Goal: Task Accomplishment & Management: Complete application form

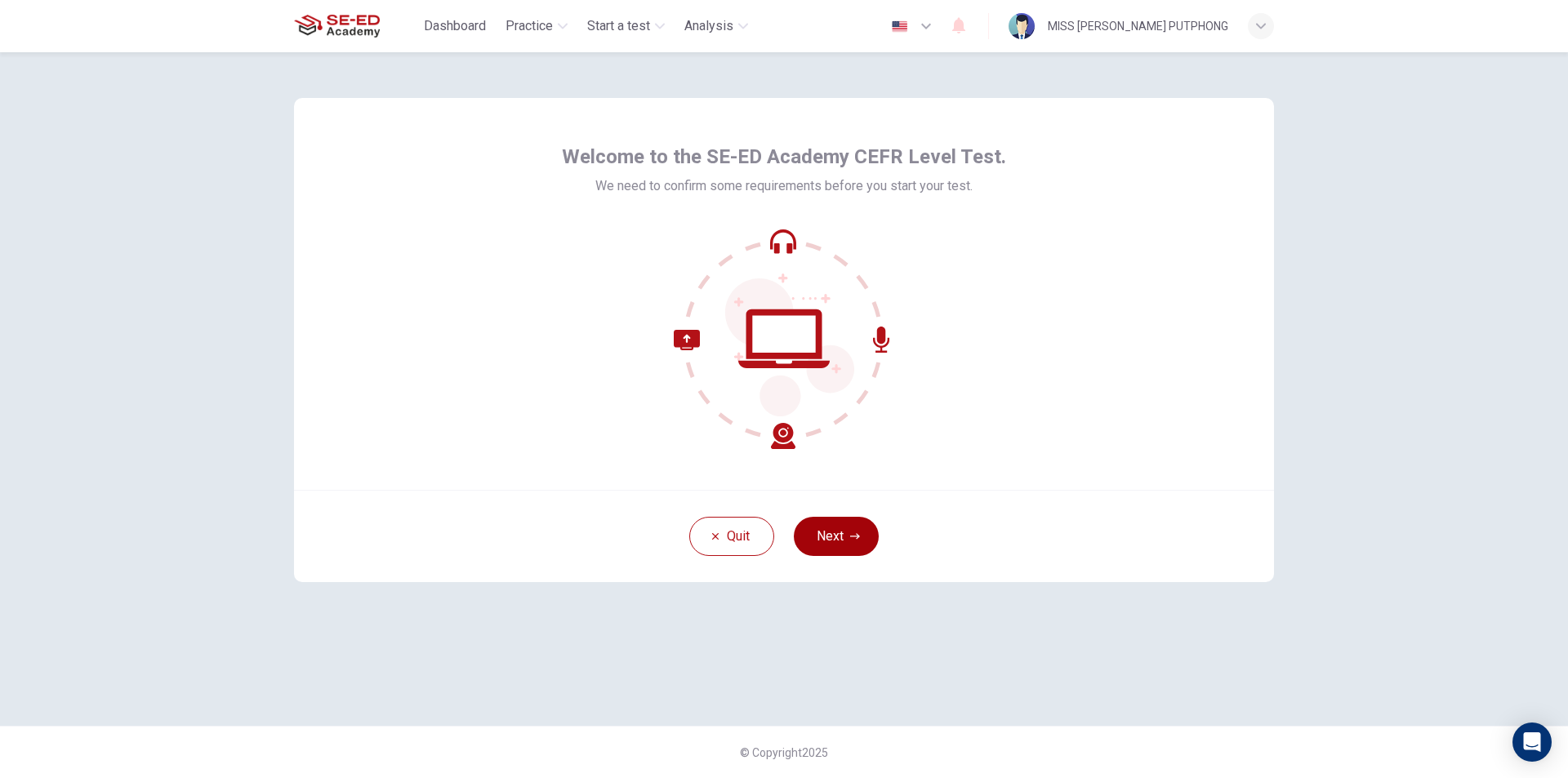
click at [843, 531] on button "Next" at bounding box center [836, 537] width 85 height 39
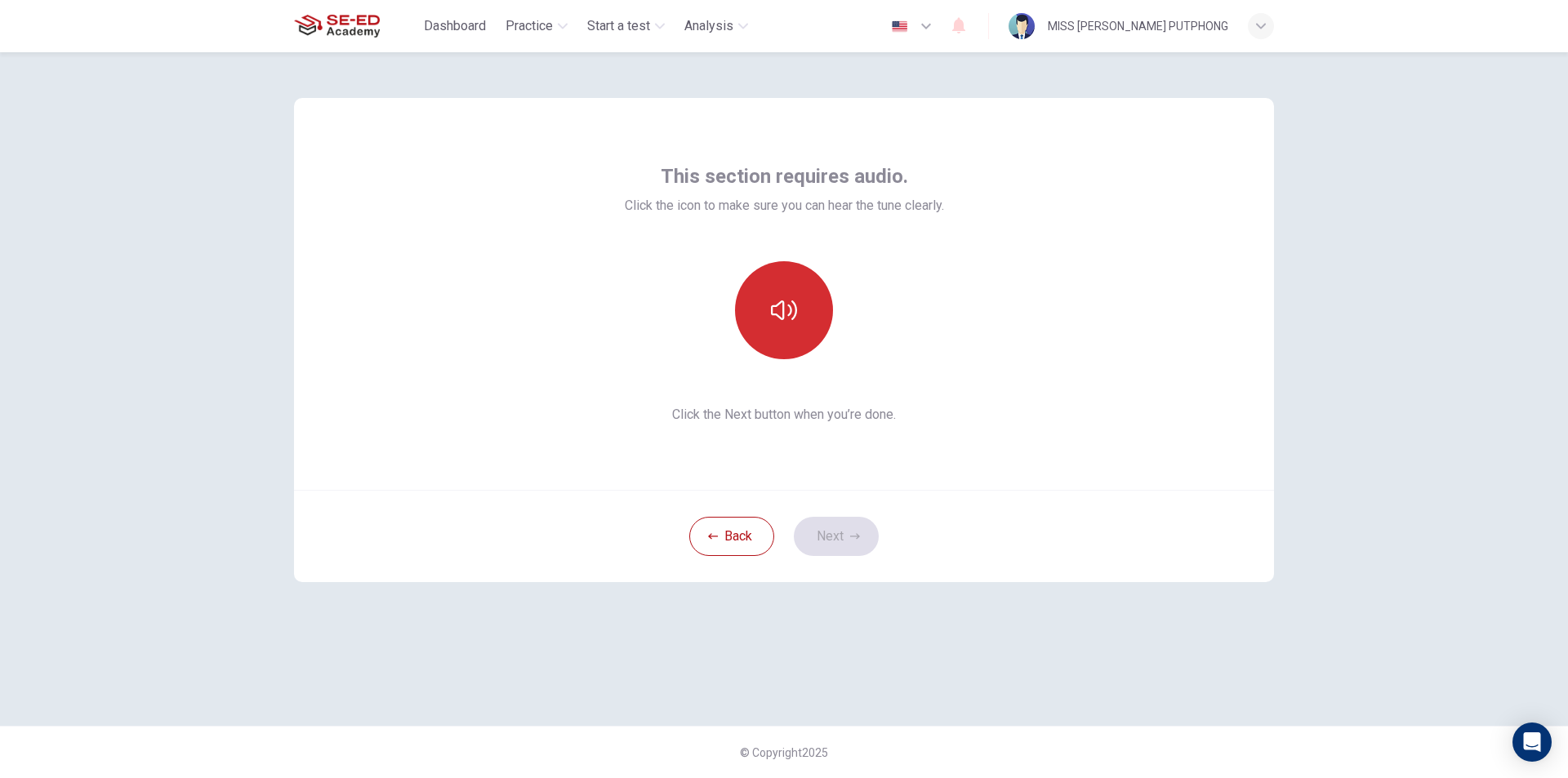
click at [794, 318] on icon "button" at bounding box center [784, 310] width 26 height 20
click at [837, 538] on button "Next" at bounding box center [836, 537] width 85 height 39
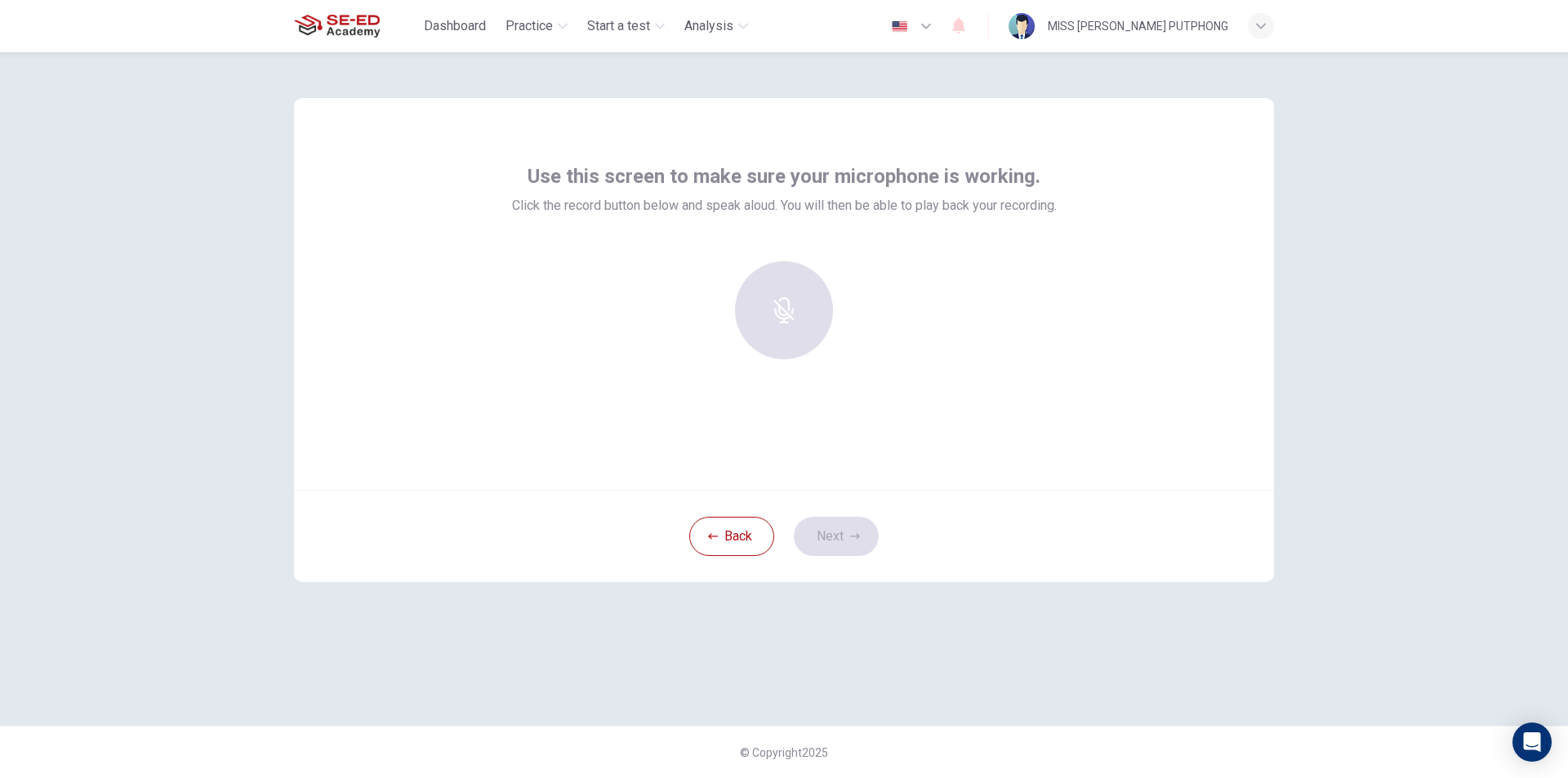
click at [801, 309] on div at bounding box center [784, 310] width 177 height 98
click at [787, 337] on div "Record" at bounding box center [784, 310] width 98 height 98
click at [797, 319] on div "Stop" at bounding box center [784, 310] width 98 height 98
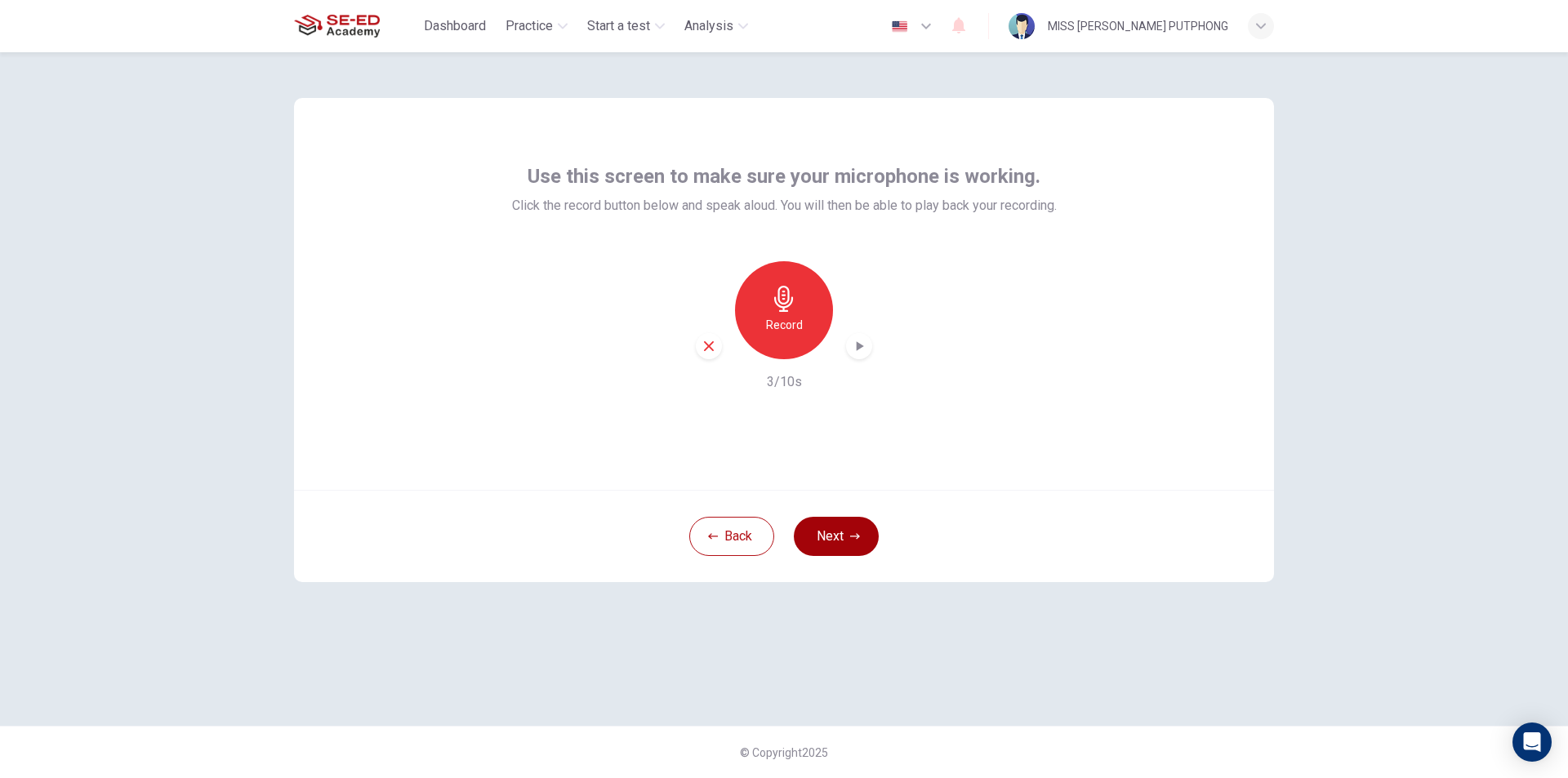
click at [856, 528] on button "Next" at bounding box center [836, 537] width 85 height 39
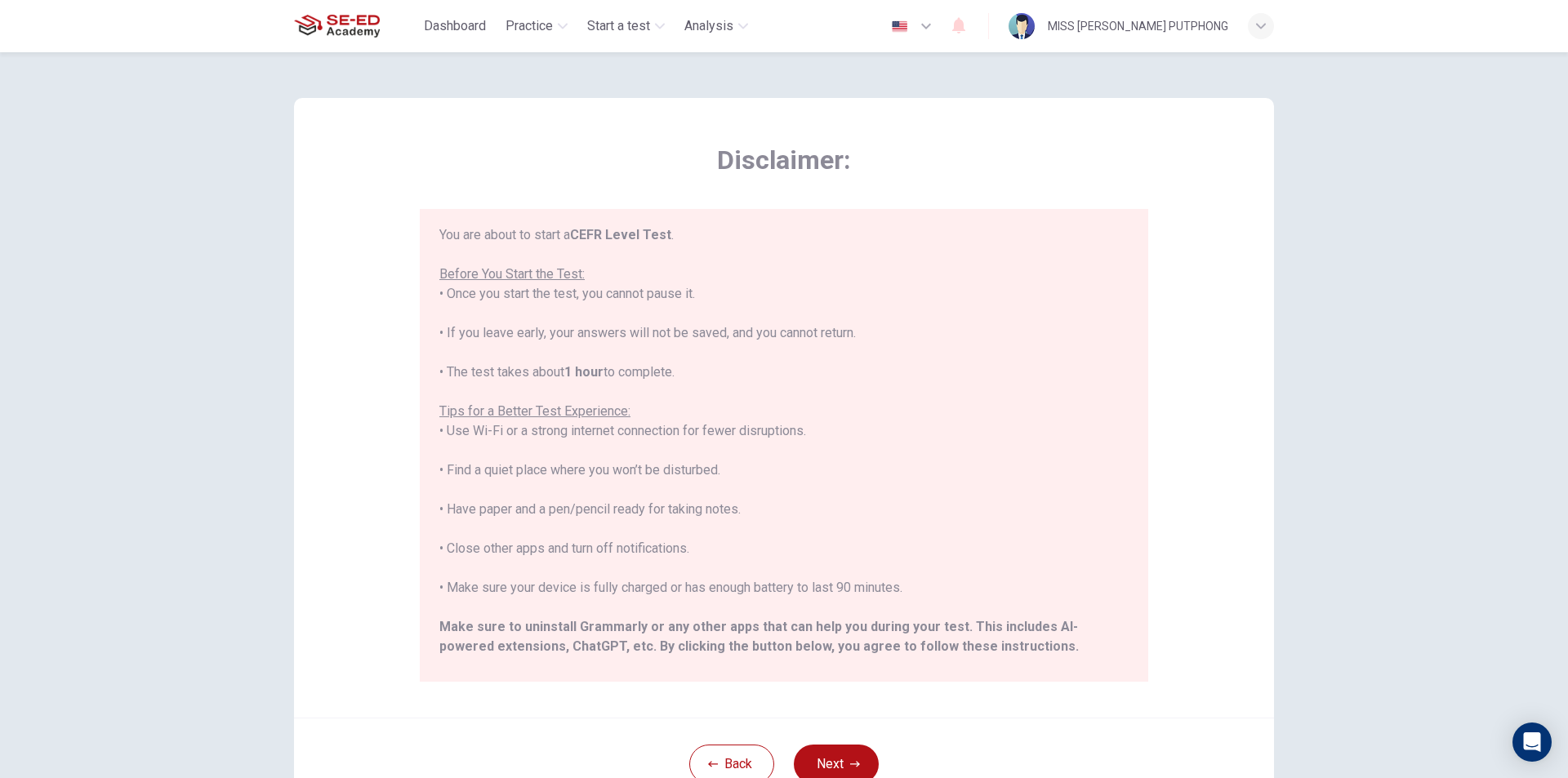
scroll to position [156, 0]
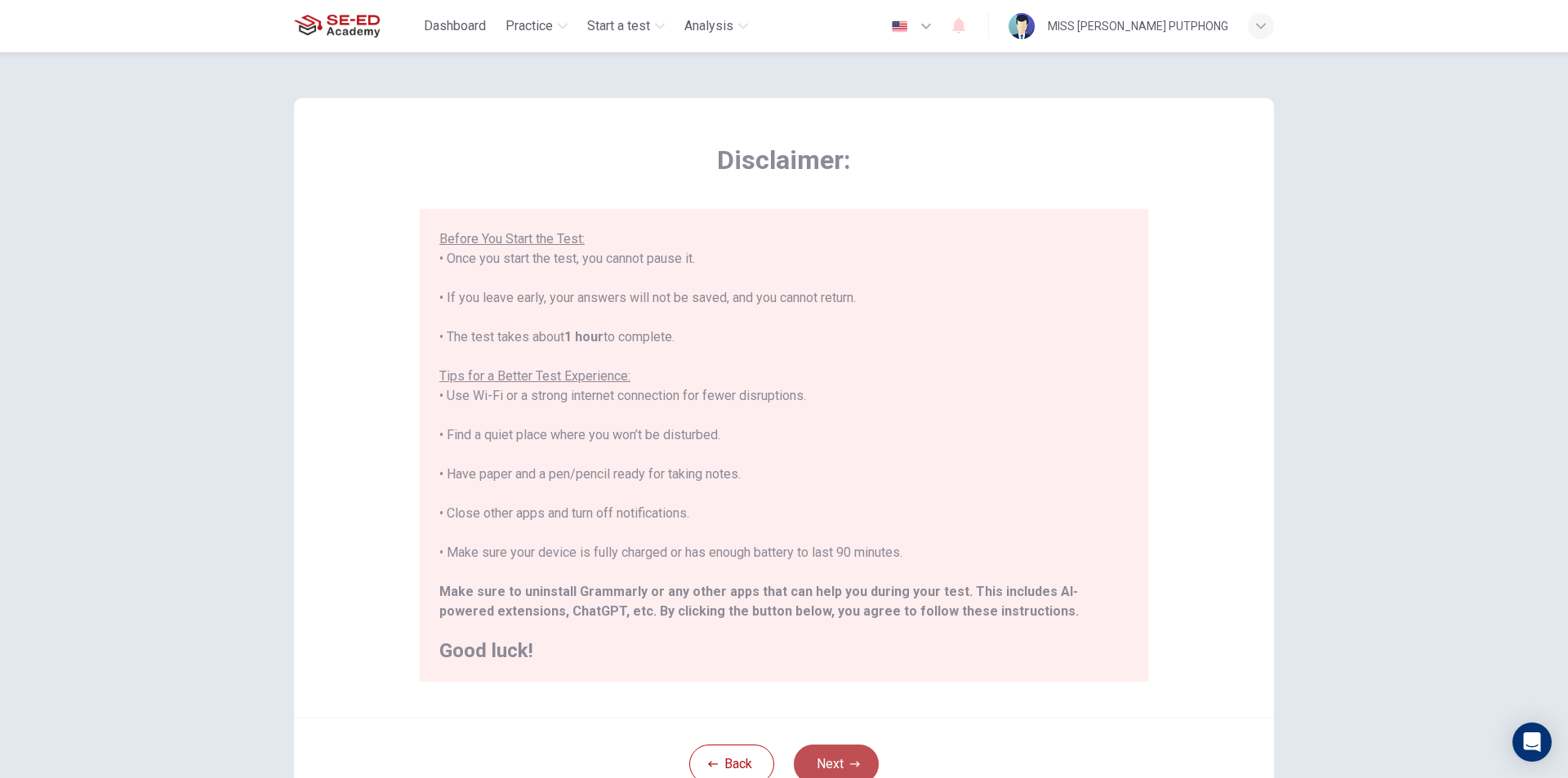
click at [814, 754] on button "Next" at bounding box center [836, 764] width 85 height 39
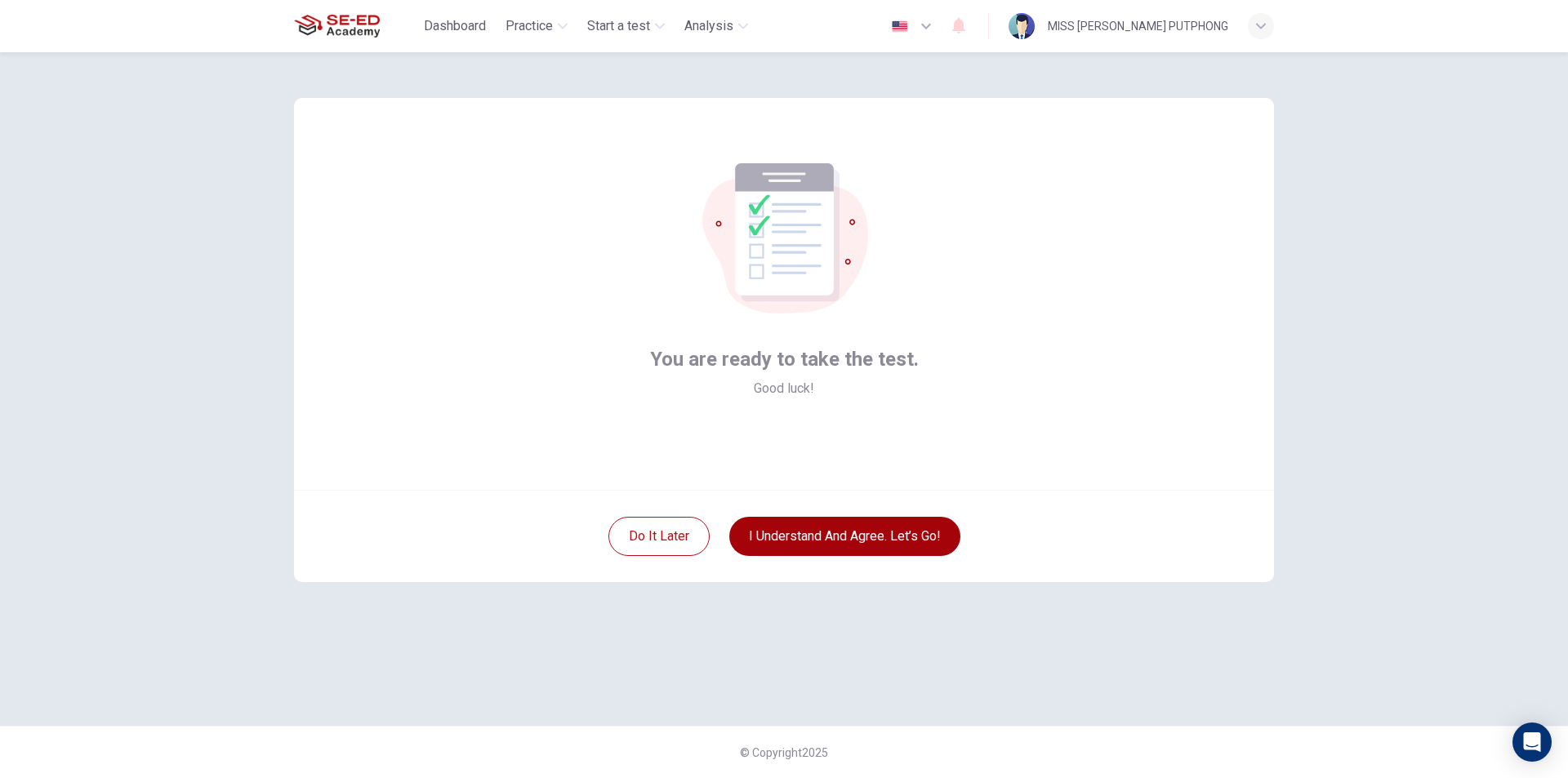
click at [825, 537] on button "I understand and agree. Let’s go!" at bounding box center [845, 537] width 231 height 39
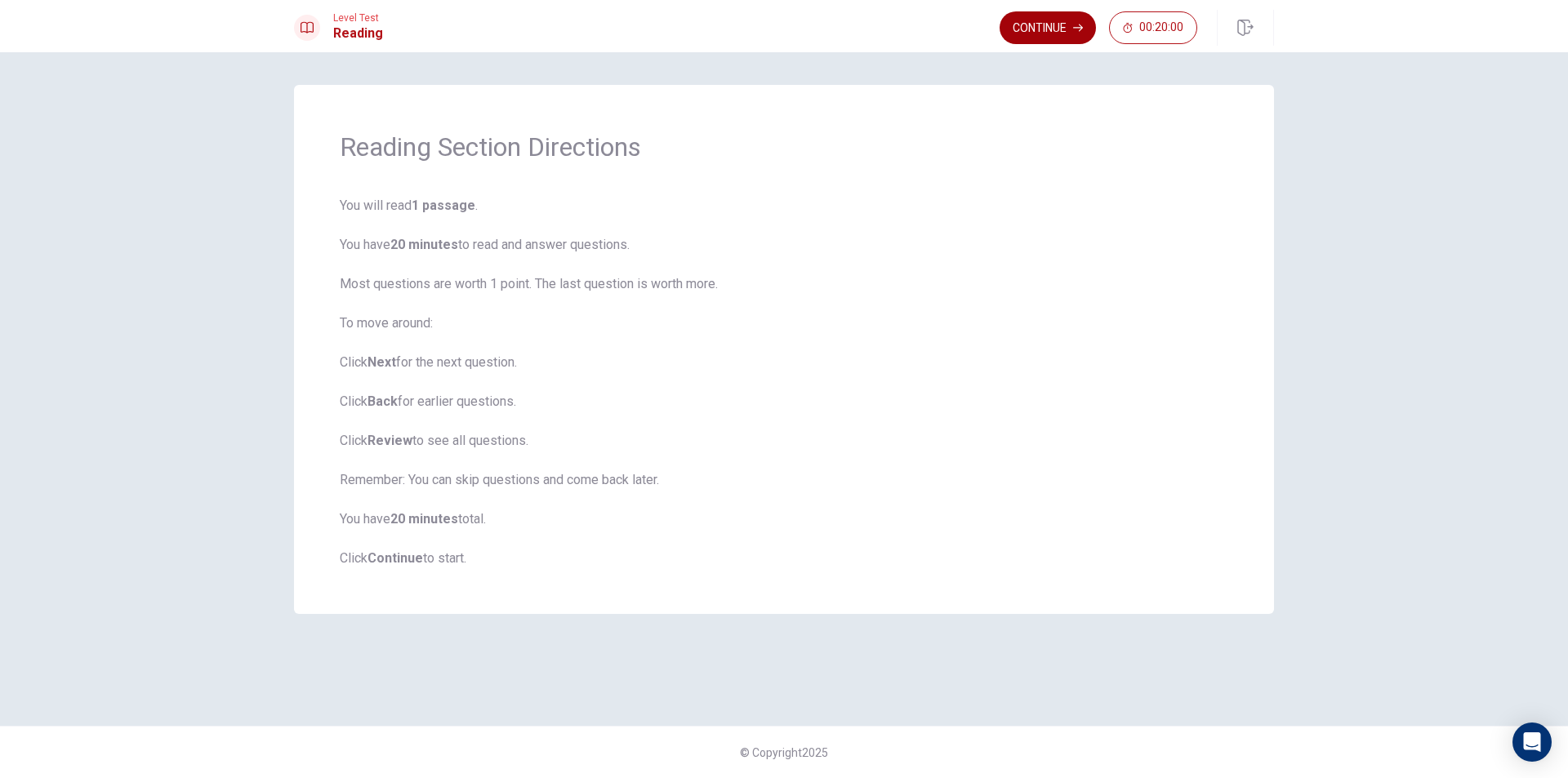
click at [1032, 24] on button "Continue" at bounding box center [1048, 28] width 97 height 33
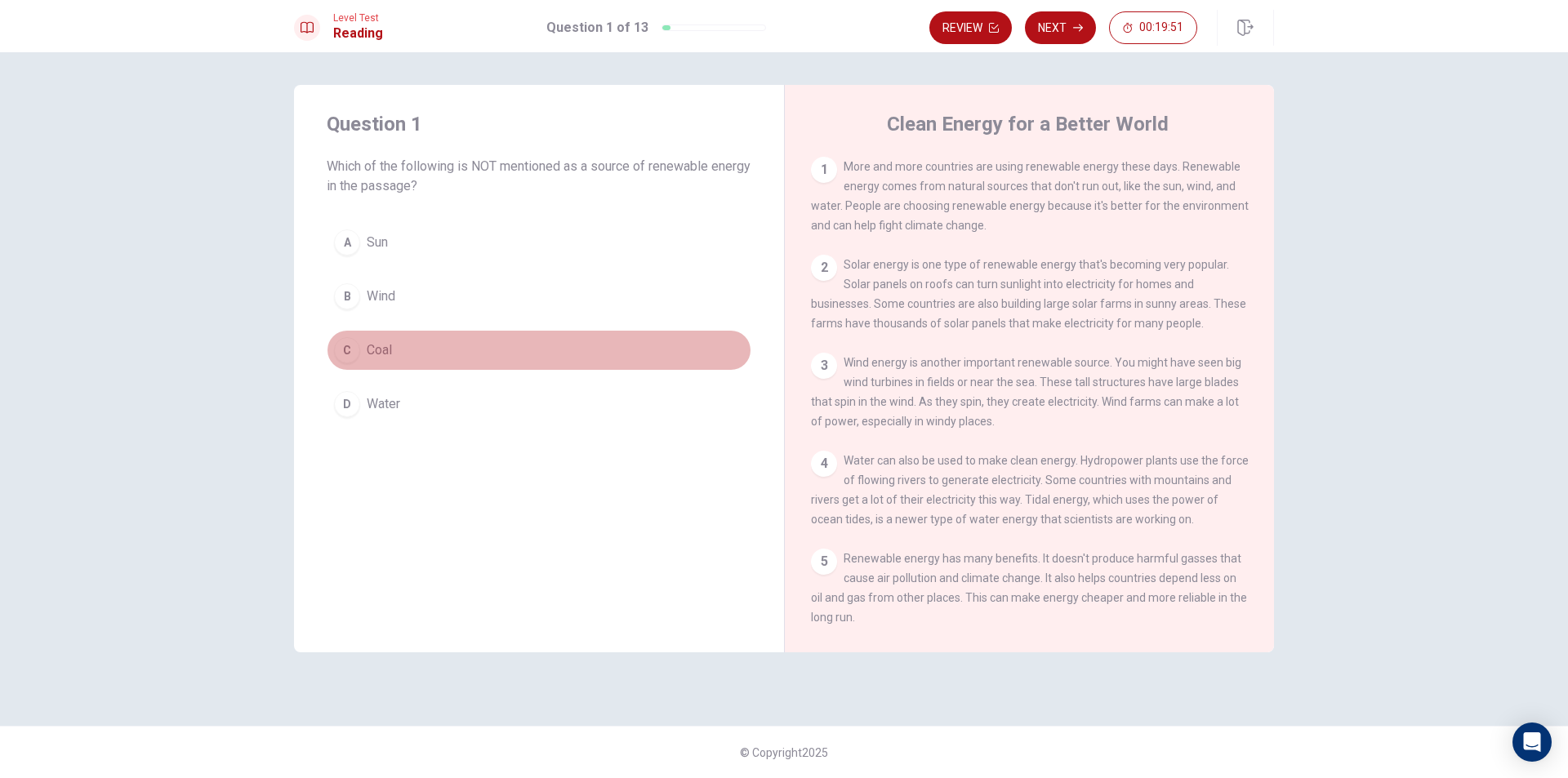
click at [348, 341] on div "C" at bounding box center [347, 350] width 26 height 26
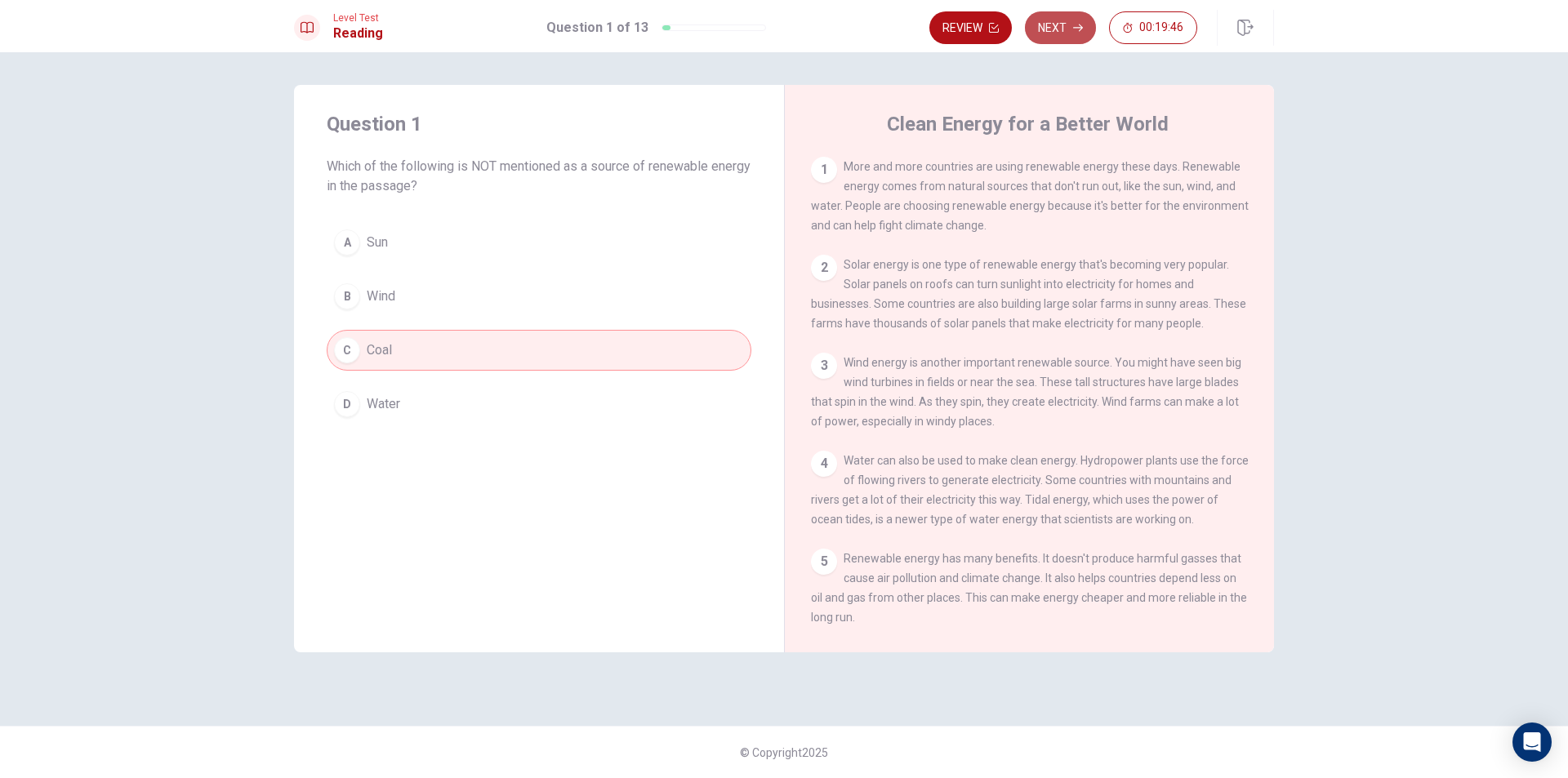
click at [1053, 16] on button "Next" at bounding box center [1060, 28] width 71 height 33
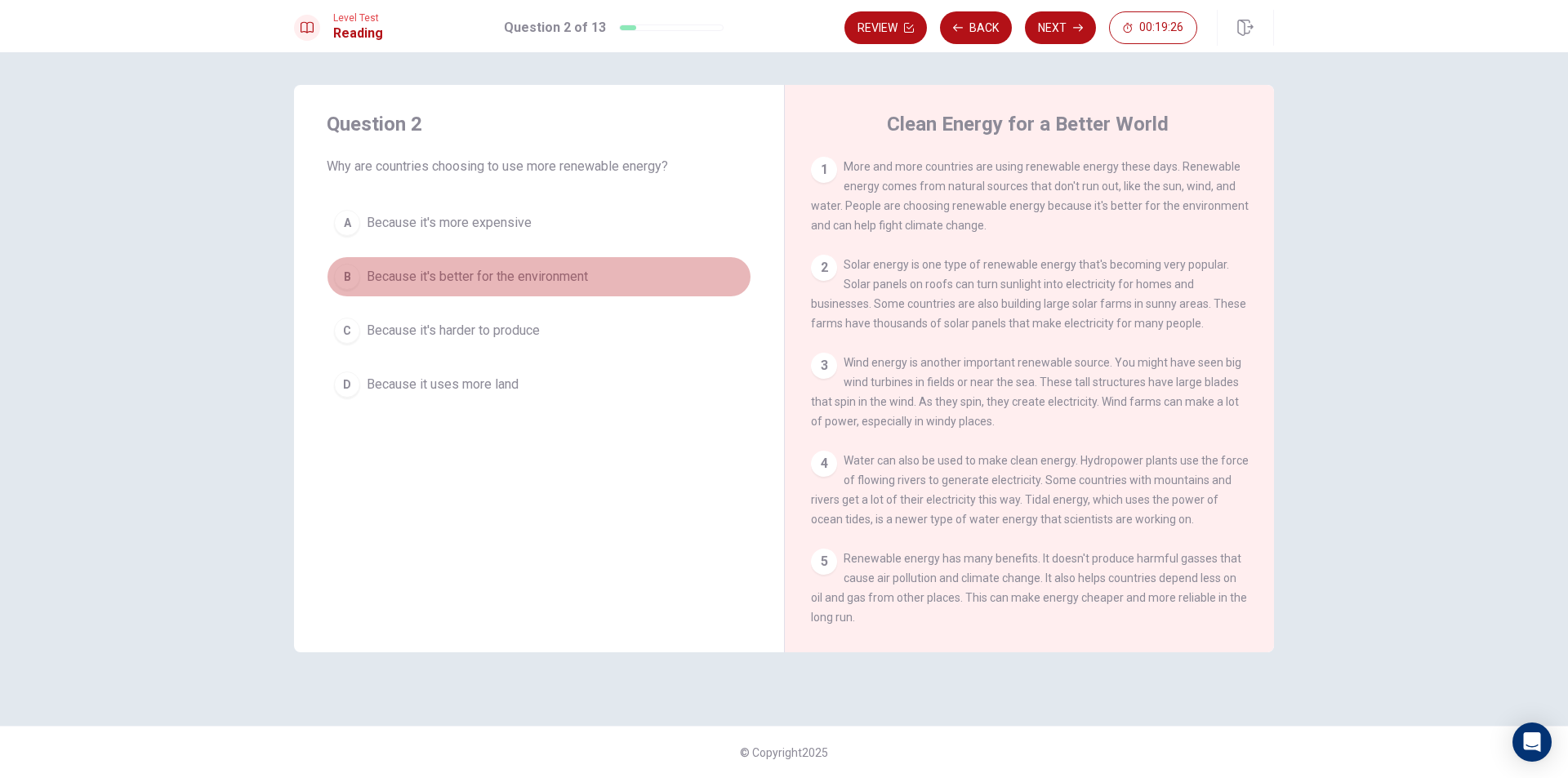
click at [342, 268] on div "B" at bounding box center [347, 277] width 26 height 26
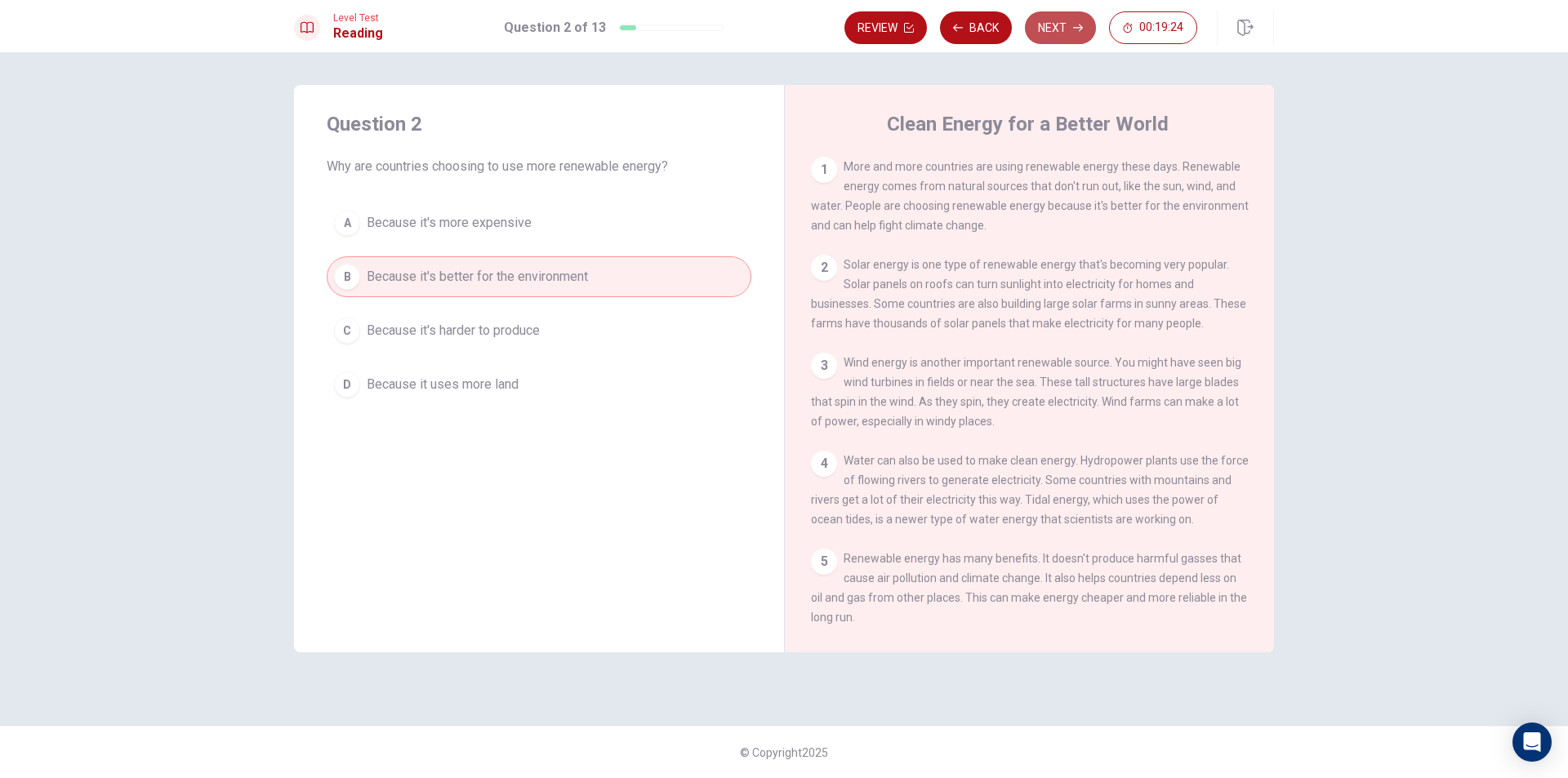
click at [1066, 29] on button "Next" at bounding box center [1060, 28] width 71 height 33
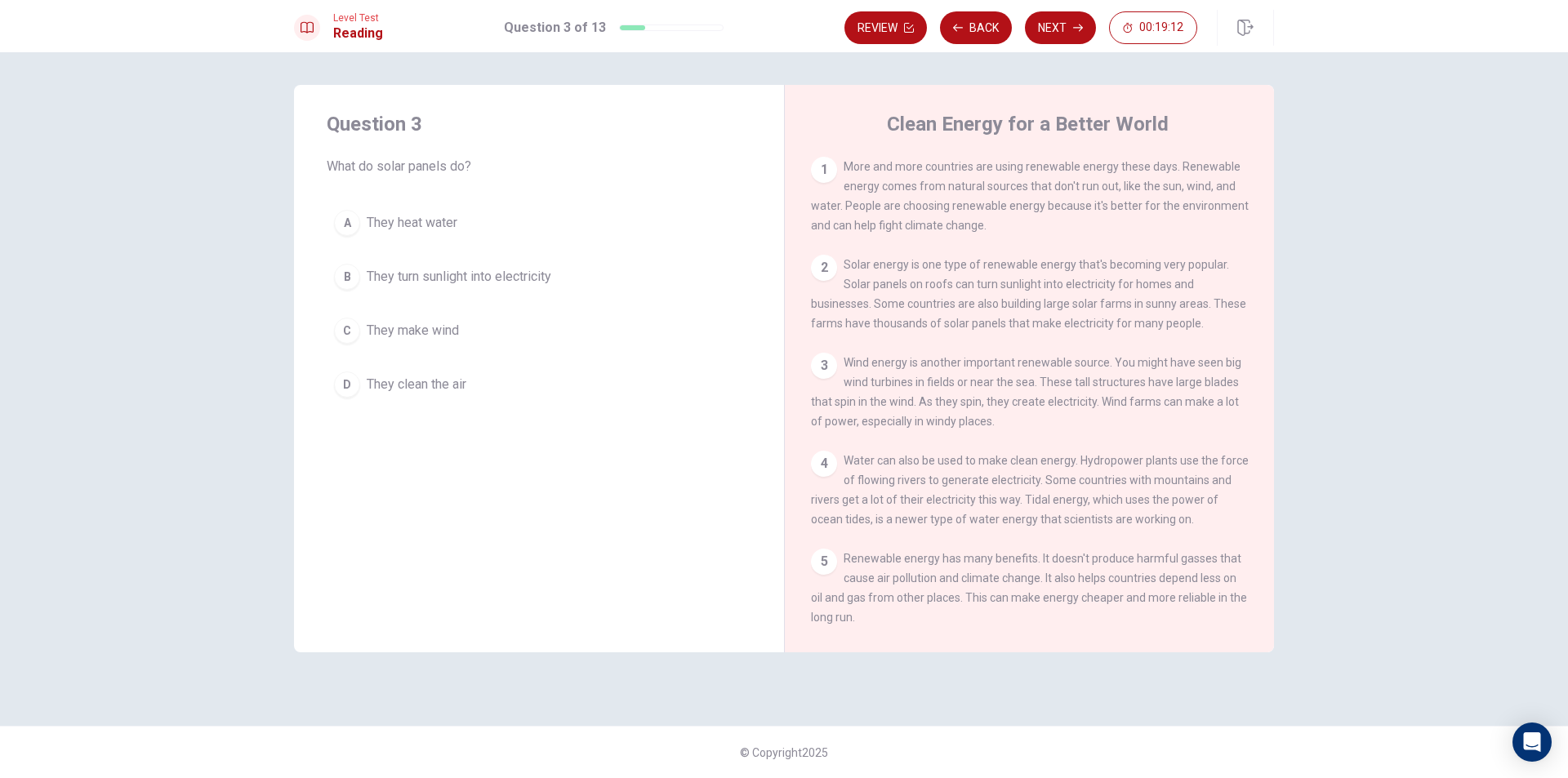
click at [341, 265] on div "B" at bounding box center [347, 277] width 26 height 26
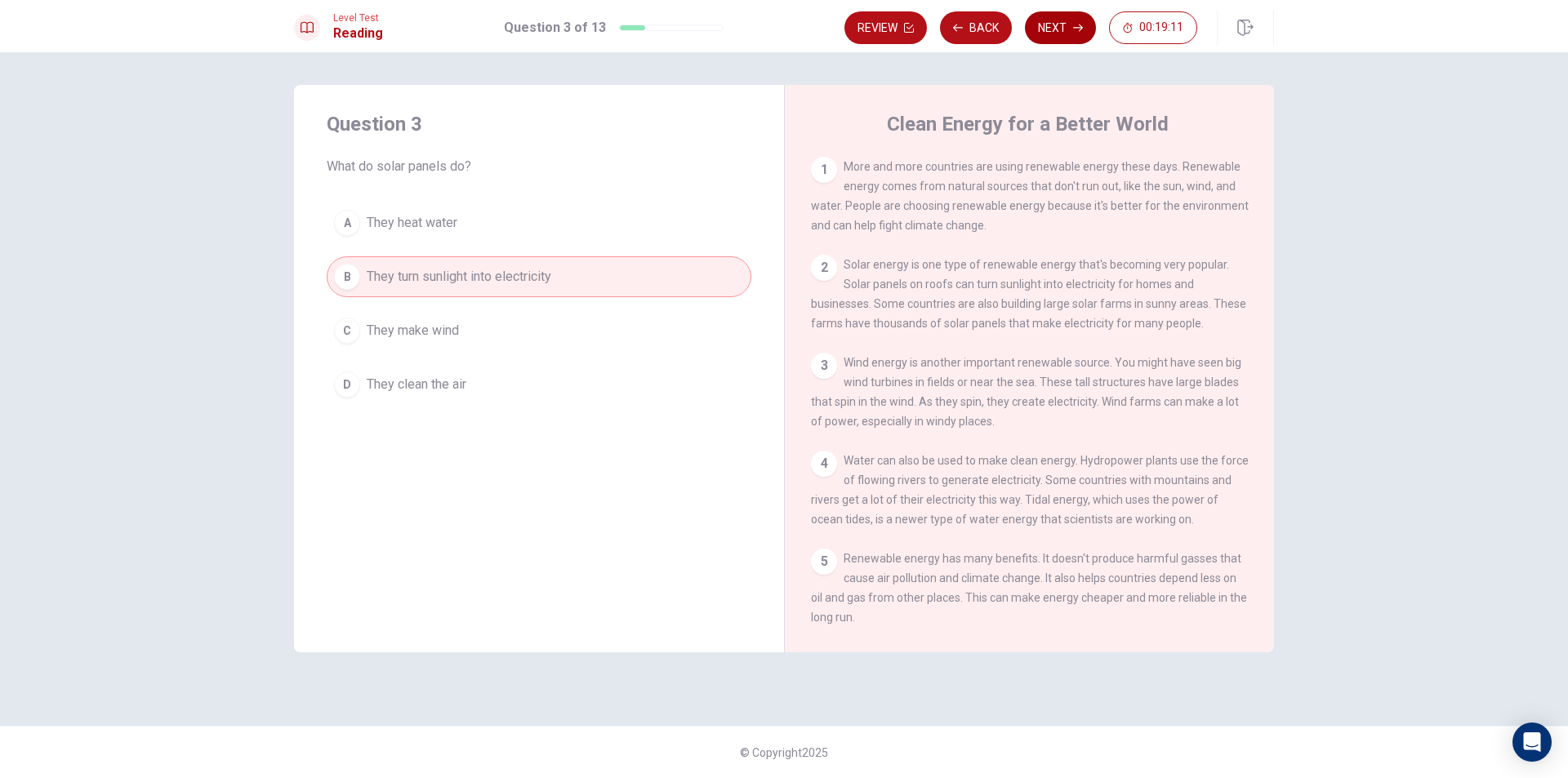
click at [1046, 26] on button "Next" at bounding box center [1060, 28] width 71 height 33
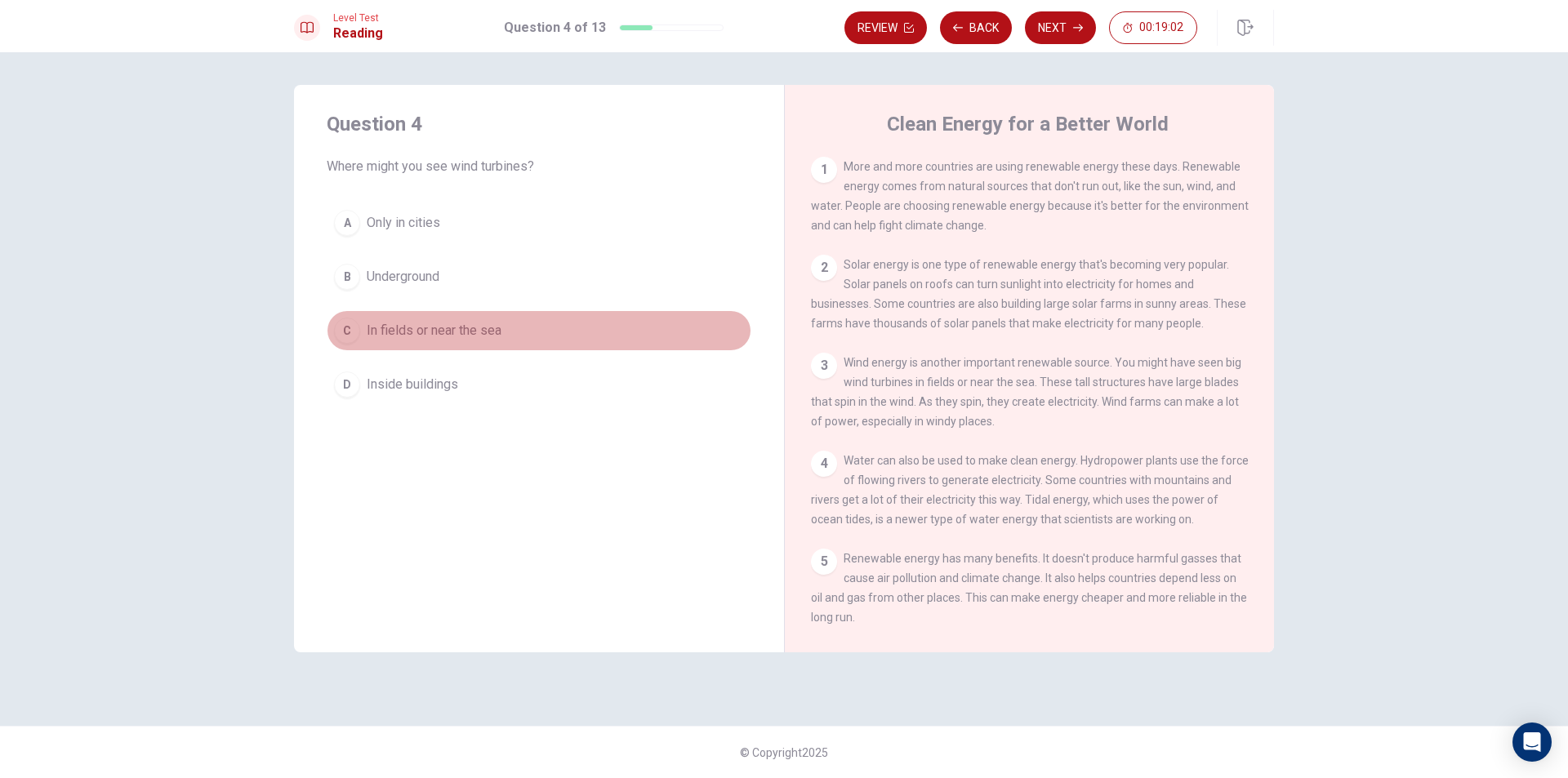
click at [350, 332] on div "C" at bounding box center [347, 331] width 26 height 26
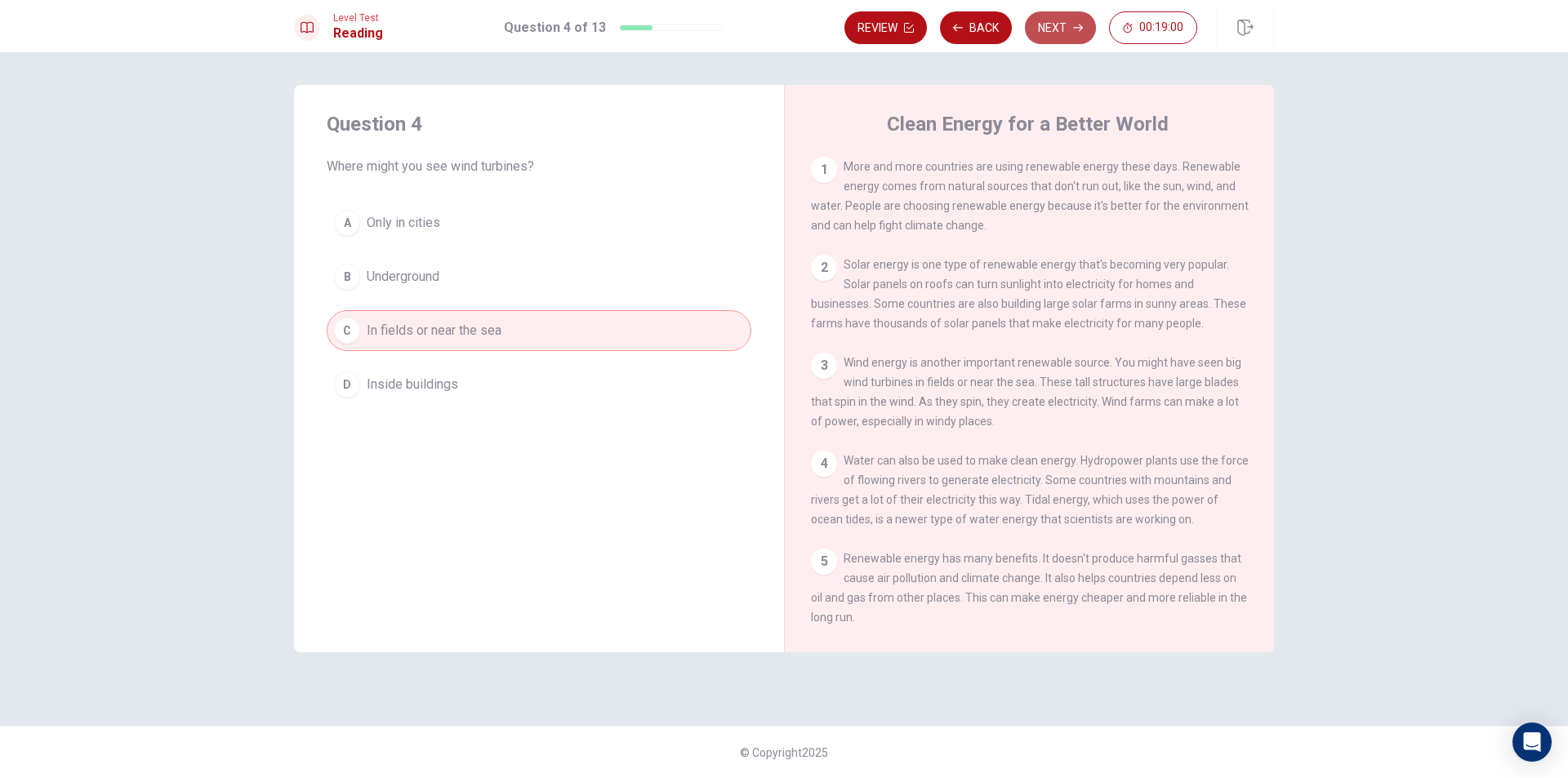
click at [1034, 18] on button "Next" at bounding box center [1060, 28] width 71 height 33
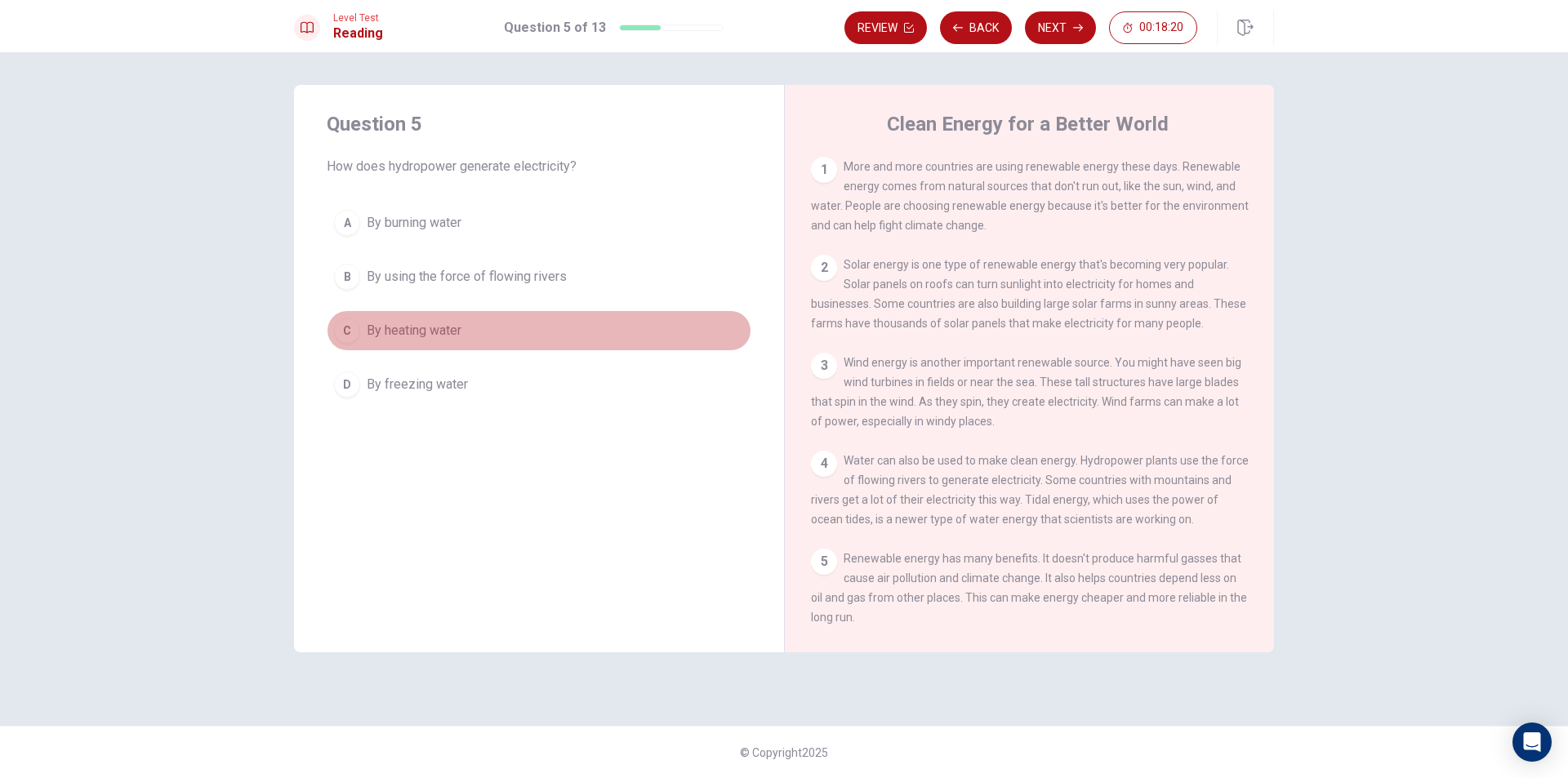
click at [347, 332] on div "C" at bounding box center [347, 331] width 26 height 26
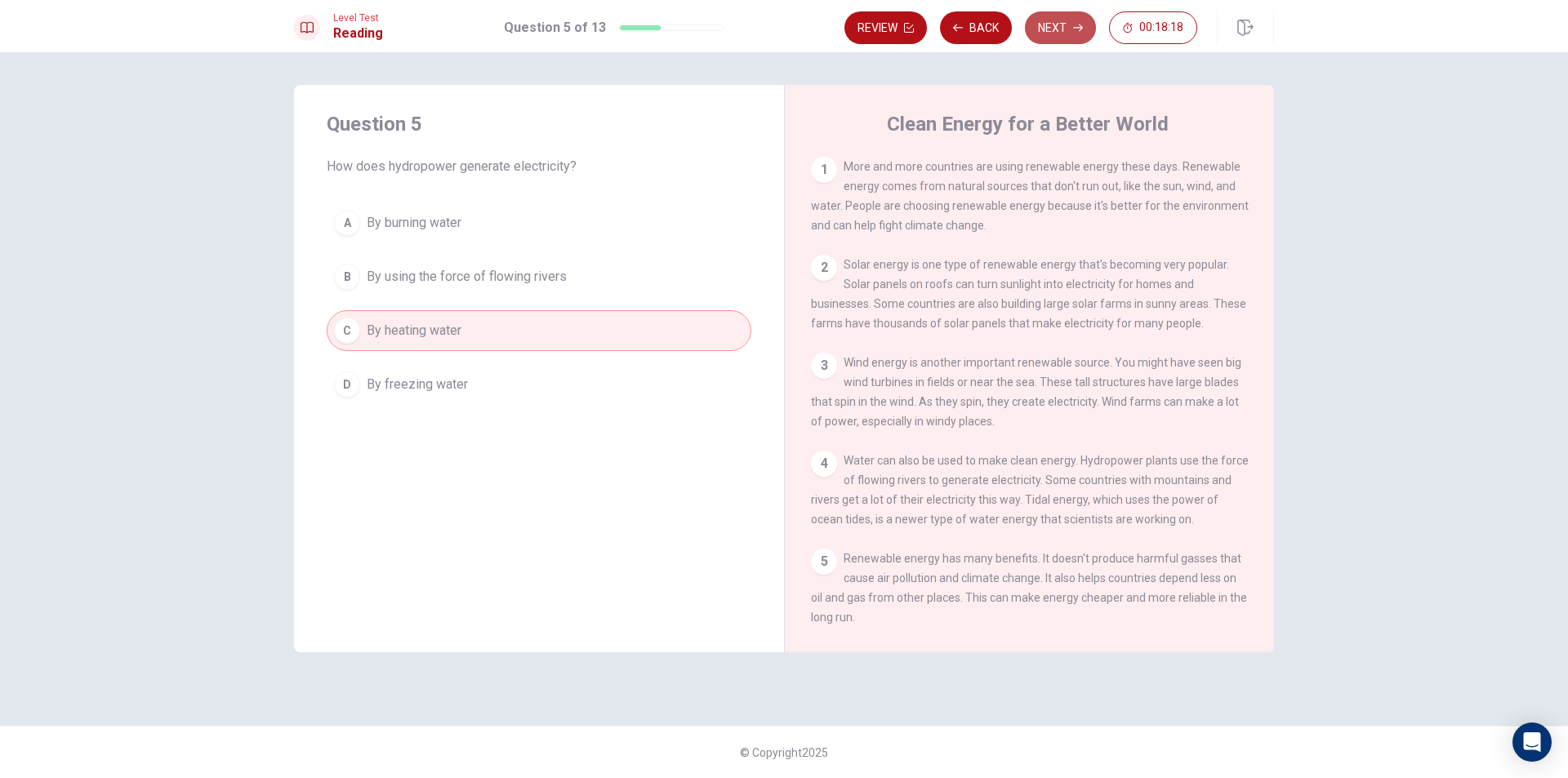
click at [1065, 25] on button "Next" at bounding box center [1060, 28] width 71 height 33
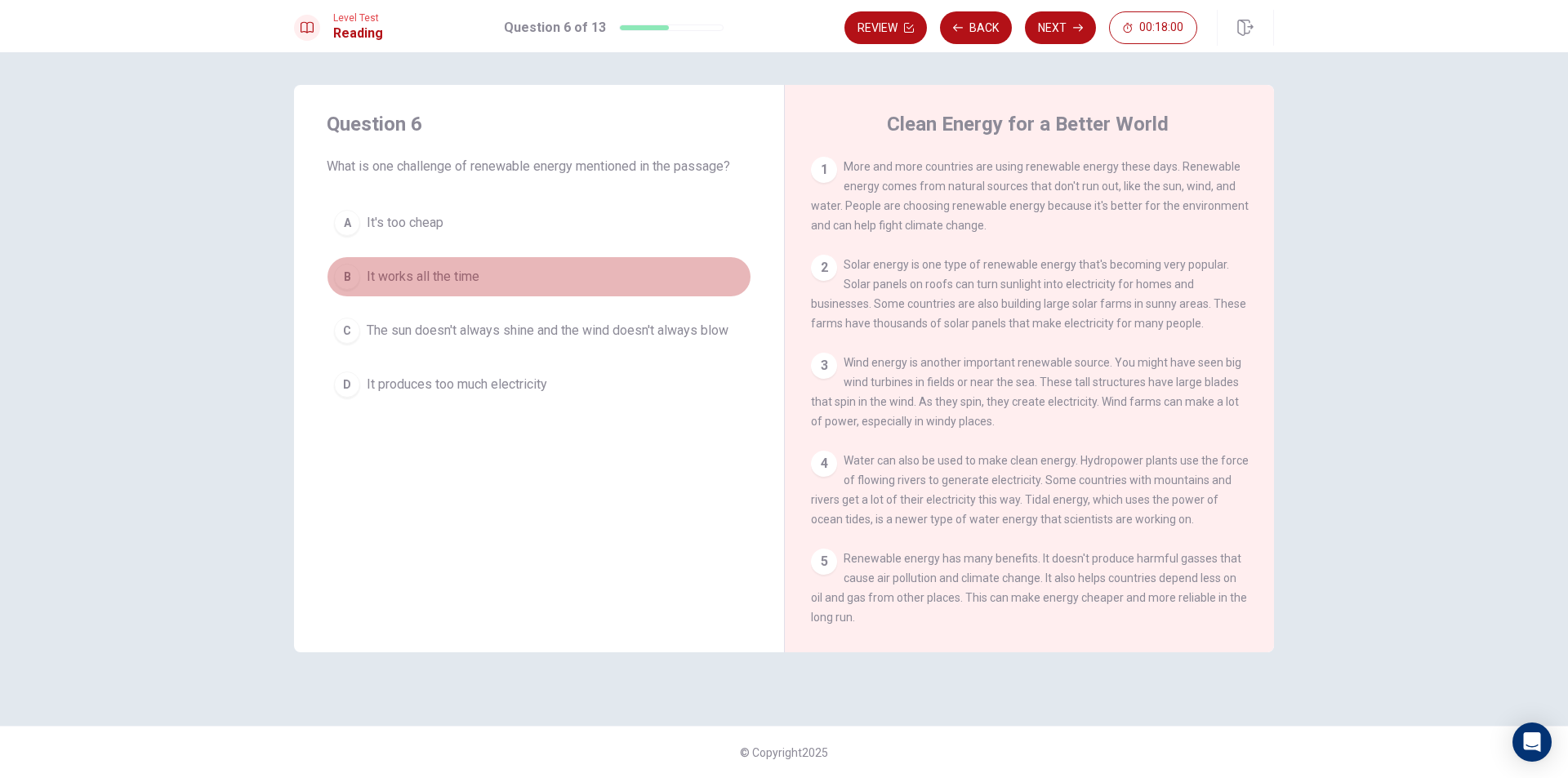
click at [355, 269] on div "B" at bounding box center [347, 277] width 26 height 26
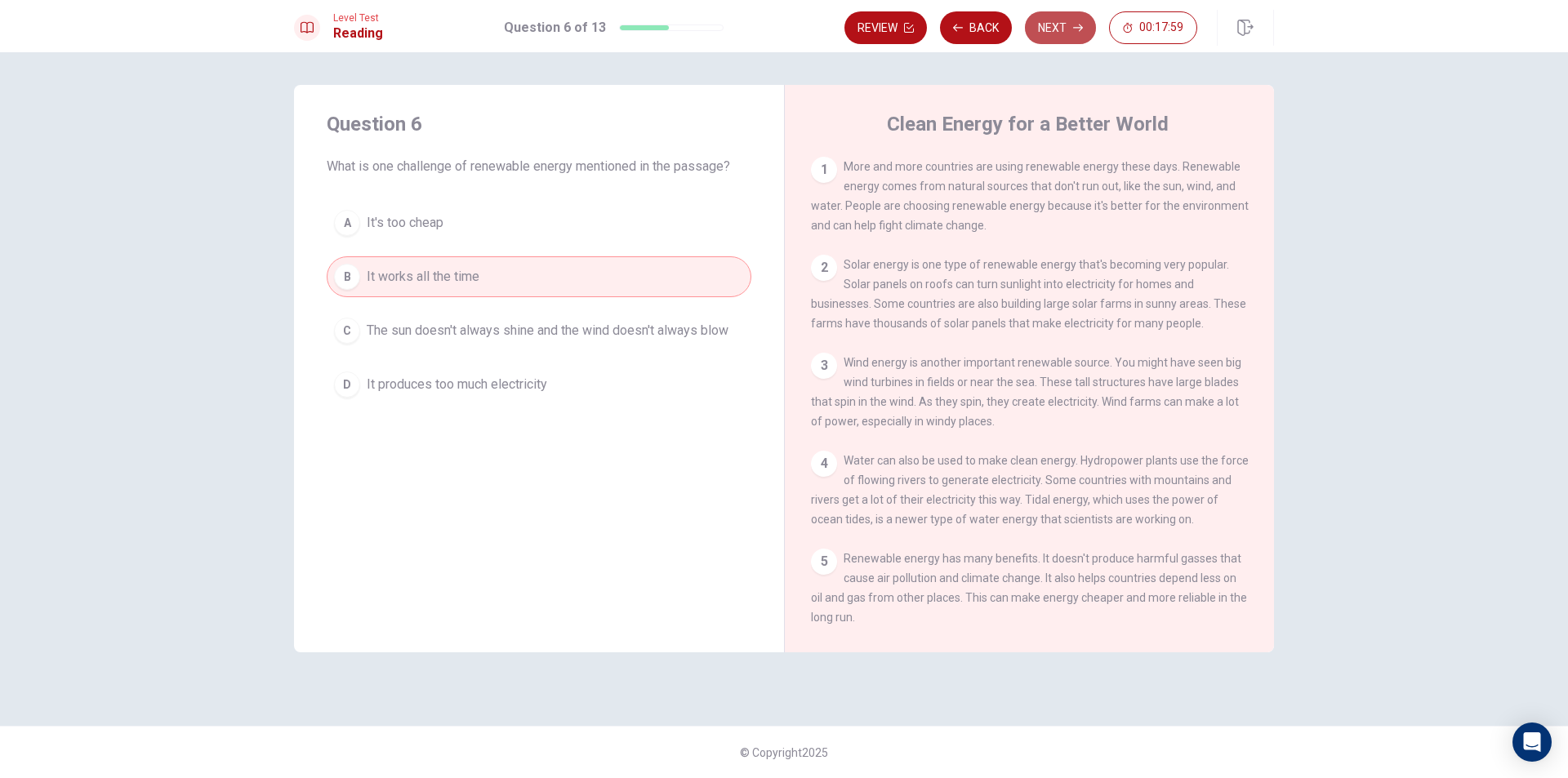
click at [1070, 21] on button "Next" at bounding box center [1060, 28] width 71 height 33
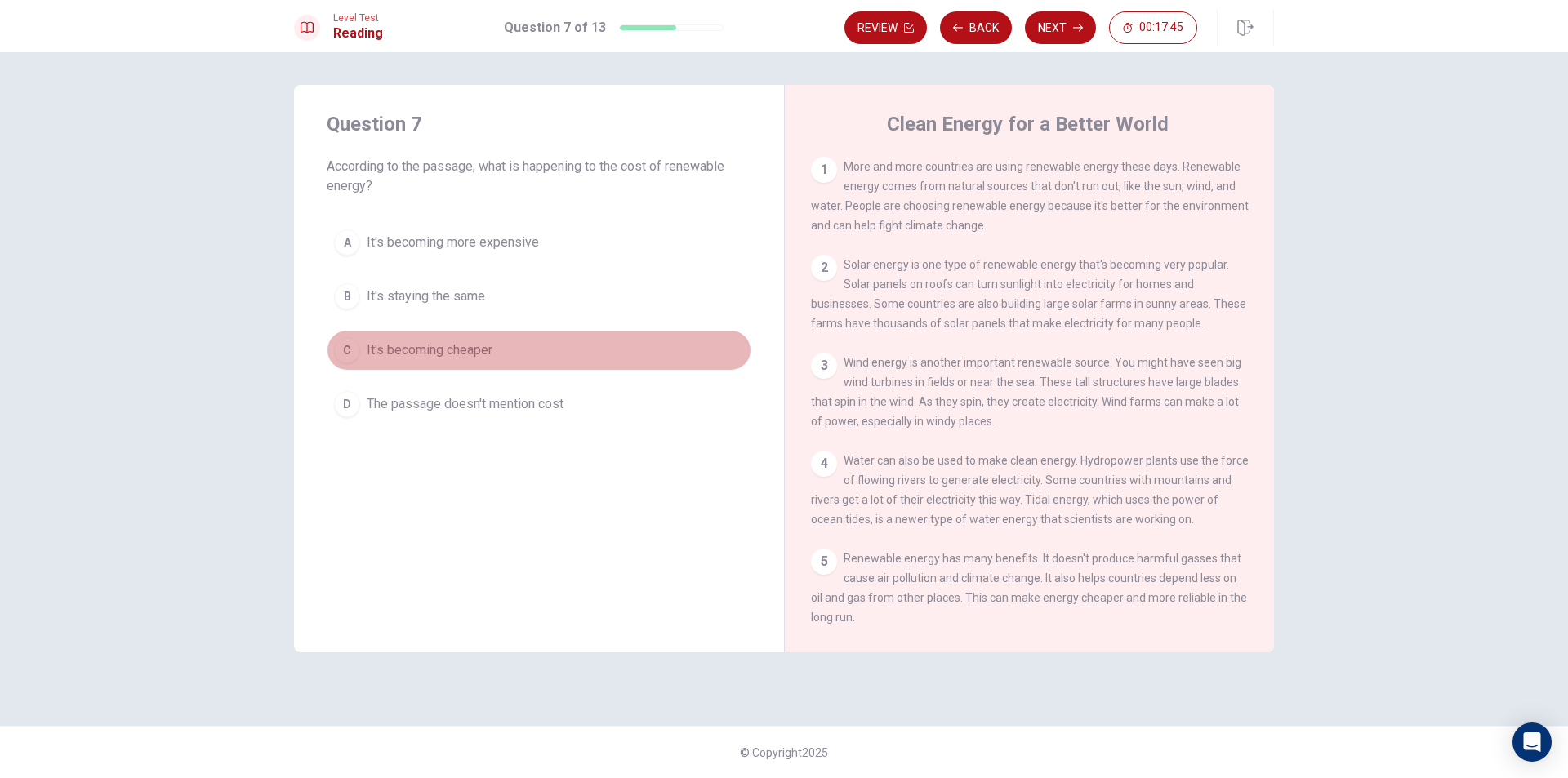
click at [351, 344] on div "C" at bounding box center [347, 350] width 26 height 26
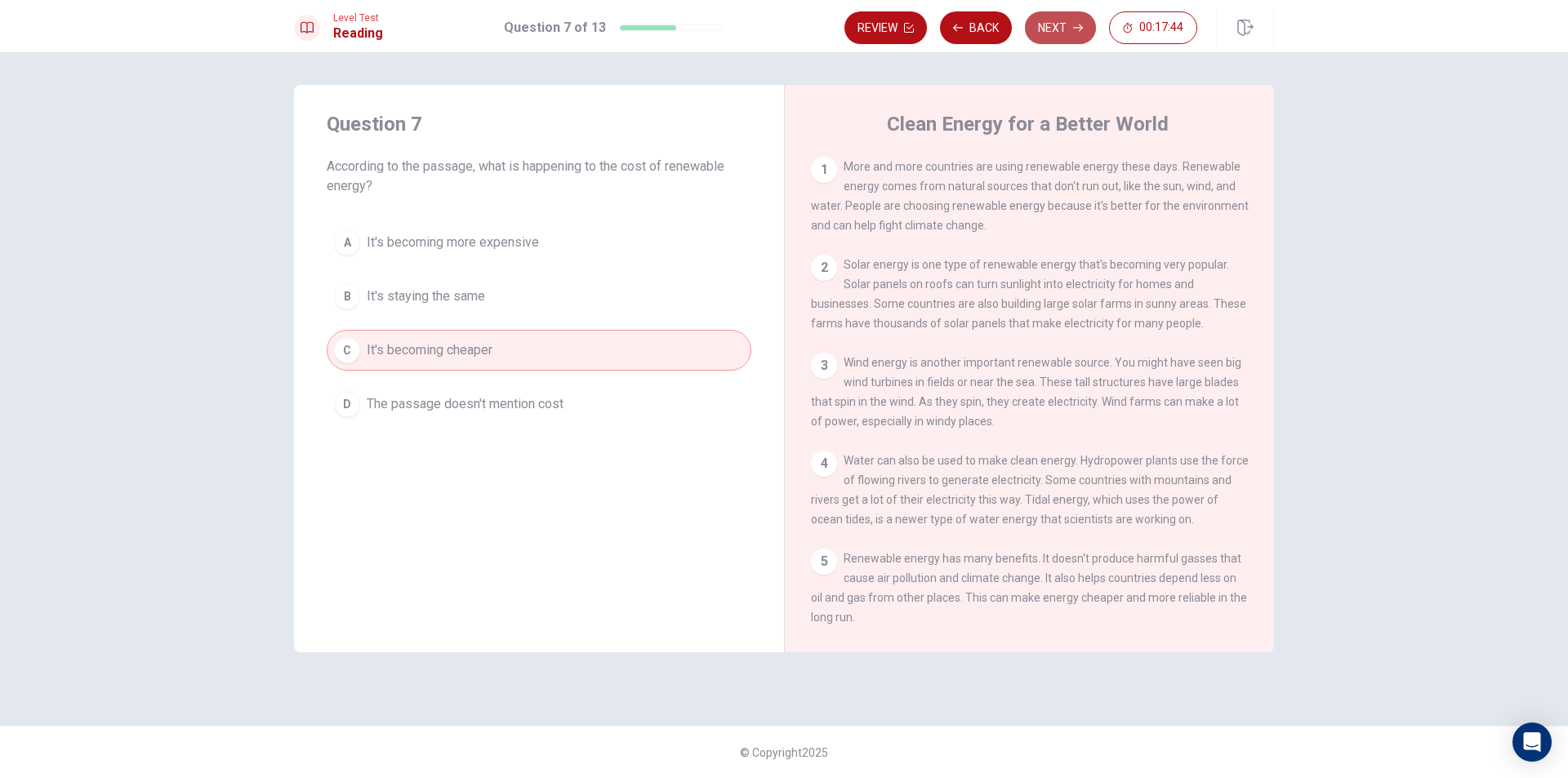
click at [1061, 20] on button "Next" at bounding box center [1060, 28] width 71 height 33
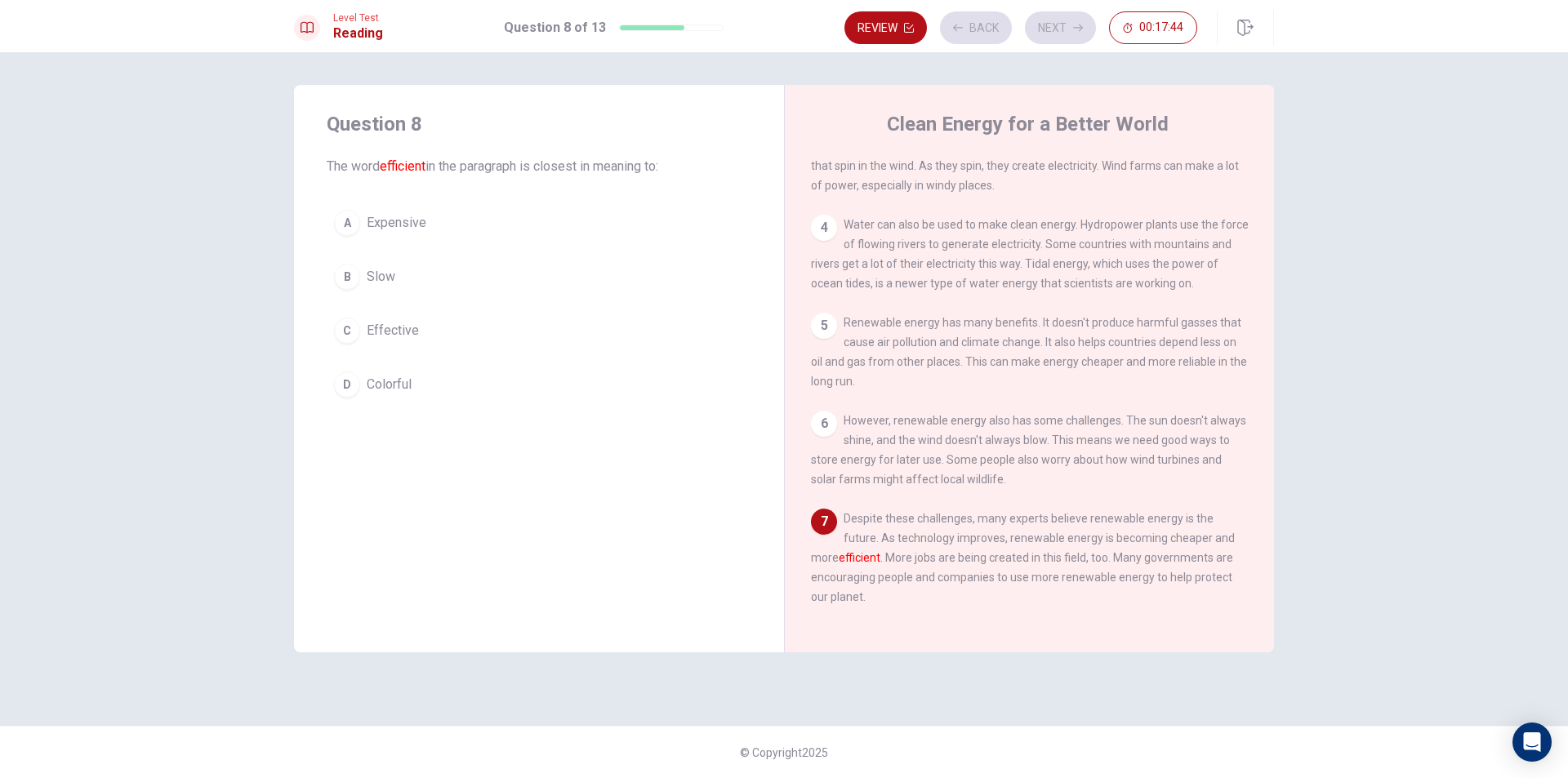
scroll to position [259, 0]
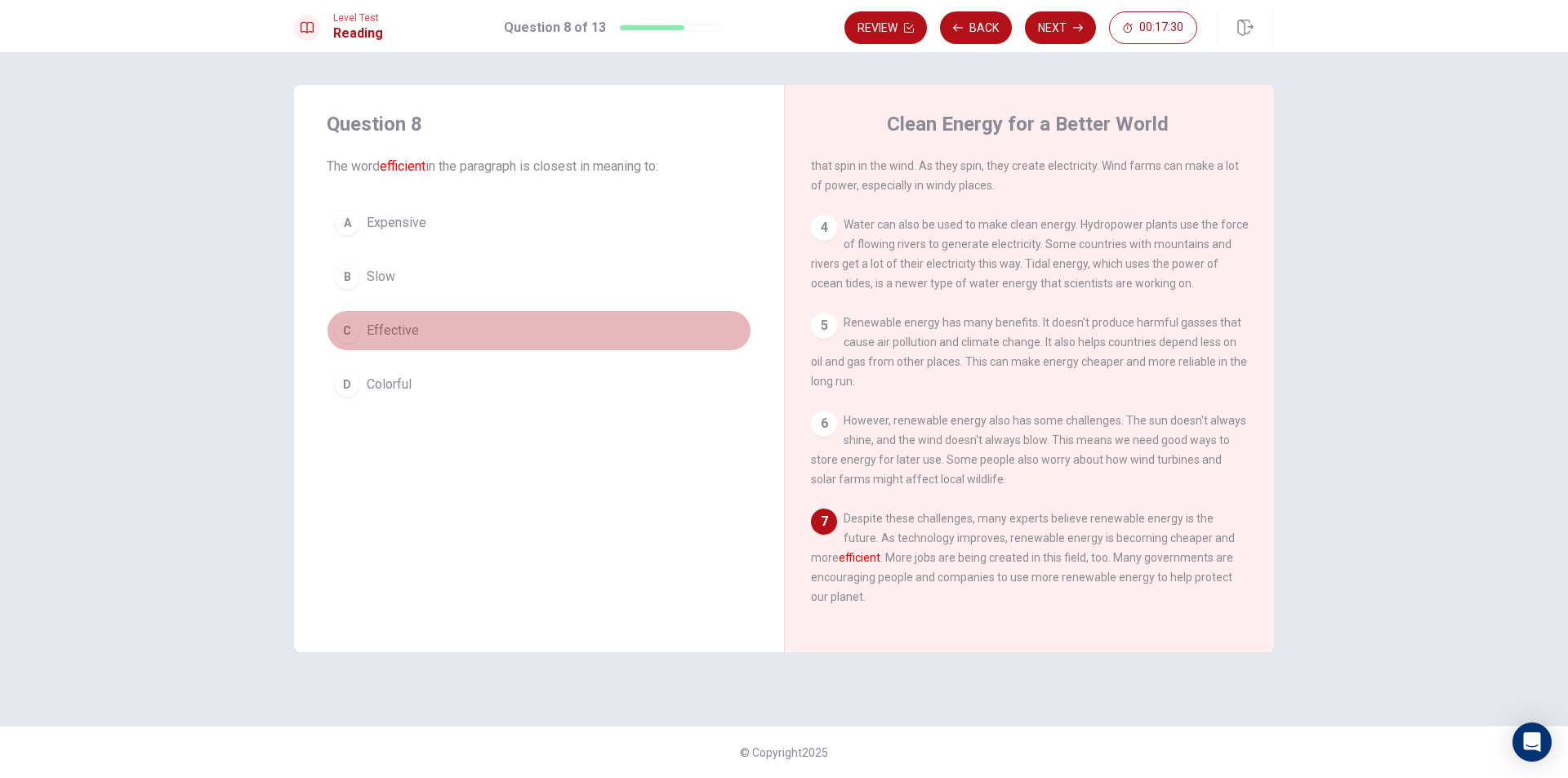
click at [345, 330] on div "C" at bounding box center [347, 331] width 26 height 26
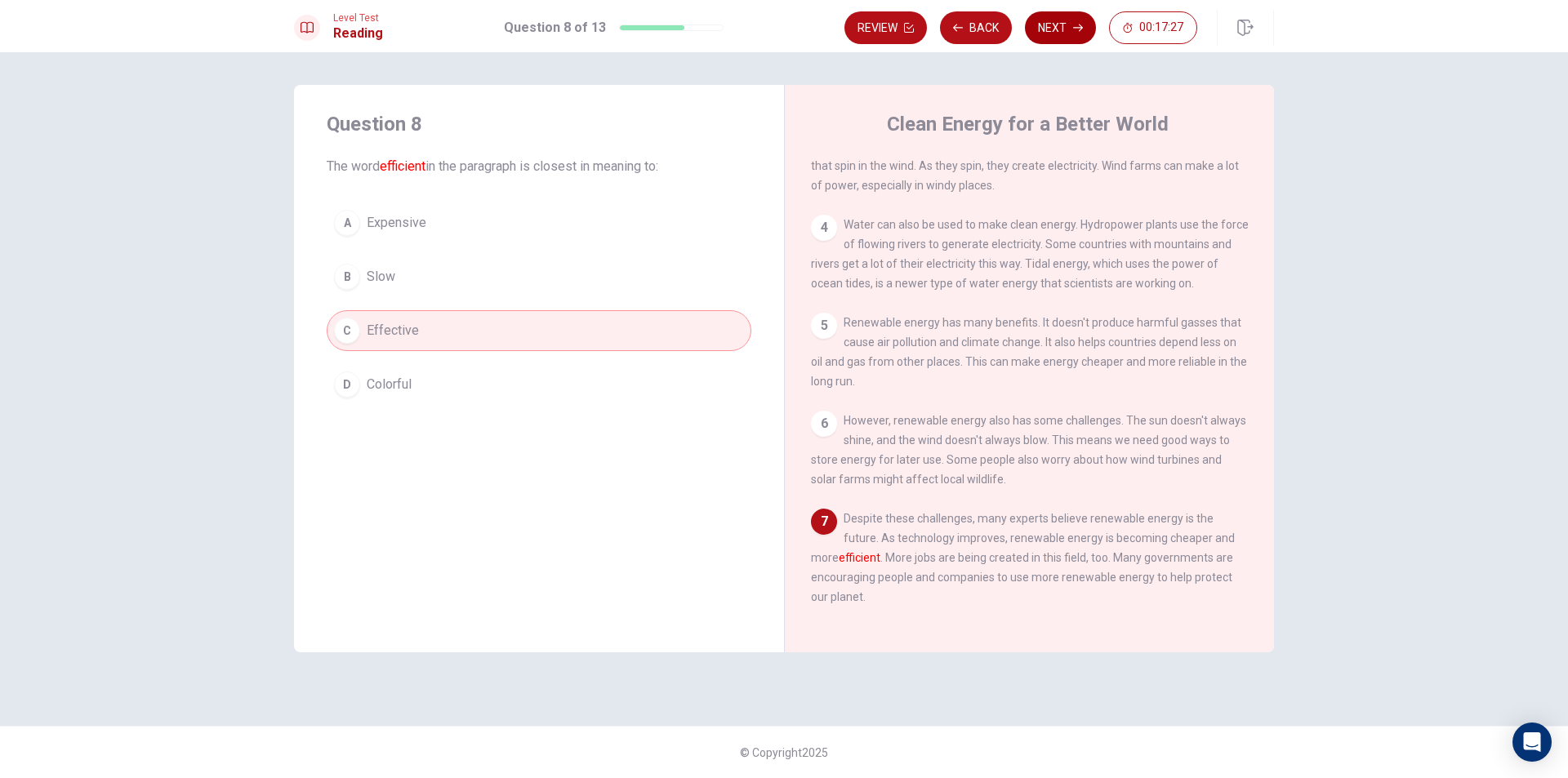
click at [1076, 28] on icon "button" at bounding box center [1078, 28] width 10 height 7
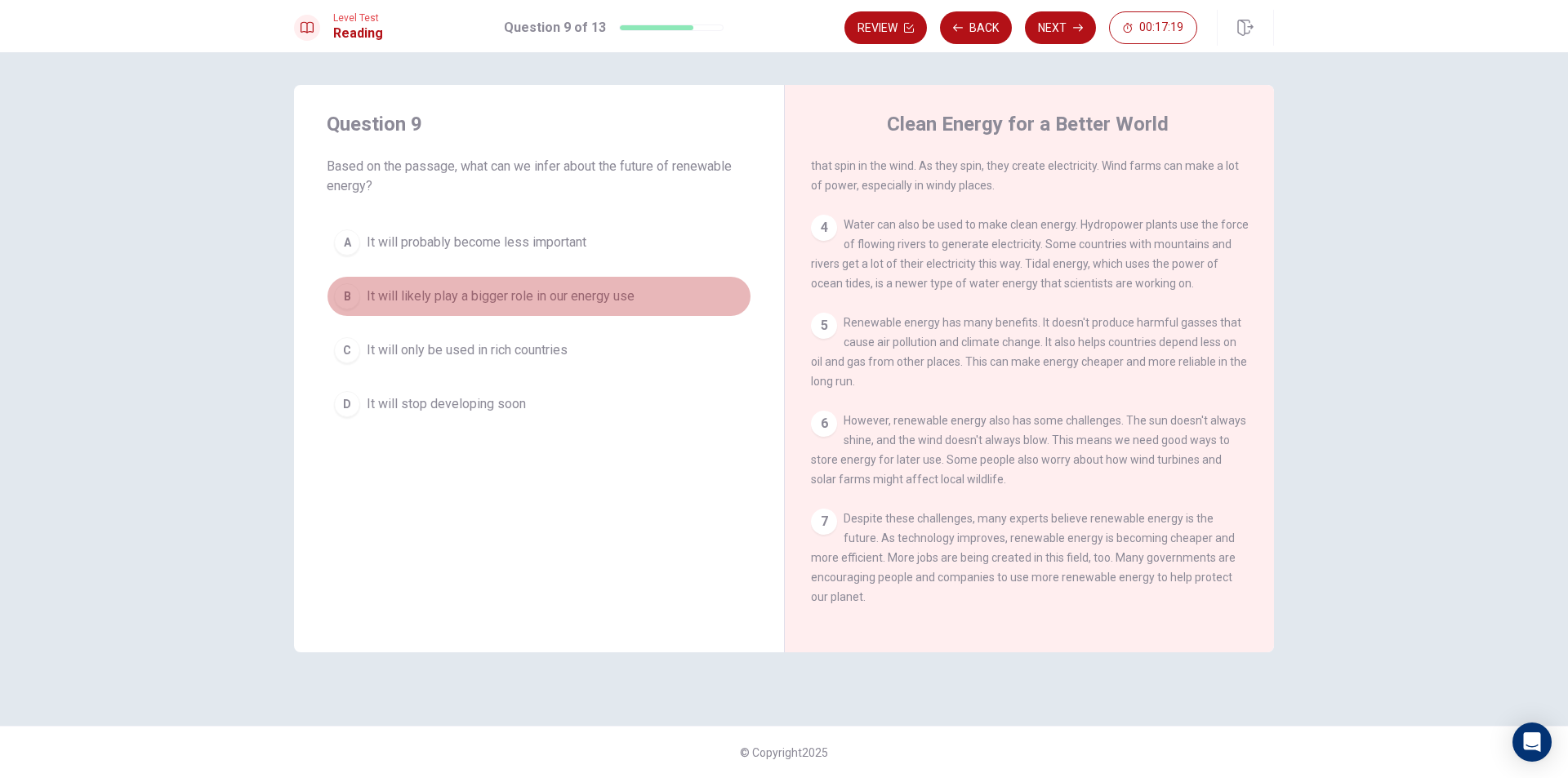
click at [346, 291] on div "B" at bounding box center [347, 296] width 26 height 26
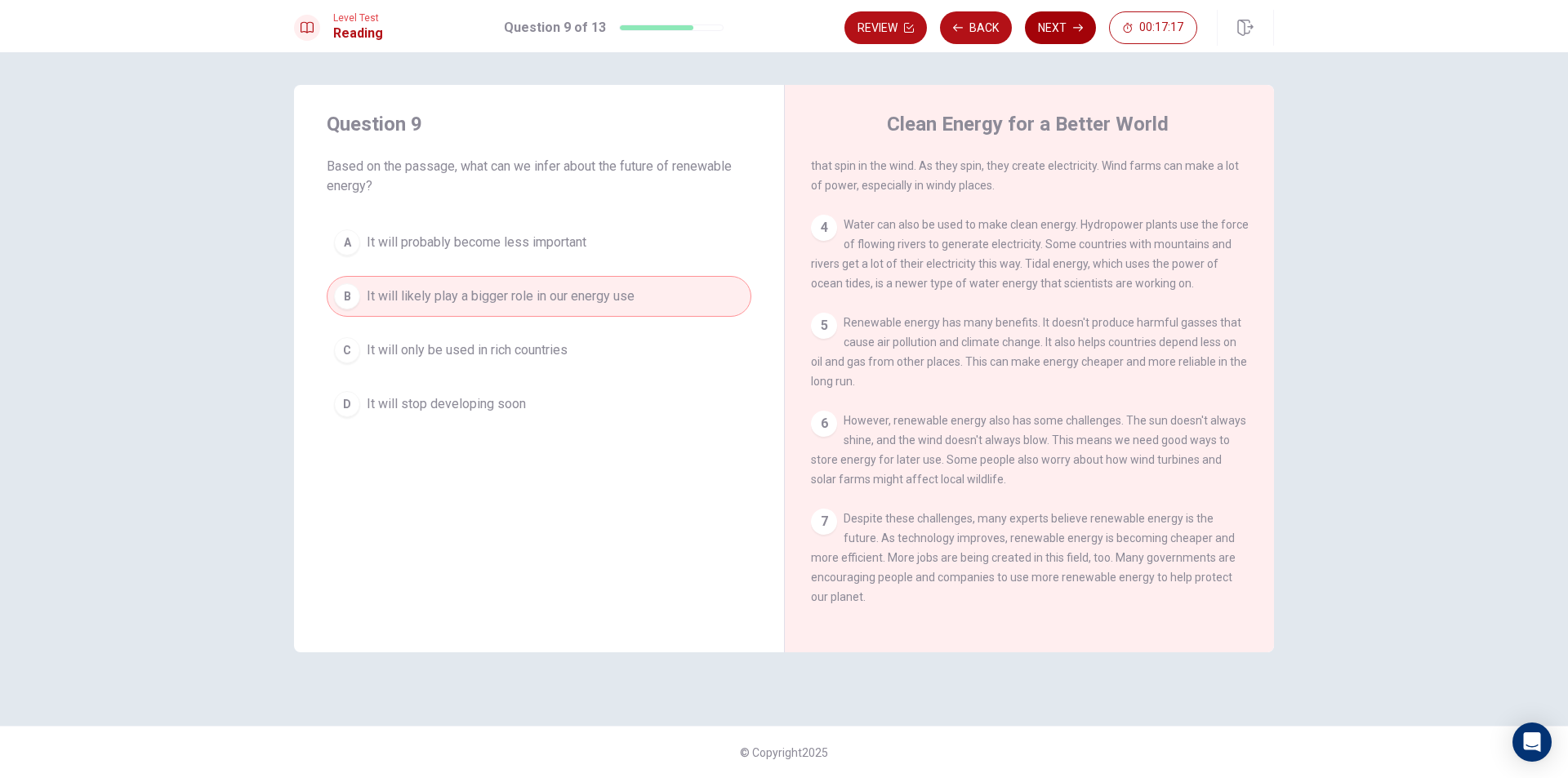
click at [1062, 26] on button "Next" at bounding box center [1060, 28] width 71 height 33
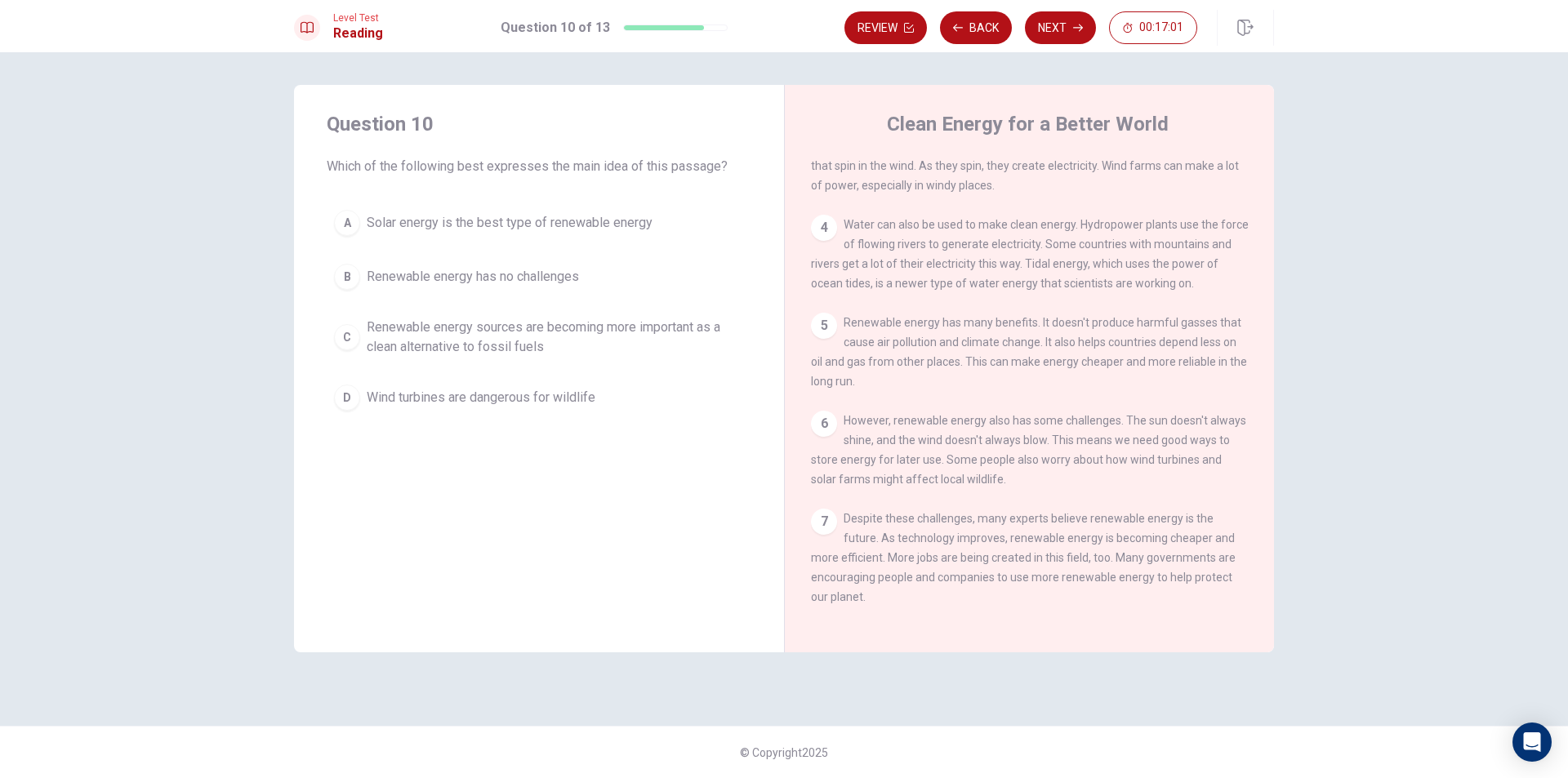
click at [345, 220] on div "A" at bounding box center [347, 223] width 26 height 26
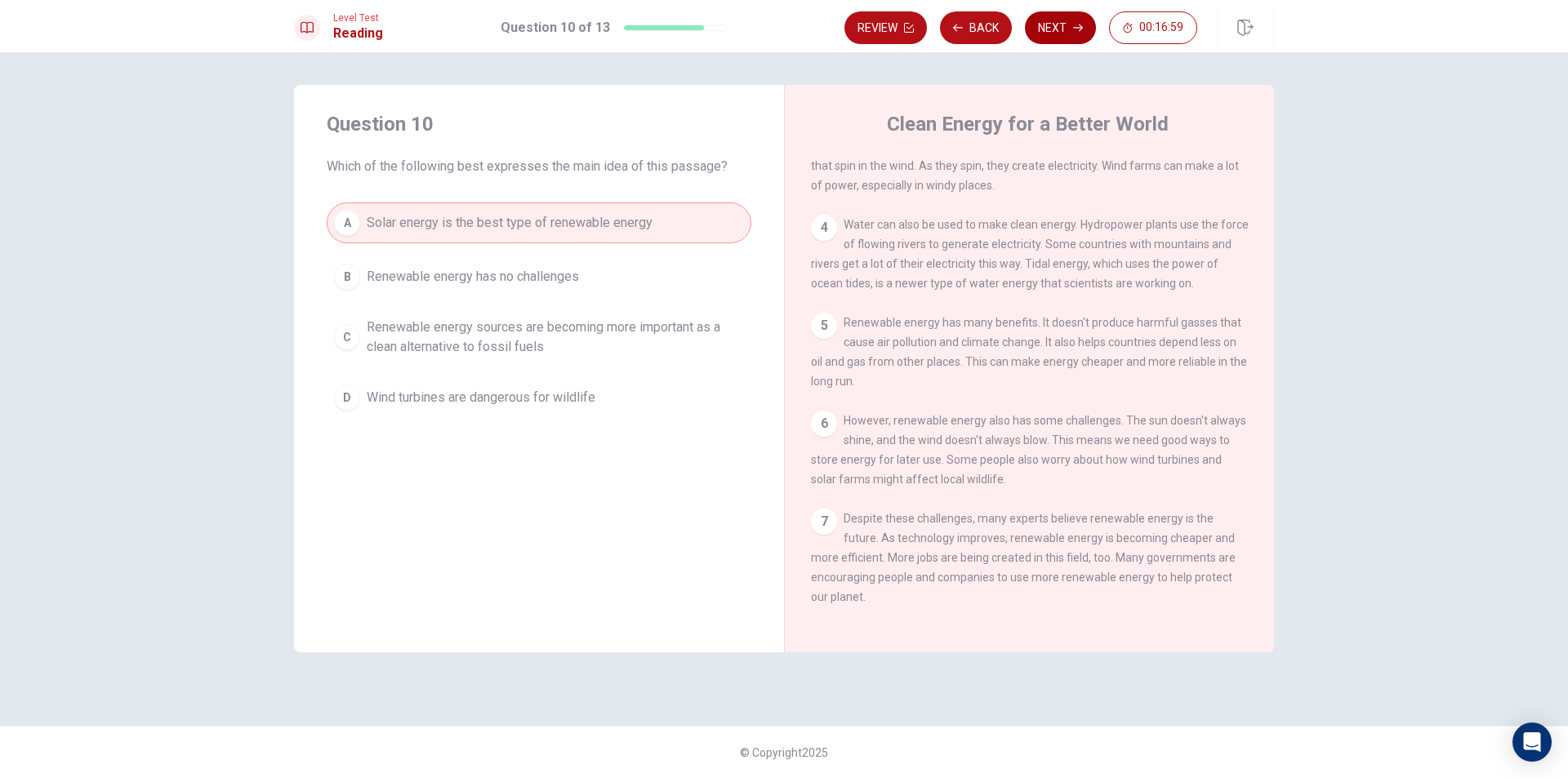
click at [1066, 23] on button "Next" at bounding box center [1060, 28] width 71 height 33
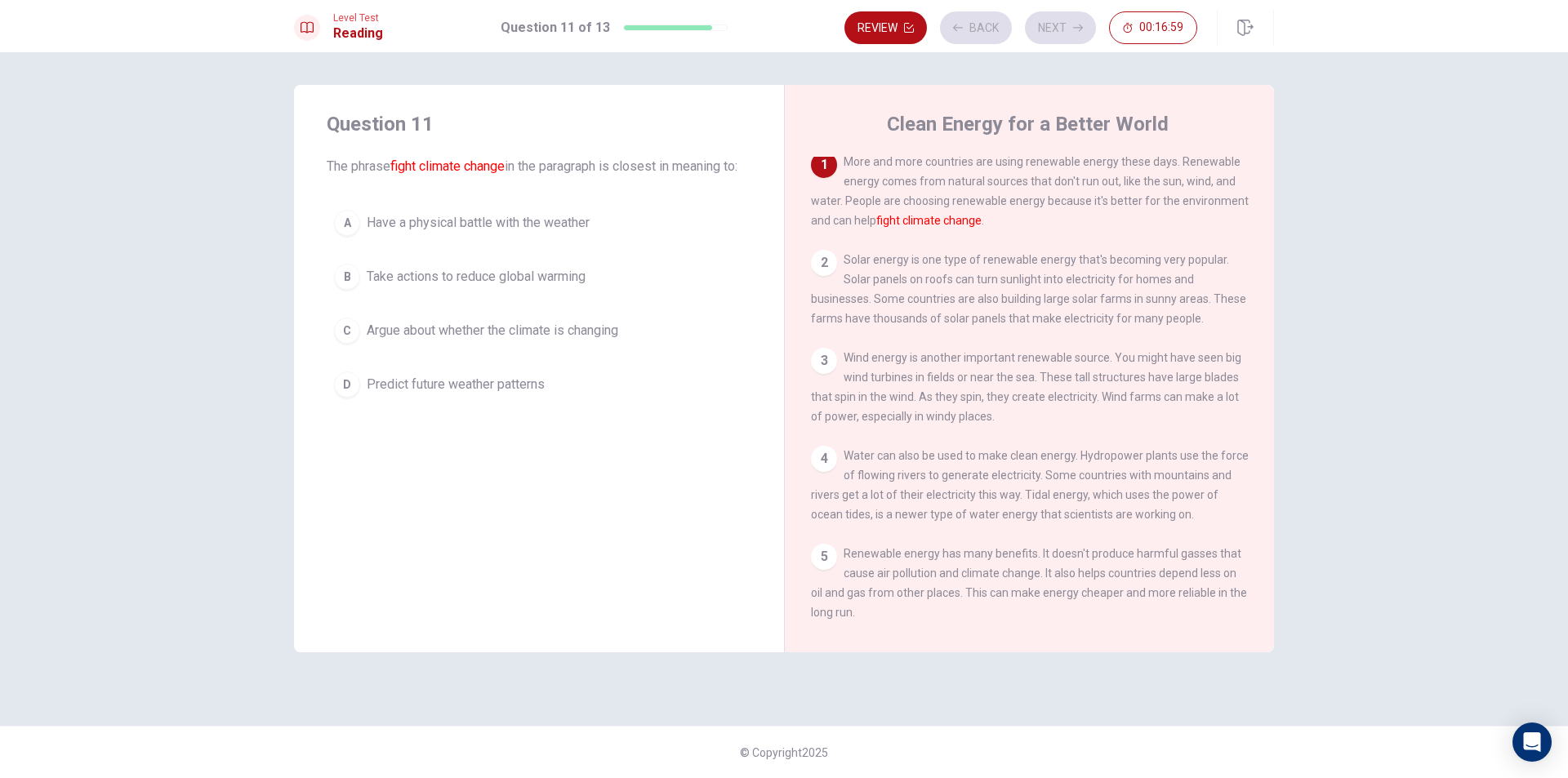
scroll to position [0, 0]
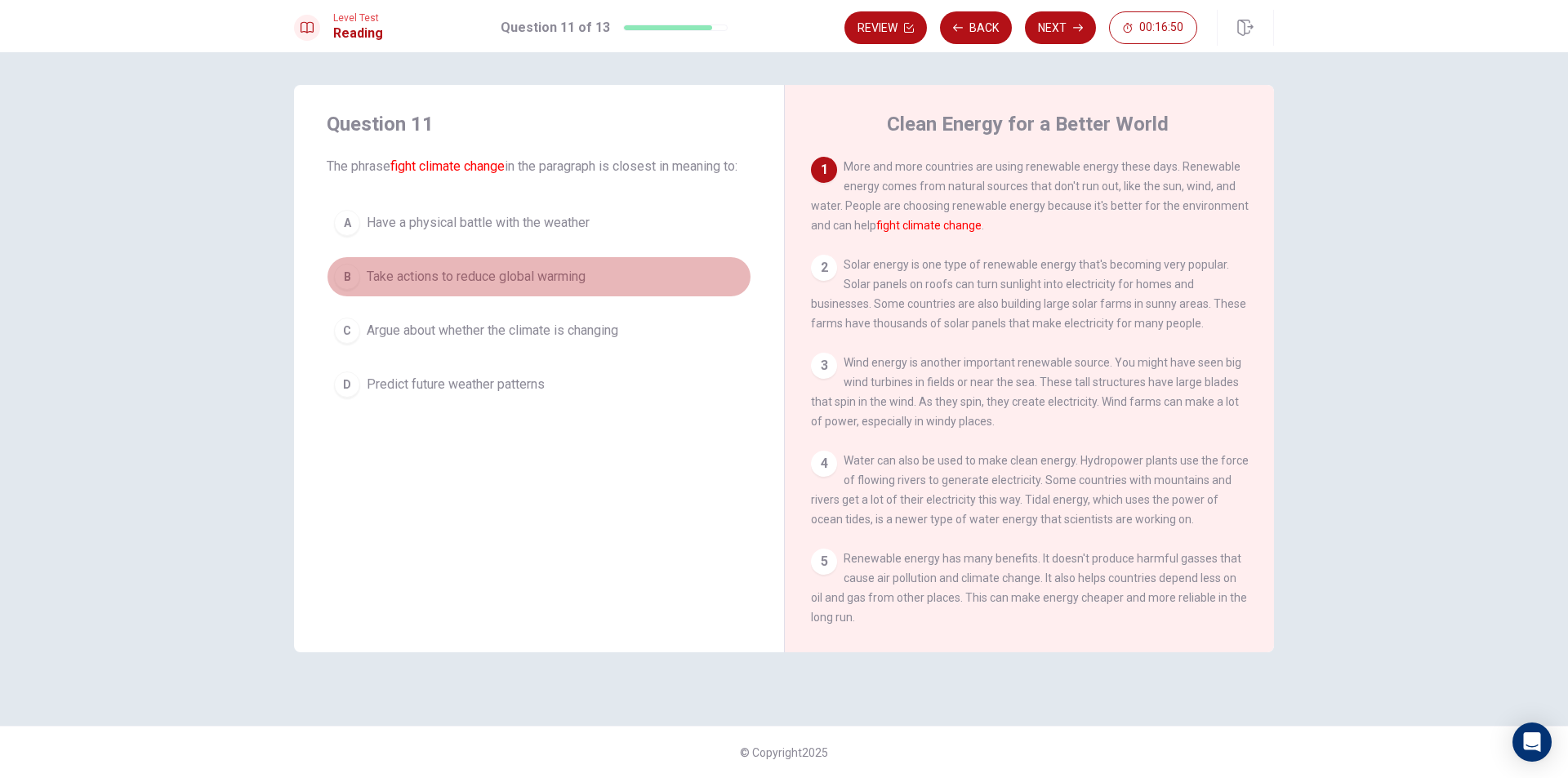
click at [354, 286] on div "B" at bounding box center [347, 277] width 26 height 26
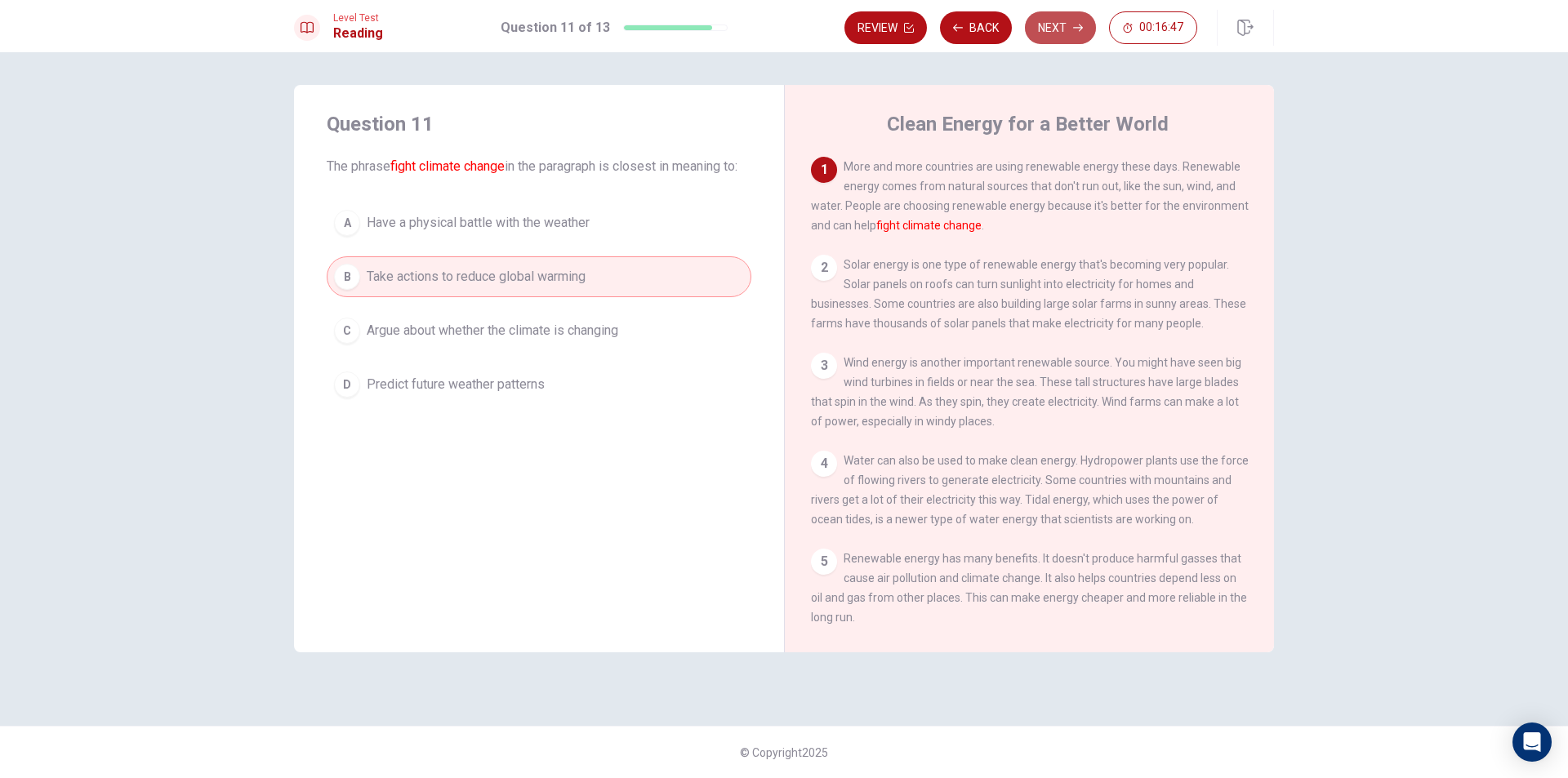
click at [1065, 34] on button "Next" at bounding box center [1060, 28] width 71 height 33
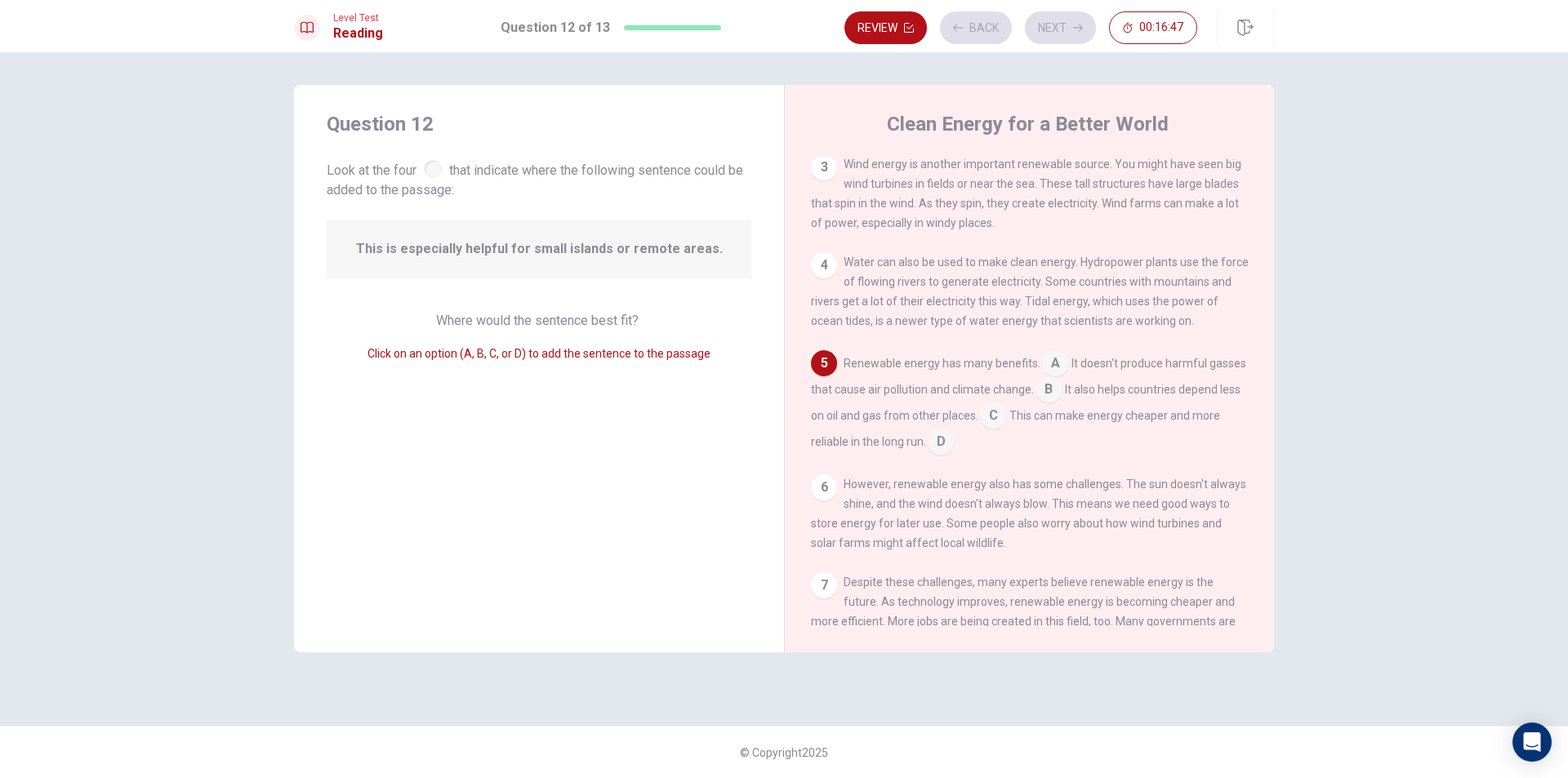
scroll to position [203, 0]
click at [1006, 418] on input at bounding box center [993, 412] width 26 height 26
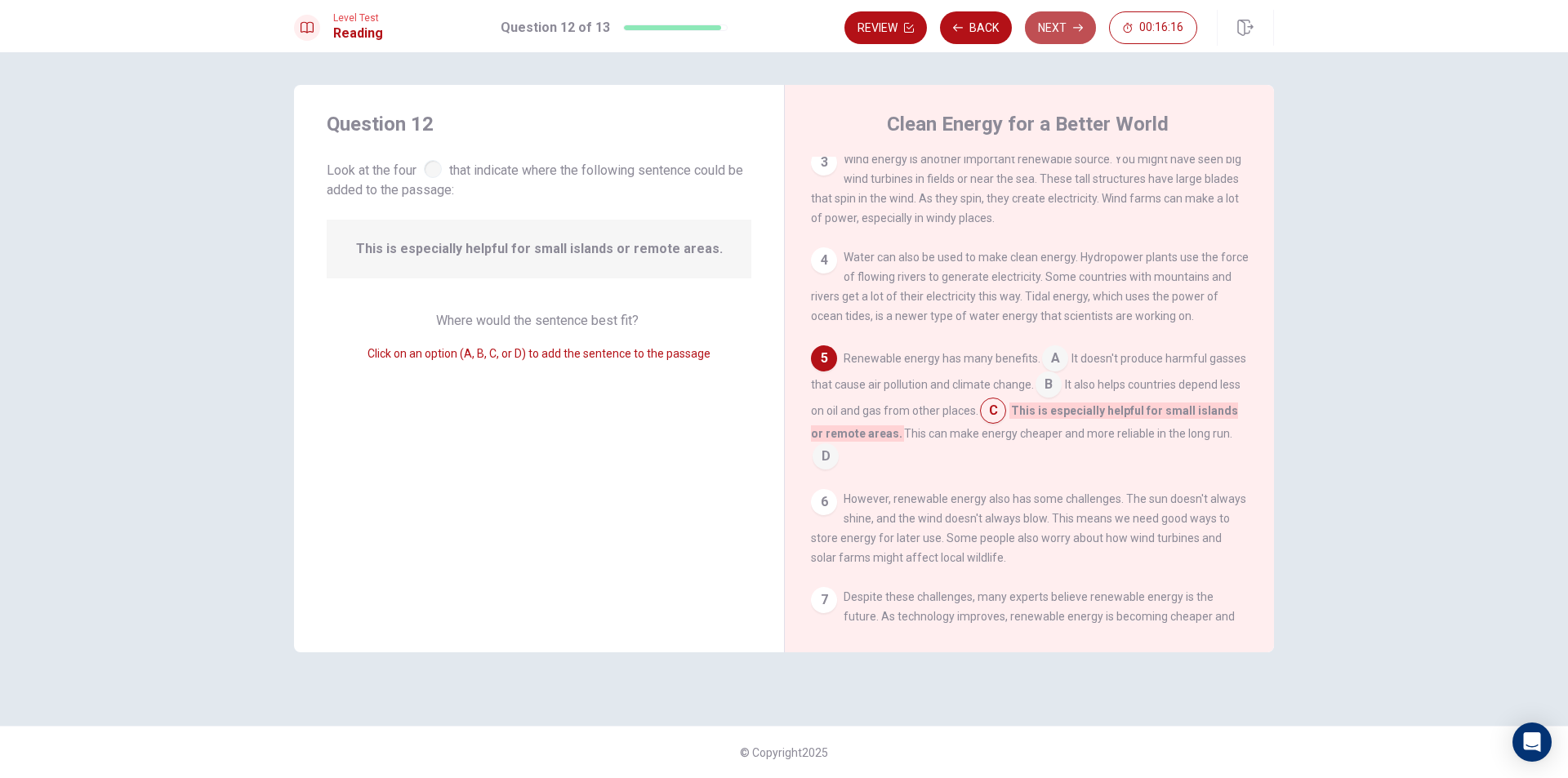
click at [1057, 21] on button "Next" at bounding box center [1060, 28] width 71 height 33
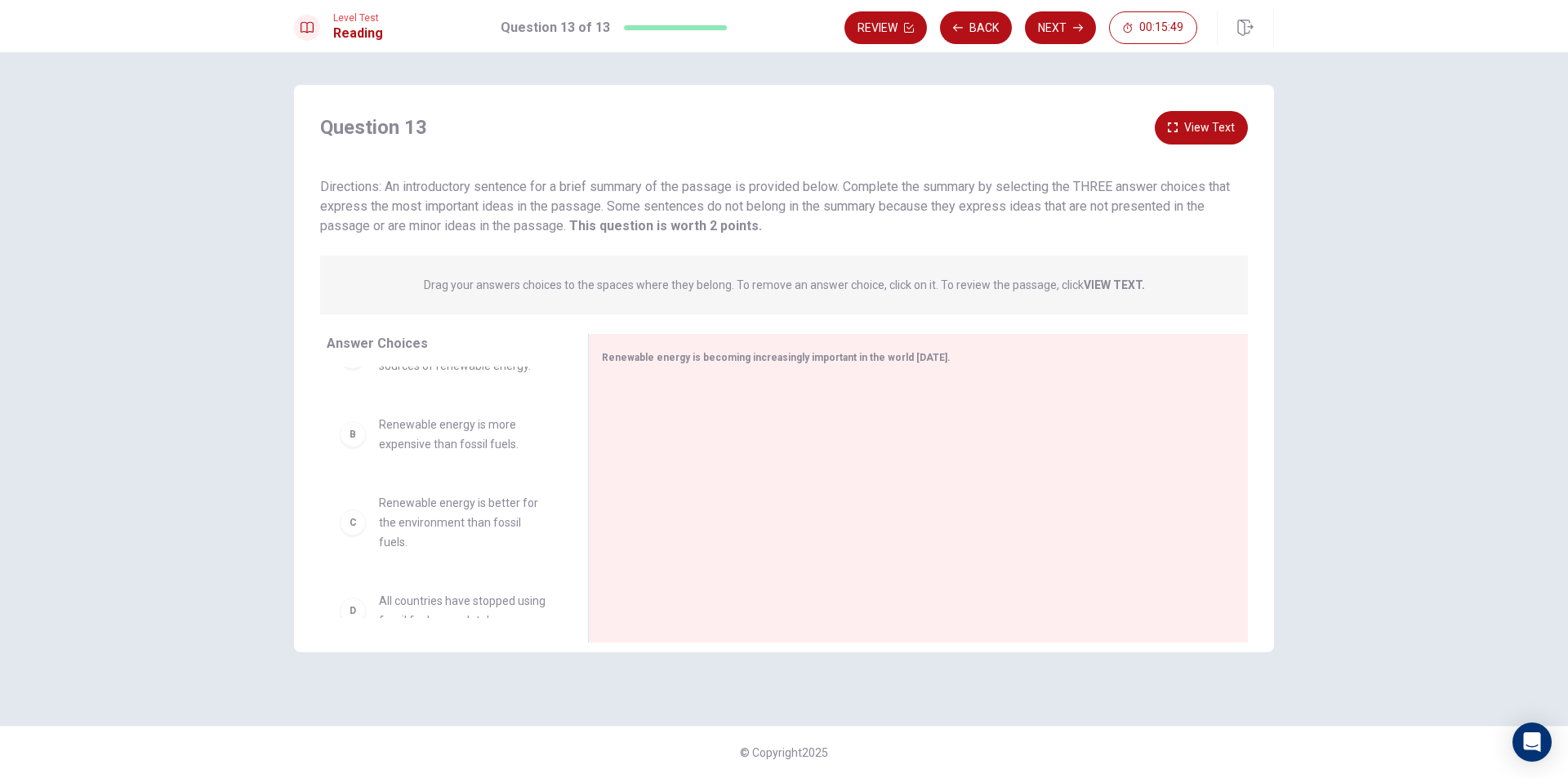
scroll to position [0, 0]
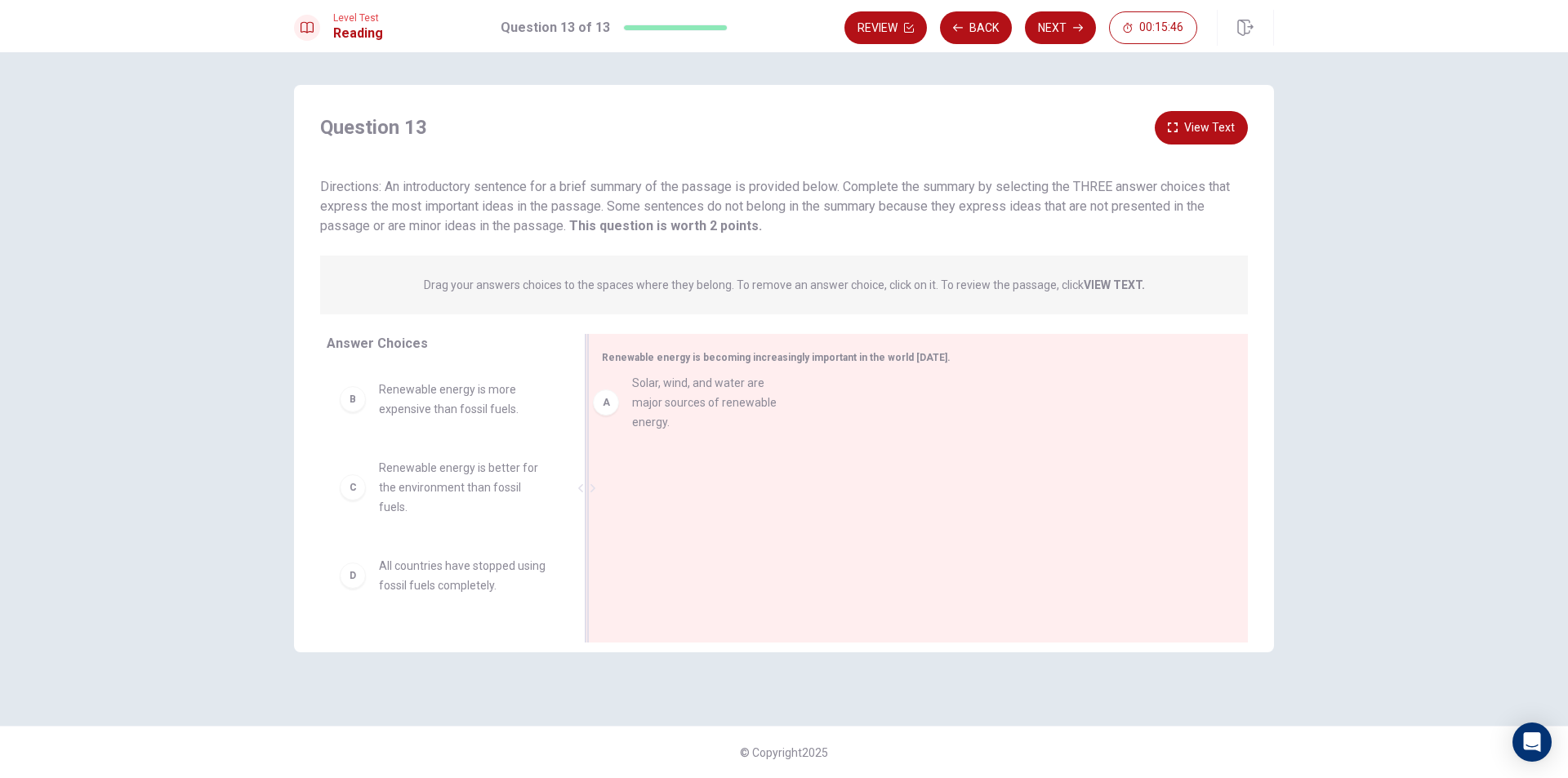
drag, startPoint x: 354, startPoint y: 401, endPoint x: 612, endPoint y: 394, distance: 258.1
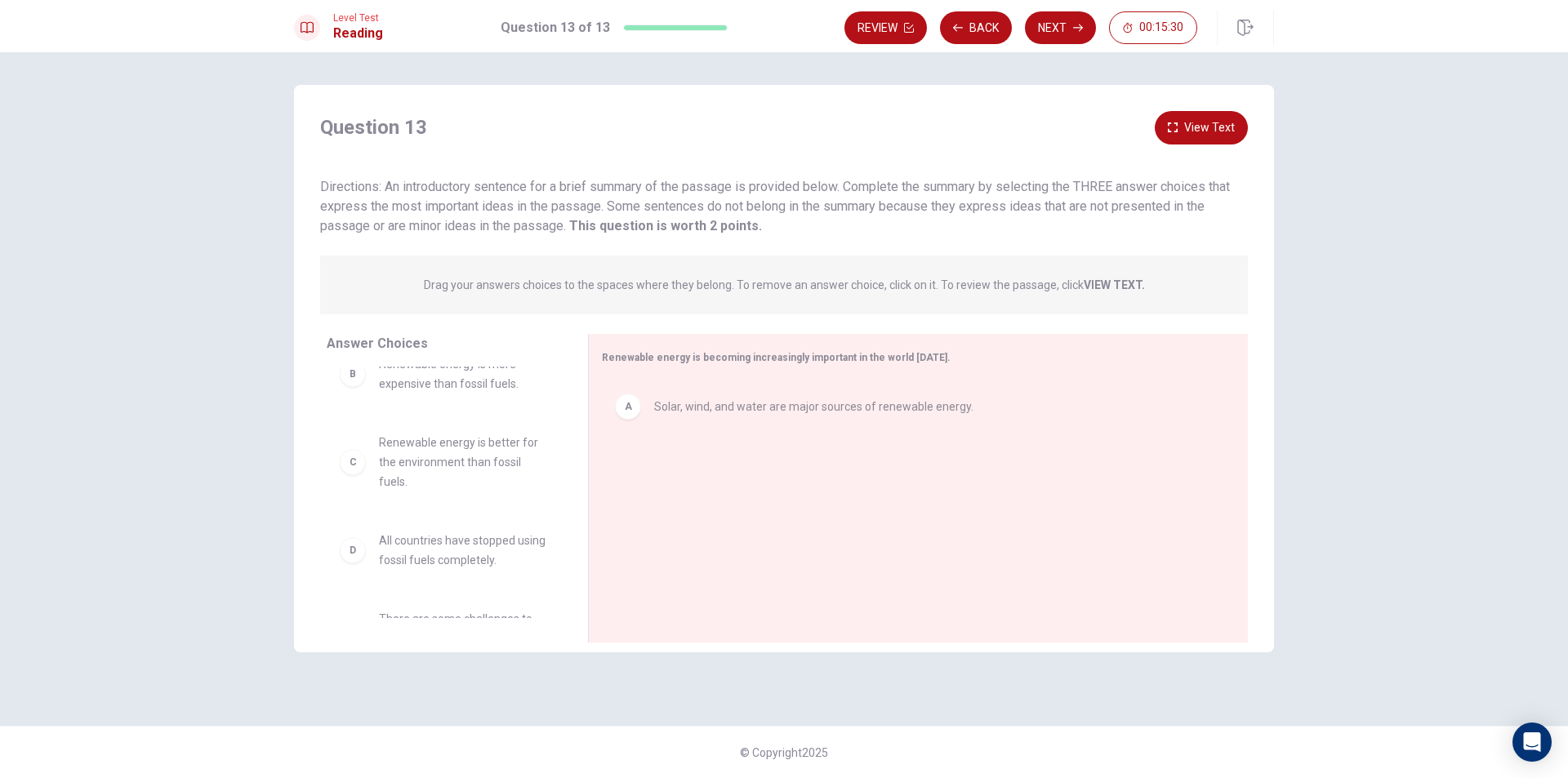
scroll to position [3, 0]
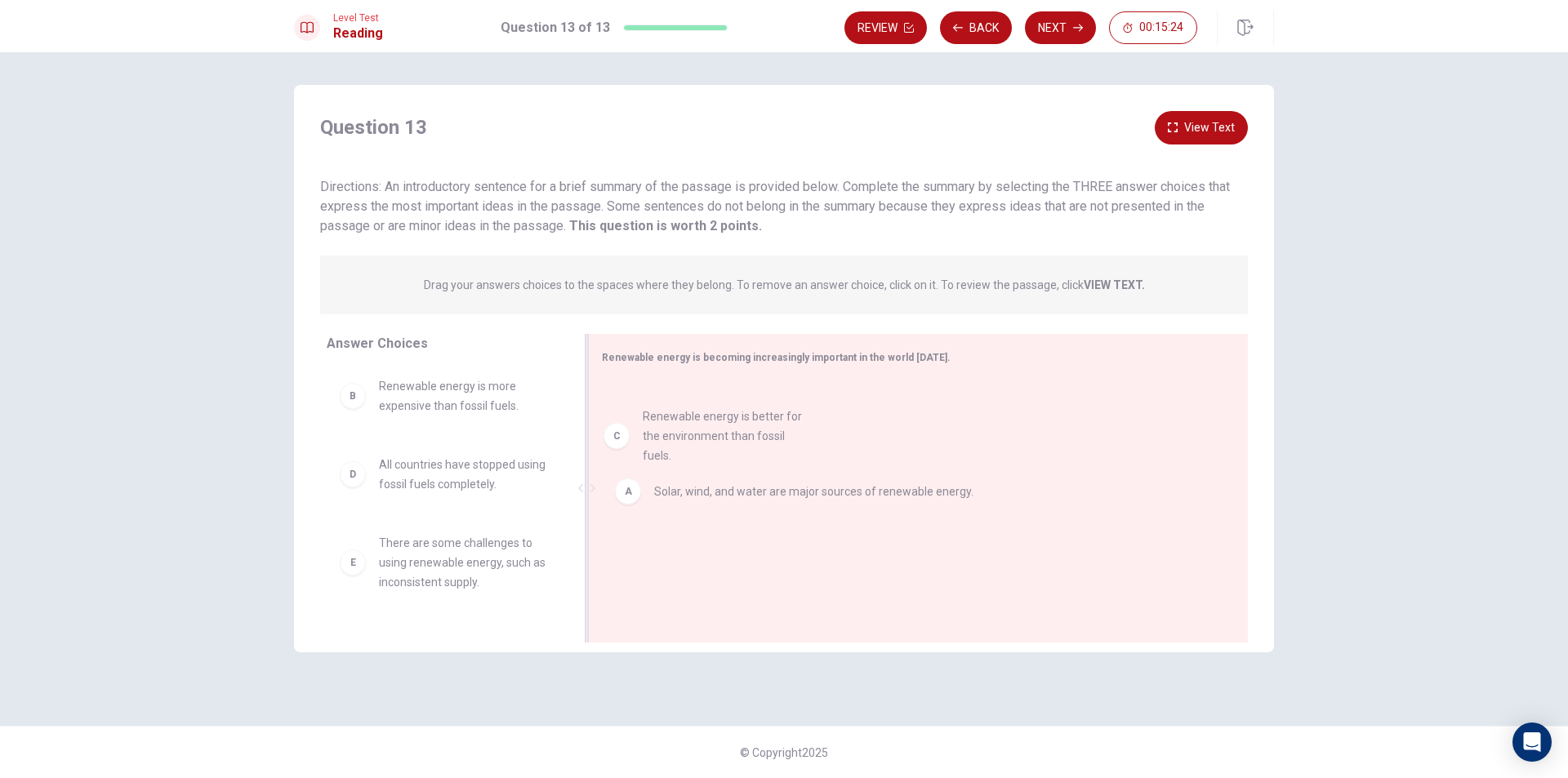
drag, startPoint x: 360, startPoint y: 491, endPoint x: 628, endPoint y: 443, distance: 272.3
click at [627, 444] on div "A Solar, wind, and water are major sources of renewable energy." at bounding box center [911, 489] width 620 height 218
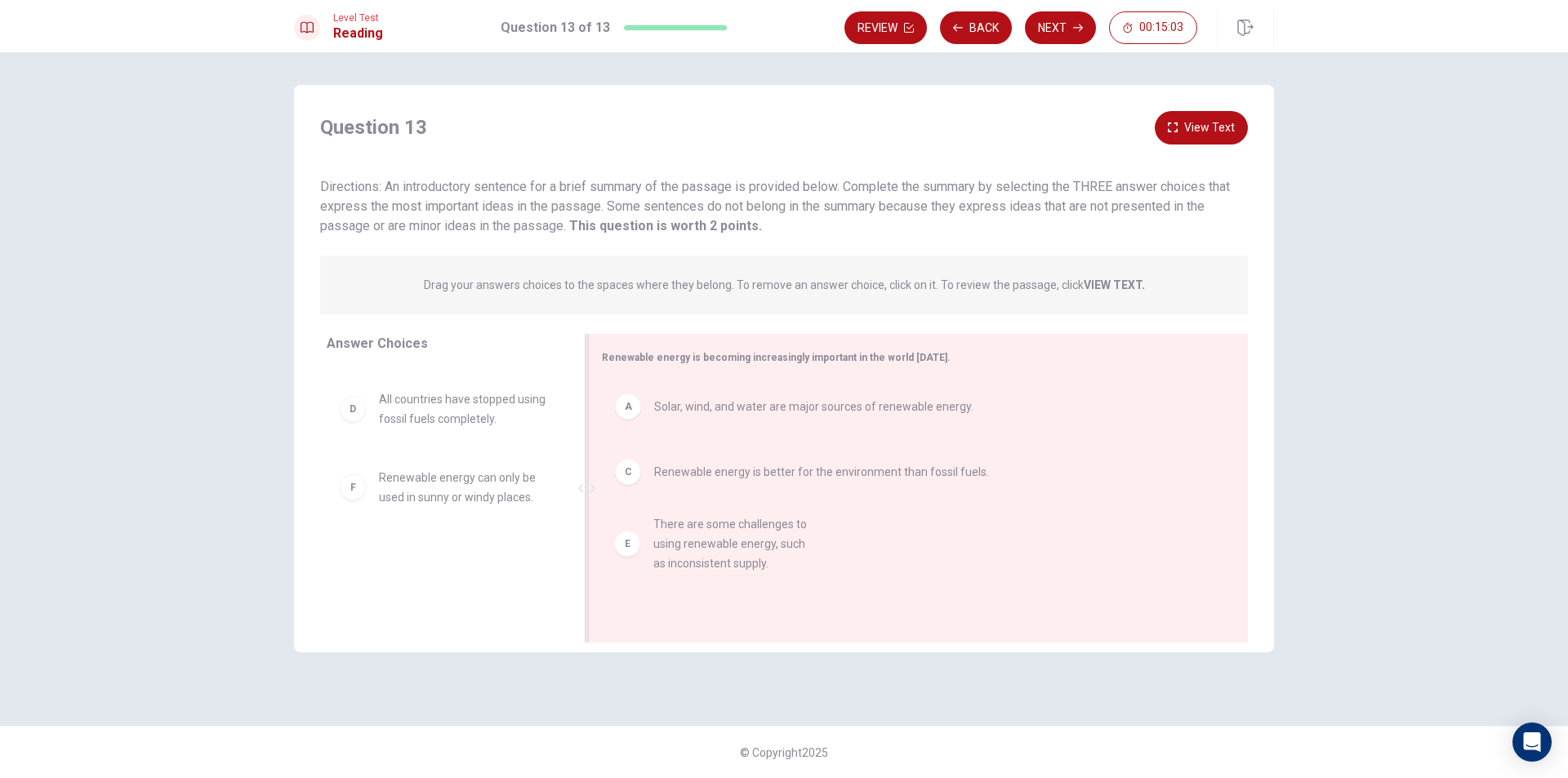
drag, startPoint x: 348, startPoint y: 504, endPoint x: 636, endPoint y: 548, distance: 291.3
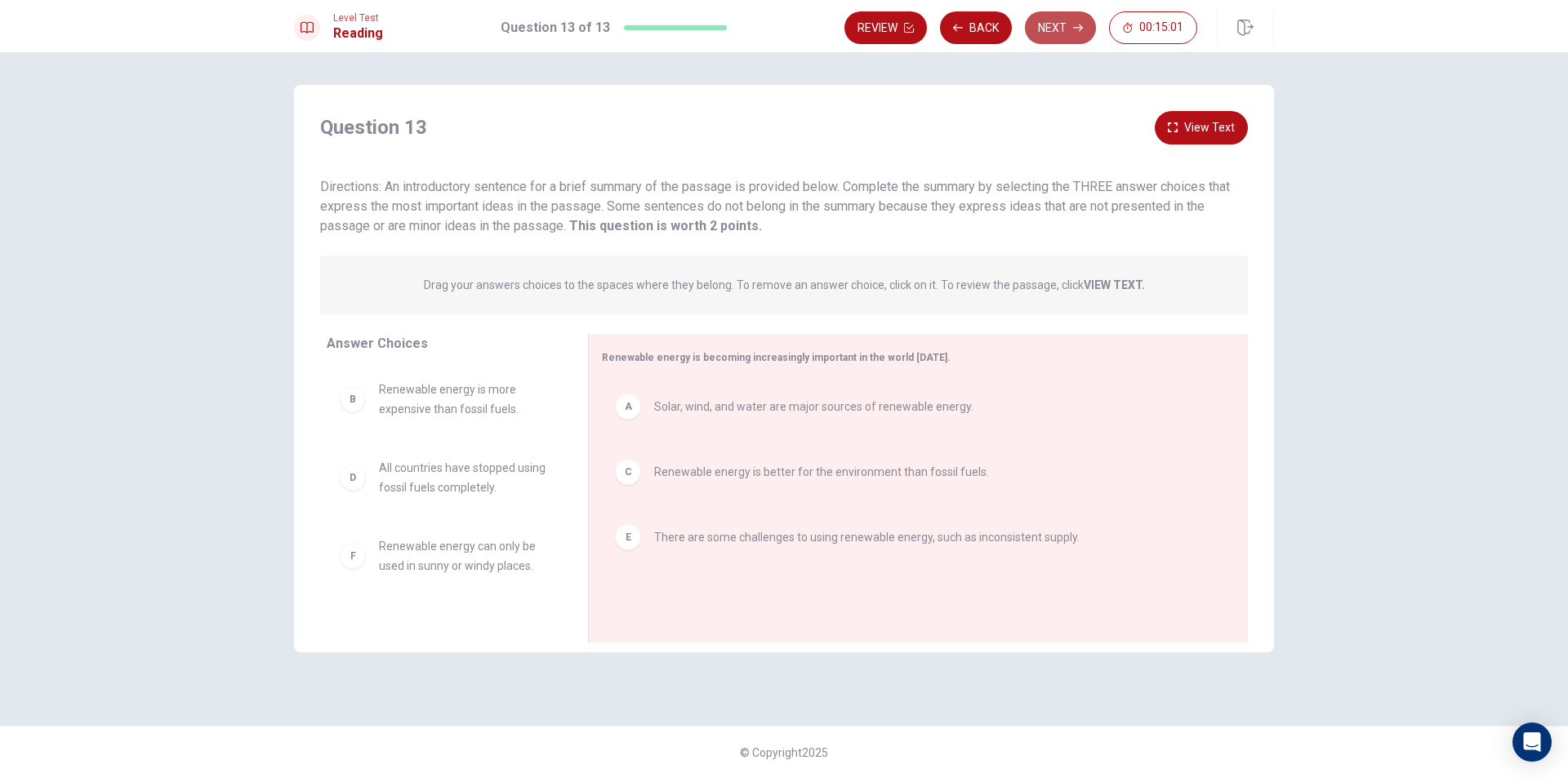
click at [1054, 25] on button "Next" at bounding box center [1060, 28] width 71 height 33
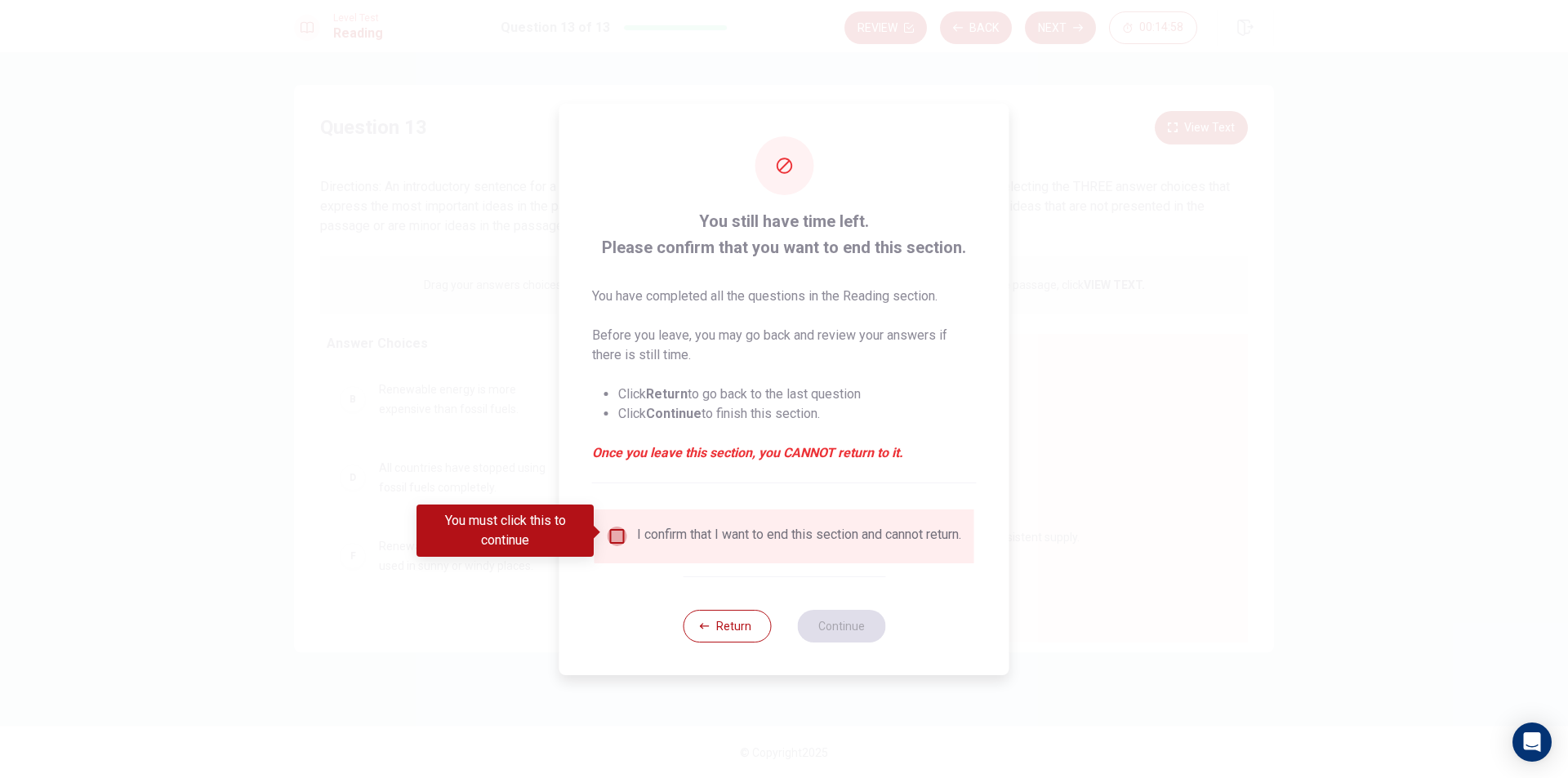
click at [609, 528] on input "You must click this to continue" at bounding box center [617, 537] width 20 height 20
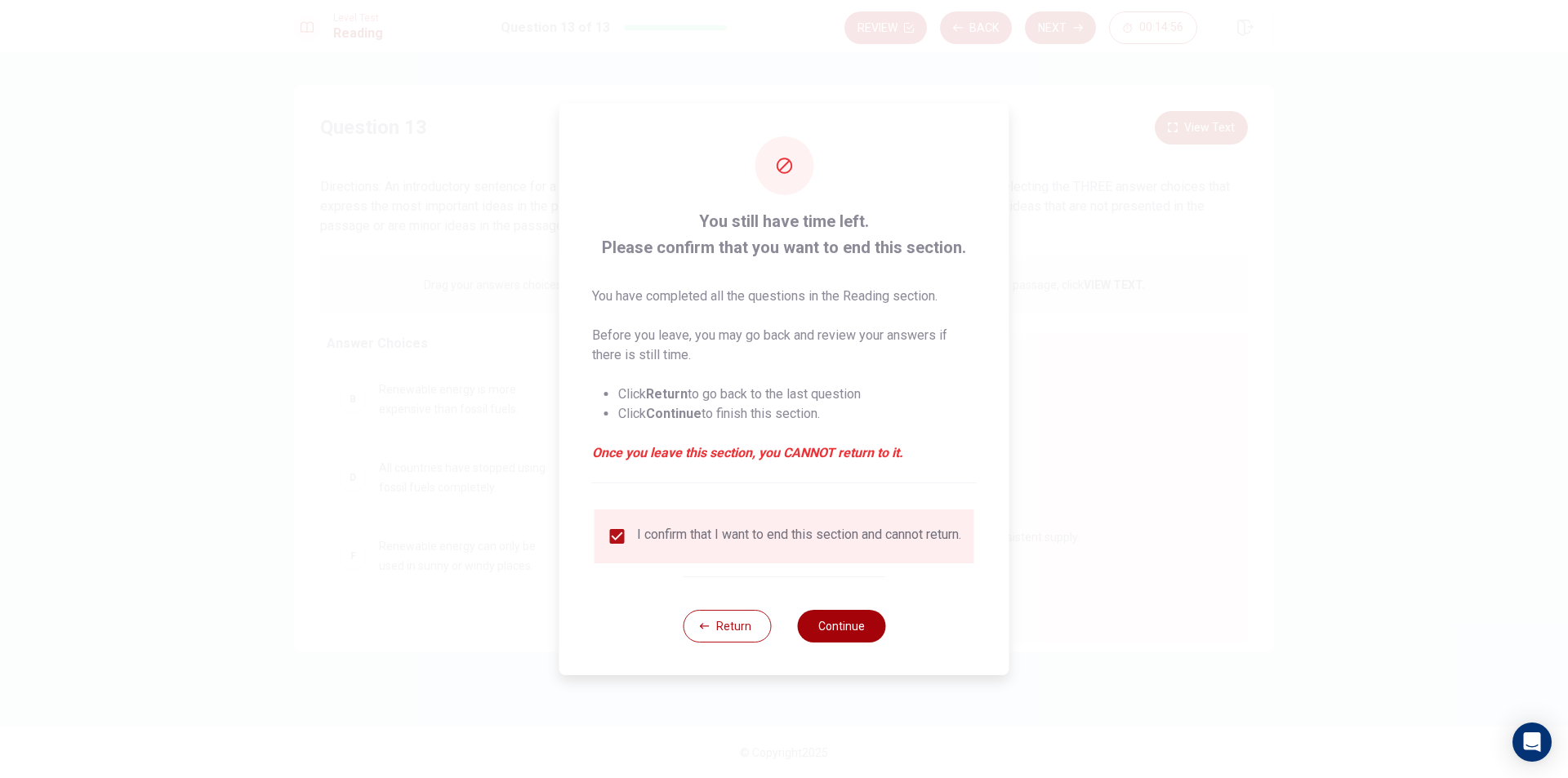
click at [824, 617] on button "Continue" at bounding box center [841, 626] width 88 height 33
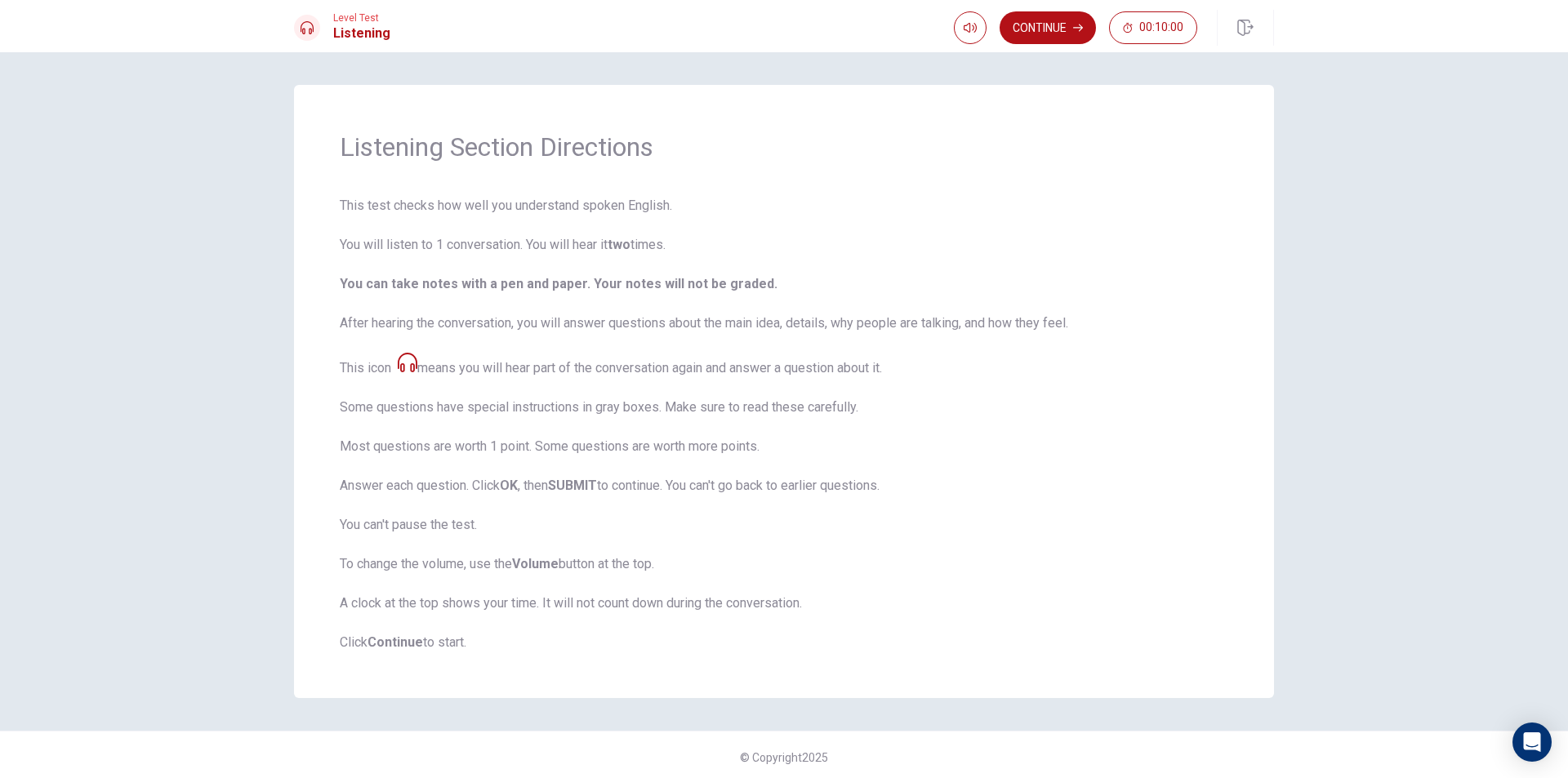
scroll to position [5, 0]
click at [1052, 24] on button "Continue" at bounding box center [1048, 28] width 97 height 33
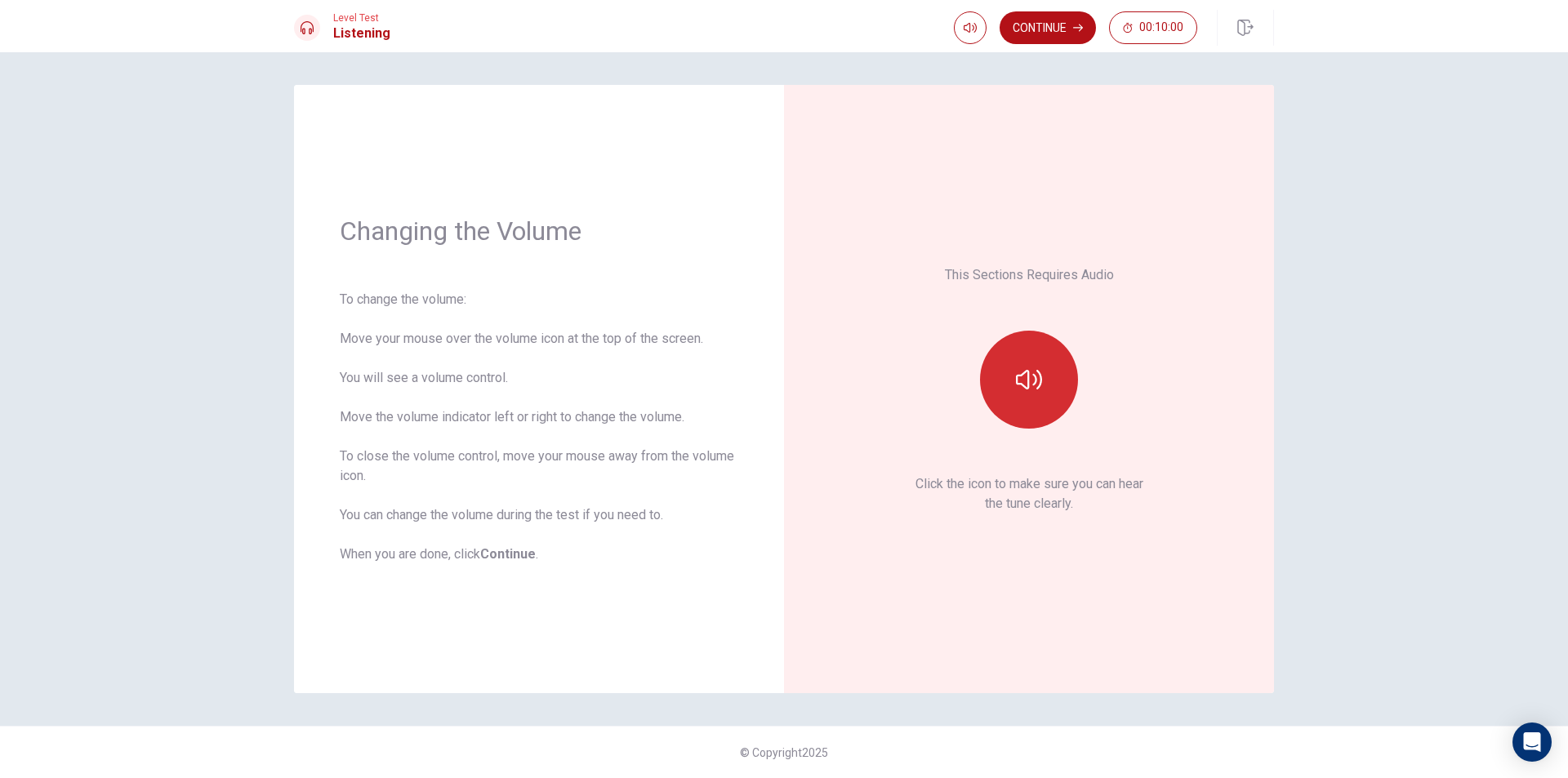
click at [1003, 361] on button "button" at bounding box center [1029, 380] width 98 height 98
click at [1051, 21] on button "Continue" at bounding box center [1048, 28] width 97 height 33
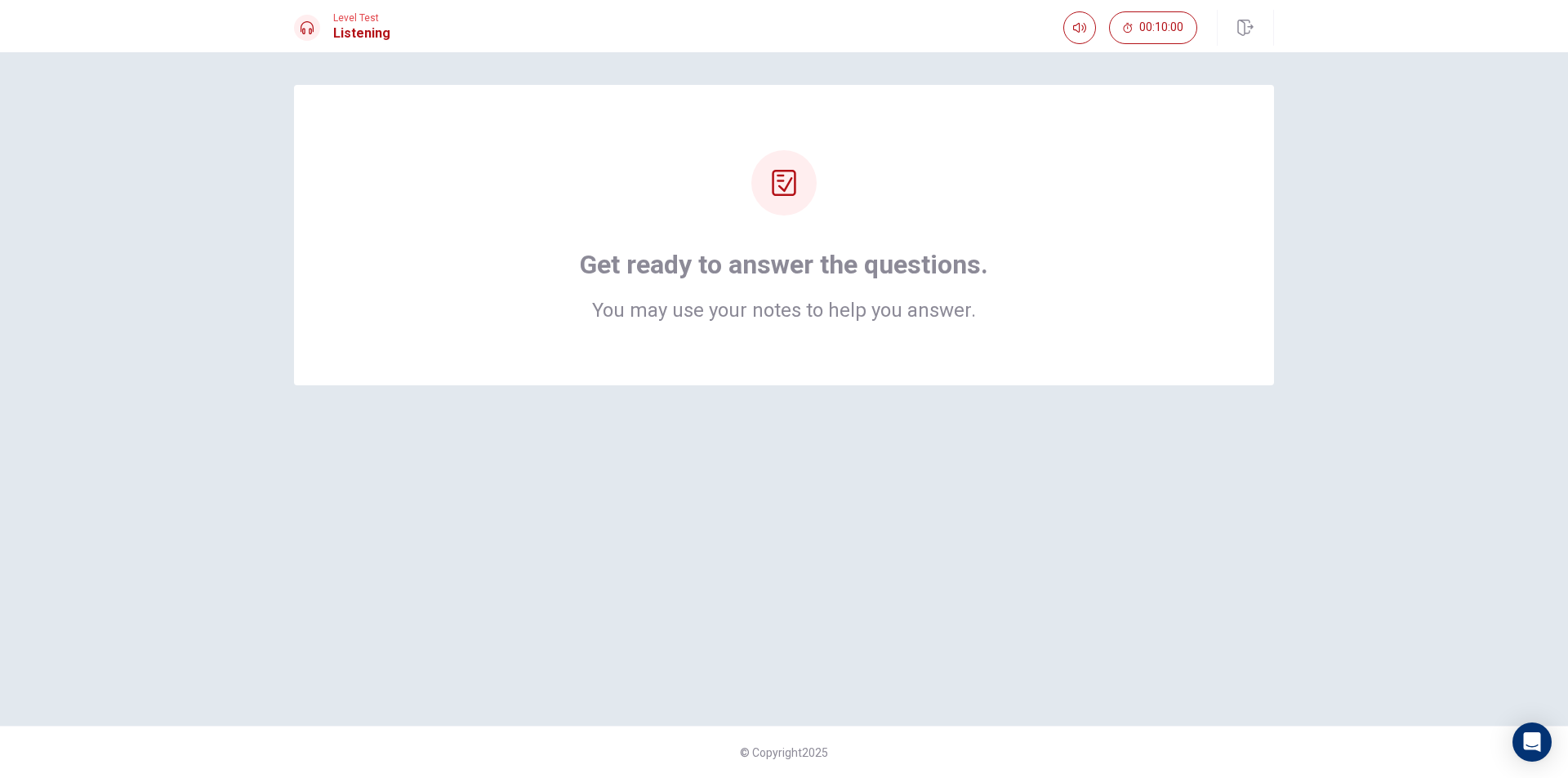
click at [774, 182] on icon at bounding box center [784, 183] width 26 height 26
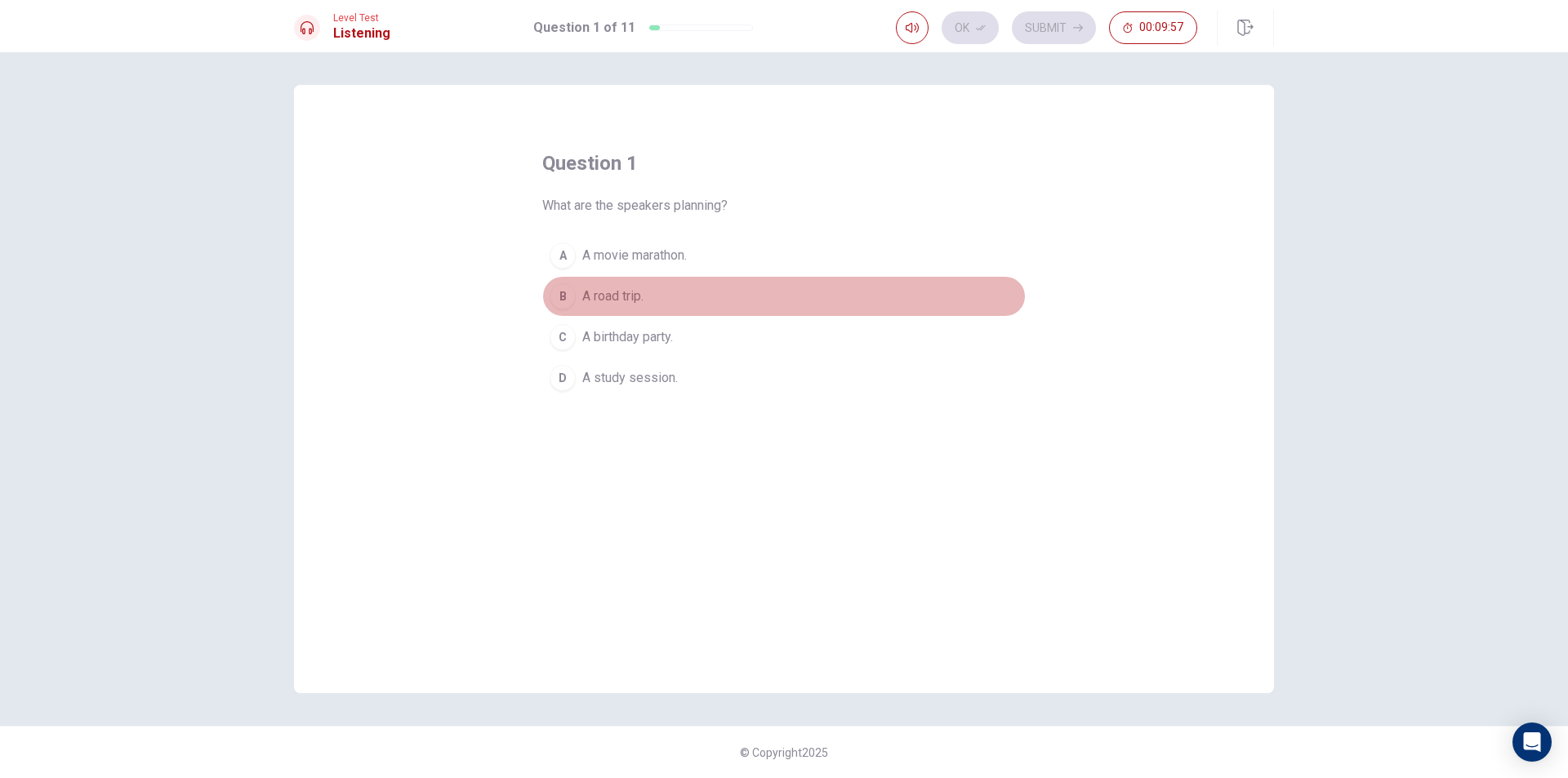
click at [564, 291] on div "B" at bounding box center [562, 296] width 26 height 26
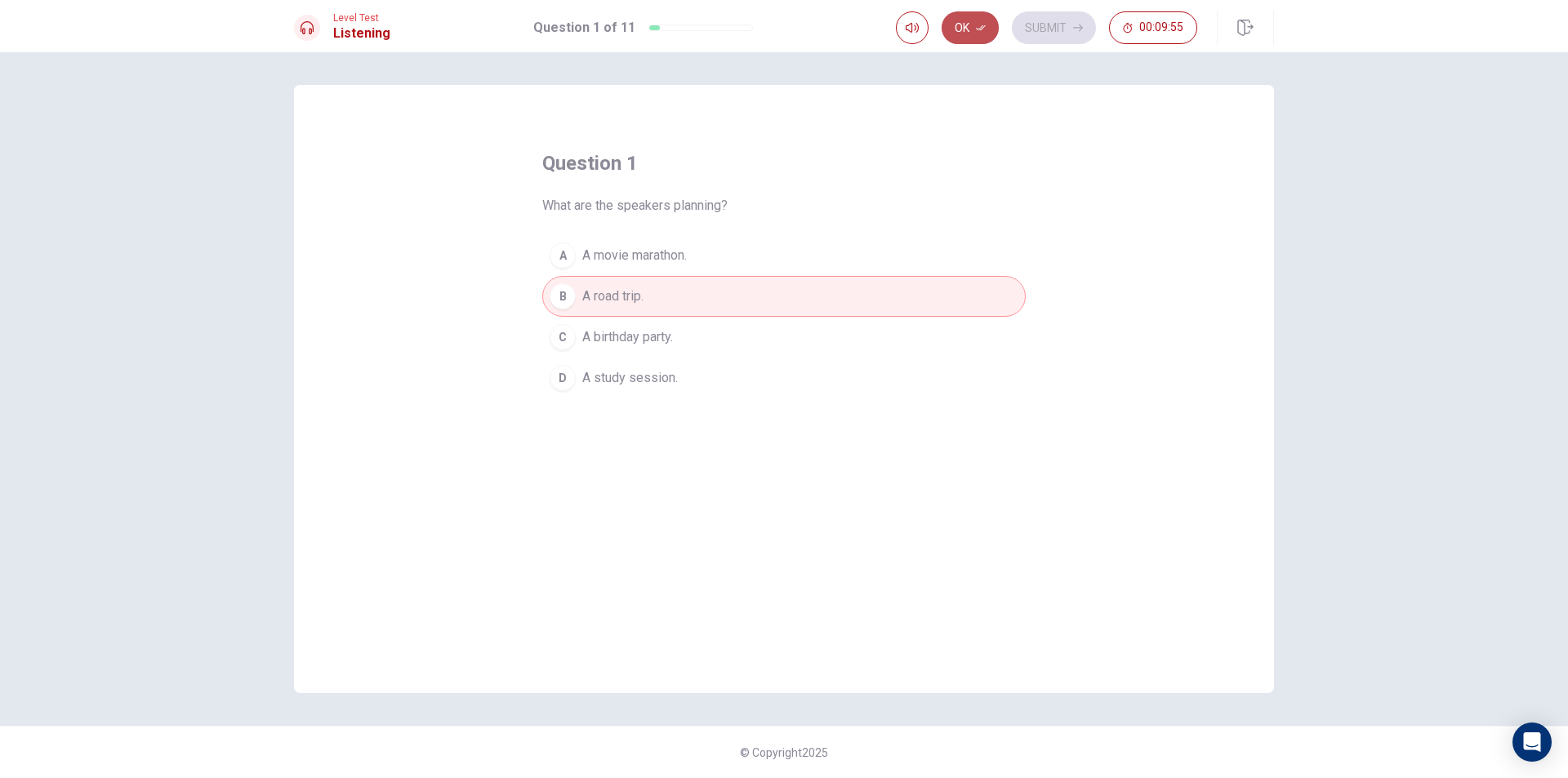
click at [962, 29] on button "Ok" at bounding box center [970, 28] width 57 height 33
click at [1052, 21] on button "Submit" at bounding box center [1053, 28] width 84 height 33
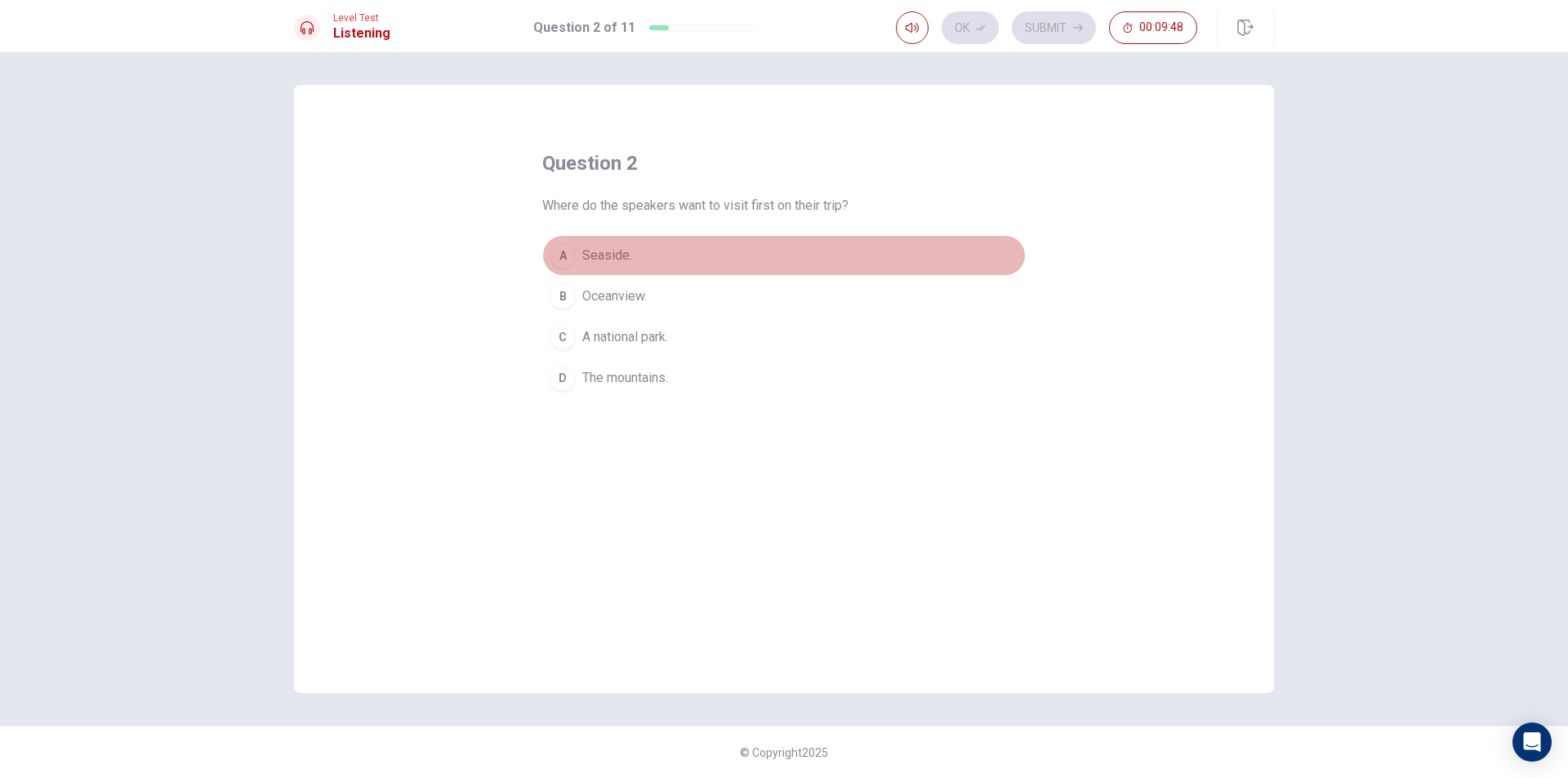
click at [561, 255] on div "A" at bounding box center [562, 255] width 26 height 26
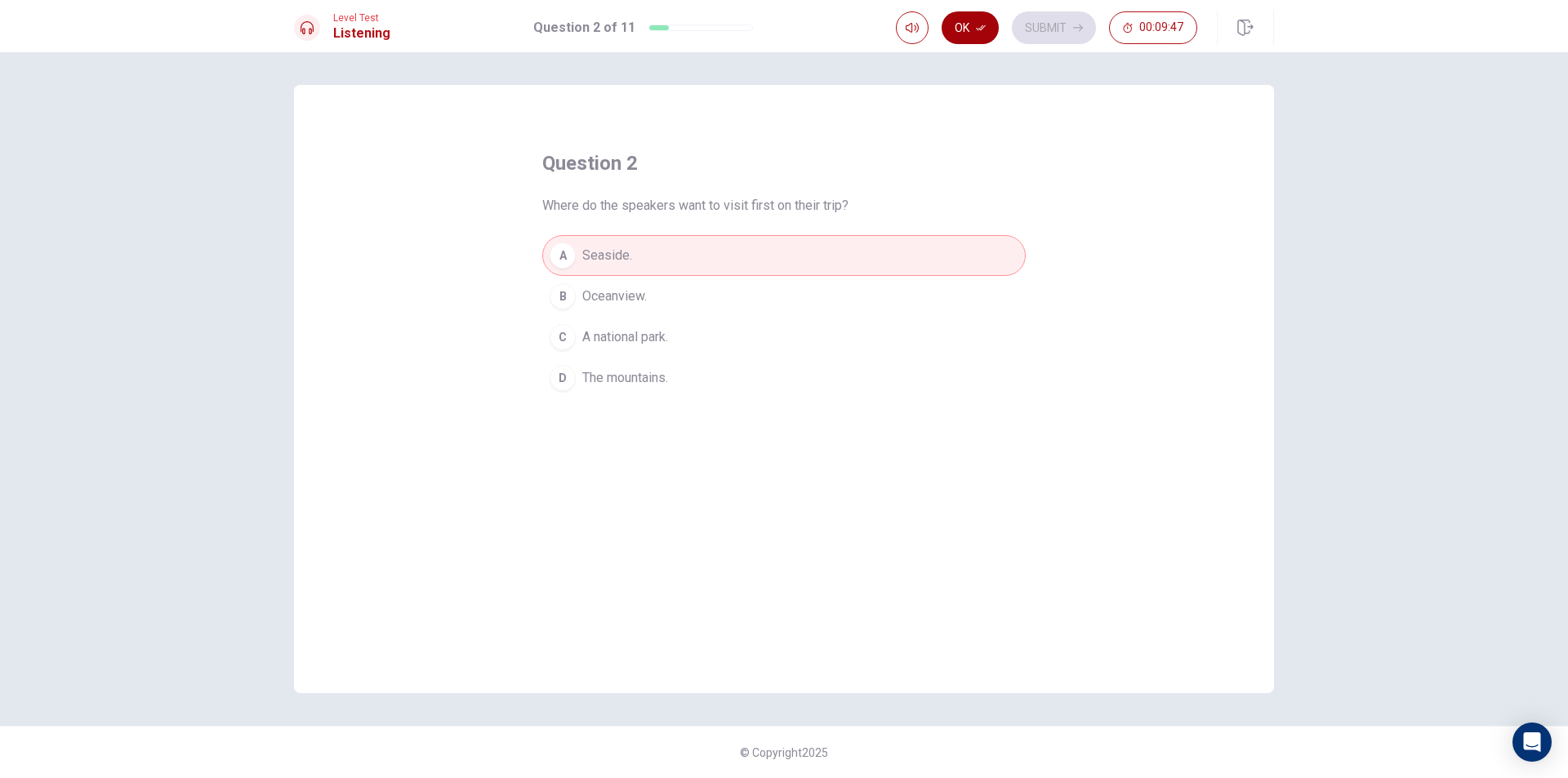
click at [980, 22] on button "Ok" at bounding box center [970, 28] width 57 height 33
click at [1040, 18] on button "Submit" at bounding box center [1053, 28] width 84 height 33
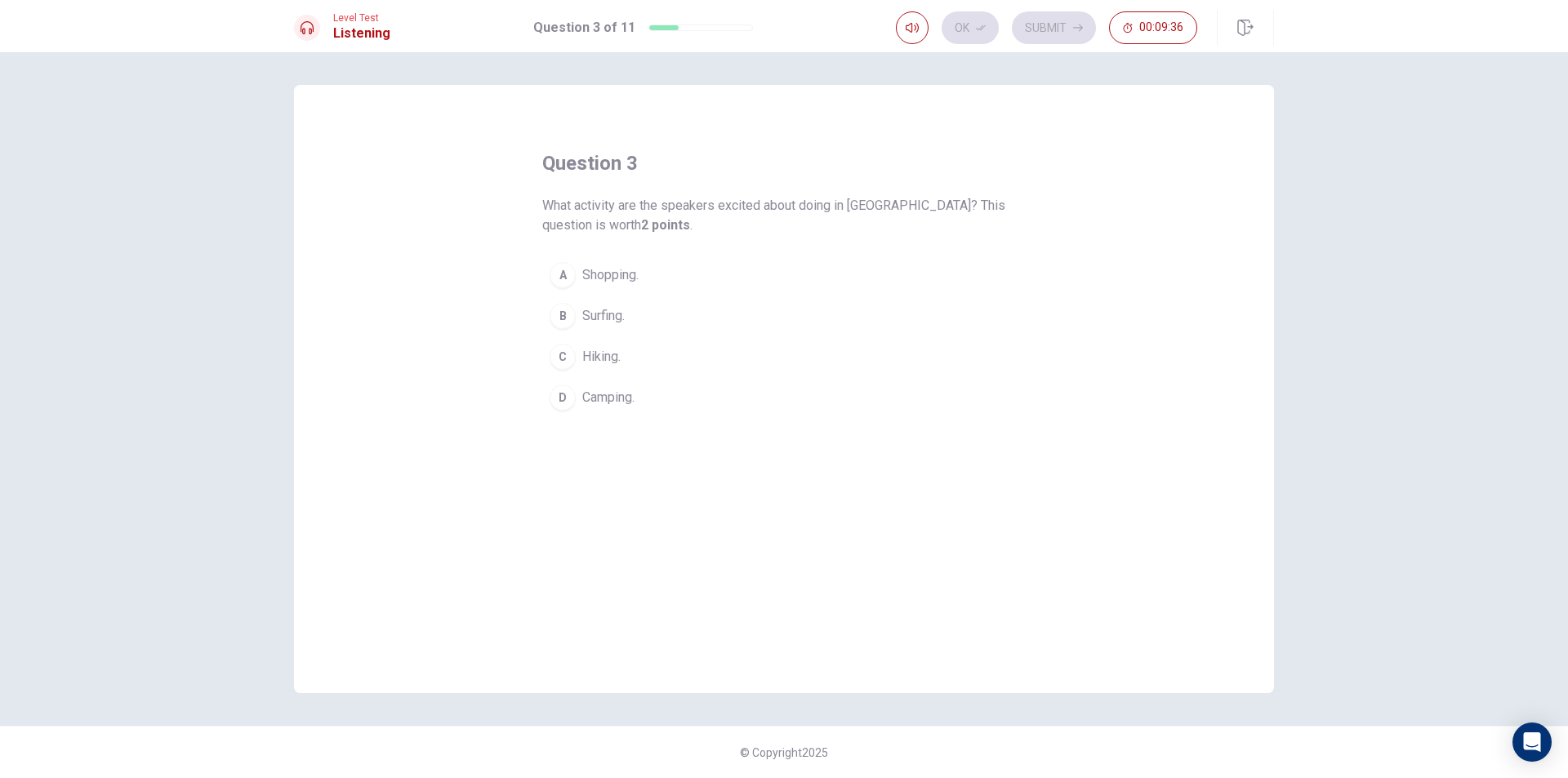
click at [564, 392] on div "D" at bounding box center [562, 398] width 26 height 26
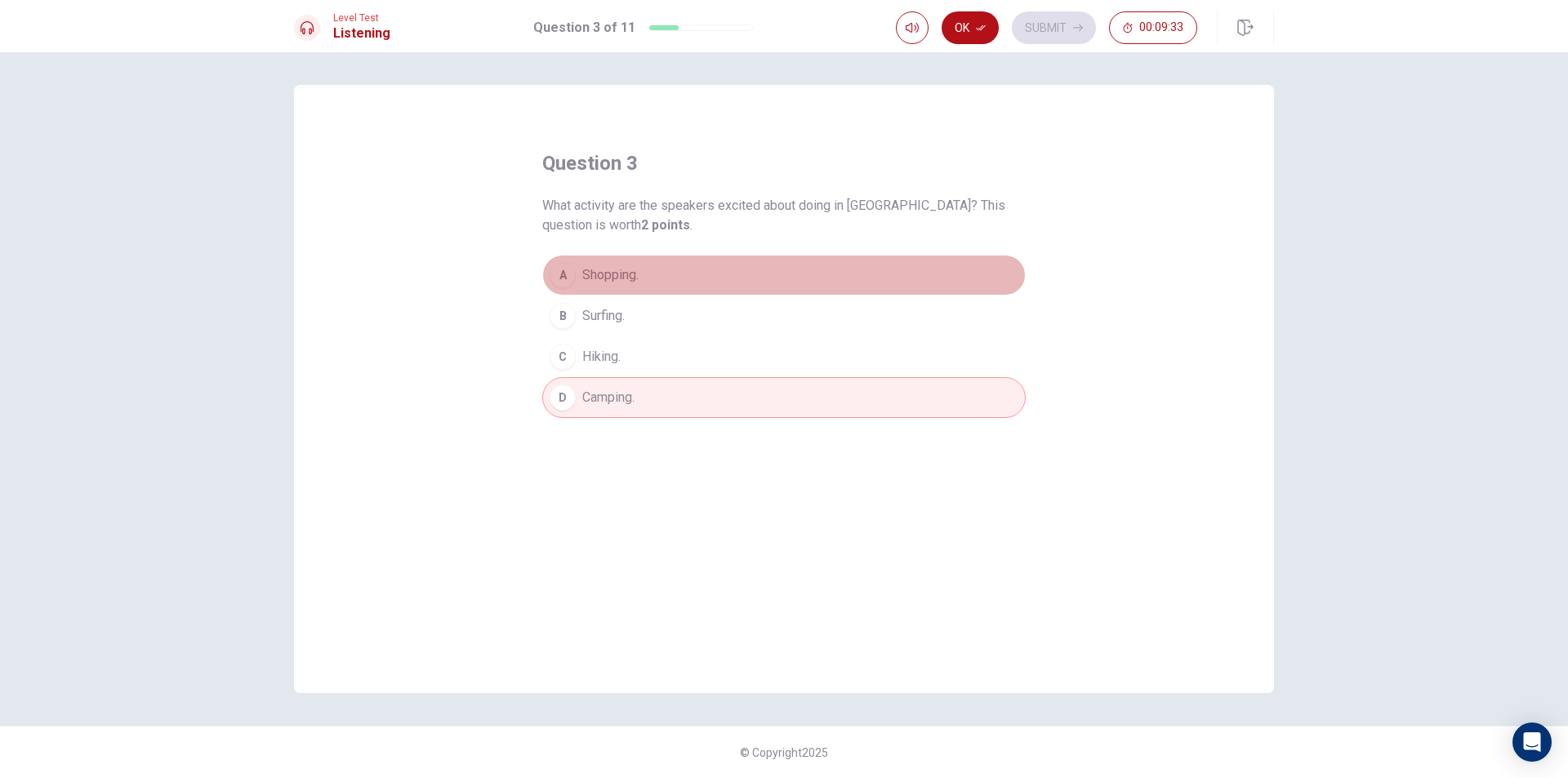
click at [561, 268] on div "A" at bounding box center [562, 275] width 26 height 26
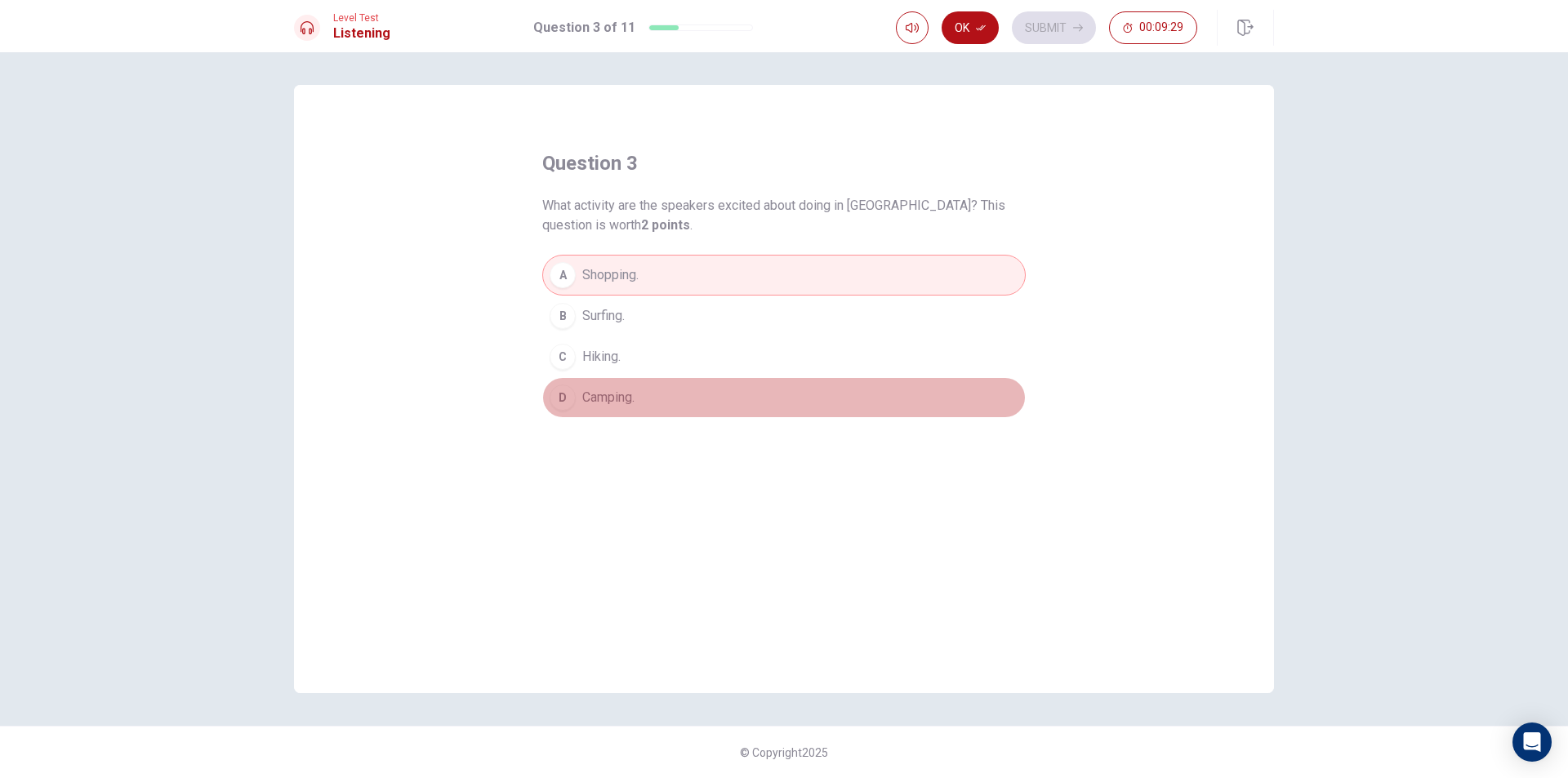
click at [558, 395] on div "D" at bounding box center [562, 398] width 26 height 26
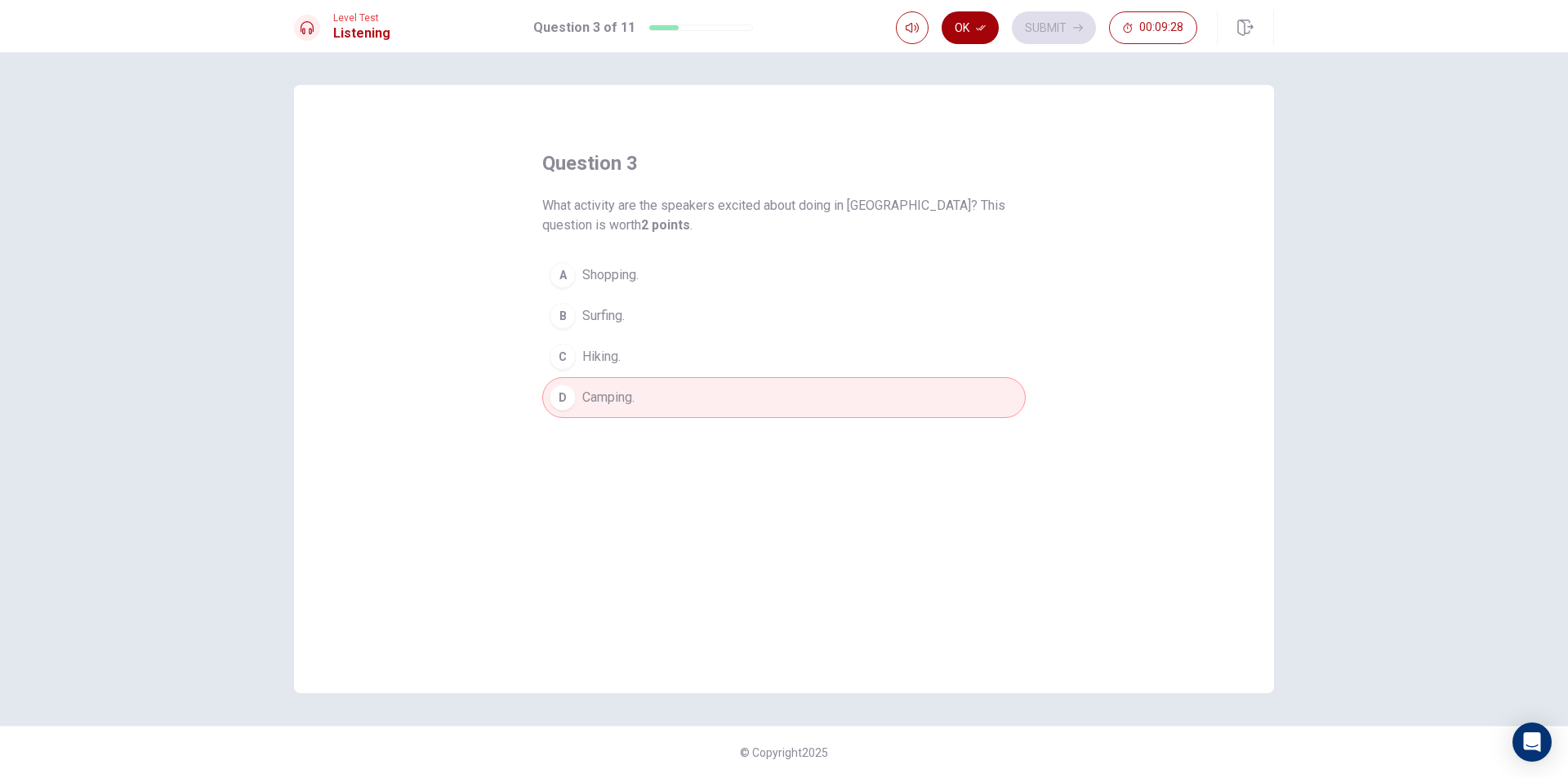
click at [968, 22] on button "Ok" at bounding box center [970, 28] width 57 height 33
click at [1036, 24] on button "Submit" at bounding box center [1053, 28] width 84 height 33
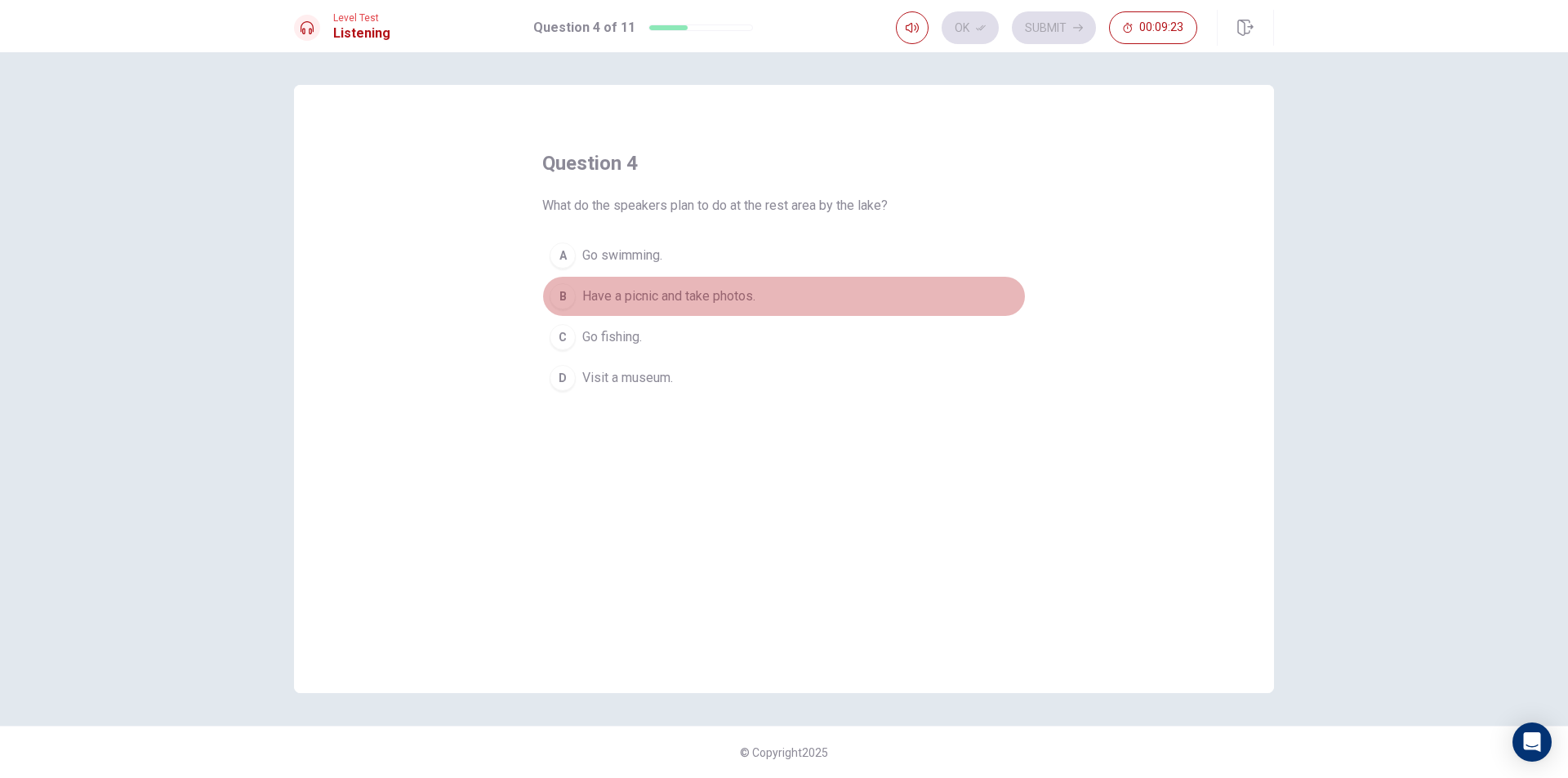
click at [552, 286] on div "B" at bounding box center [562, 296] width 26 height 26
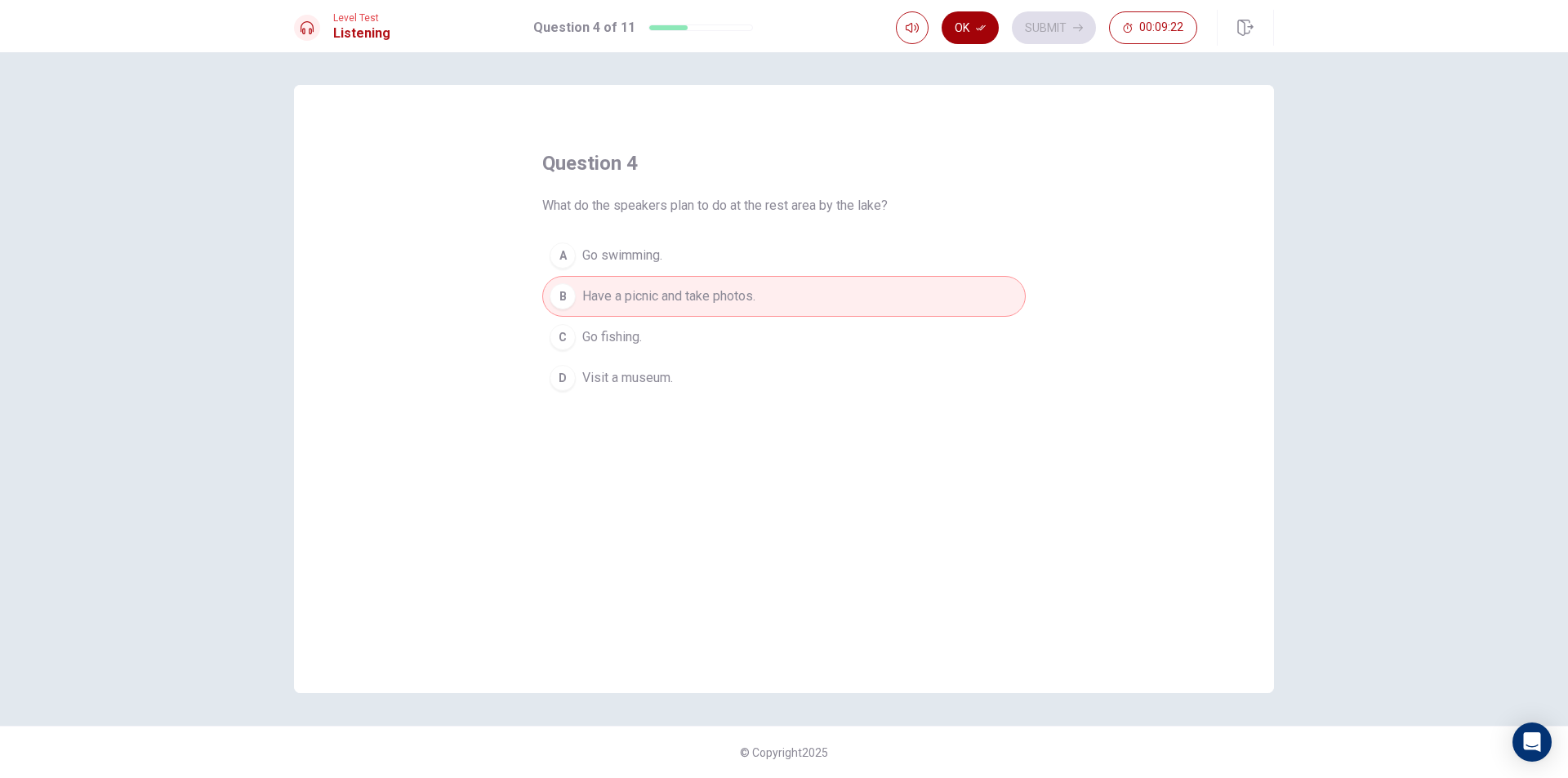
click at [968, 11] on button "Ok" at bounding box center [970, 28] width 57 height 33
click at [1043, 29] on button "Submit" at bounding box center [1053, 28] width 84 height 33
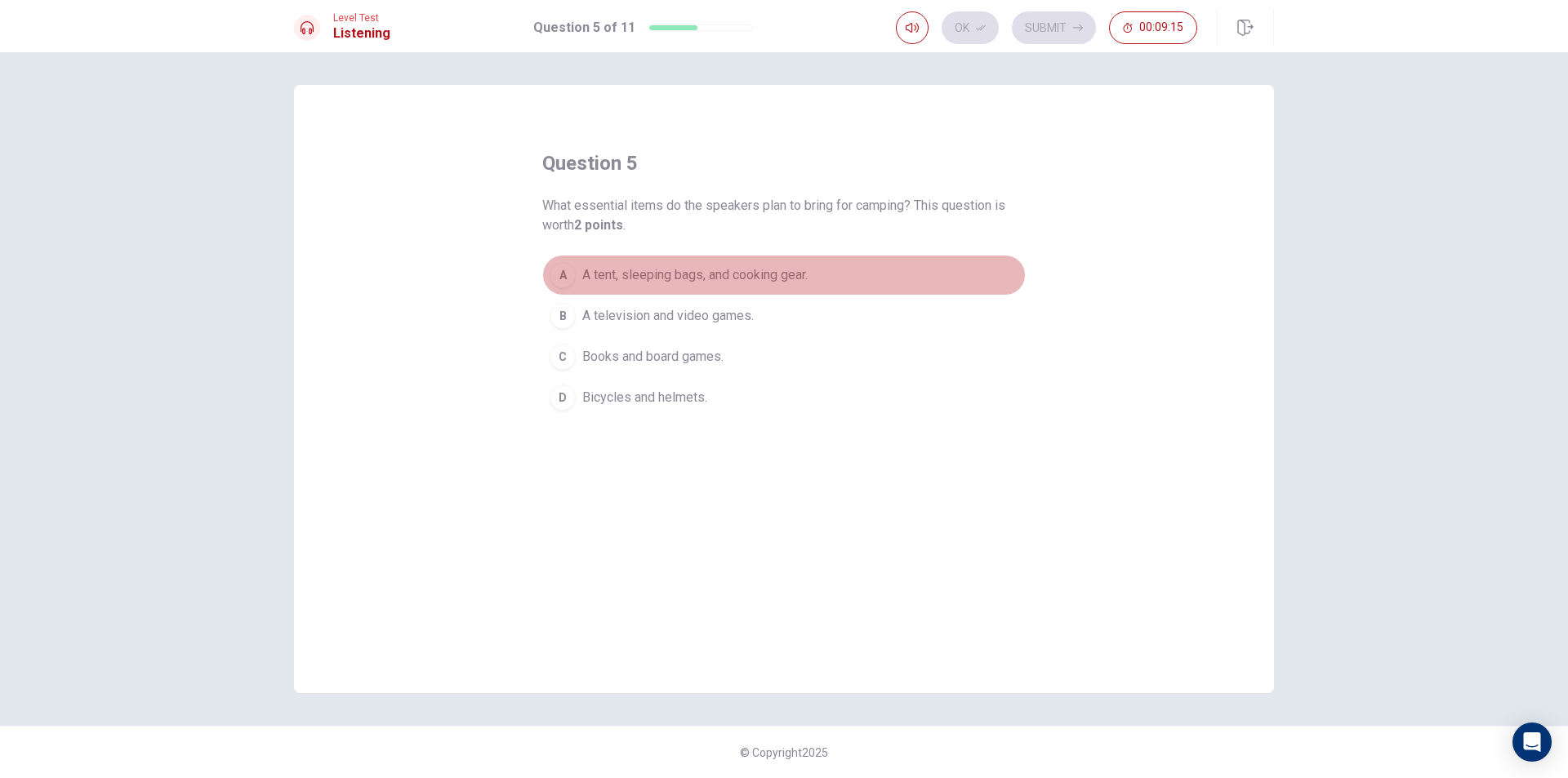
click at [564, 268] on div "A" at bounding box center [562, 275] width 26 height 26
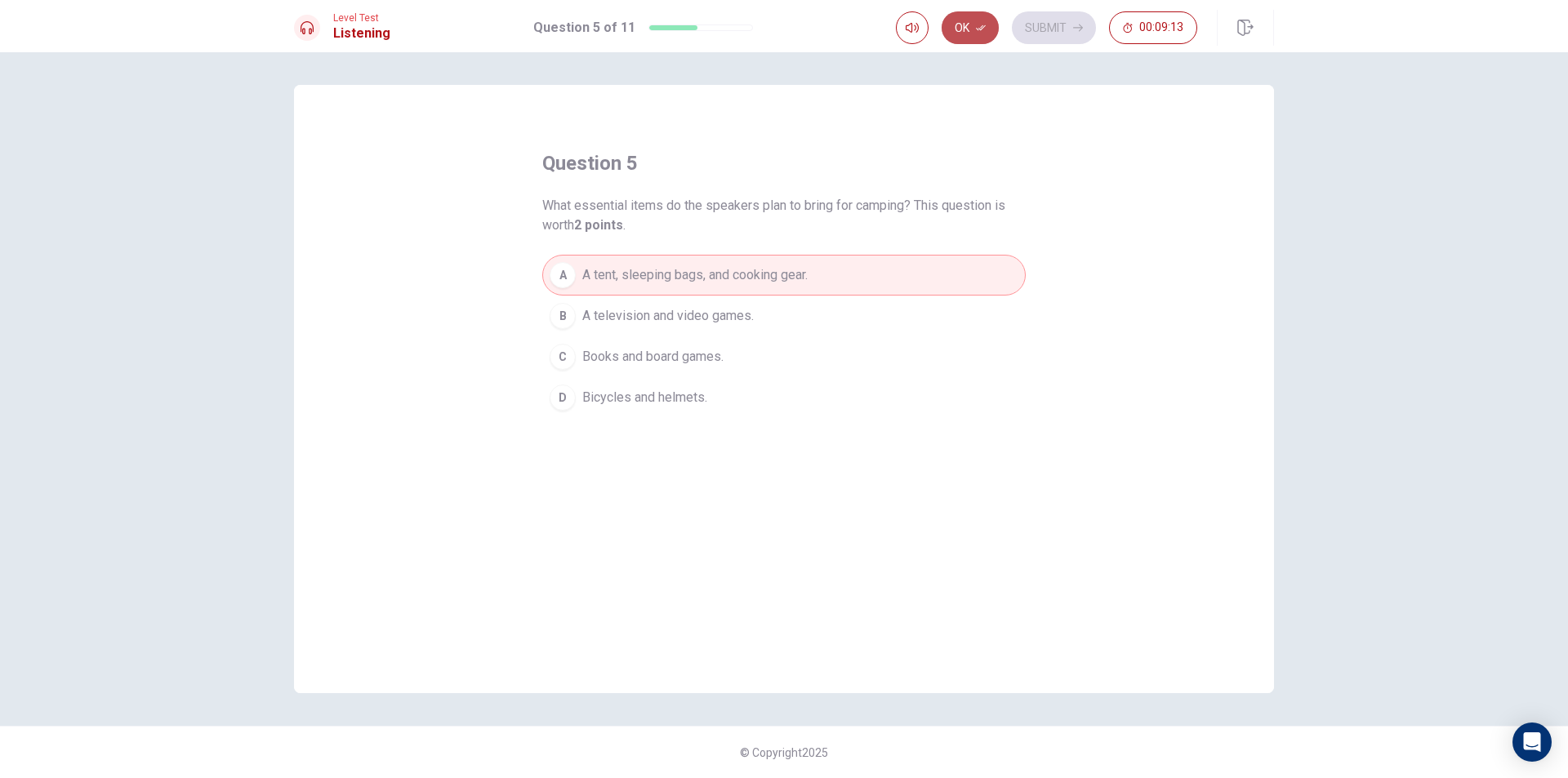
click at [971, 28] on button "Ok" at bounding box center [970, 28] width 57 height 33
click at [1035, 24] on button "Submit" at bounding box center [1053, 28] width 84 height 33
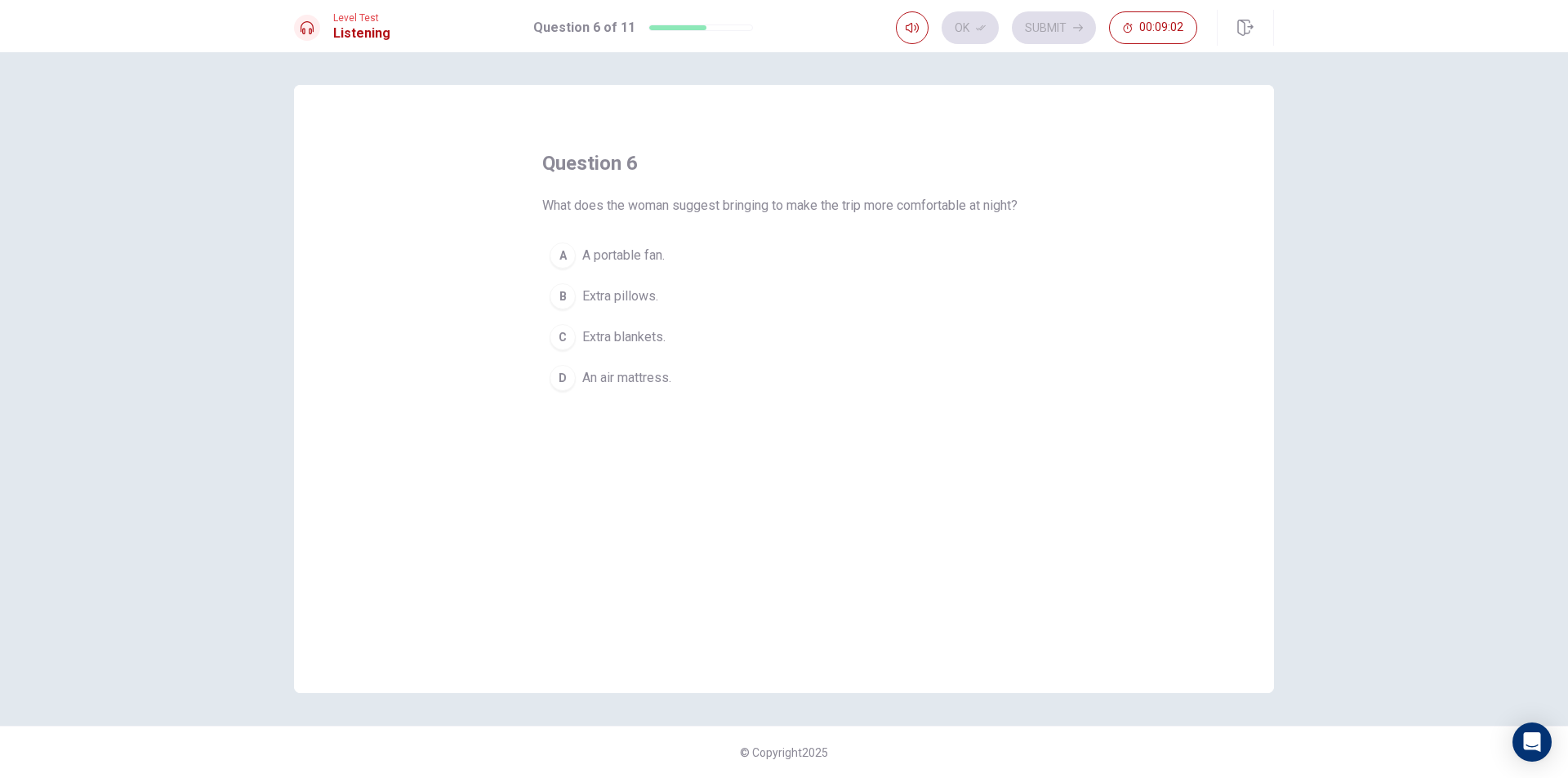
click at [566, 391] on div "D" at bounding box center [562, 378] width 26 height 26
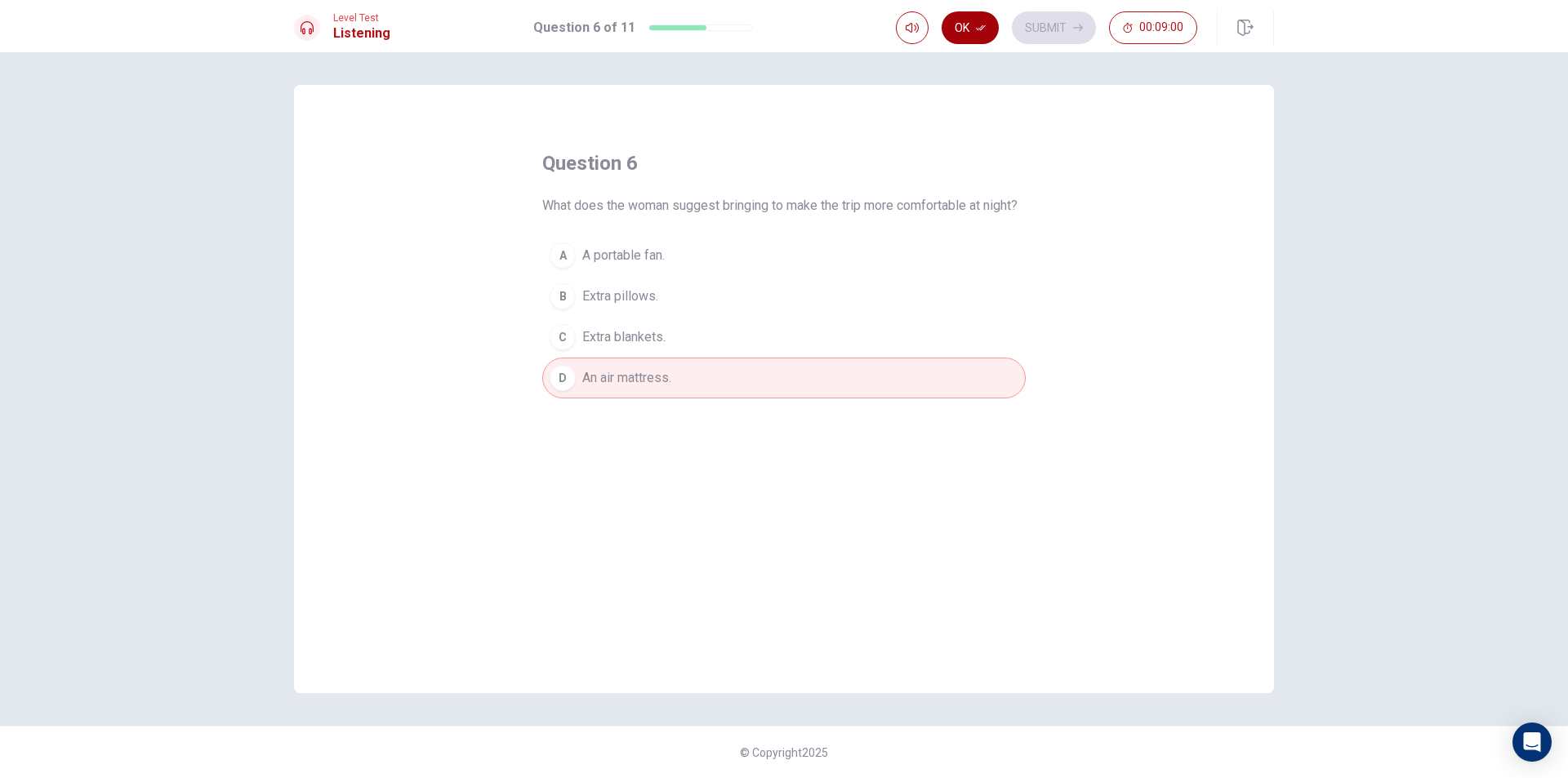
click at [982, 19] on button "Ok" at bounding box center [970, 28] width 57 height 33
click at [1048, 22] on button "Submit" at bounding box center [1053, 28] width 84 height 33
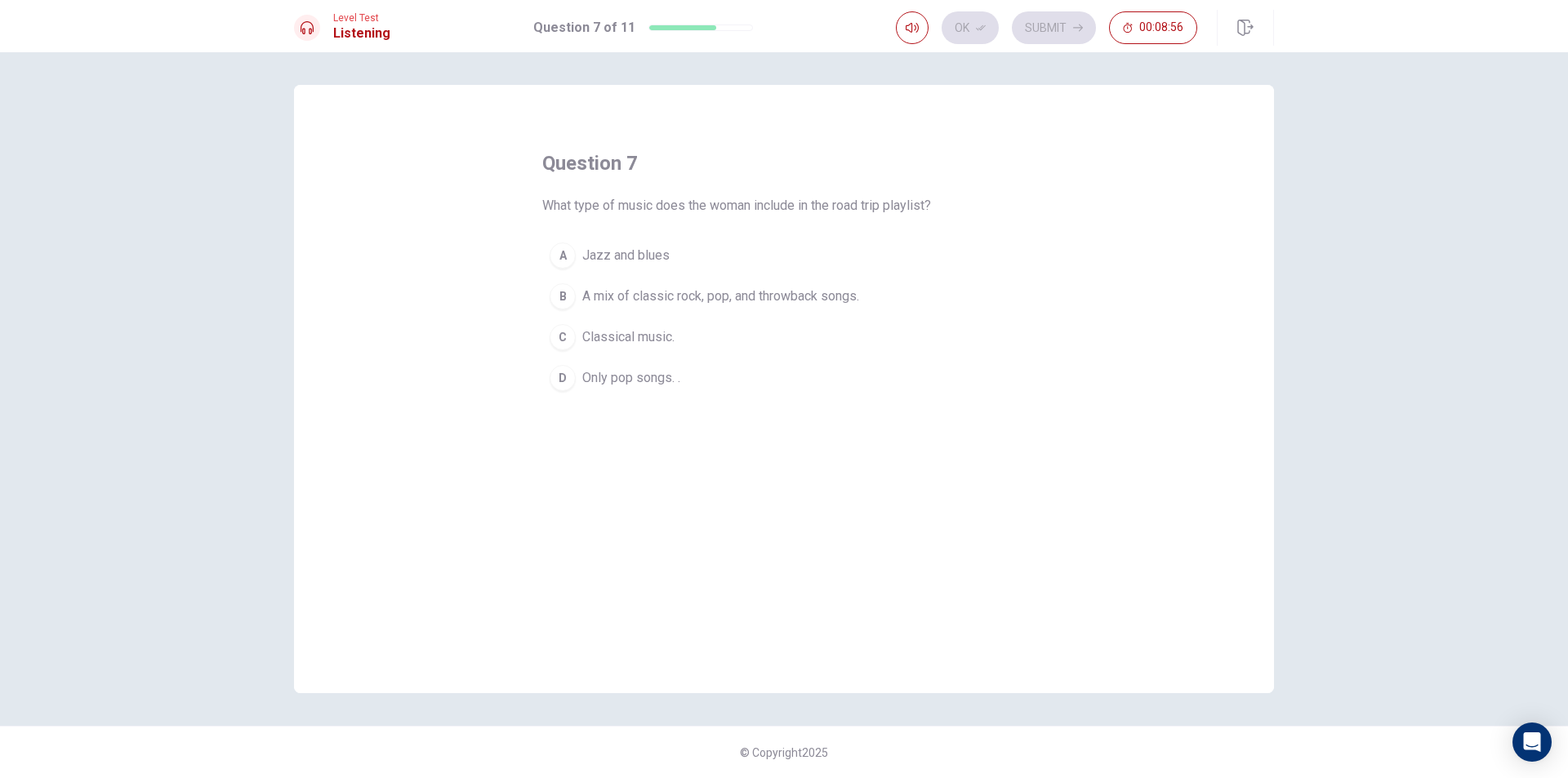
click at [570, 295] on div "B" at bounding box center [562, 296] width 26 height 26
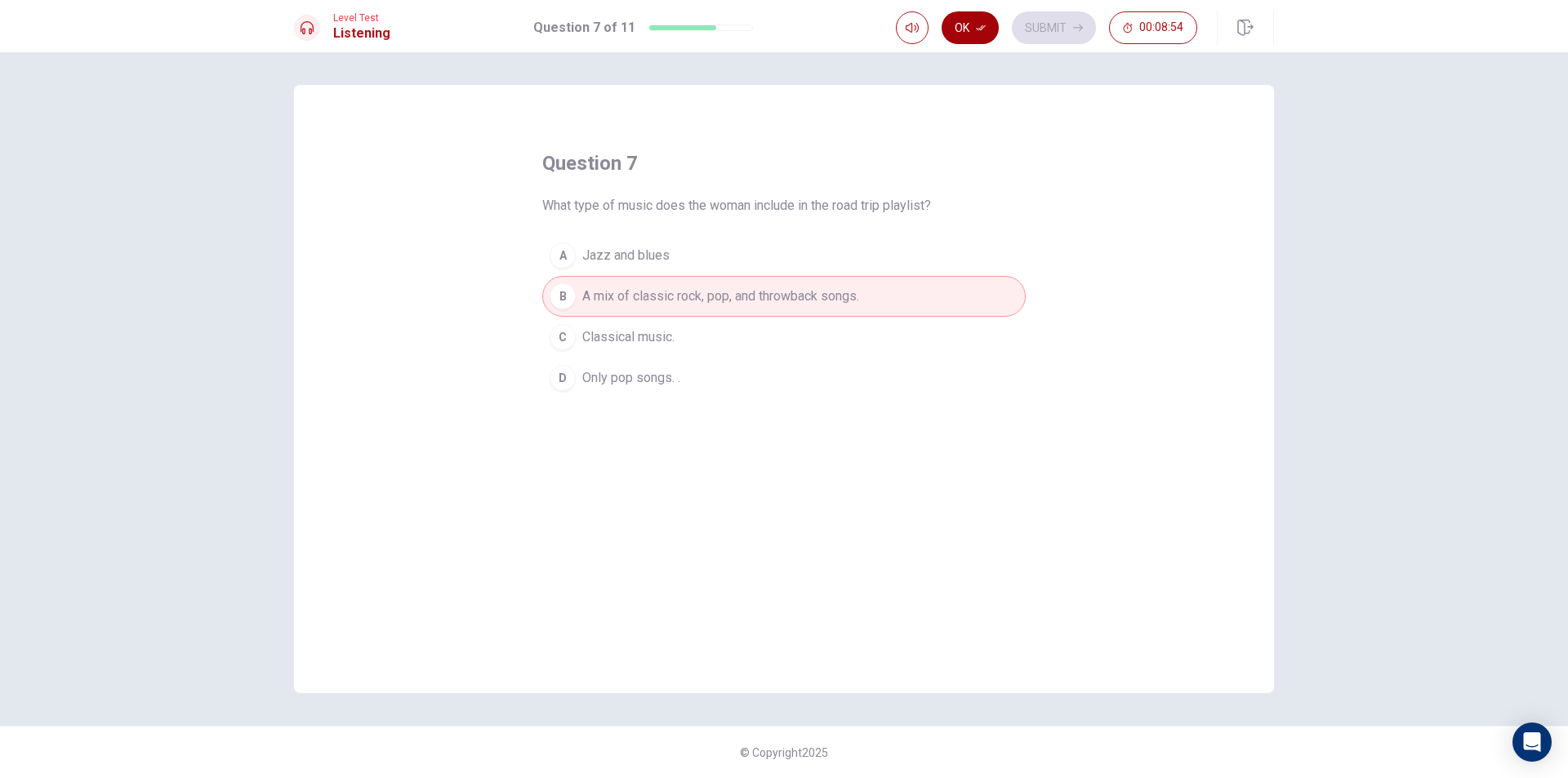
click at [979, 32] on icon "button" at bounding box center [980, 28] width 10 height 10
click at [1070, 34] on button "Submit" at bounding box center [1053, 28] width 84 height 33
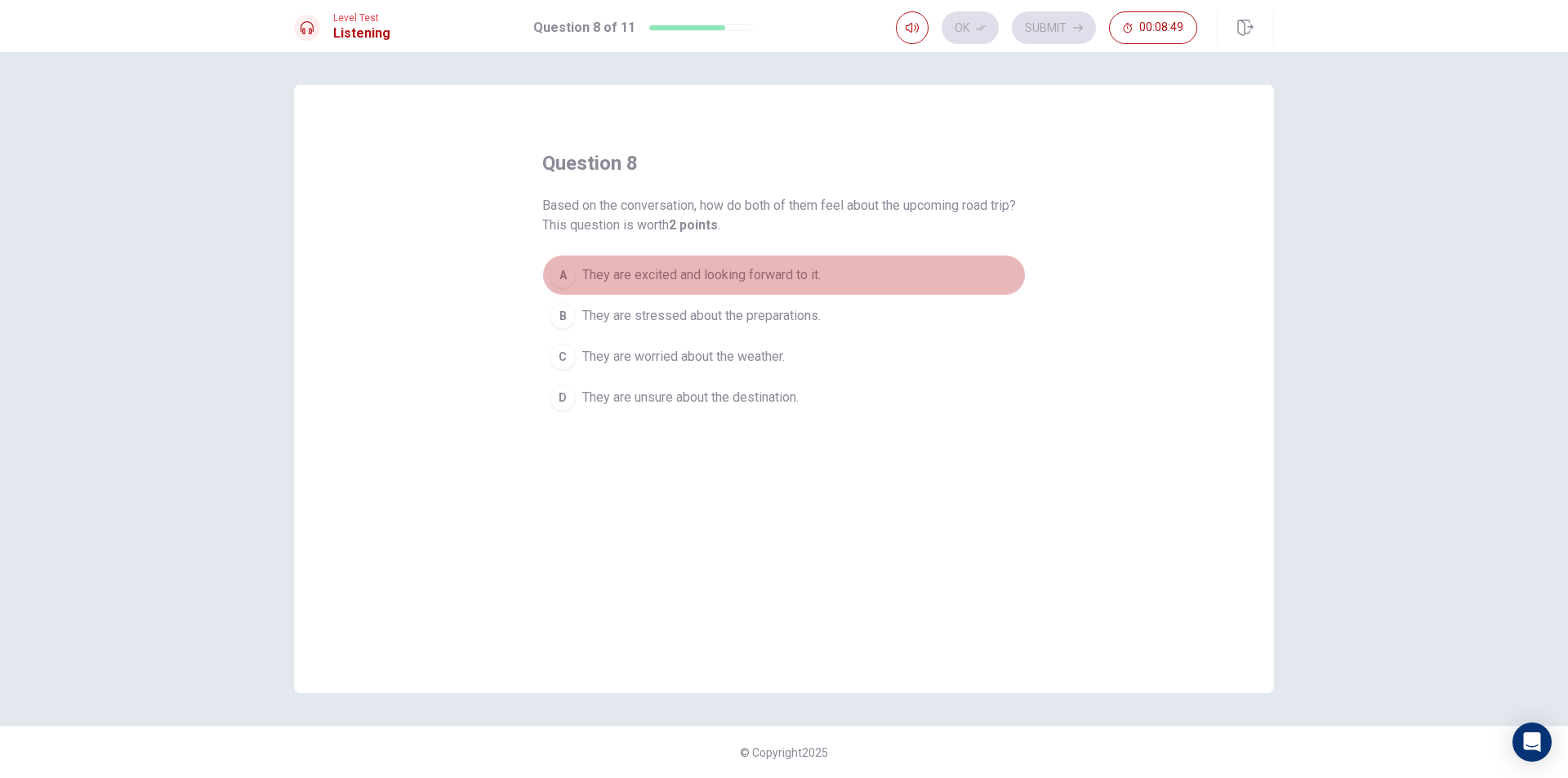
click at [560, 259] on button "A They are excited and looking forward to it." at bounding box center [783, 275] width 484 height 41
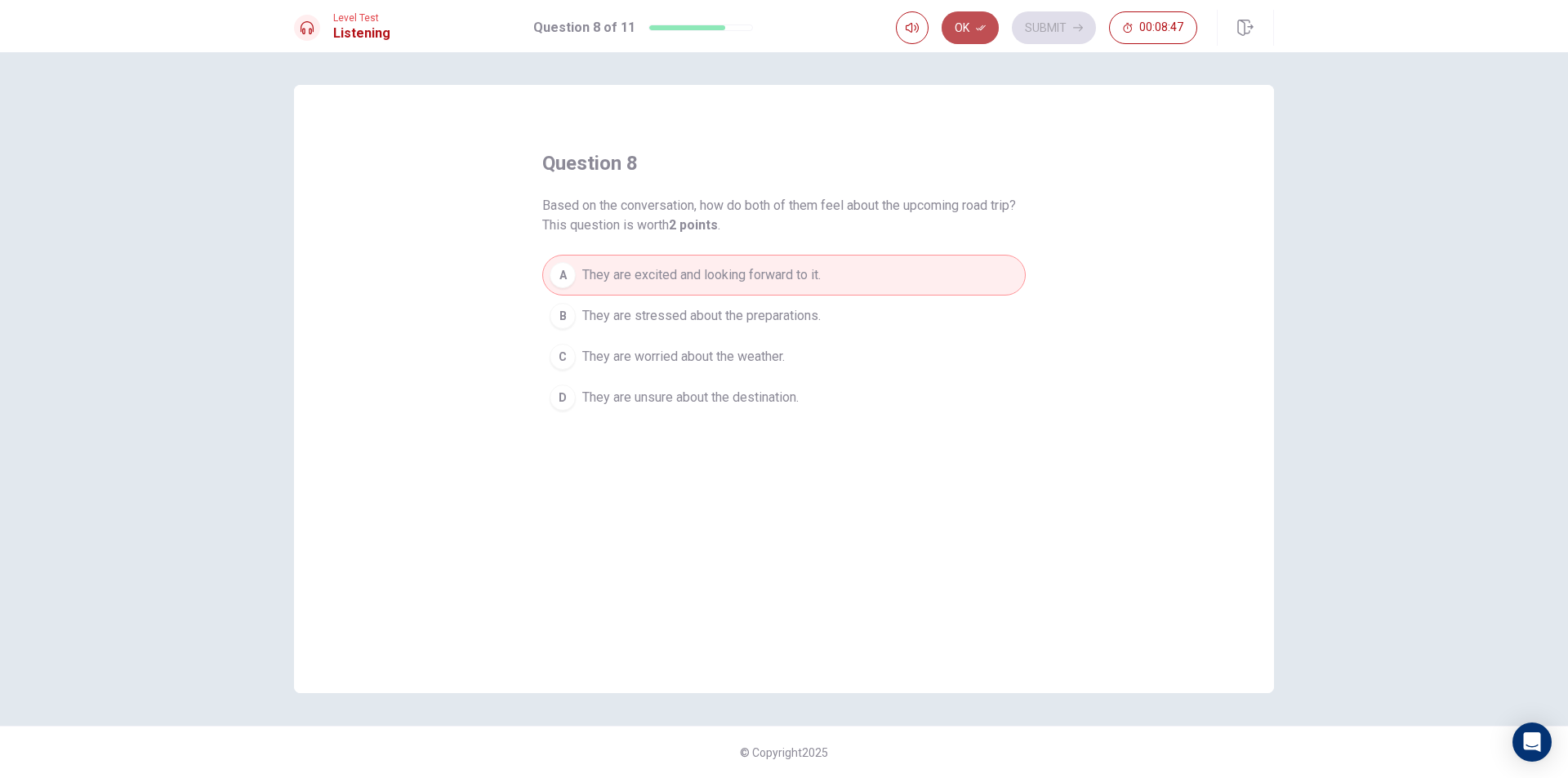
click at [974, 27] on button "Ok" at bounding box center [970, 28] width 57 height 33
click at [1048, 18] on button "Submit" at bounding box center [1053, 28] width 84 height 33
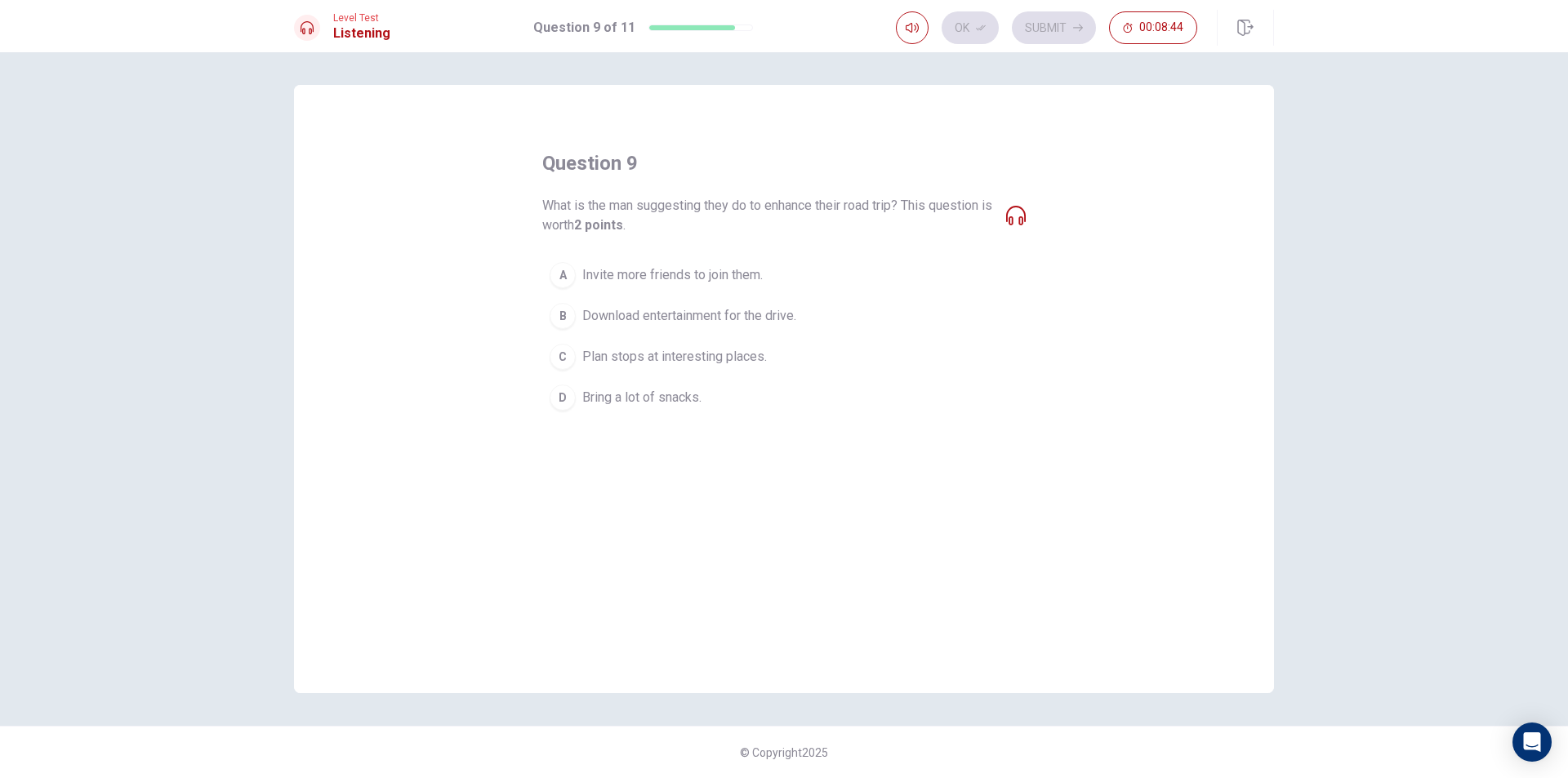
click at [569, 310] on div "B" at bounding box center [562, 316] width 26 height 26
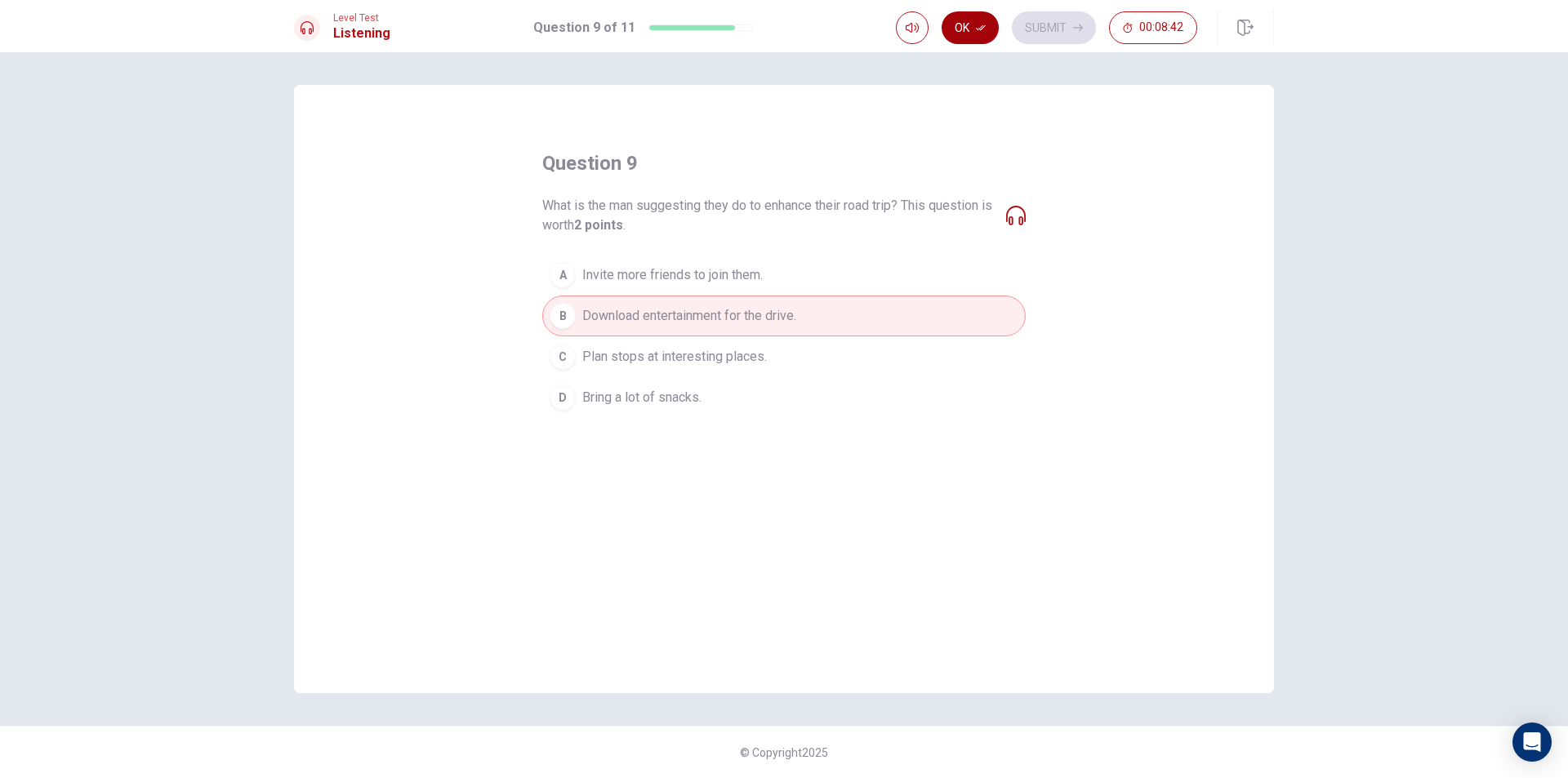
click at [962, 20] on button "Ok" at bounding box center [970, 28] width 57 height 33
click at [1063, 25] on button "Submit" at bounding box center [1053, 28] width 84 height 33
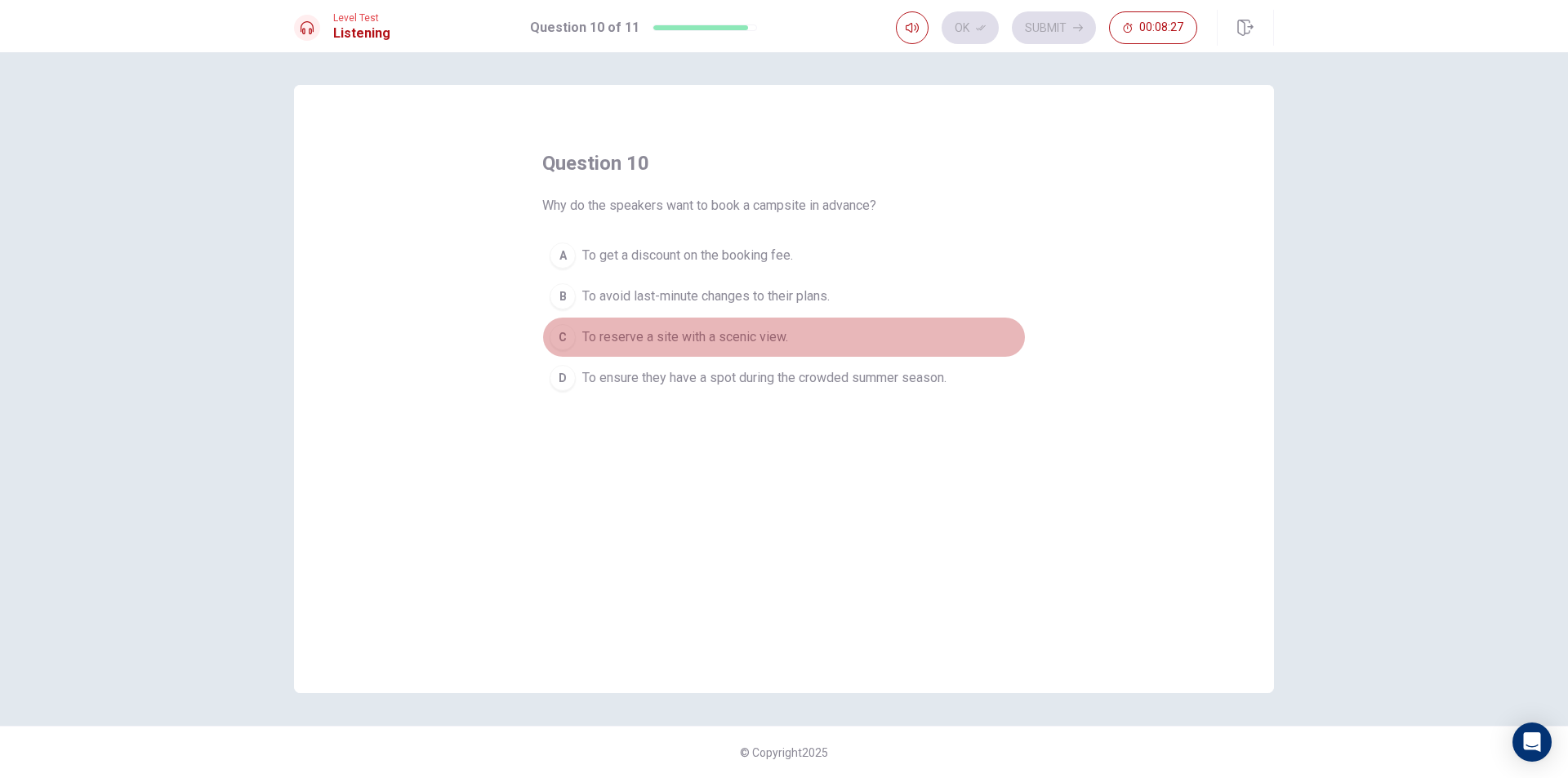
click at [561, 330] on div "C" at bounding box center [562, 337] width 26 height 26
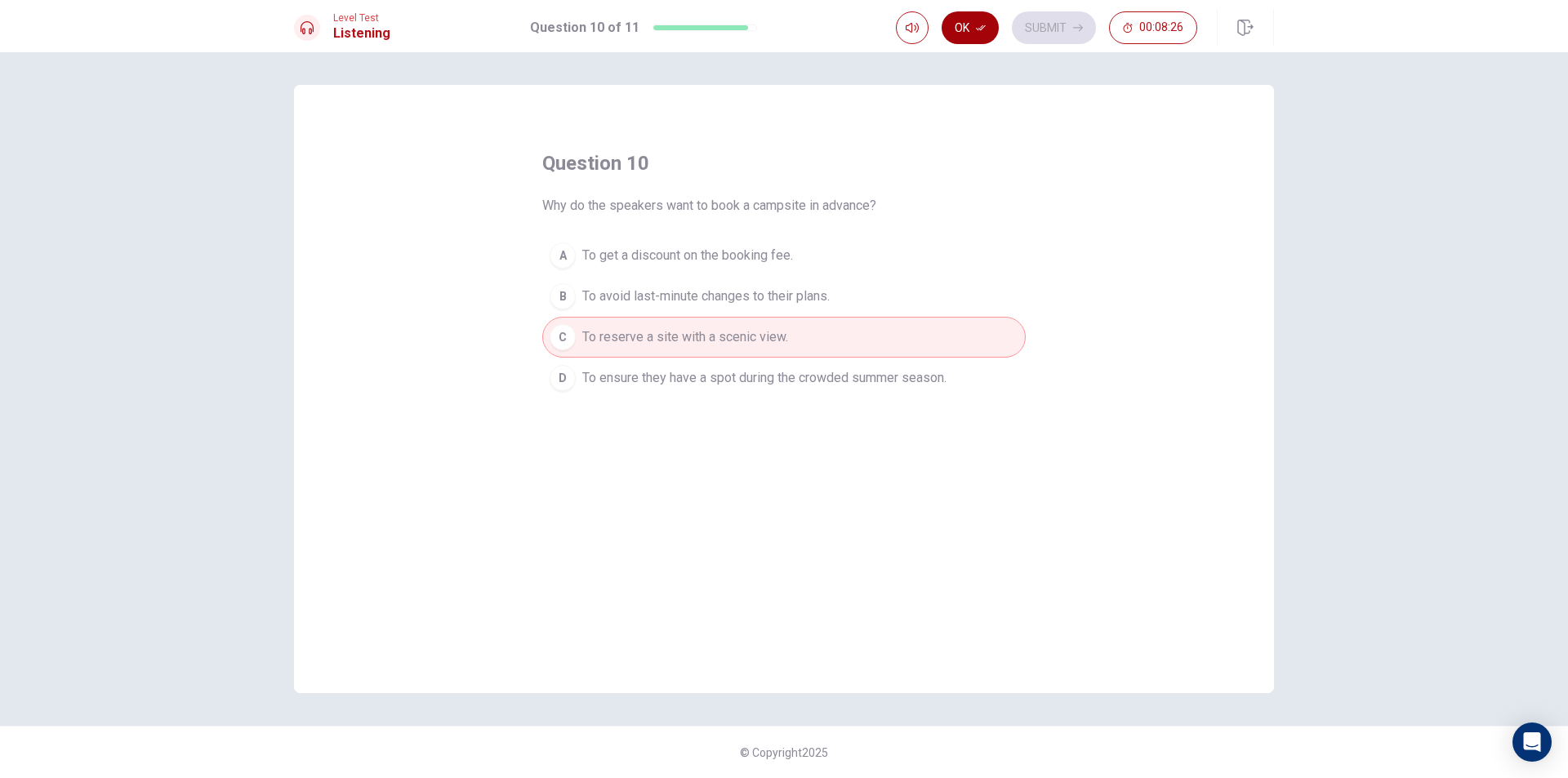
click at [963, 26] on button "Ok" at bounding box center [970, 28] width 57 height 33
click at [1059, 20] on button "Submit" at bounding box center [1053, 28] width 84 height 33
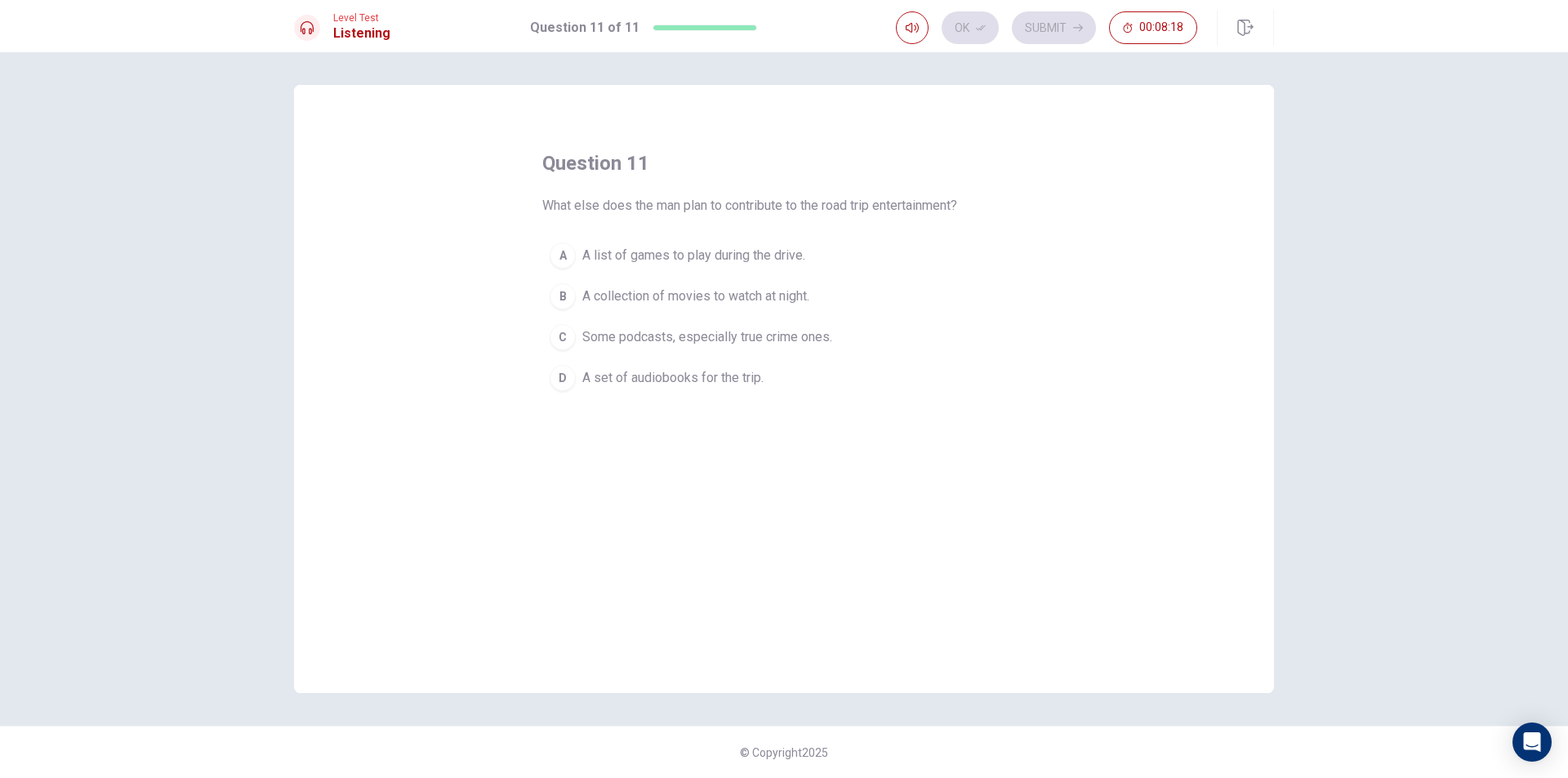
click at [553, 335] on div "C" at bounding box center [562, 337] width 26 height 26
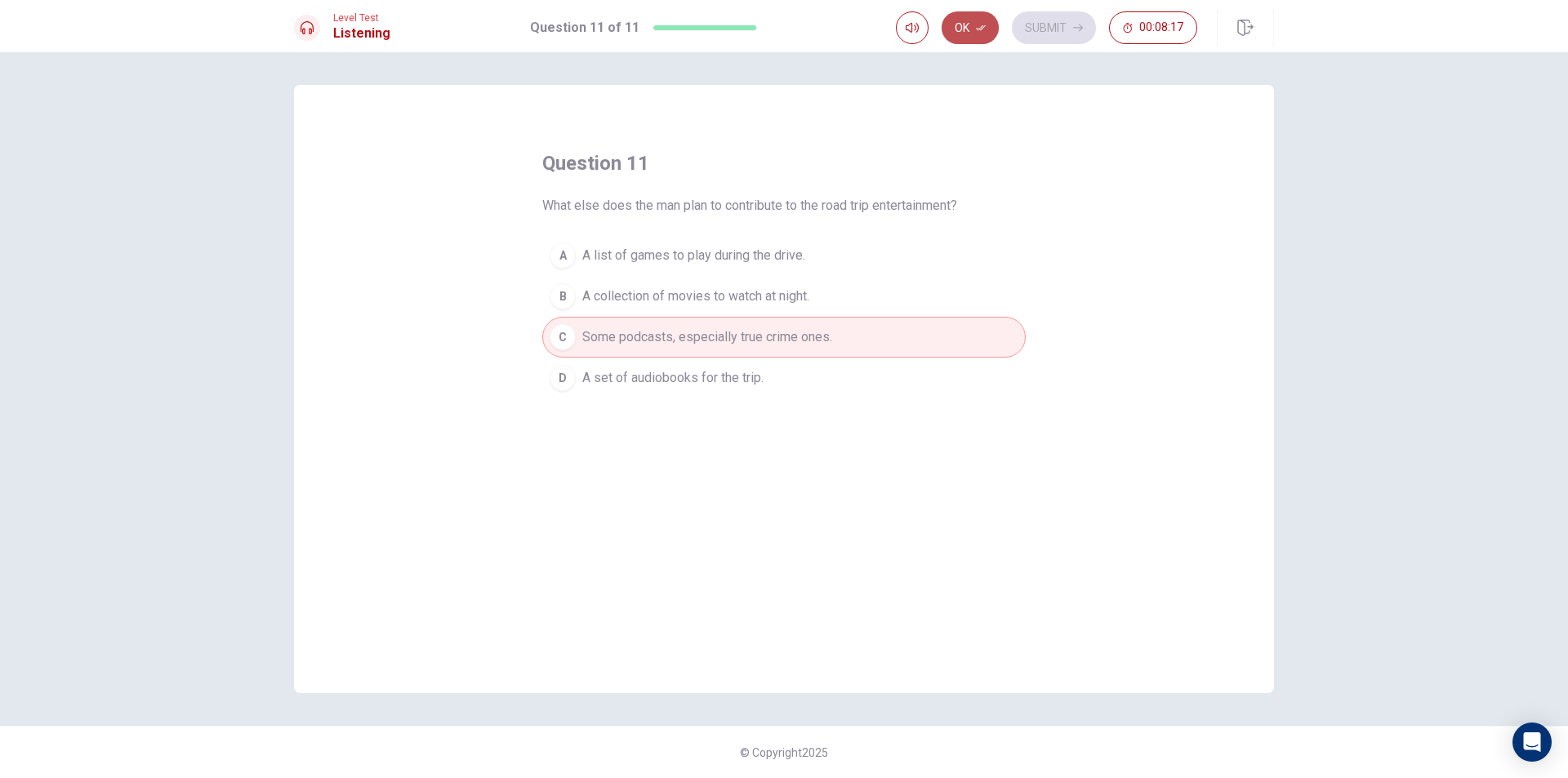
click at [973, 25] on button "Ok" at bounding box center [970, 28] width 57 height 33
click at [1065, 11] on button "Submit" at bounding box center [1053, 28] width 84 height 33
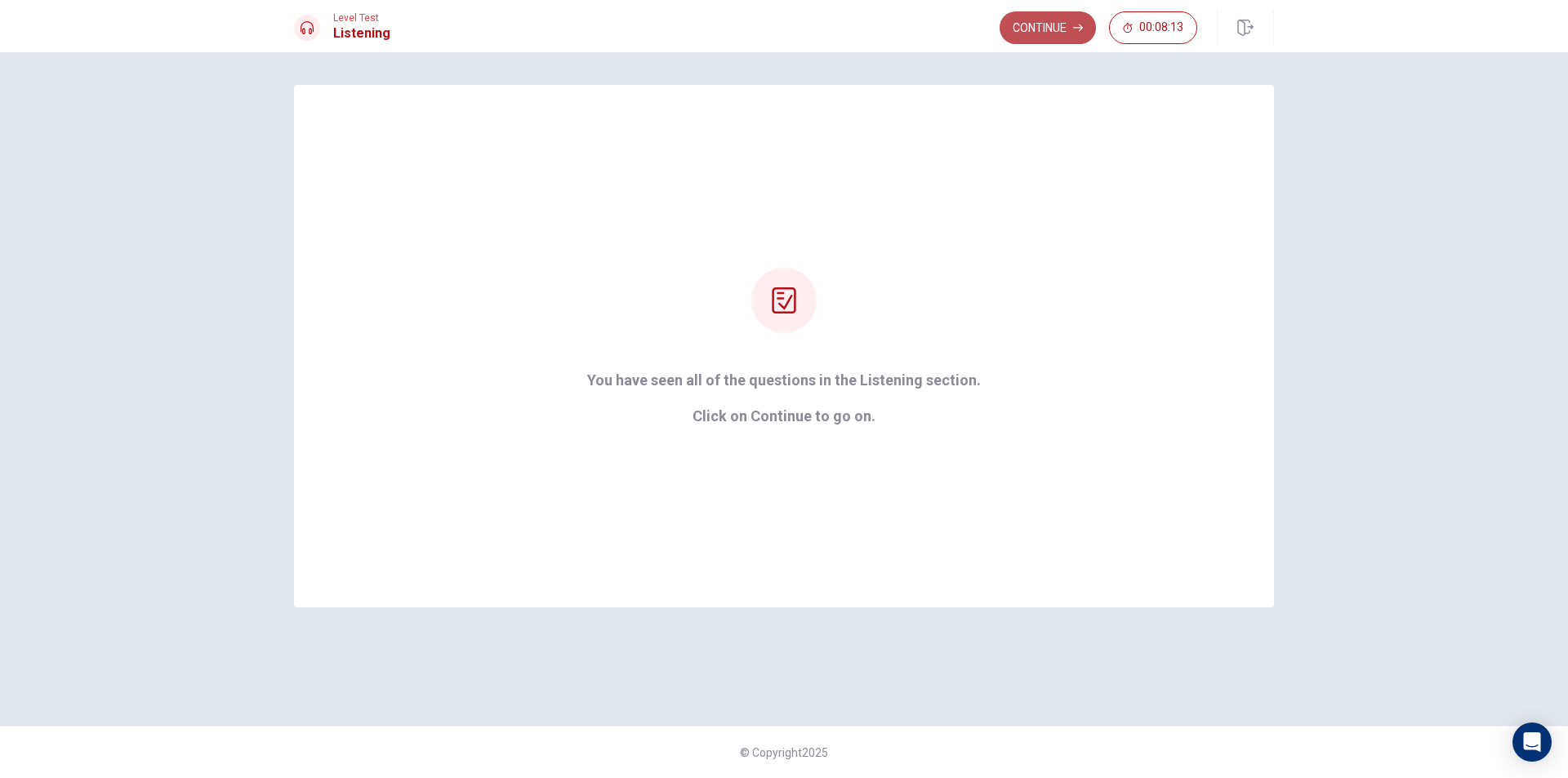
click at [1030, 23] on button "Continue" at bounding box center [1048, 28] width 97 height 33
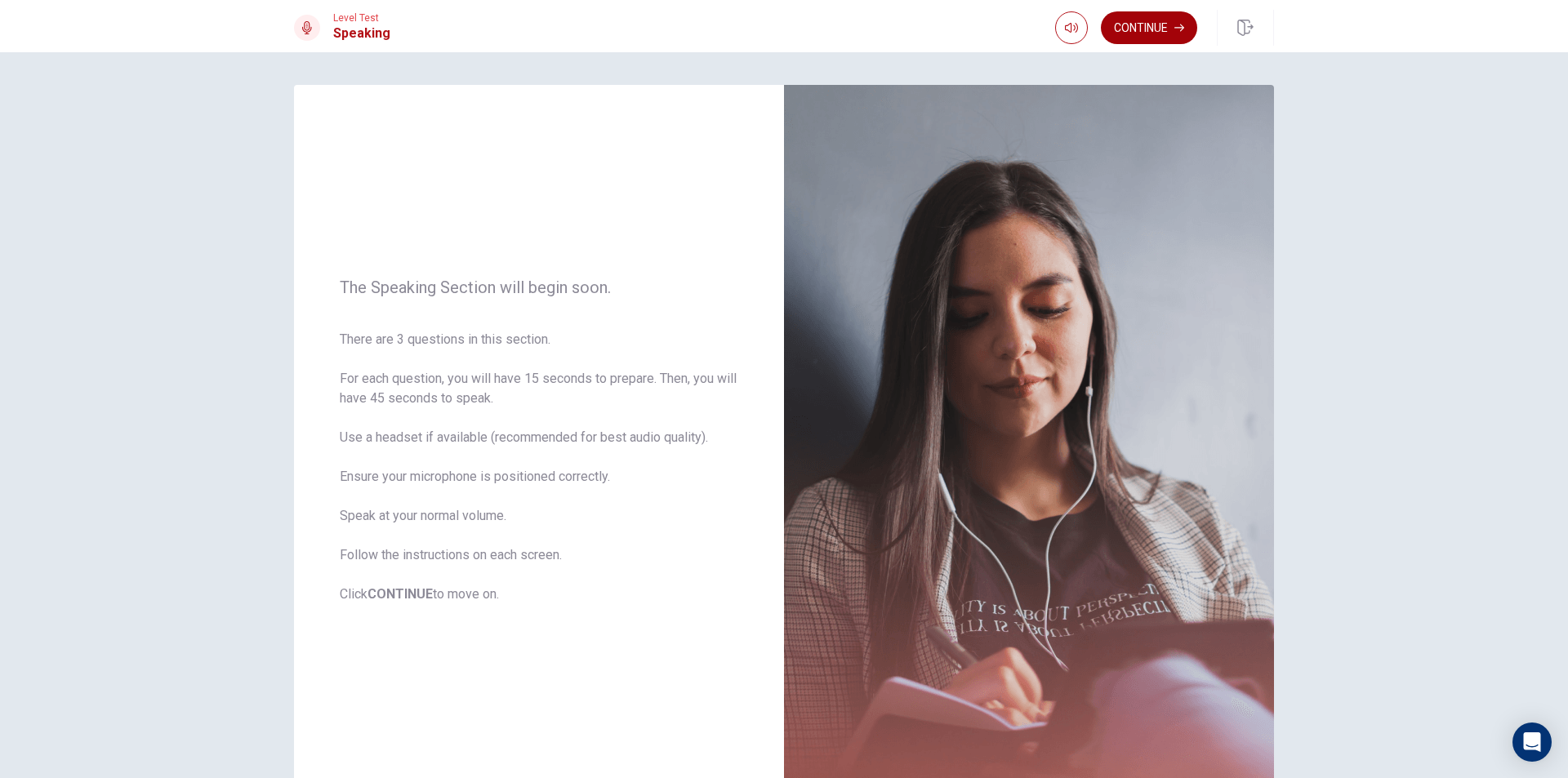
click at [1138, 25] on button "Continue" at bounding box center [1149, 28] width 97 height 33
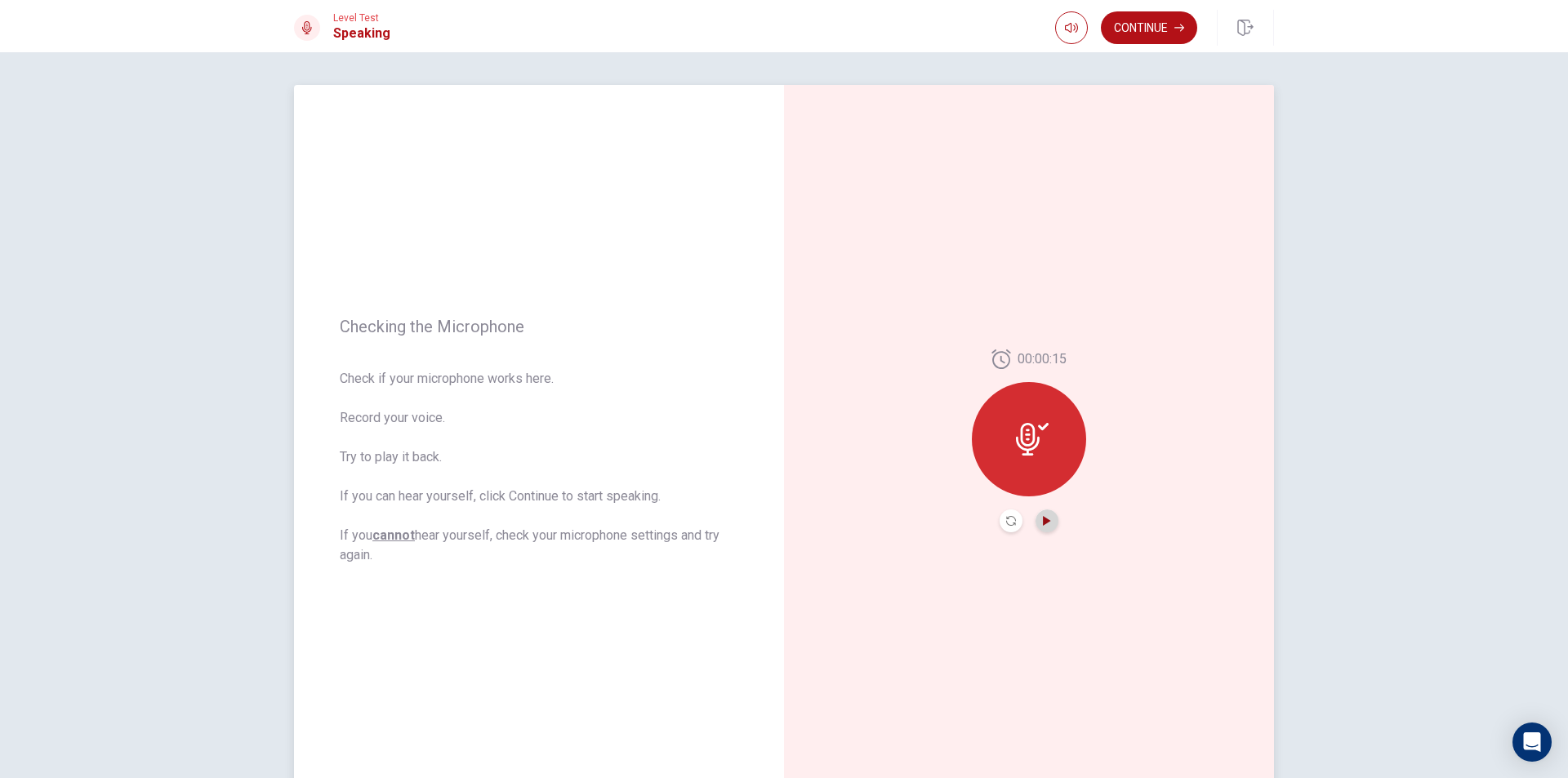
click at [1043, 519] on icon "Play Audio" at bounding box center [1046, 521] width 7 height 10
click at [1016, 438] on icon at bounding box center [1027, 439] width 24 height 33
click at [1142, 20] on button "Continue" at bounding box center [1149, 28] width 97 height 33
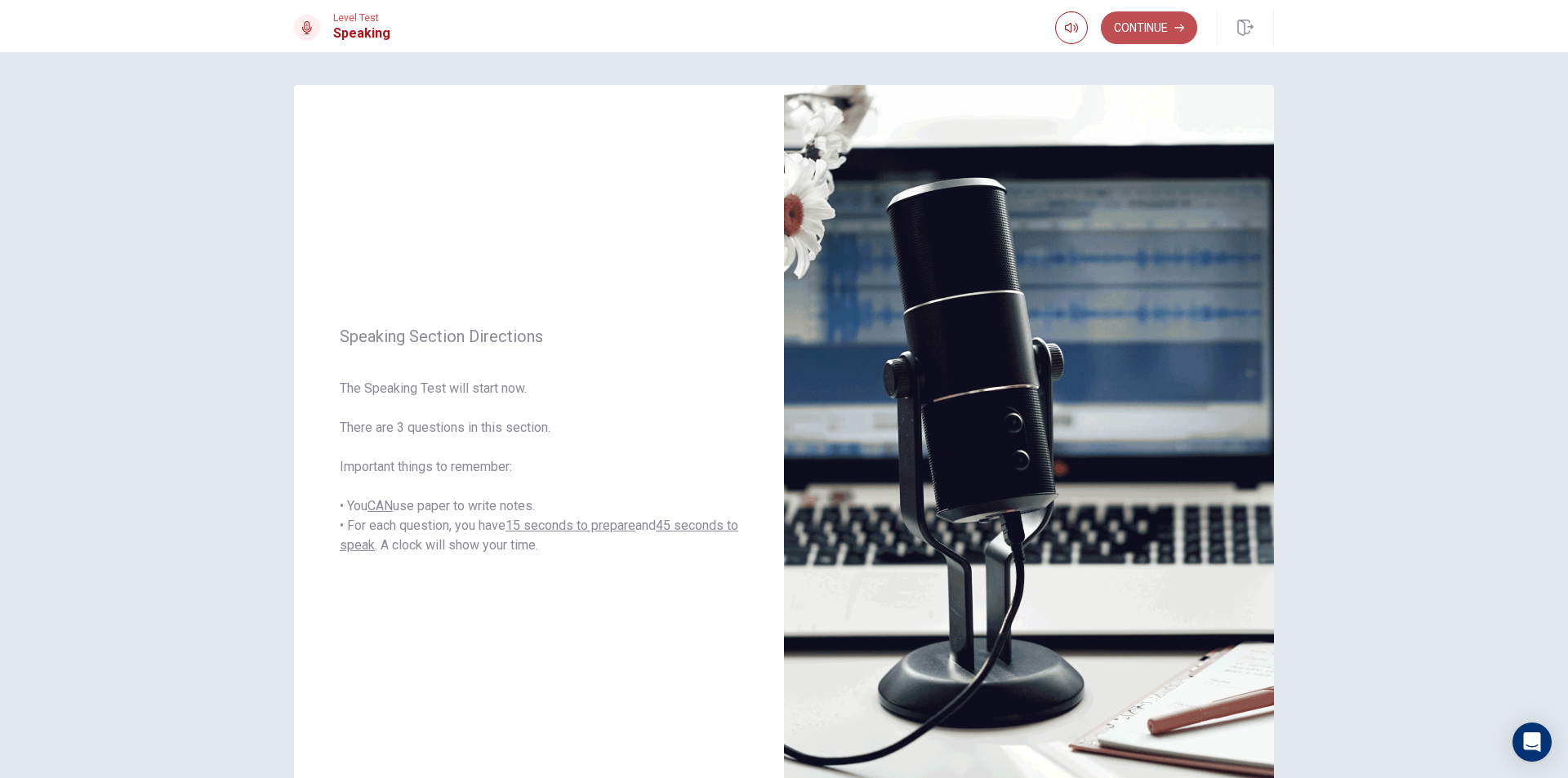
click at [1138, 22] on button "Continue" at bounding box center [1149, 28] width 97 height 33
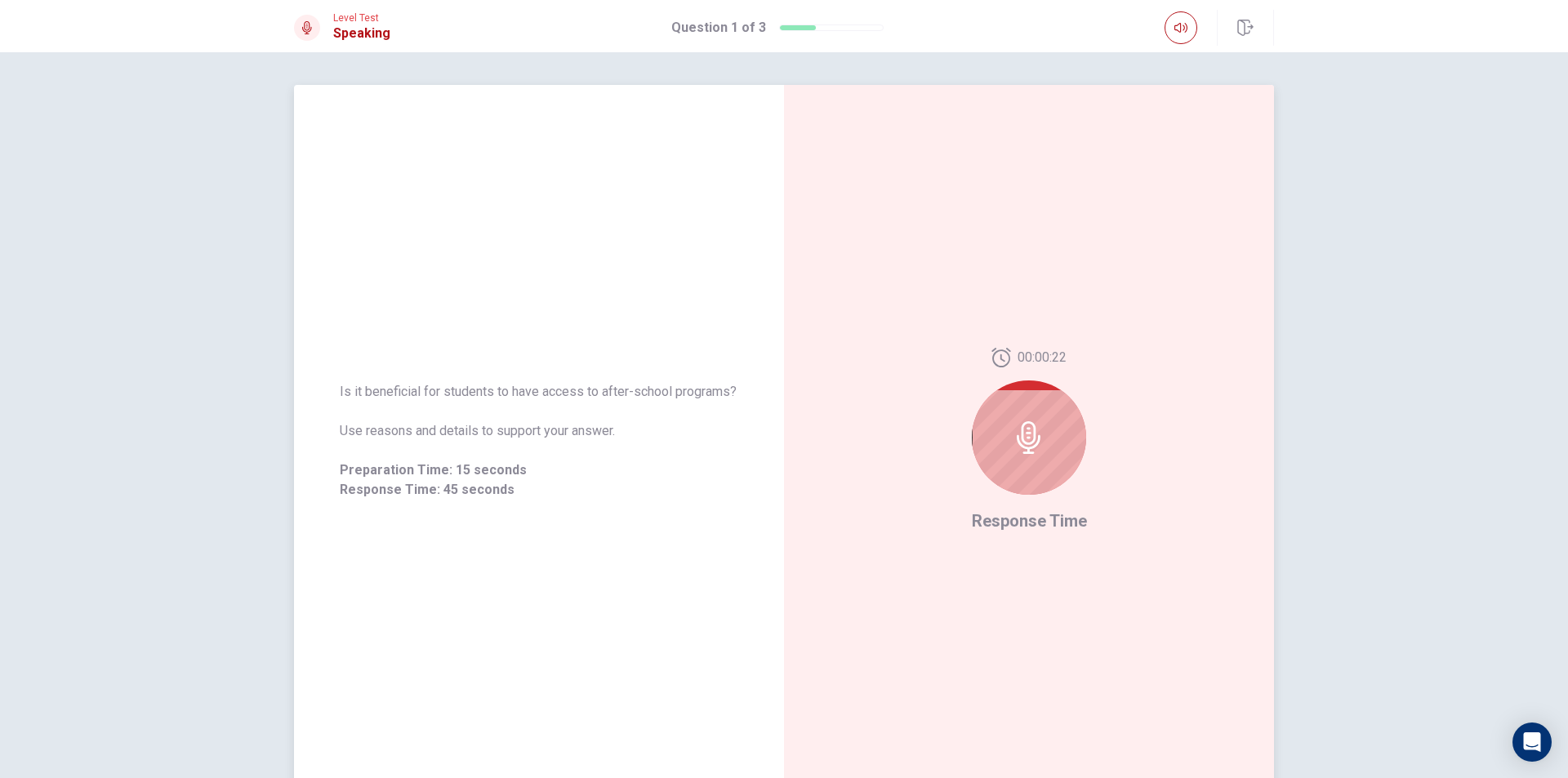
click at [1035, 422] on icon at bounding box center [1029, 438] width 33 height 33
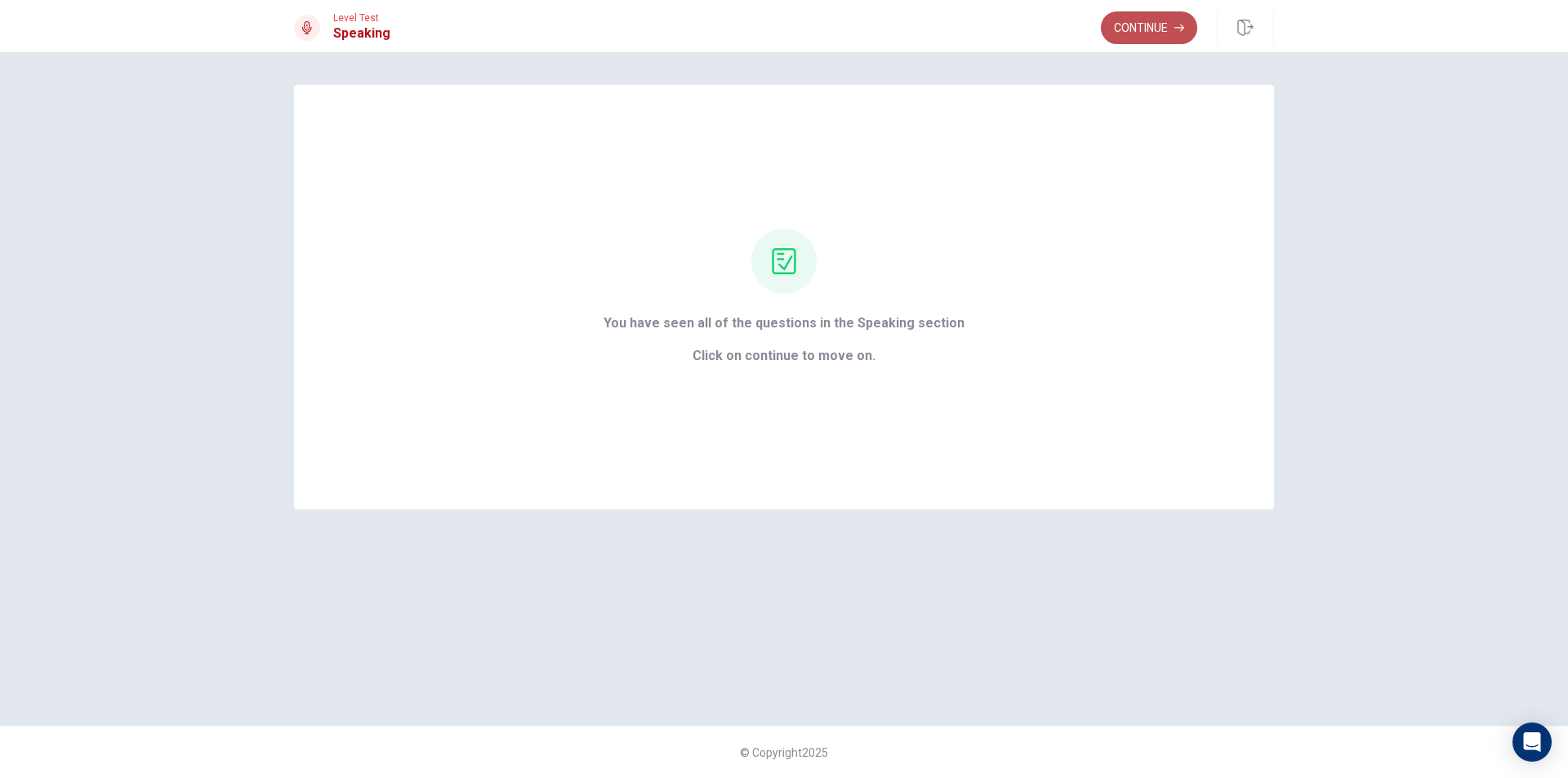
click at [1144, 23] on button "Continue" at bounding box center [1149, 28] width 97 height 33
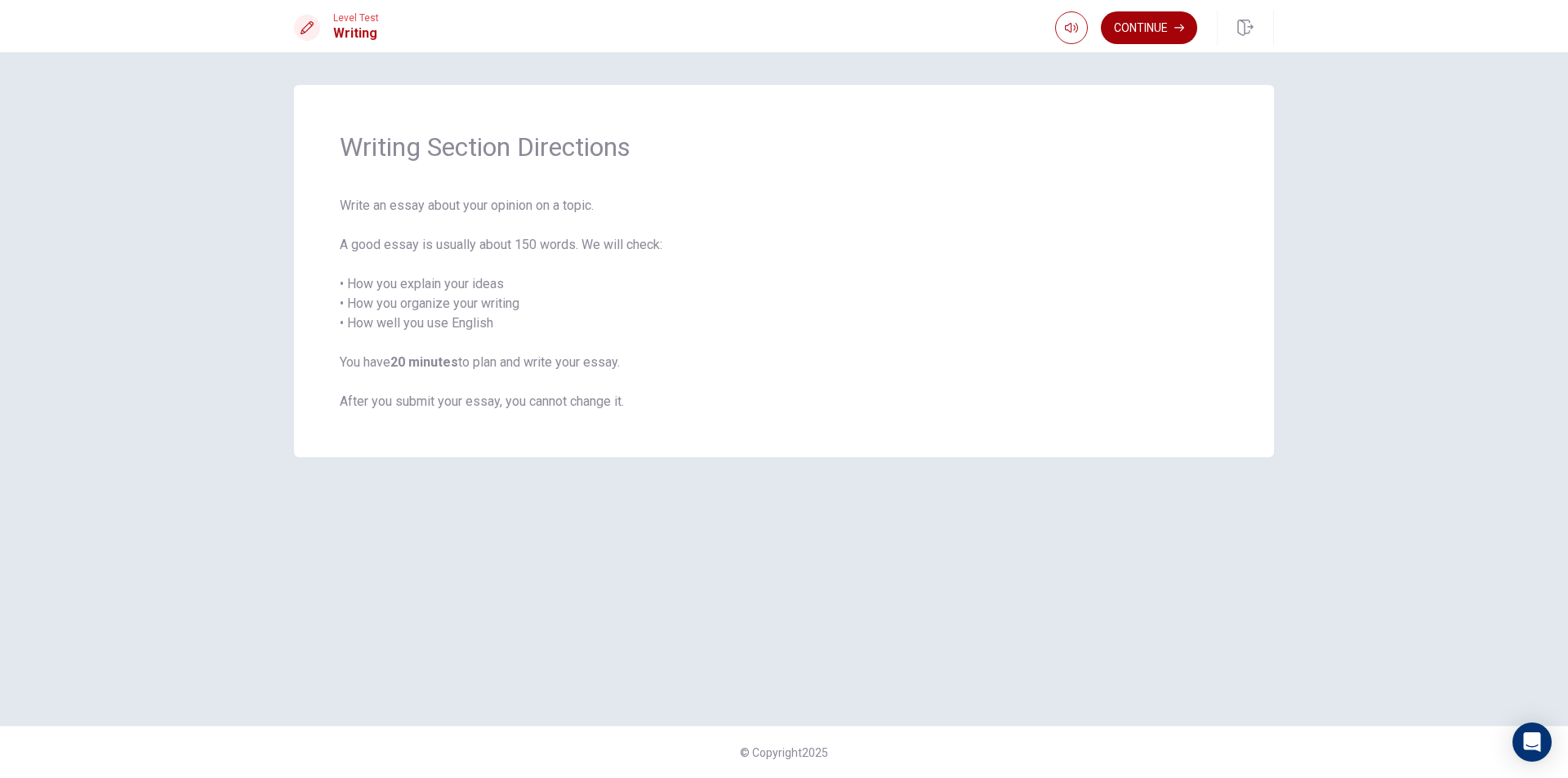
click at [1135, 27] on button "Continue" at bounding box center [1149, 28] width 97 height 33
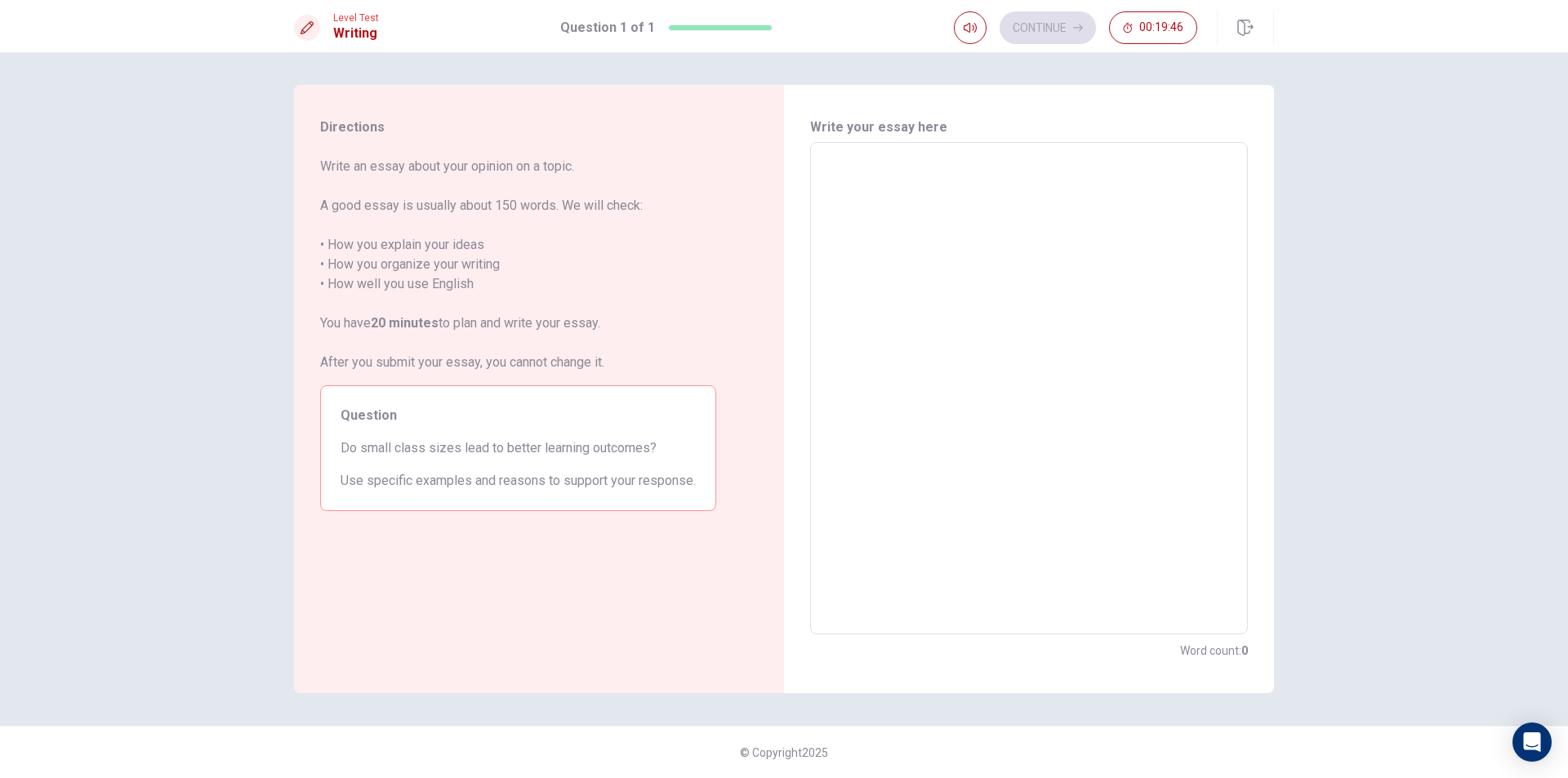
click at [854, 170] on textarea at bounding box center [1029, 389] width 415 height 465
type textarea "i"
type textarea "x"
type textarea "in"
type textarea "x"
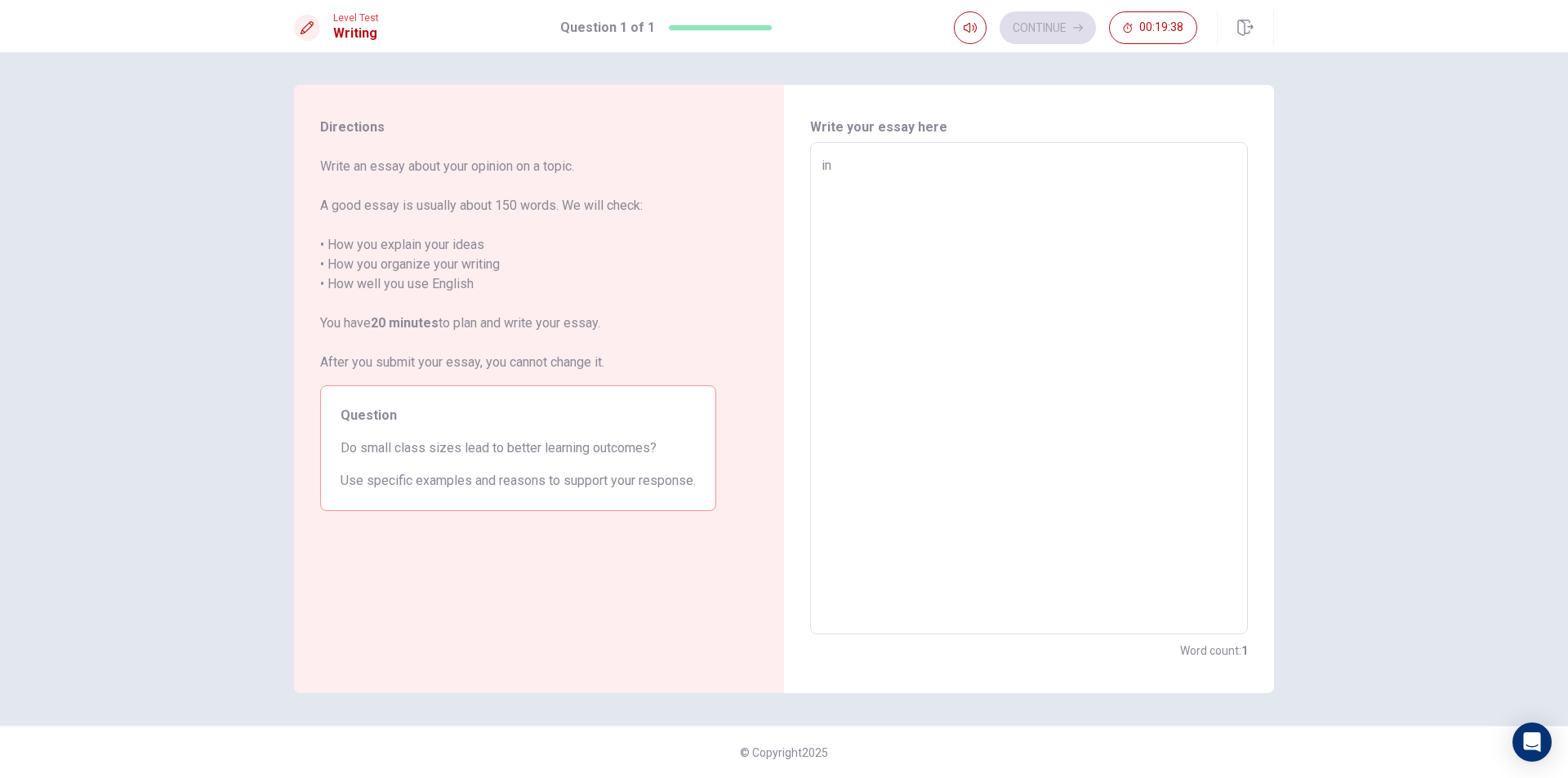
type textarea "in"
type textarea "x"
type textarea "in m"
type textarea "x"
type textarea "in my"
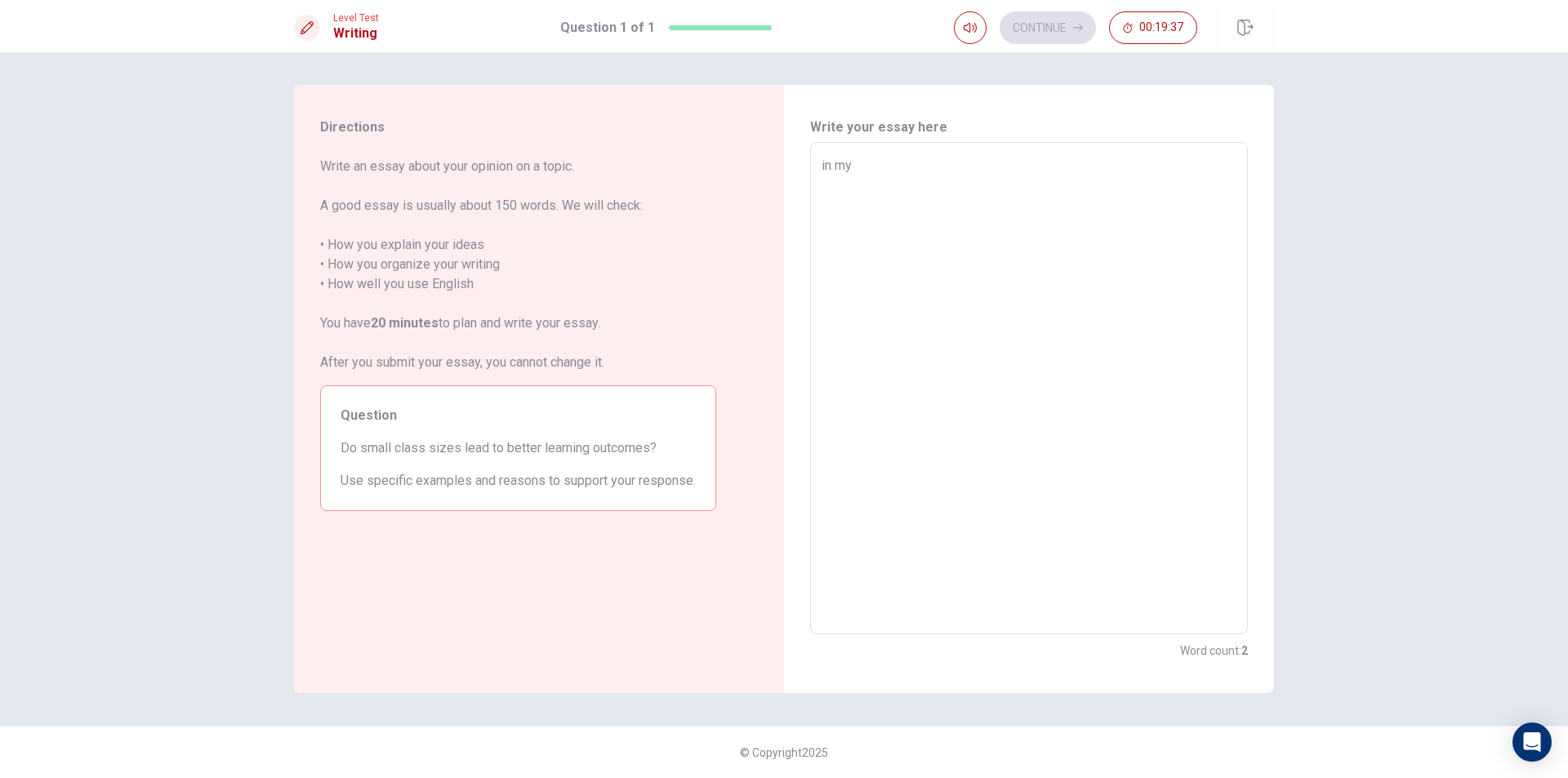
type textarea "x"
type textarea "in my"
type textarea "x"
type textarea "in my o"
type textarea "x"
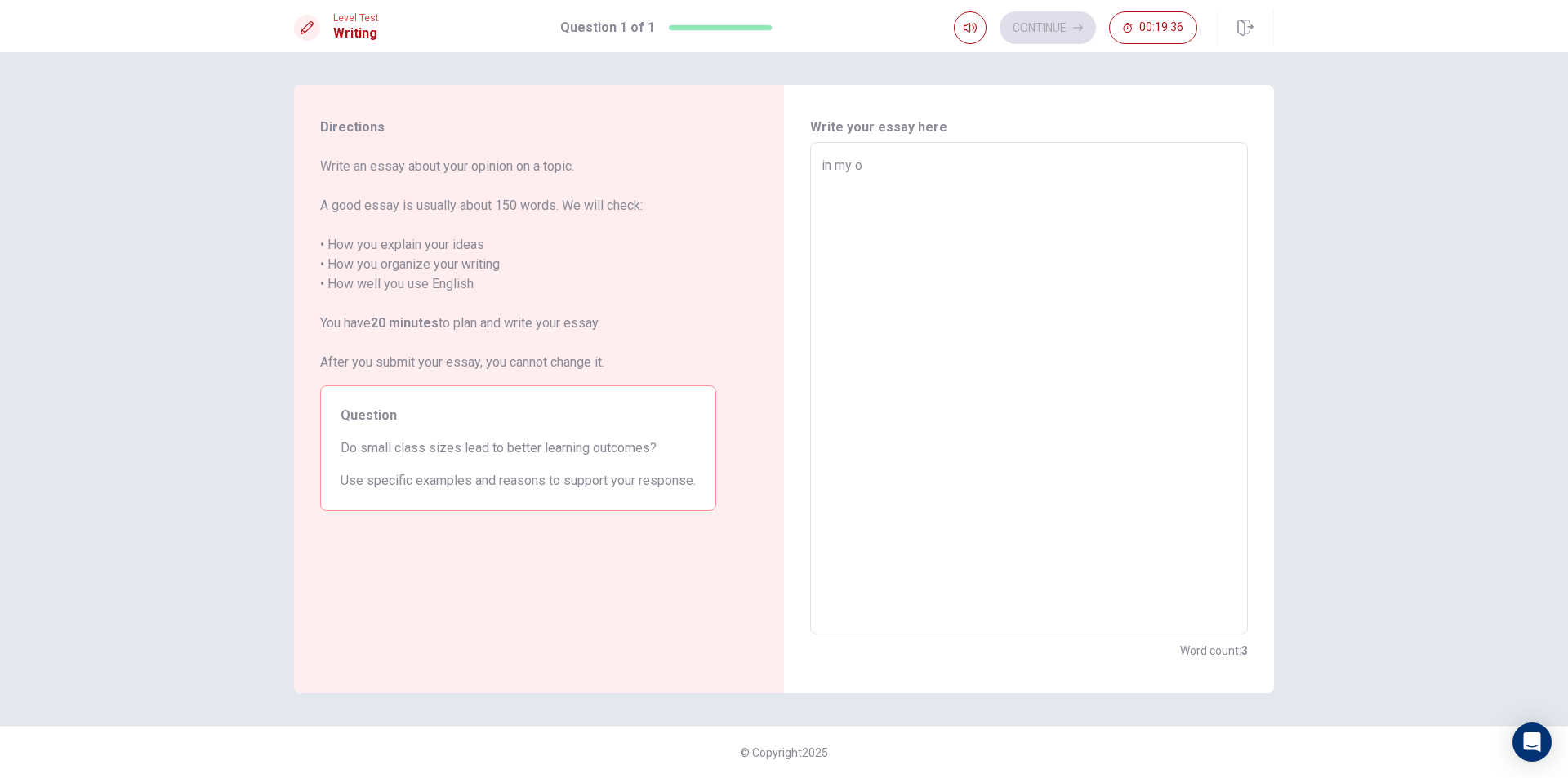
type textarea "in my op"
type textarea "x"
type textarea "in my opi"
type textarea "x"
type textarea "in my opin"
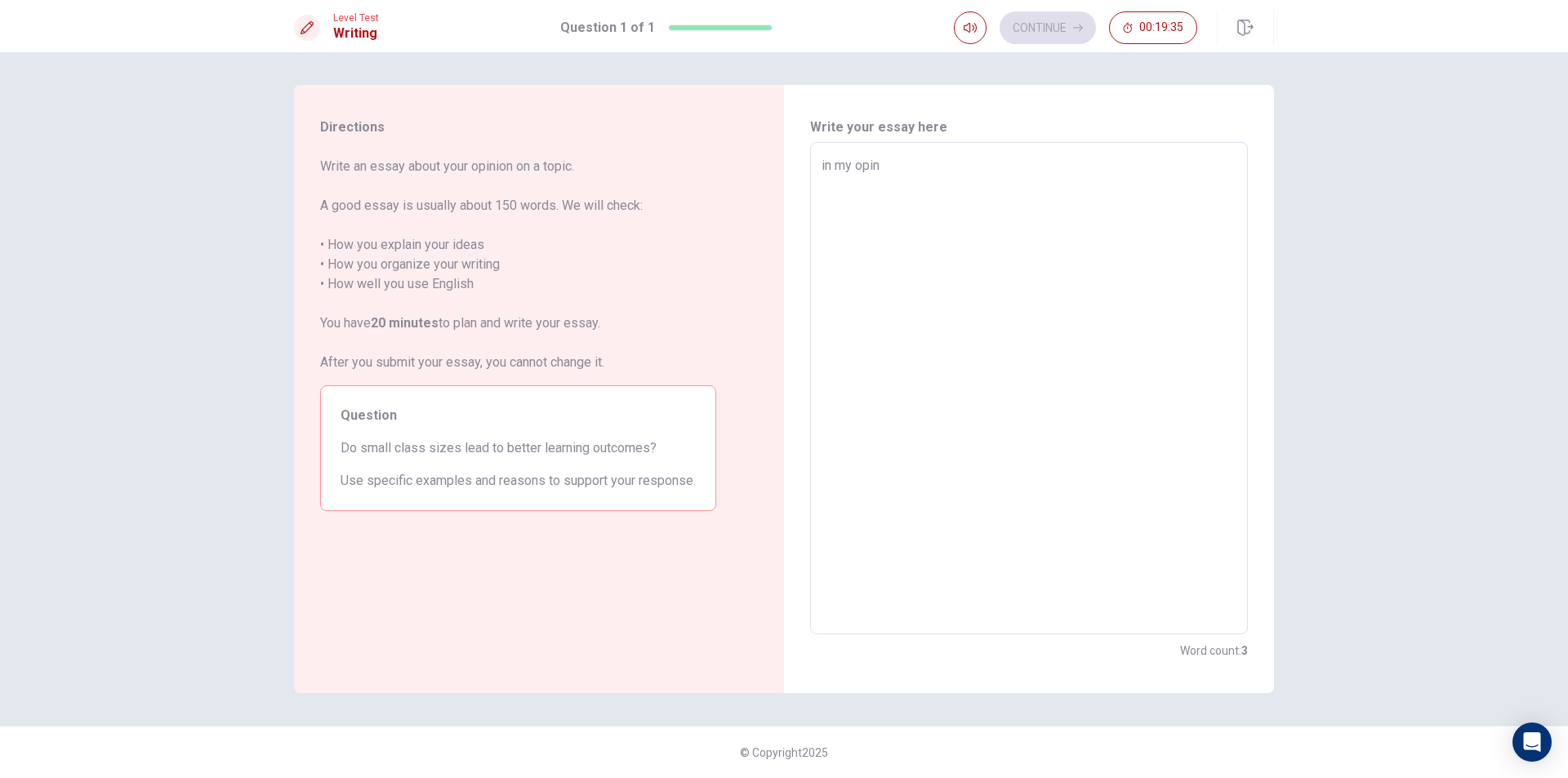
type textarea "x"
type textarea "in my opino"
type textarea "x"
type textarea "in my opin"
type textarea "x"
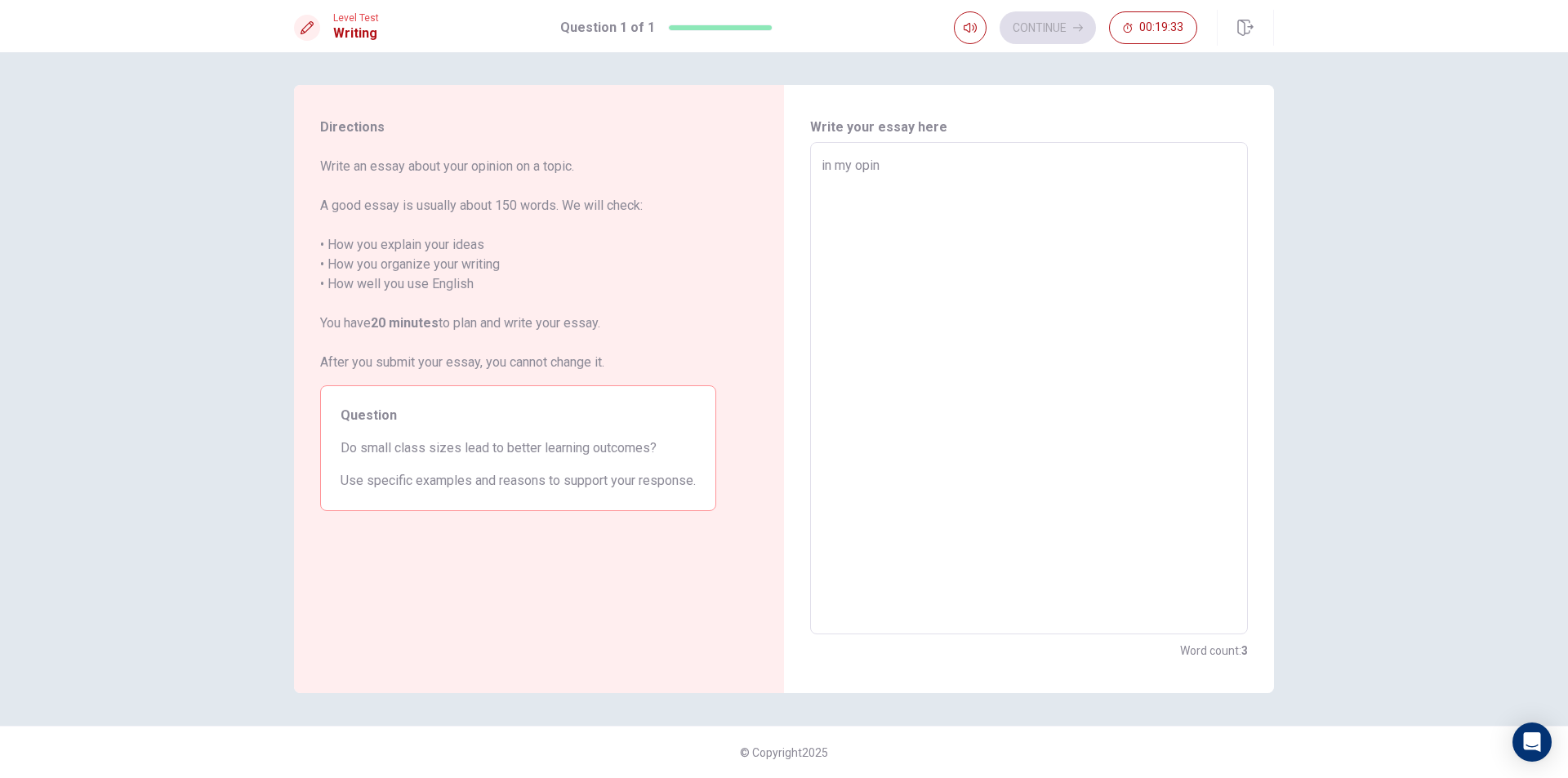
type textarea "in my opi"
type textarea "x"
type textarea "in my op"
type textarea "x"
type textarea "in my o"
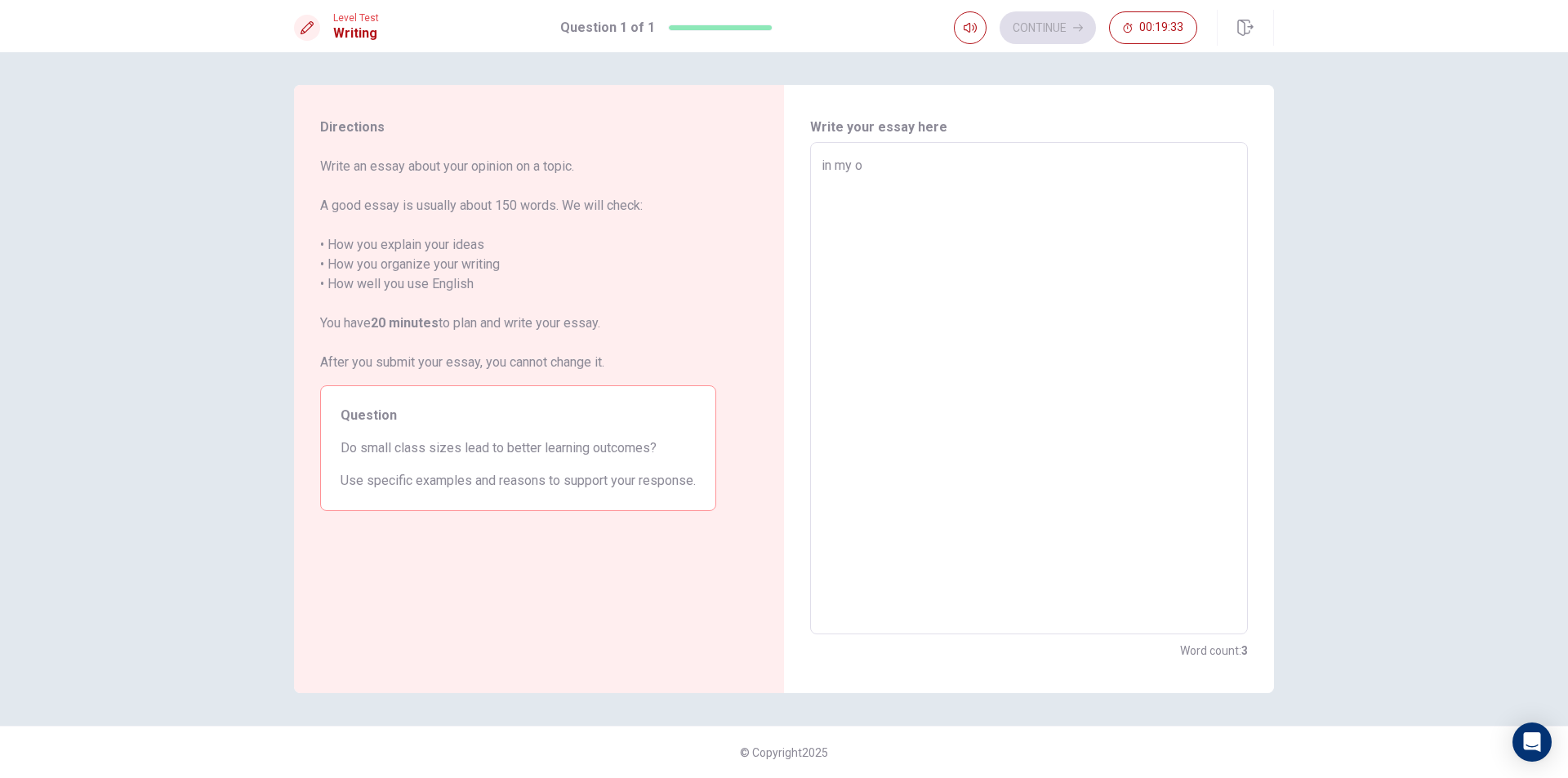
type textarea "x"
type textarea "in my"
type textarea "x"
type textarea "in my"
type textarea "x"
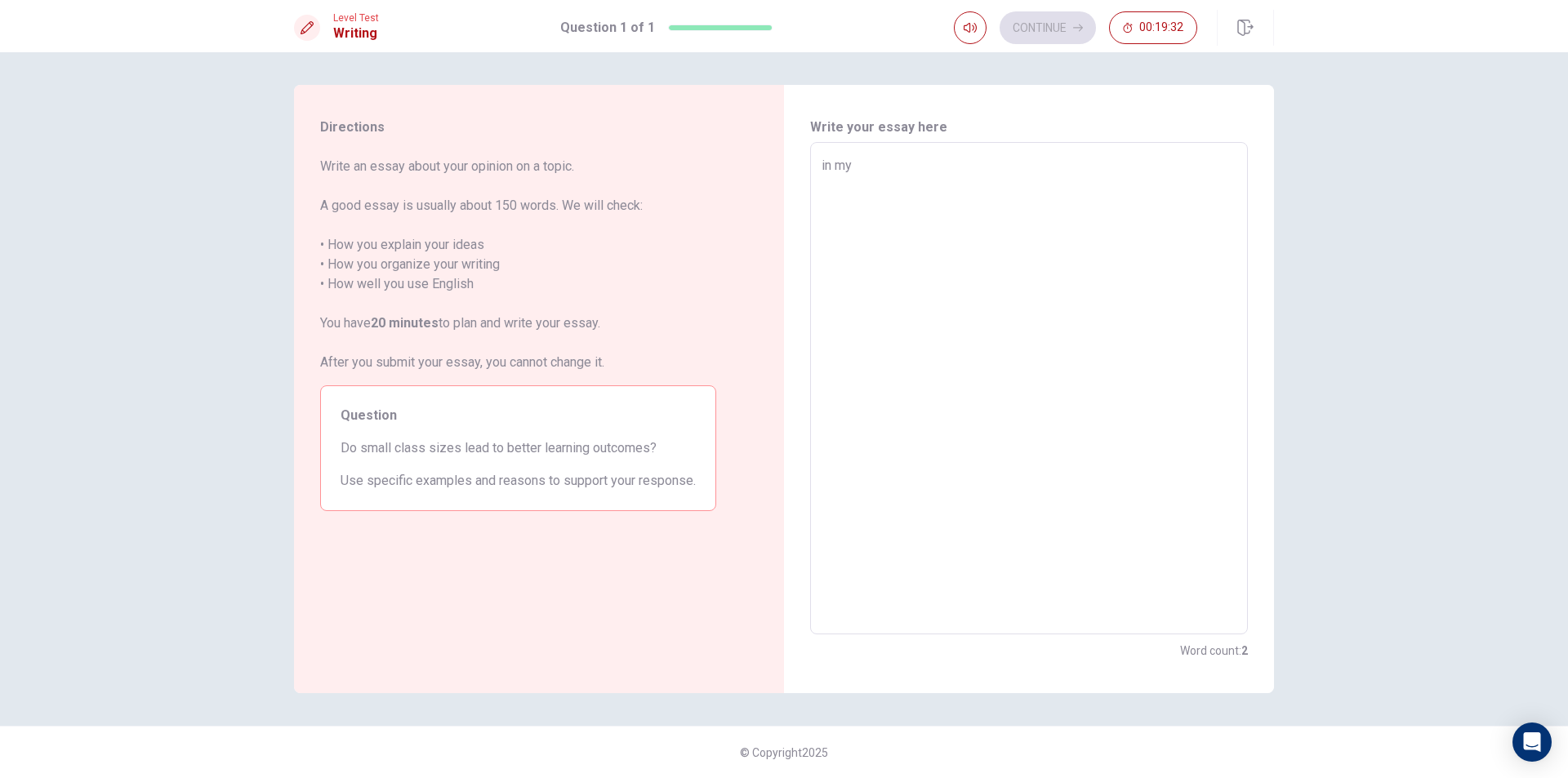
type textarea "in m"
type textarea "x"
type textarea "in"
type textarea "x"
type textarea "in"
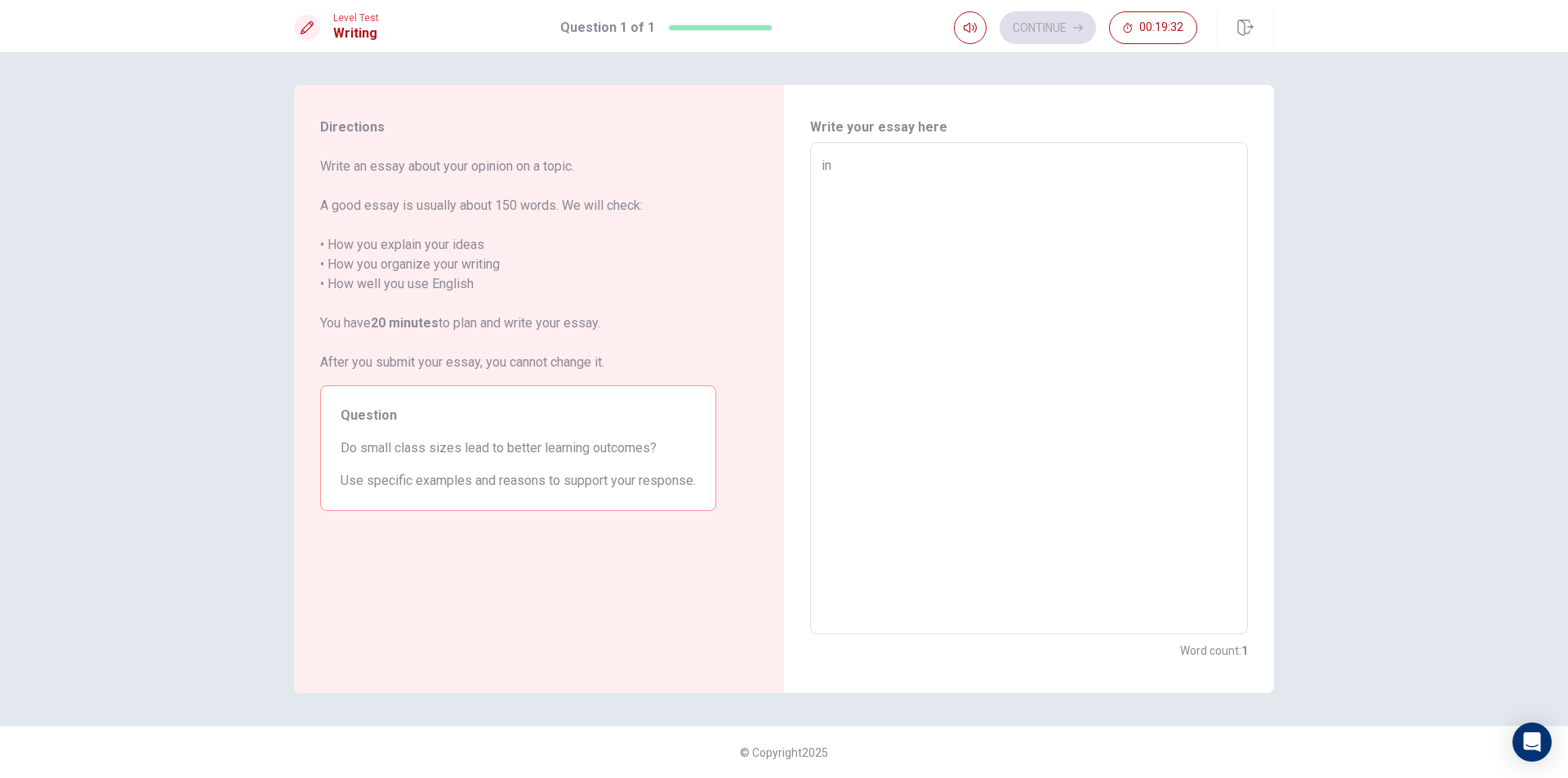
type textarea "x"
type textarea "i"
type textarea "x"
type textarea "I"
type textarea "x"
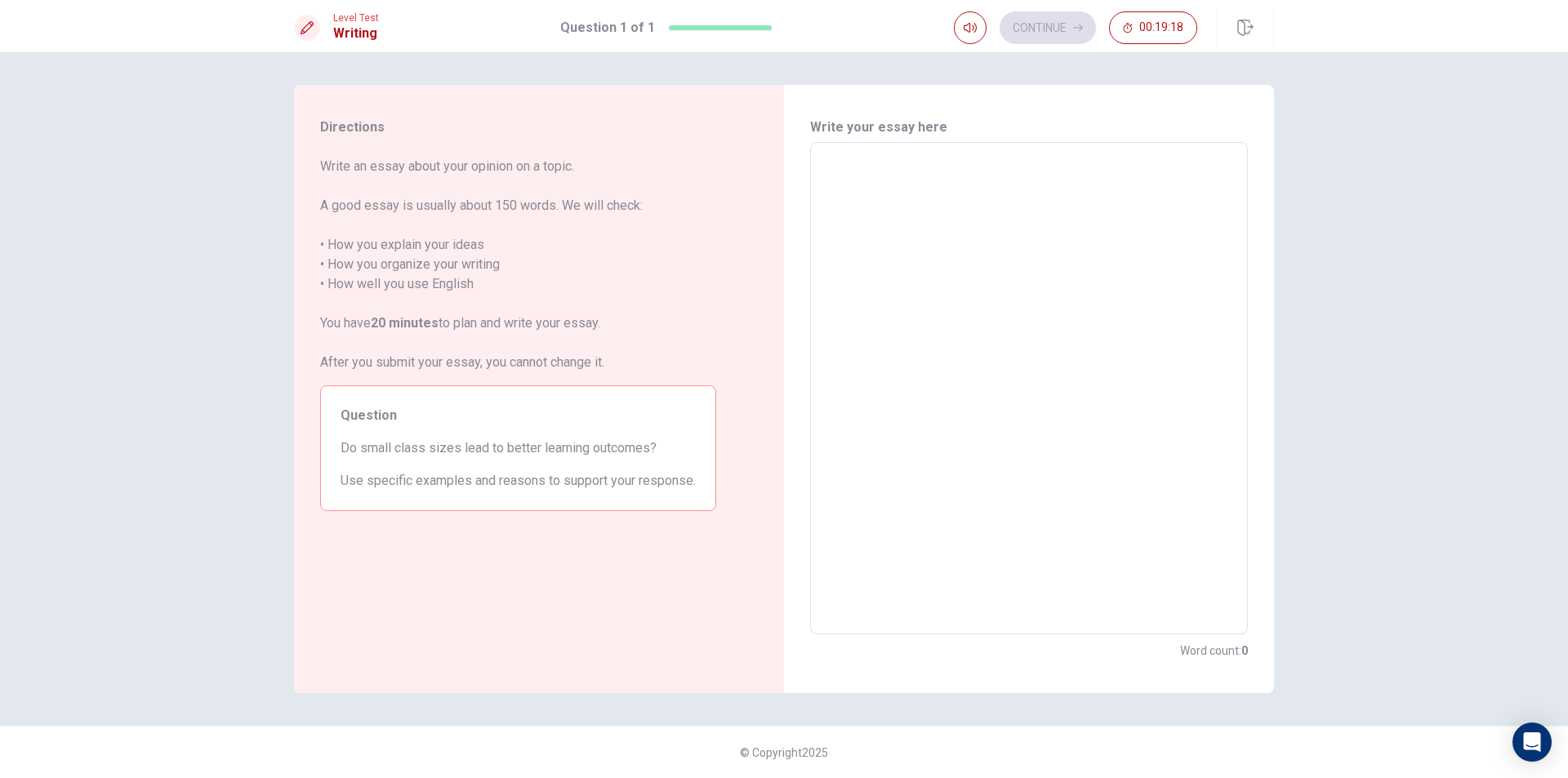
type textarea "I"
type textarea "x"
type textarea "In"
type textarea "x"
type textarea "In"
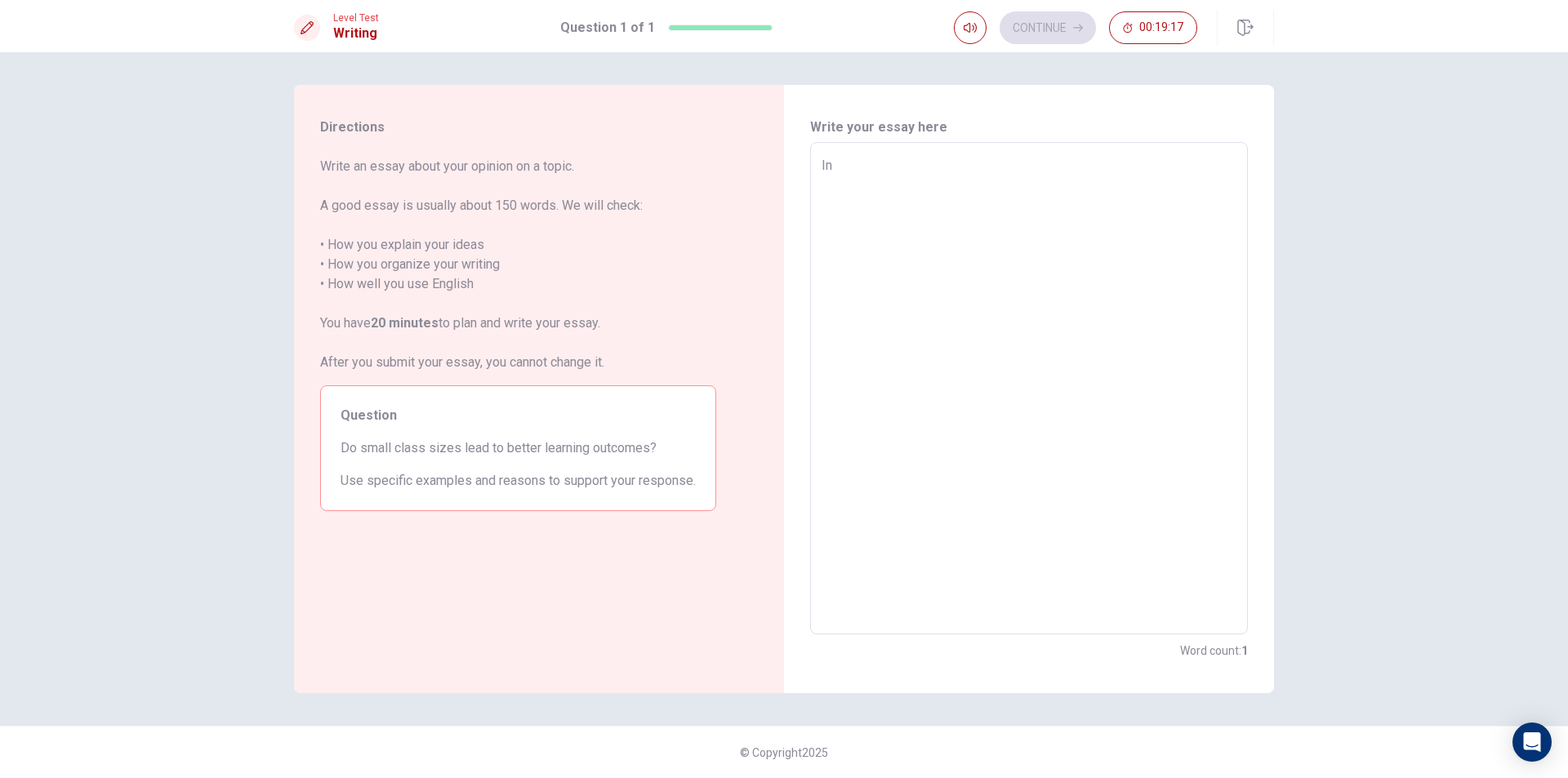
type textarea "x"
type textarea "In m"
type textarea "x"
type textarea "In my"
type textarea "x"
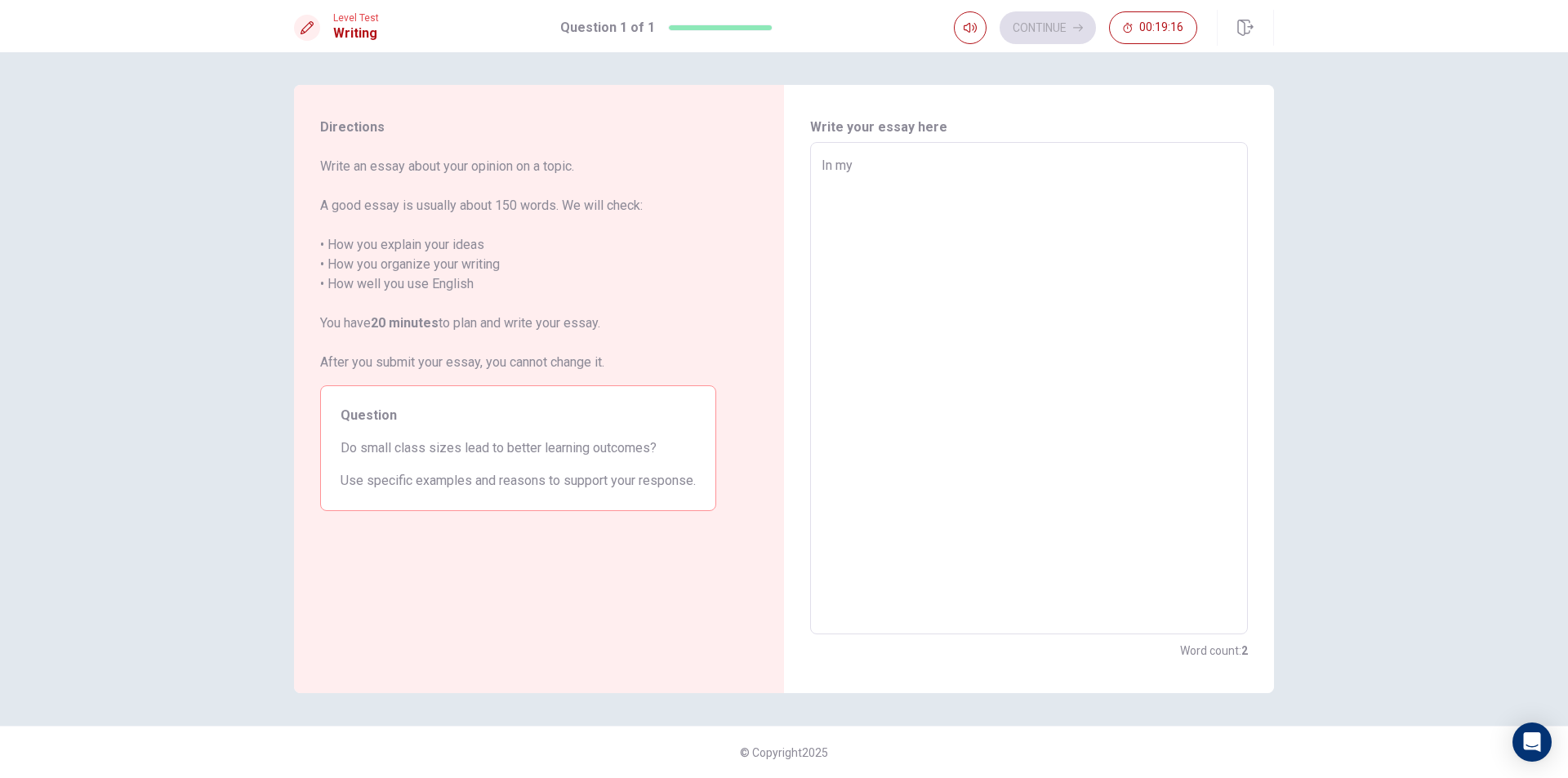
type textarea "In my"
type textarea "x"
type textarea "In my o"
type textarea "x"
type textarea "In my op"
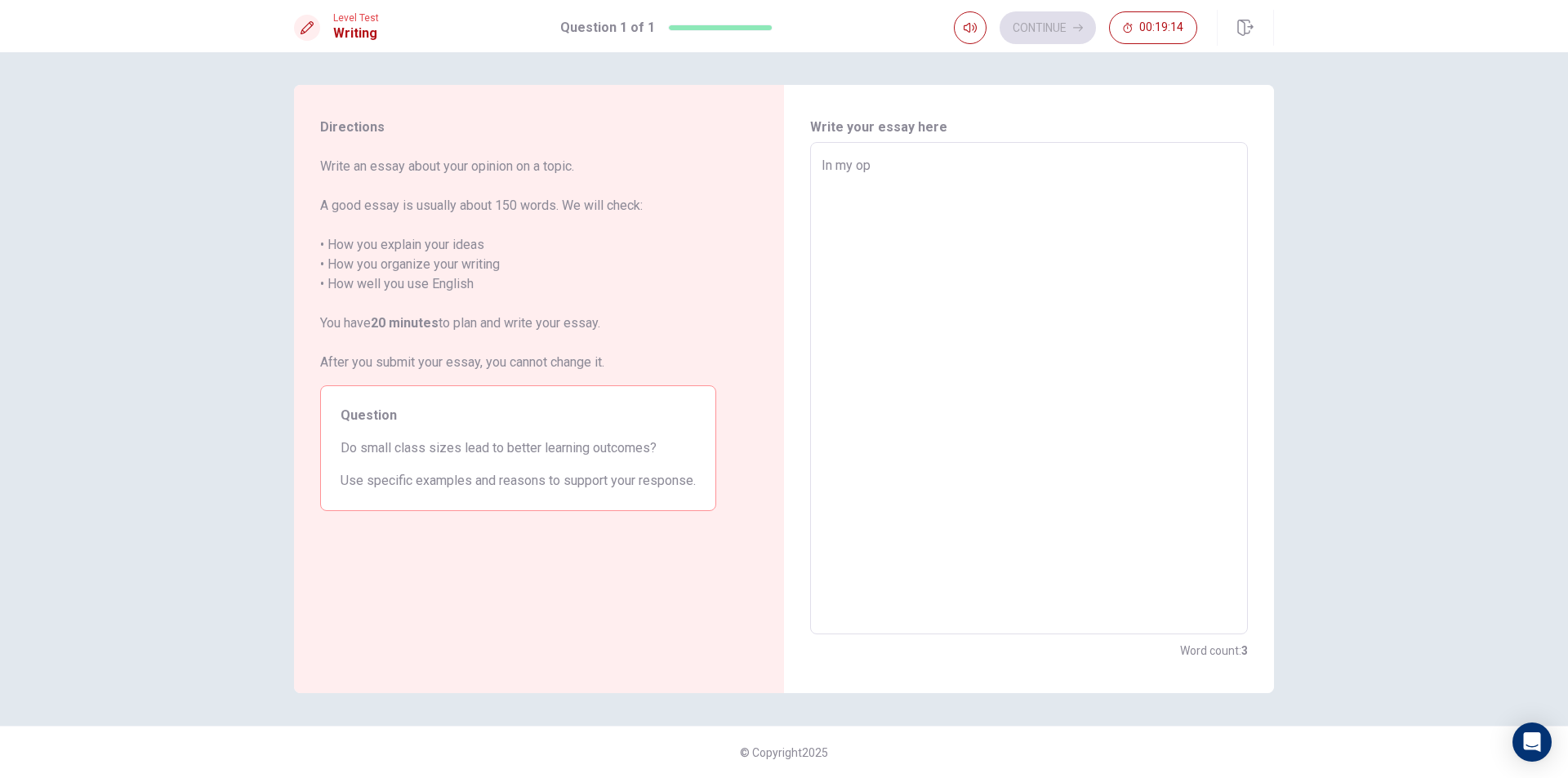
type textarea "x"
type textarea "In my opi"
type textarea "x"
type textarea "In my opin"
type textarea "x"
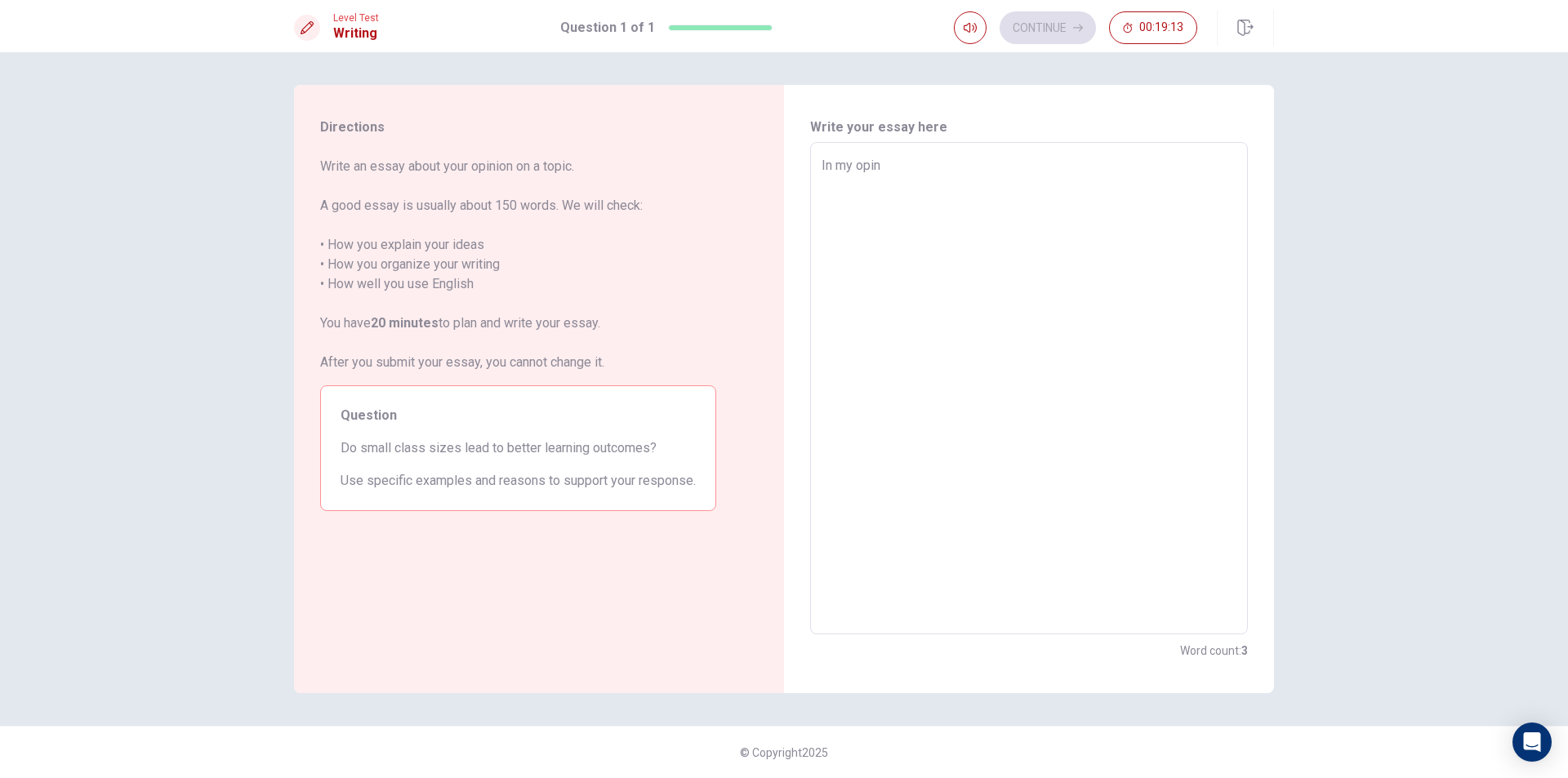
type textarea "In my opini"
type textarea "x"
type textarea "In my opinio"
type textarea "x"
type textarea "In my opinion"
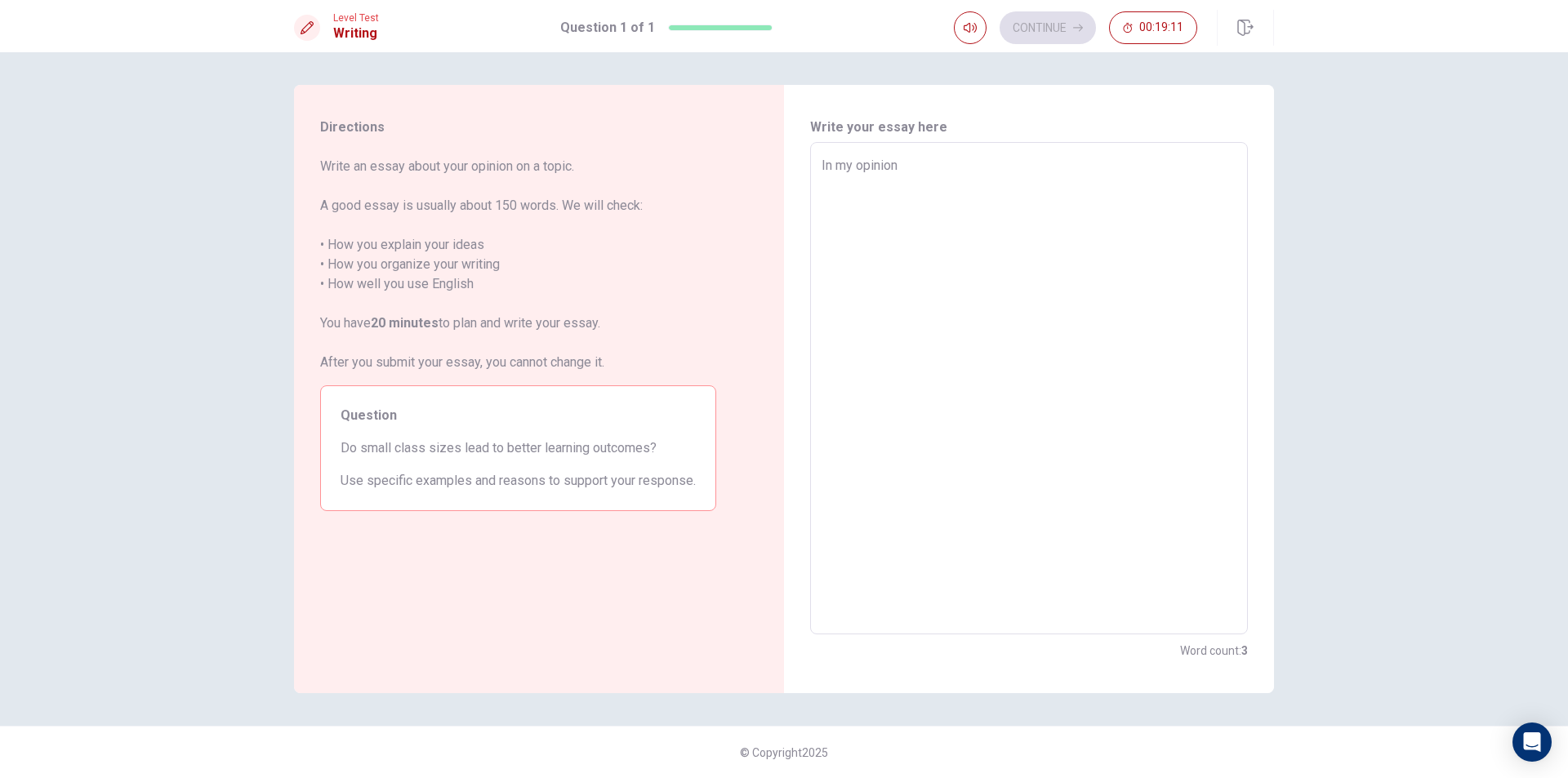
type textarea "x"
type textarea "In my opinion,"
type textarea "x"
type textarea "In my opinion,"
type textarea "x"
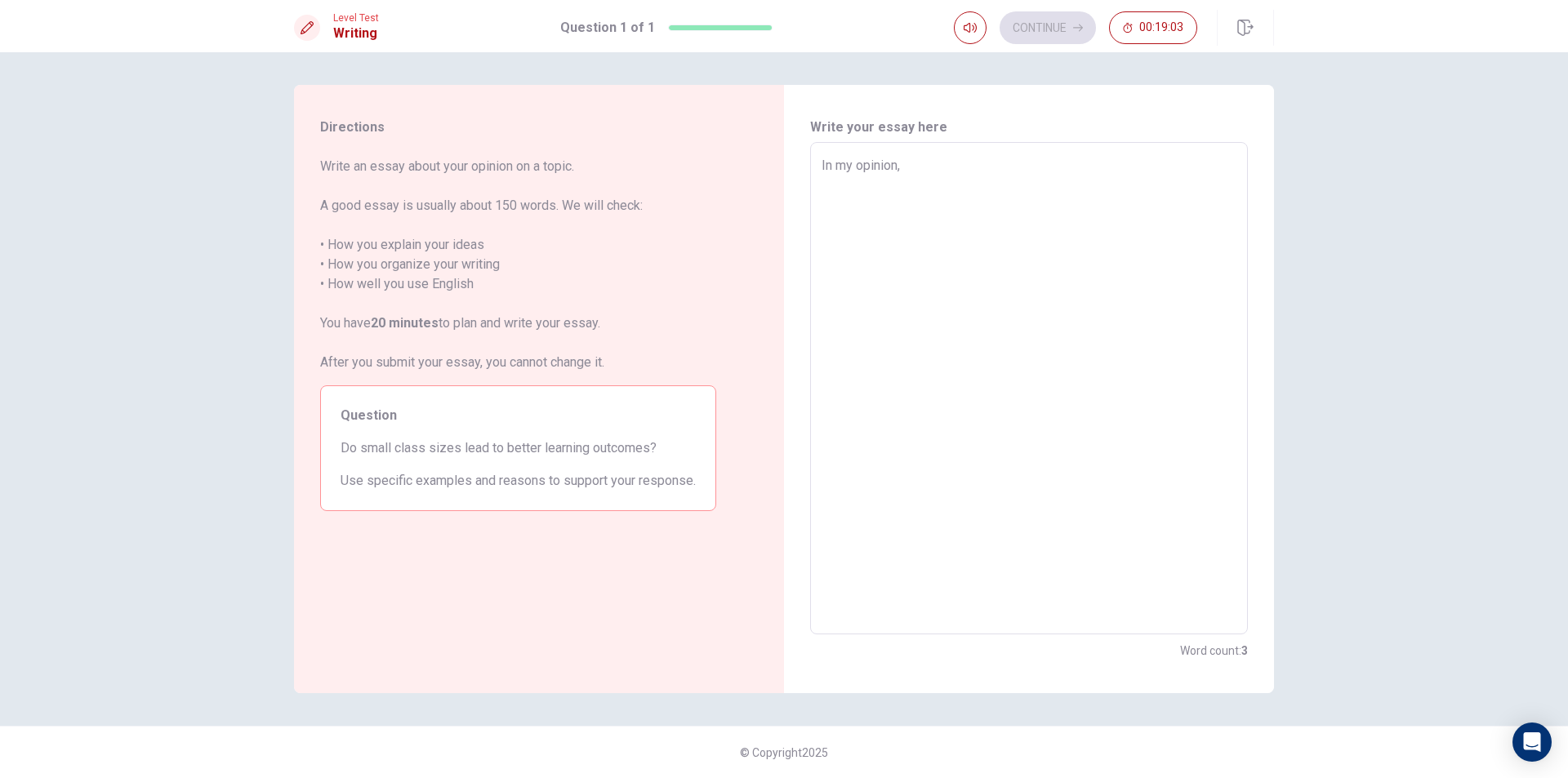
type textarea "In my opinion, n"
type textarea "x"
type textarea "In my opinion, no"
type textarea "x"
type textarea "In my opinion, not"
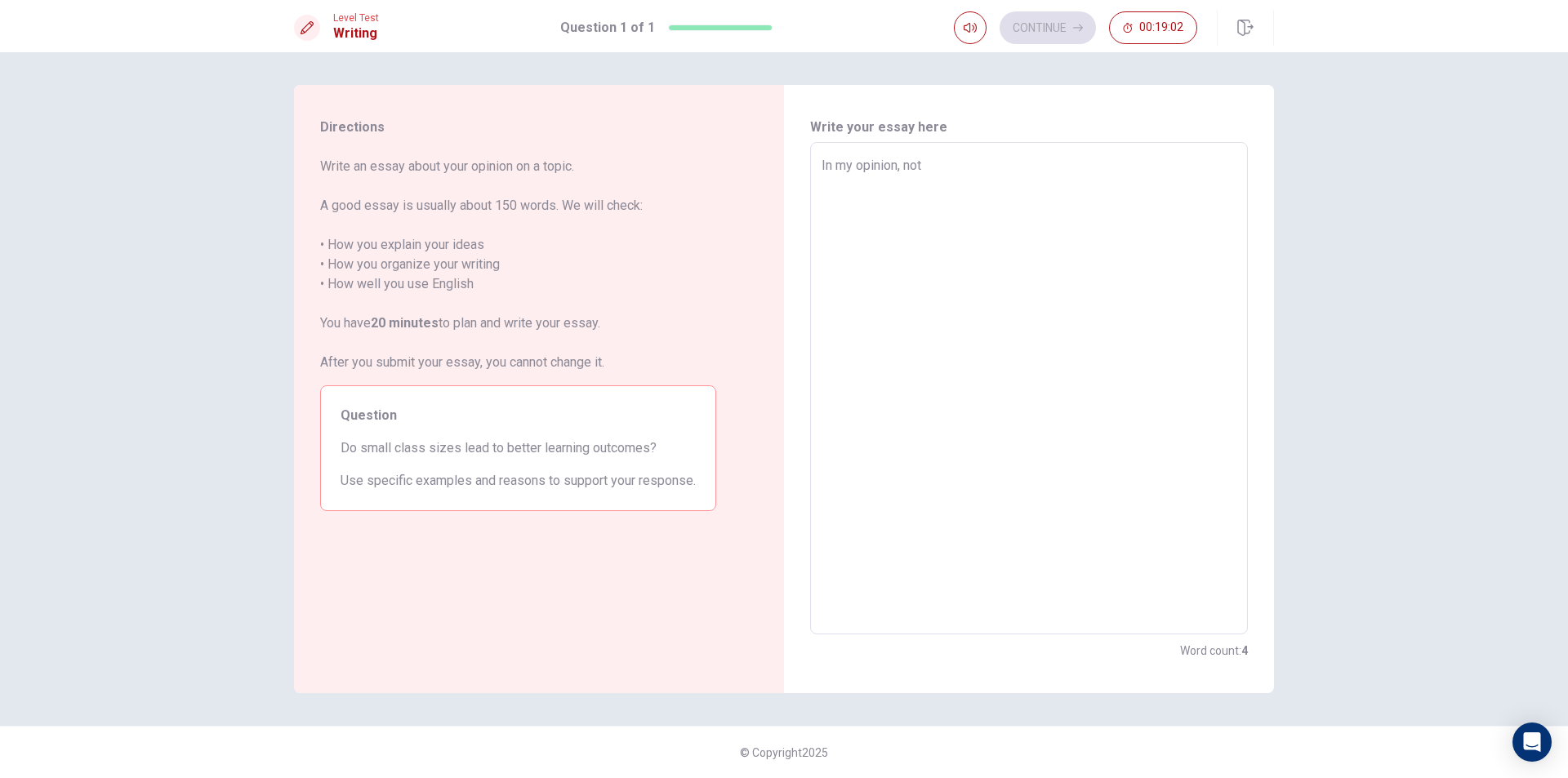
type textarea "x"
type textarea "In my opinion, not"
type textarea "x"
type textarea "In my opinion, not r"
type textarea "x"
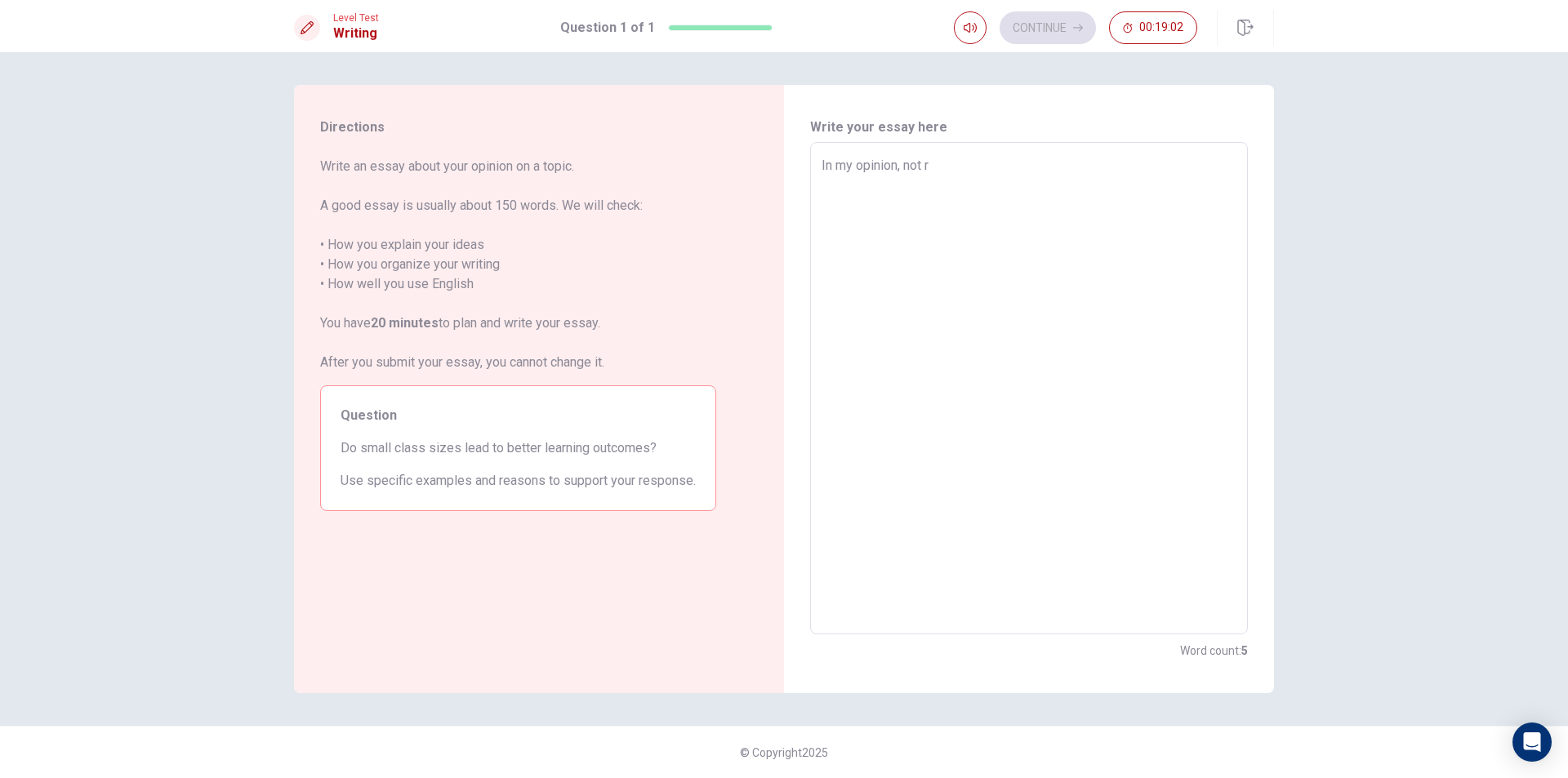
type textarea "In my opinion, not re"
type textarea "x"
type textarea "In my opinion, not rea"
type textarea "x"
type textarea "In my opinion, not real"
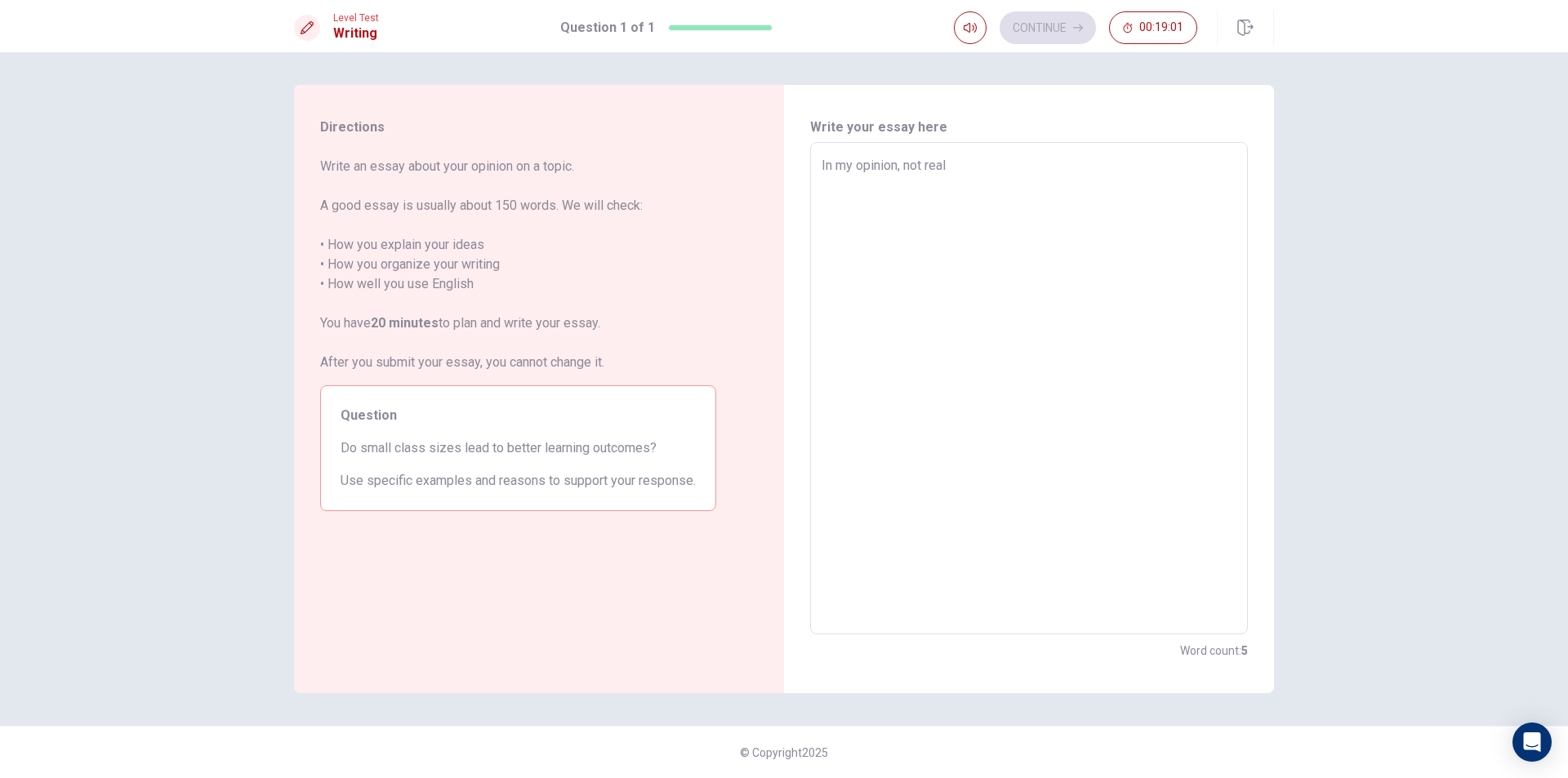
type textarea "x"
type textarea "In my opinion, not reall"
type textarea "x"
type textarea "In my opinion, not really"
type textarea "x"
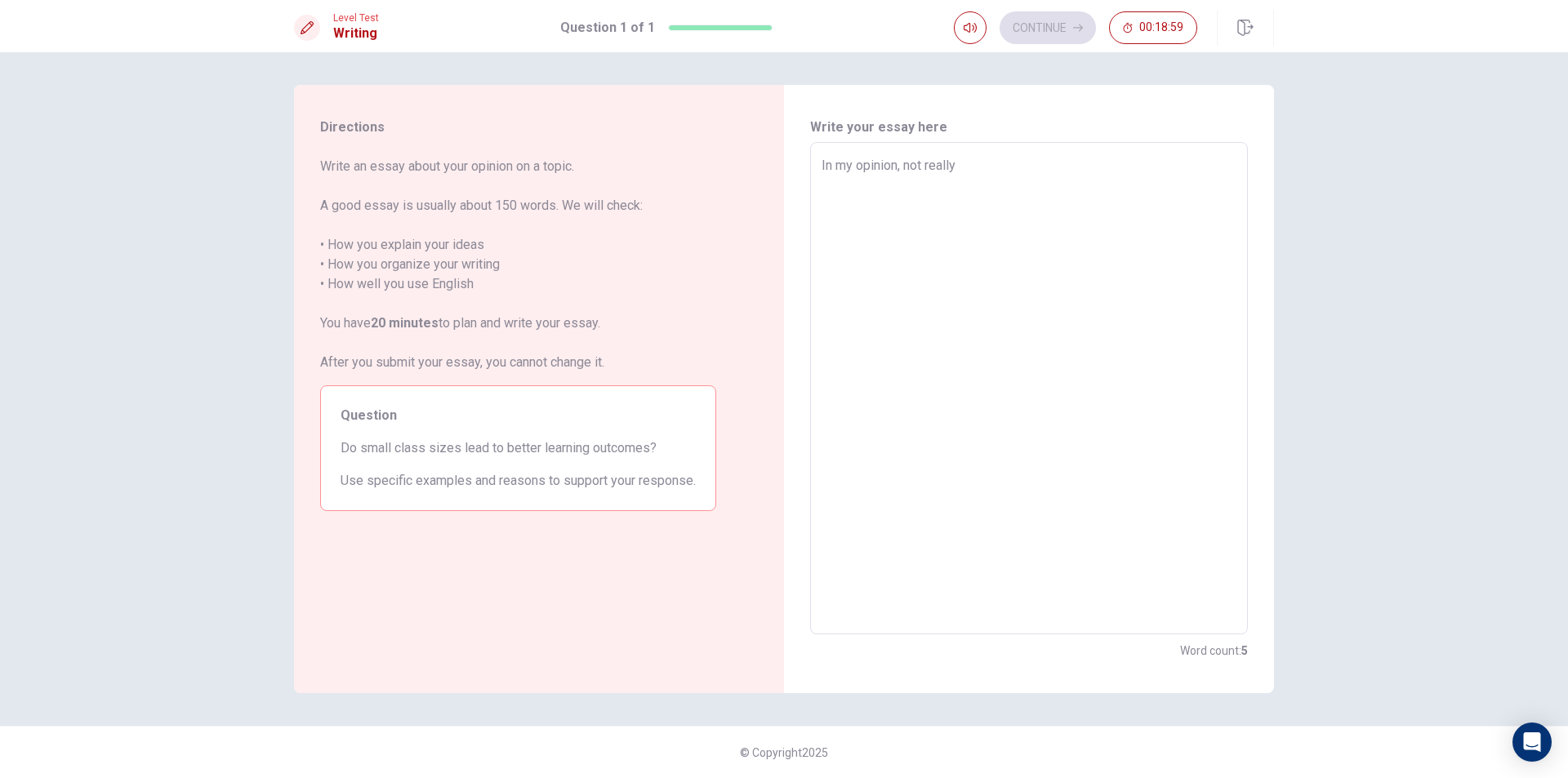
type textarea "In my opinion, not really."
type textarea "x"
type textarea "In my opinion, not really."
type textarea "x"
type textarea "In my opinion, not really. S"
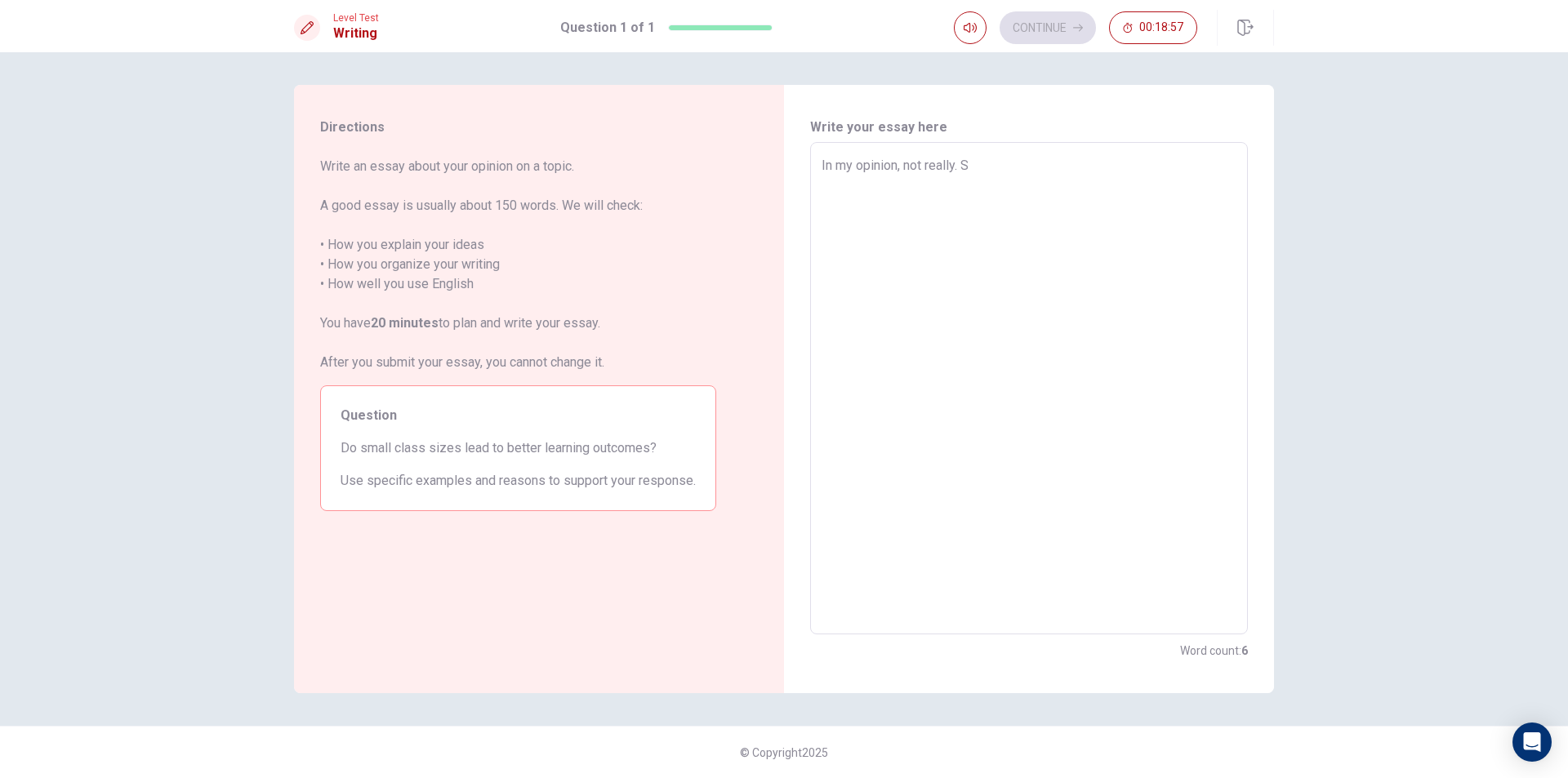
type textarea "x"
type textarea "In my opinion, not really. Si"
type textarea "x"
type textarea "In my opinion, not really. Sin"
type textarea "x"
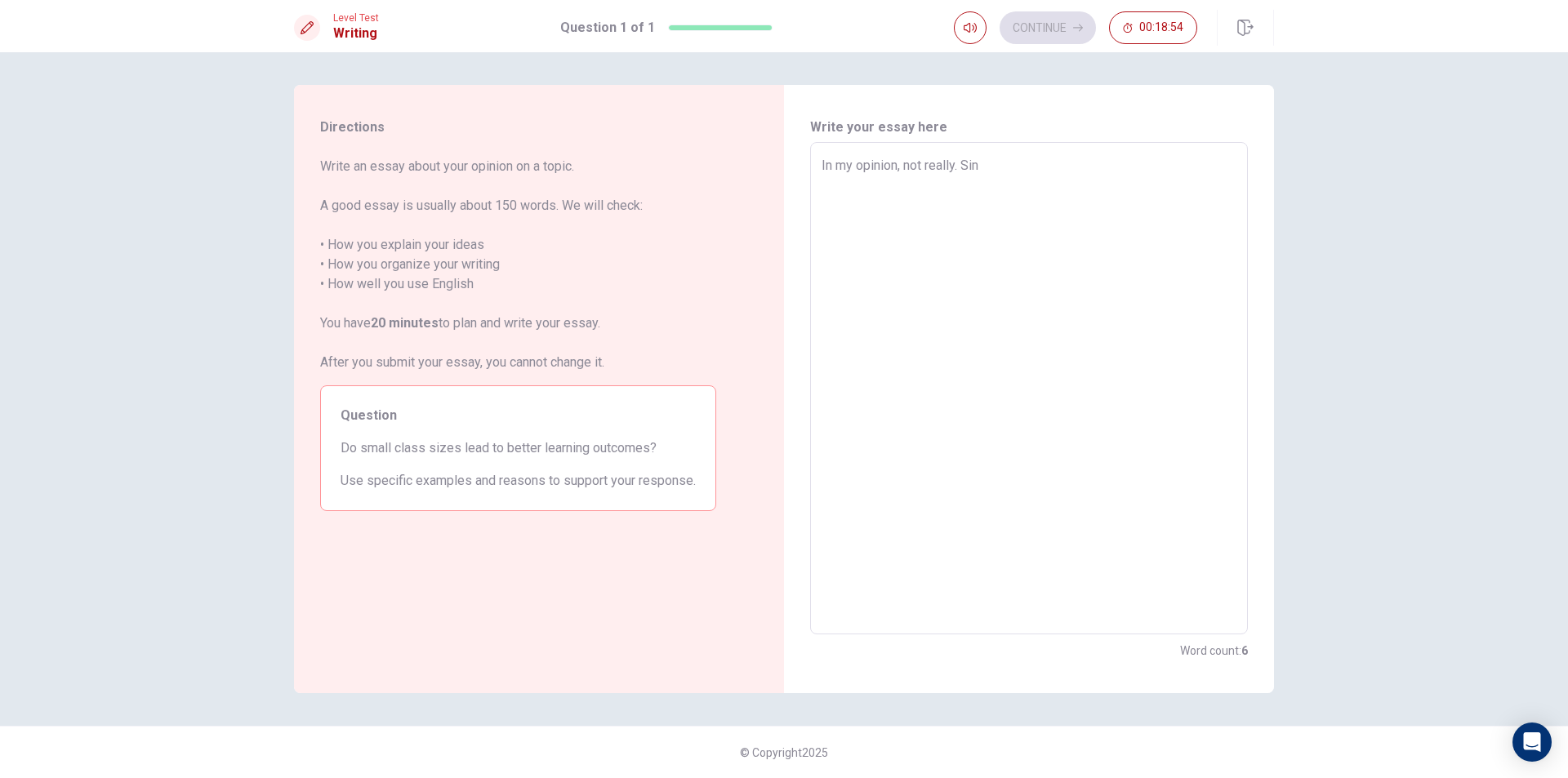
type textarea "In my opinion, not really. Sinc"
type textarea "x"
type textarea "In my opinion, not really. Since"
type textarea "x"
type textarea "In my opinion, not really. Since"
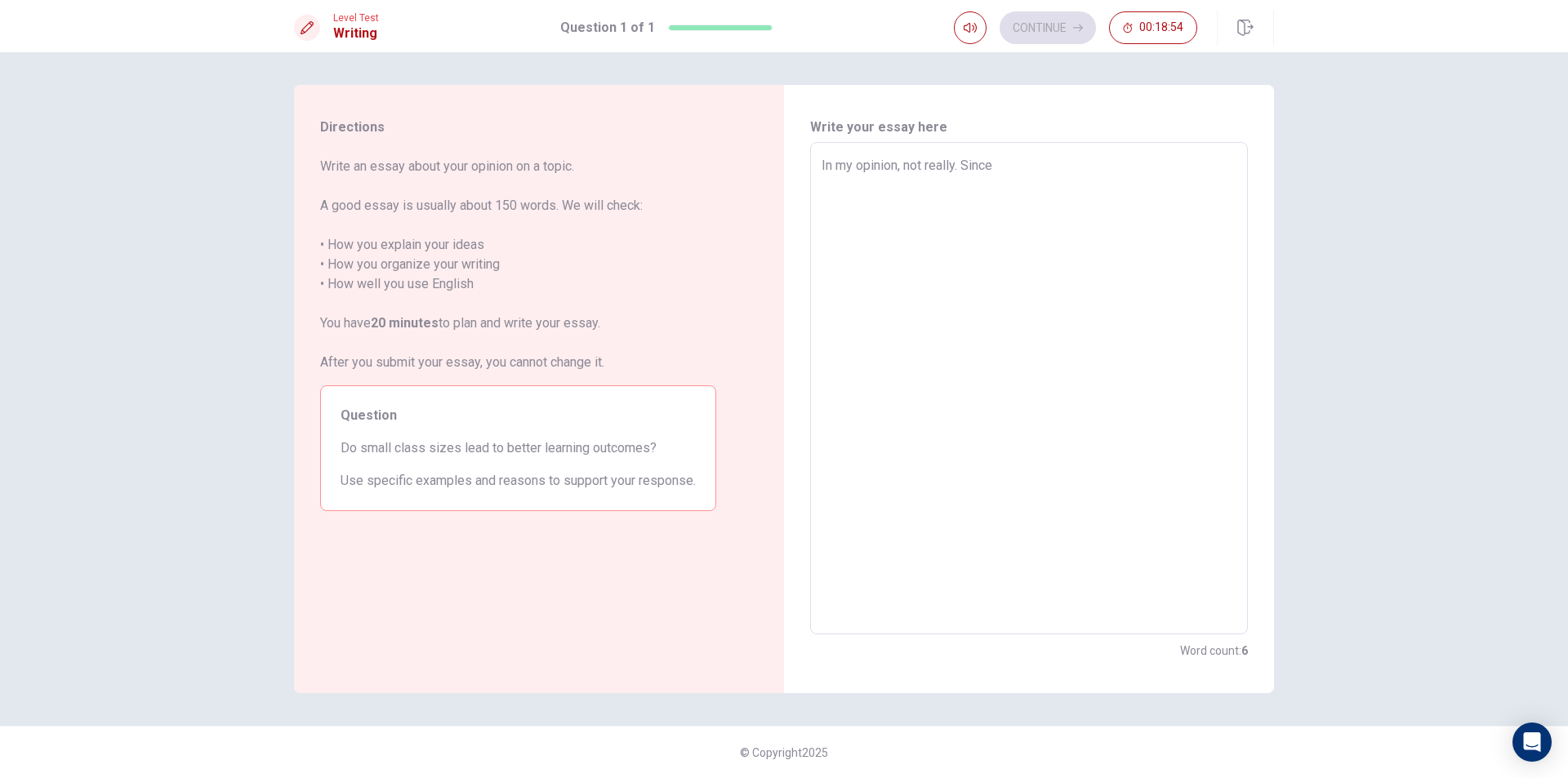
type textarea "x"
type textarea "In my opinion, not really. Since i"
type textarea "x"
type textarea "In my opinion, not really. Since i"
type textarea "x"
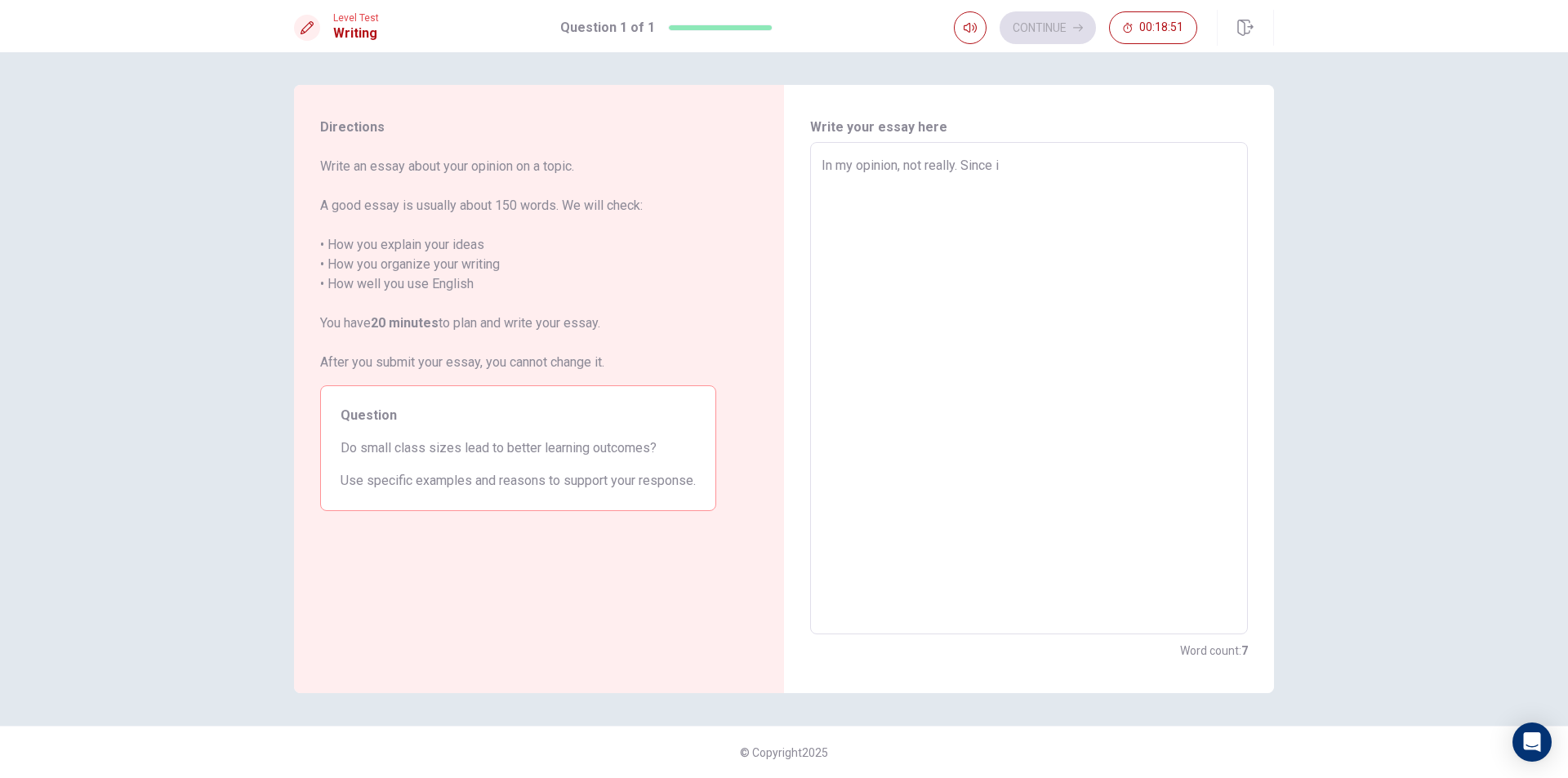
type textarea "In my opinion, not really. Since i s"
type textarea "x"
type textarea "In my opinion, not really. Since i st"
type textarea "x"
type textarea "In my opinion, not really. Since i stu"
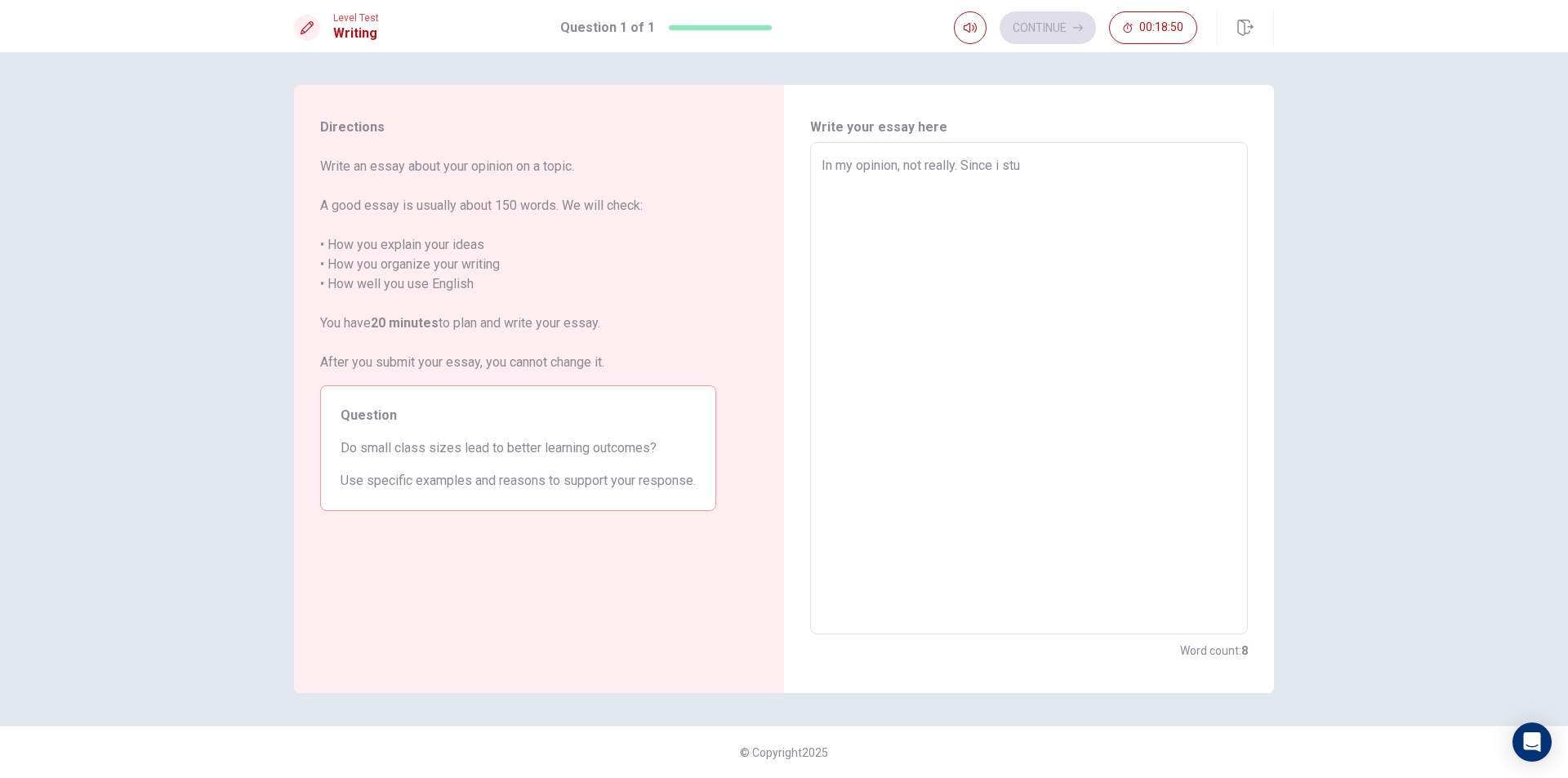
type textarea "x"
type textarea "In my opinion, not really. Since i stud"
type textarea "x"
type textarea "In my opinion, not really. Since i study"
type textarea "x"
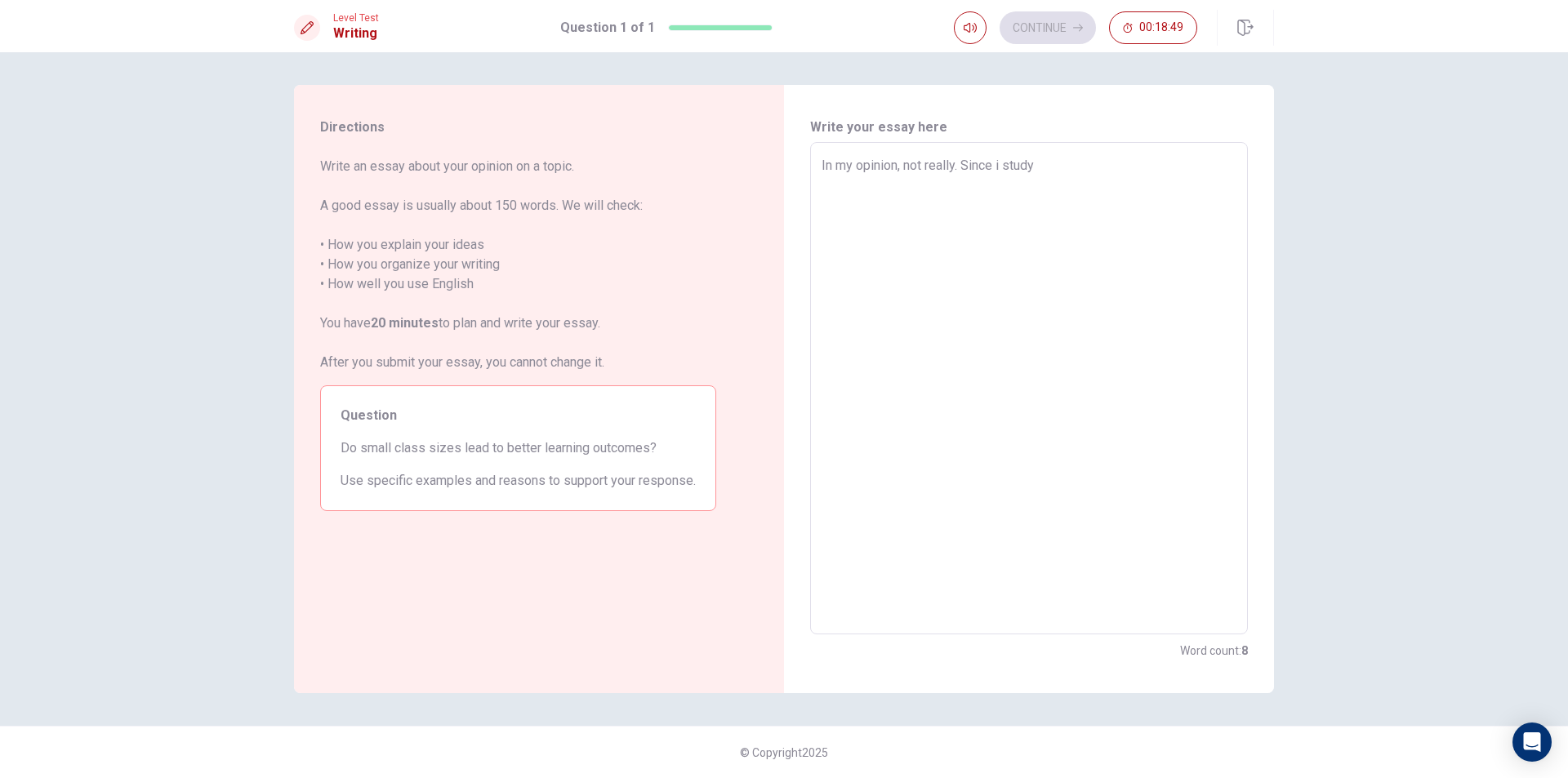
type textarea "In my opinion, not really. Since i study"
type textarea "x"
type textarea "In my opinion, not really. Since i study"
type textarea "x"
type textarea "In my opinion, not really. Since i stud"
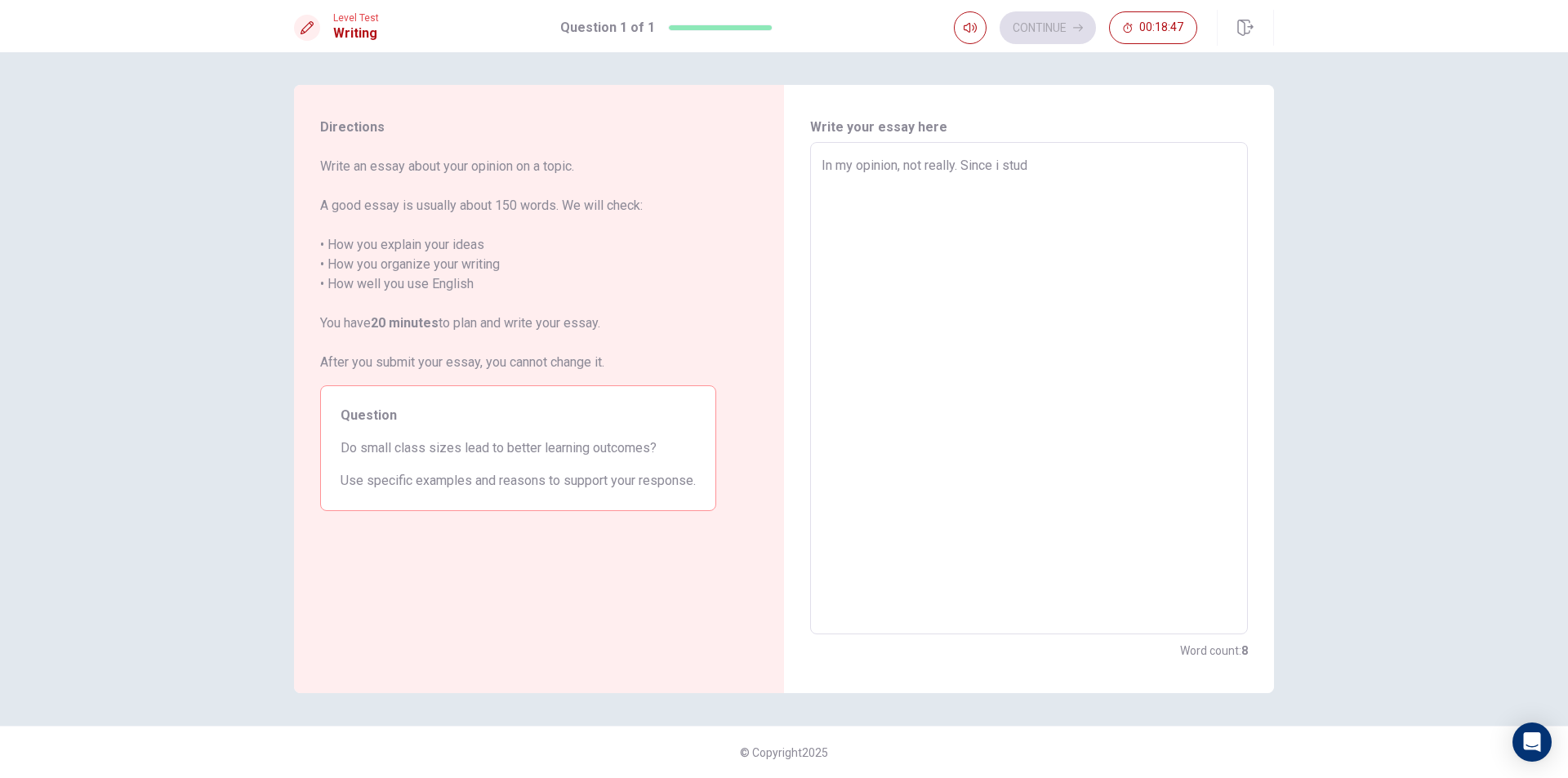
type textarea "x"
type textarea "In my opinion, not really. Since i stu"
type textarea "x"
type textarea "In my opinion, not really. Since i st"
type textarea "x"
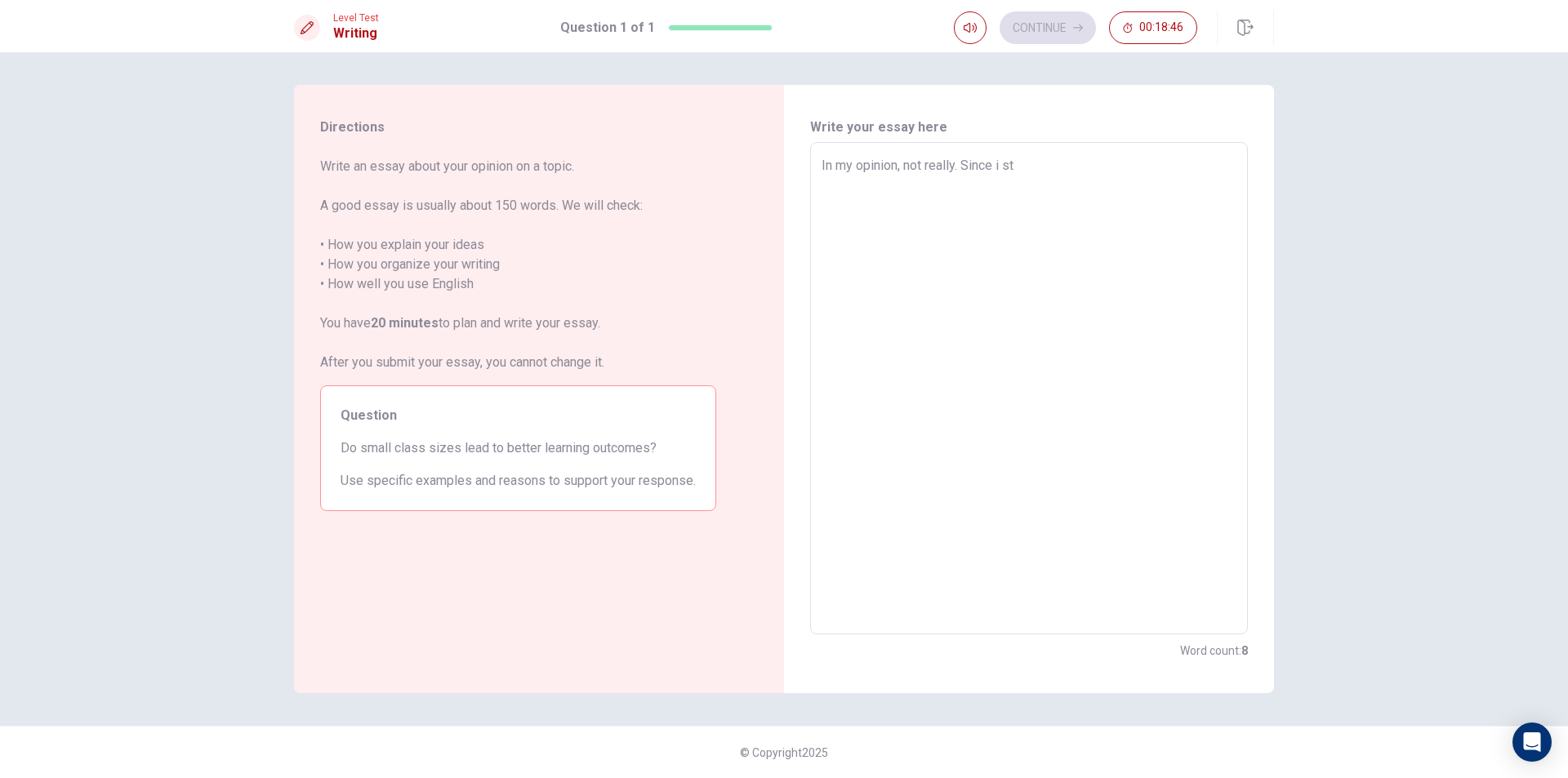
type textarea "In my opinion, not really. Since i s"
type textarea "x"
type textarea "In my opinion, not really. Since i"
type textarea "x"
type textarea "In my opinion, not really. Since i"
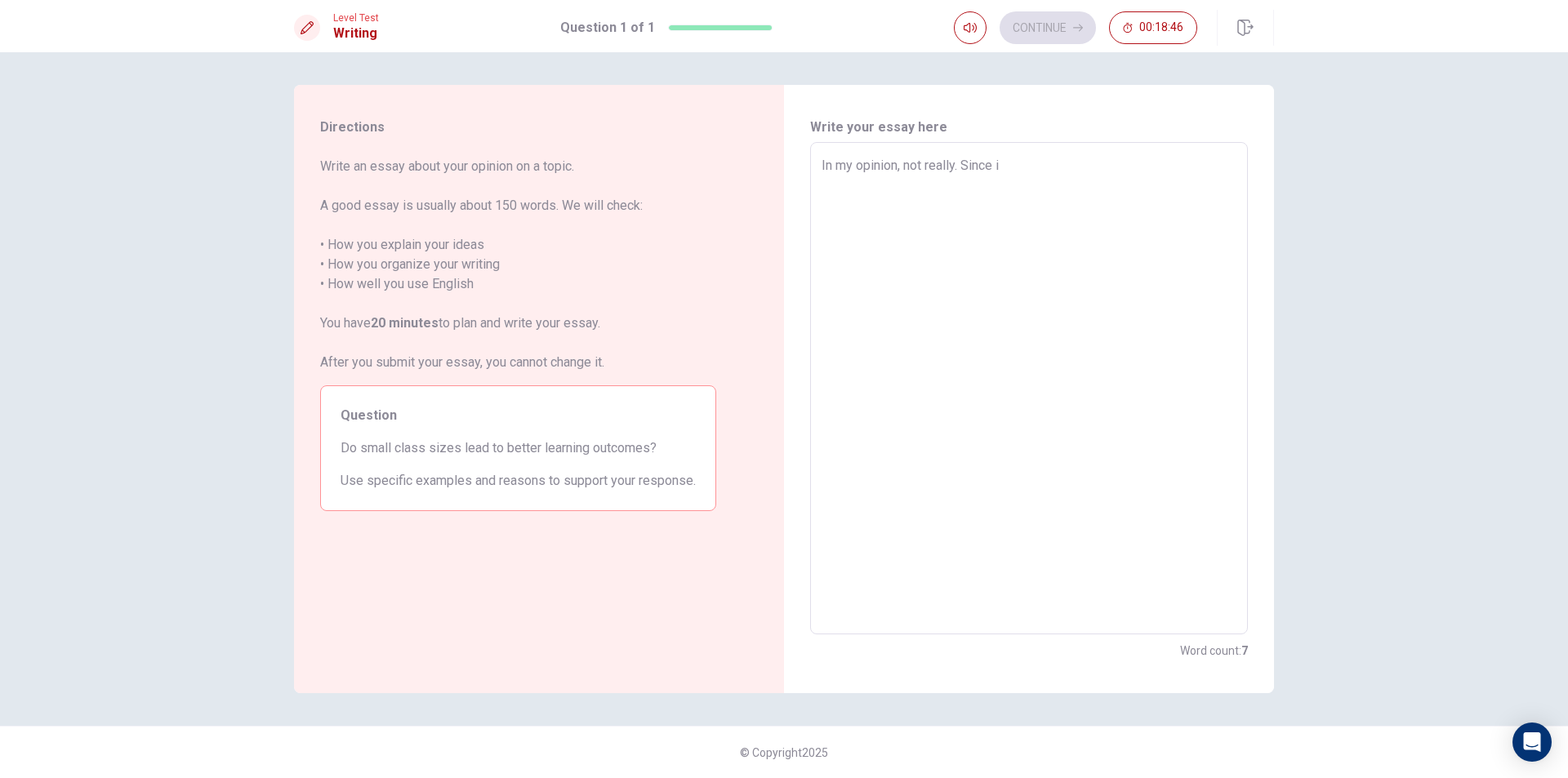
type textarea "x"
type textarea "In my opinion, not really. Since"
type textarea "x"
type textarea "In my opinion, not really. Since"
type textarea "x"
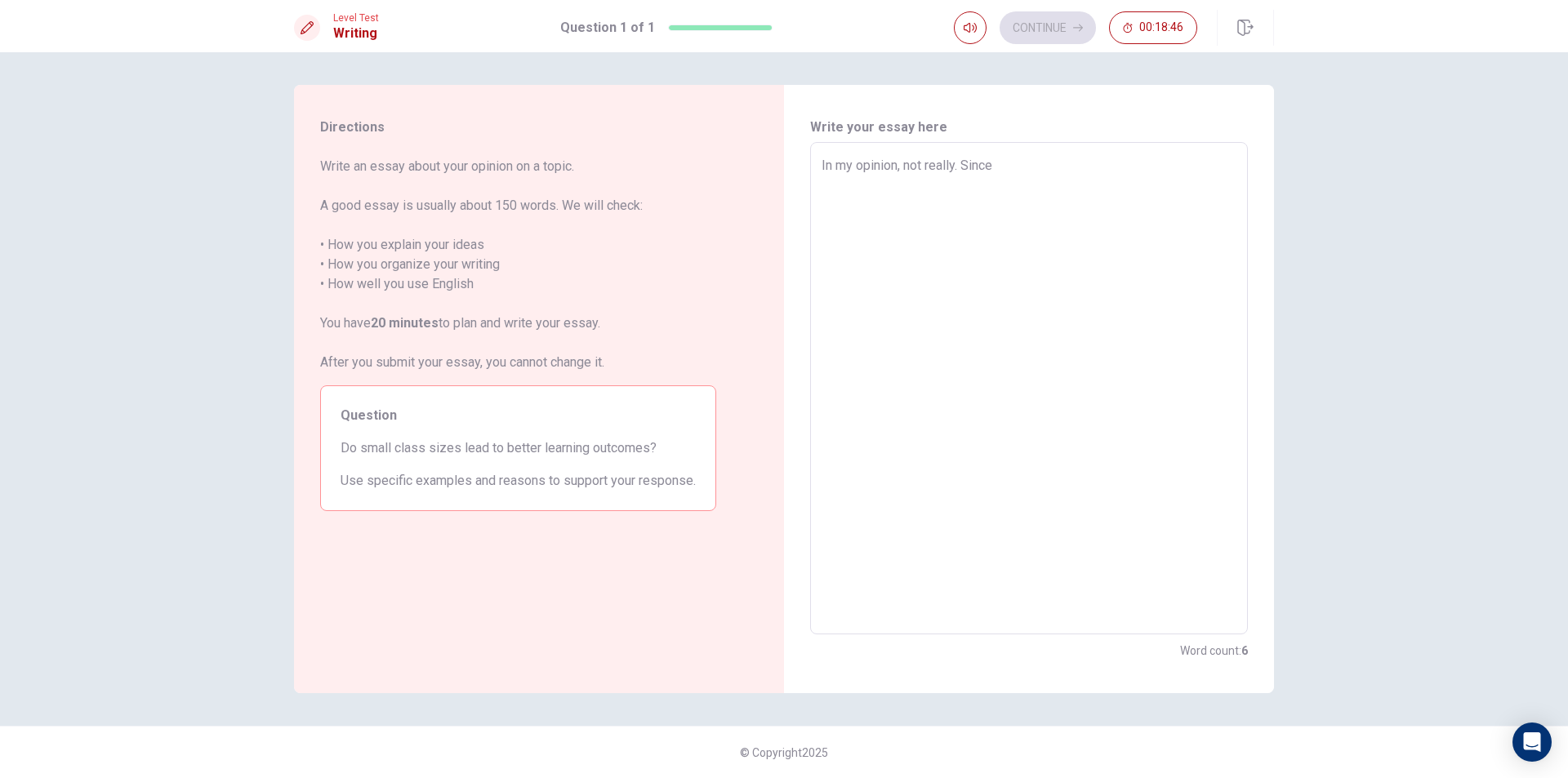
type textarea "In my opinion, not really. Sinc"
type textarea "x"
type textarea "In my opinion, not really. Sin"
type textarea "x"
type textarea "In my opinion, not really. Si"
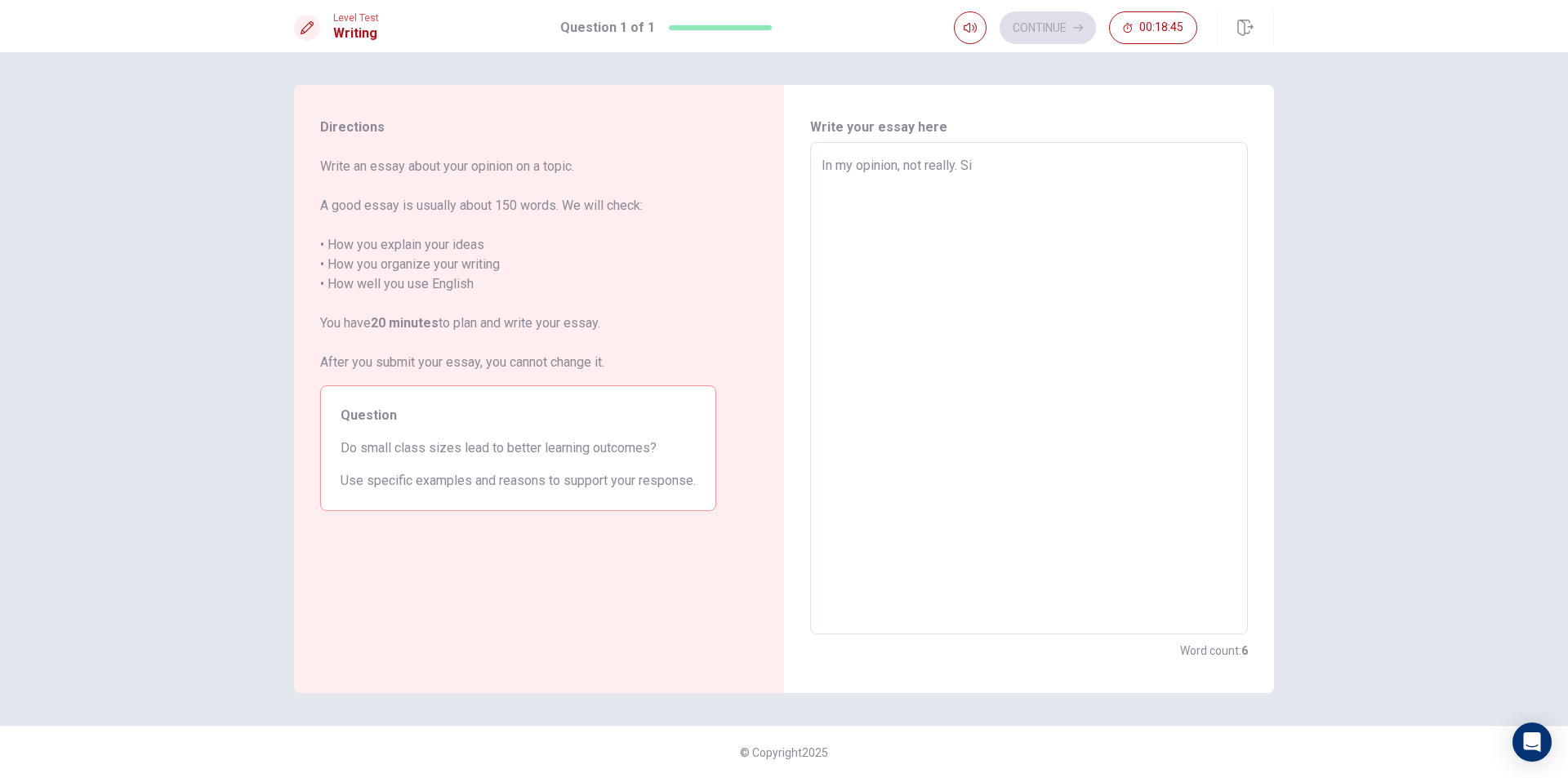
type textarea "x"
type textarea "In my opinion, not really. S"
type textarea "x"
type textarea "In my opinion, not really."
type textarea "x"
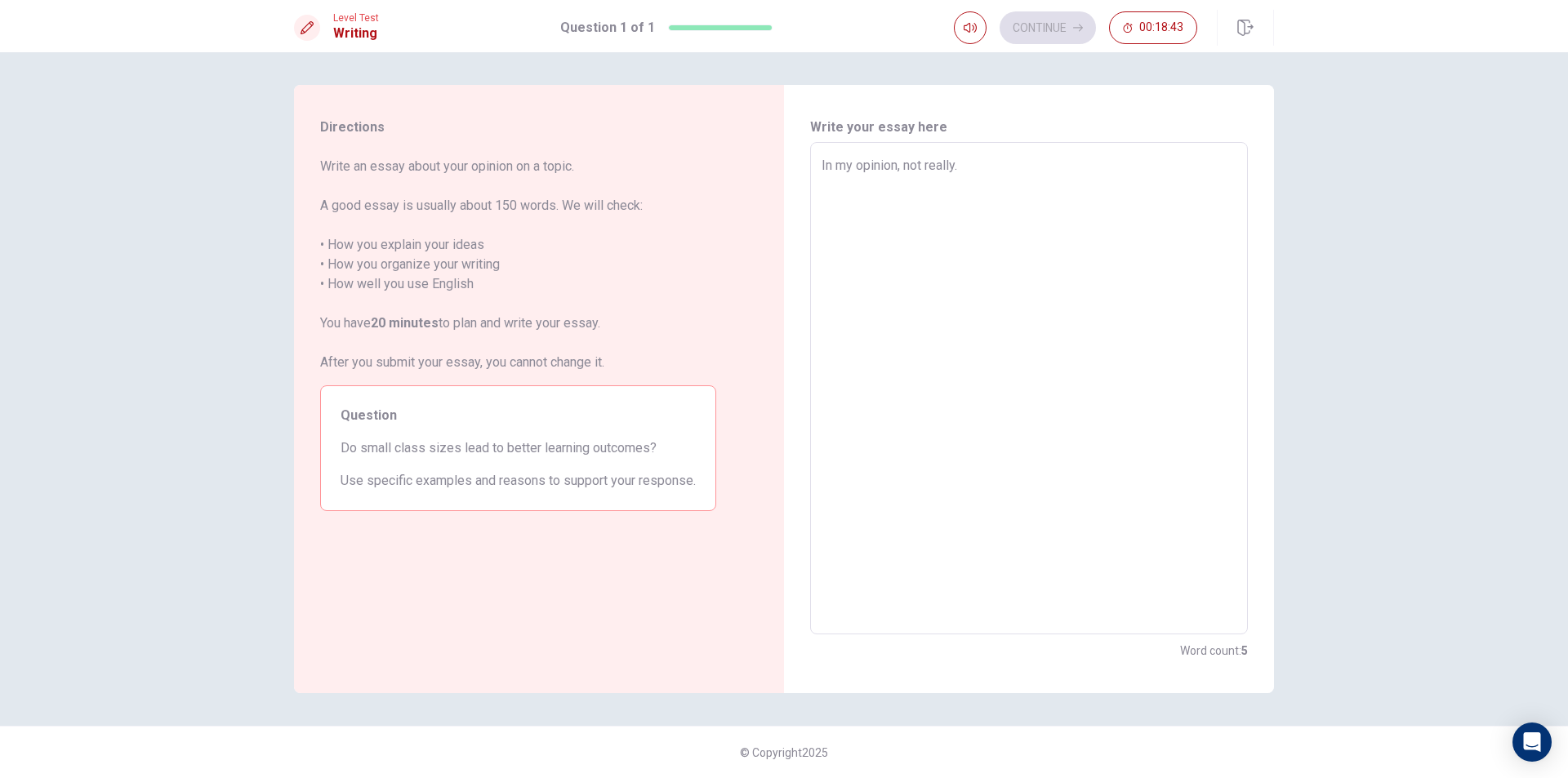
type textarea "In my opinion, not really. B"
type textarea "x"
type textarea "In my opinion, not really. Be"
type textarea "x"
type textarea "In my opinion, not really. Bec"
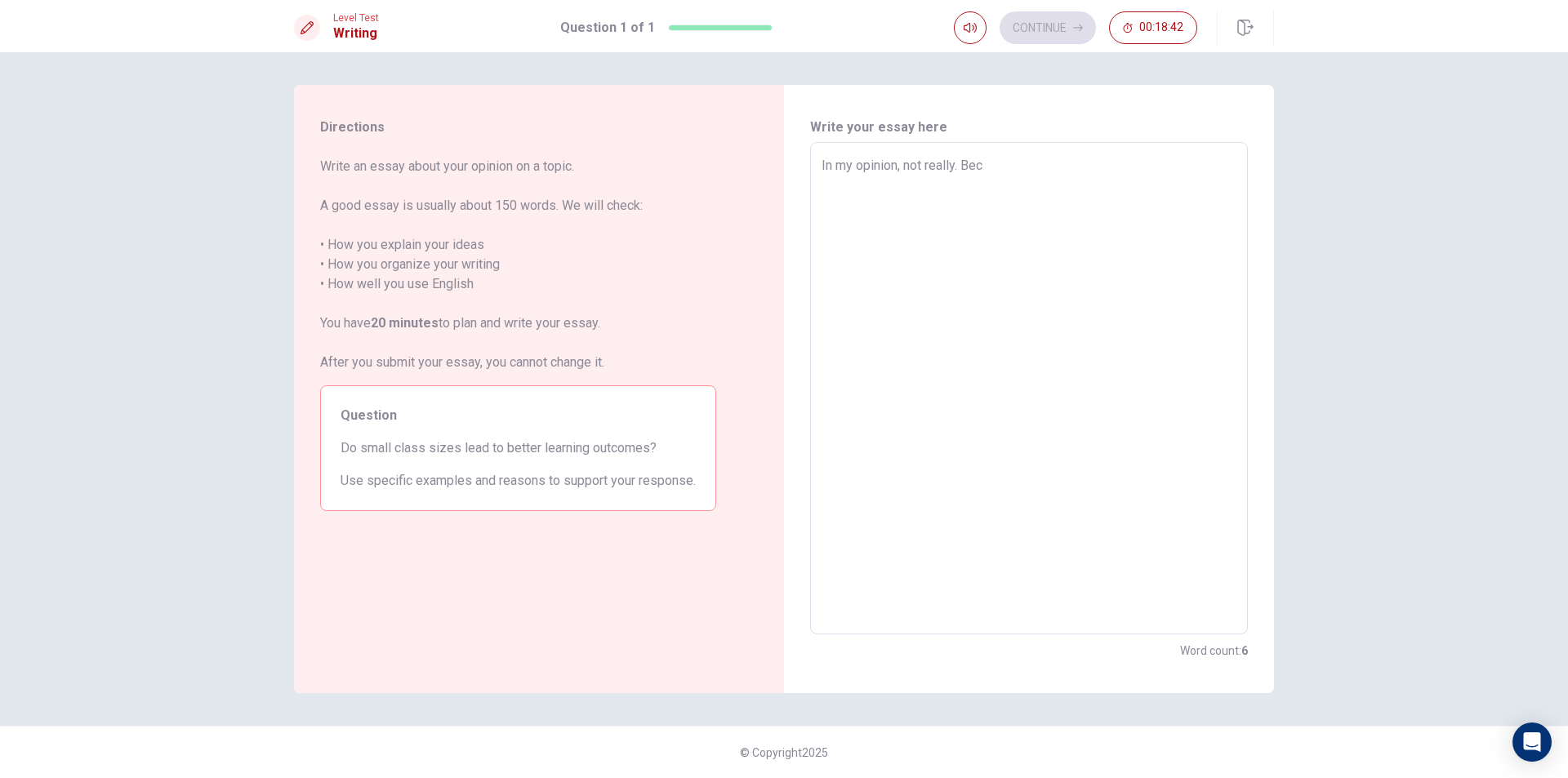
type textarea "x"
type textarea "In my opinion, not really. [GEOGRAPHIC_DATA]"
type textarea "x"
type textarea "In my opinion, not really. [GEOGRAPHIC_DATA]"
type textarea "x"
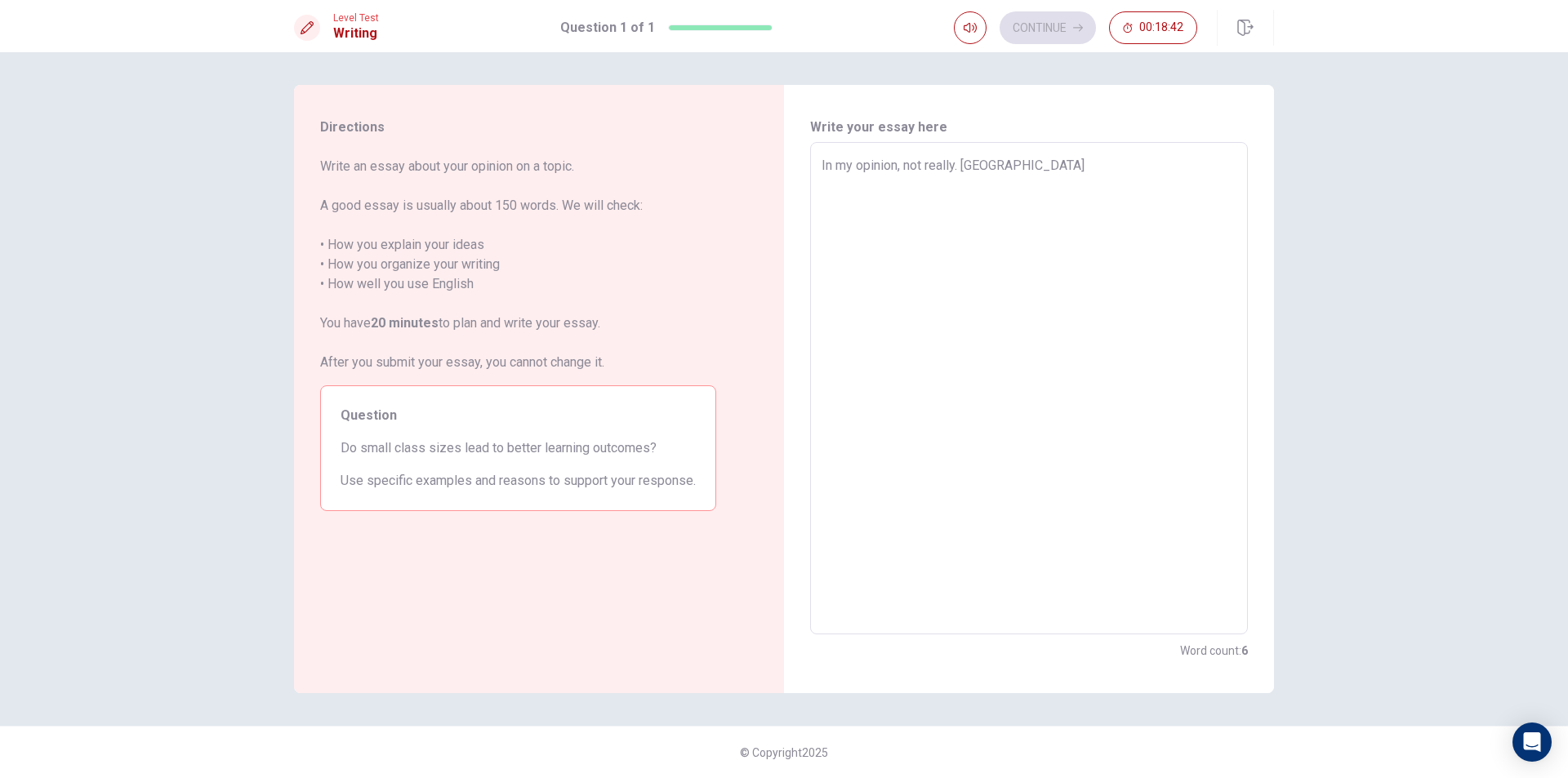
type textarea "In my opinion, not really. Becaus"
type textarea "x"
type textarea "In my opinion, not really. Because"
type textarea "x"
type textarea "In my opinion, not really. Because"
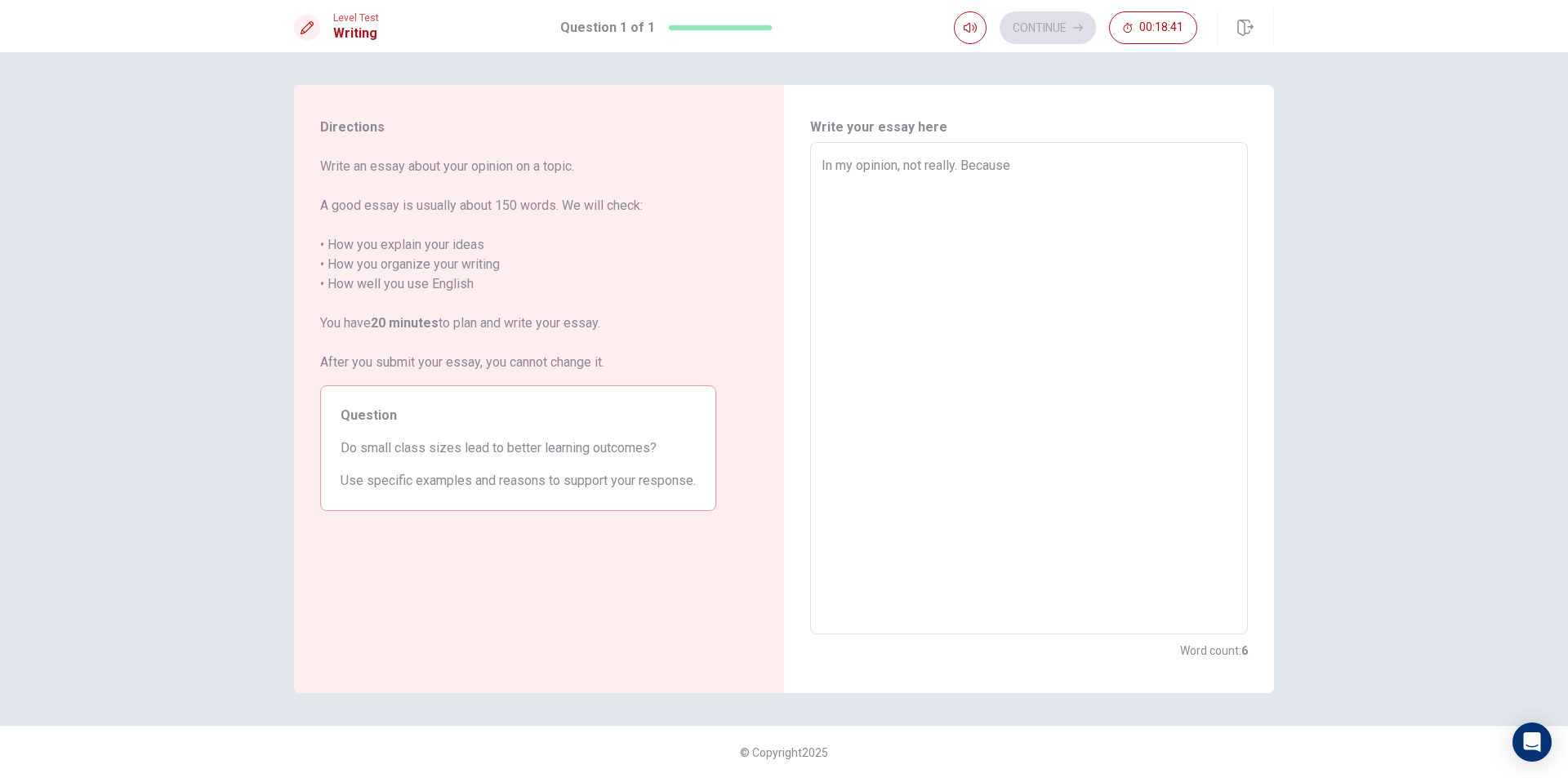
type textarea "x"
type textarea "In my opinion, not really. Because a"
type textarea "x"
type textarea "In my opinion, not really. Because as"
type textarea "x"
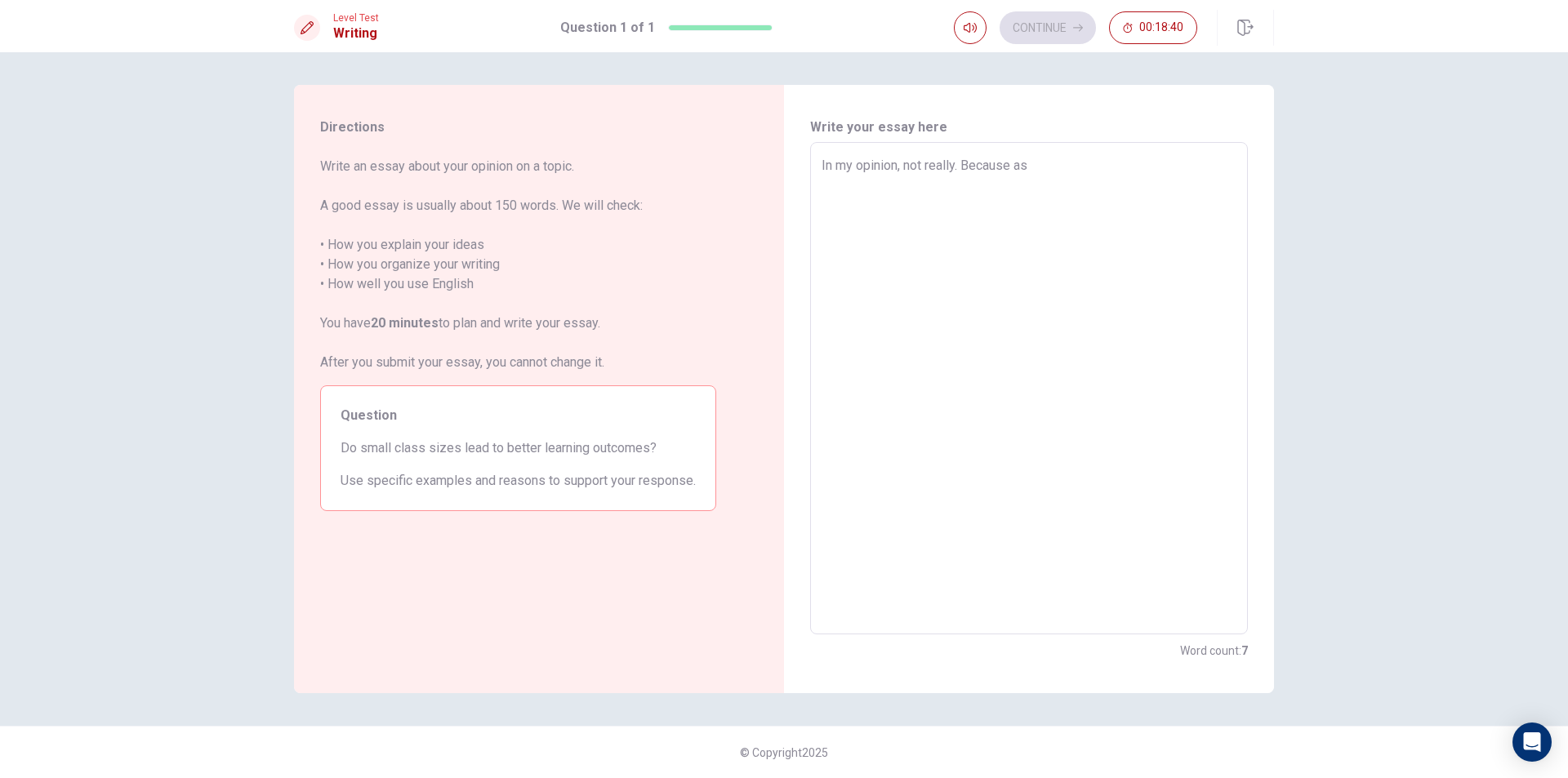
type textarea "In my opinion, not really. Because as"
type textarea "x"
type textarea "In my opinion, not really. Because as a"
type textarea "x"
type textarea "In my opinion, not really. Because as a"
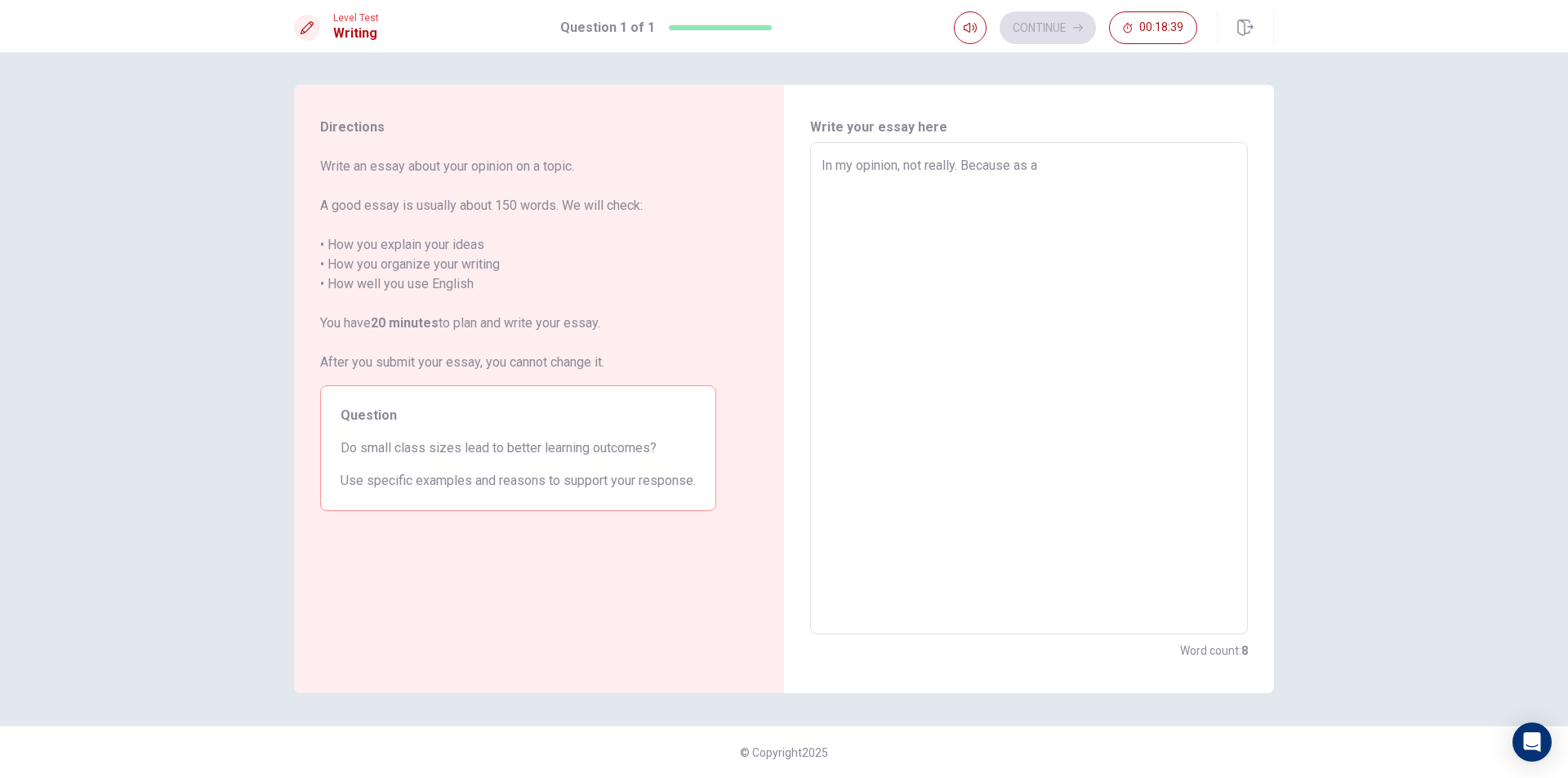
type textarea "x"
type textarea "In my opinion, not really. Because as a p"
type textarea "x"
type textarea "In my opinion, not really. Because as a pe"
type textarea "x"
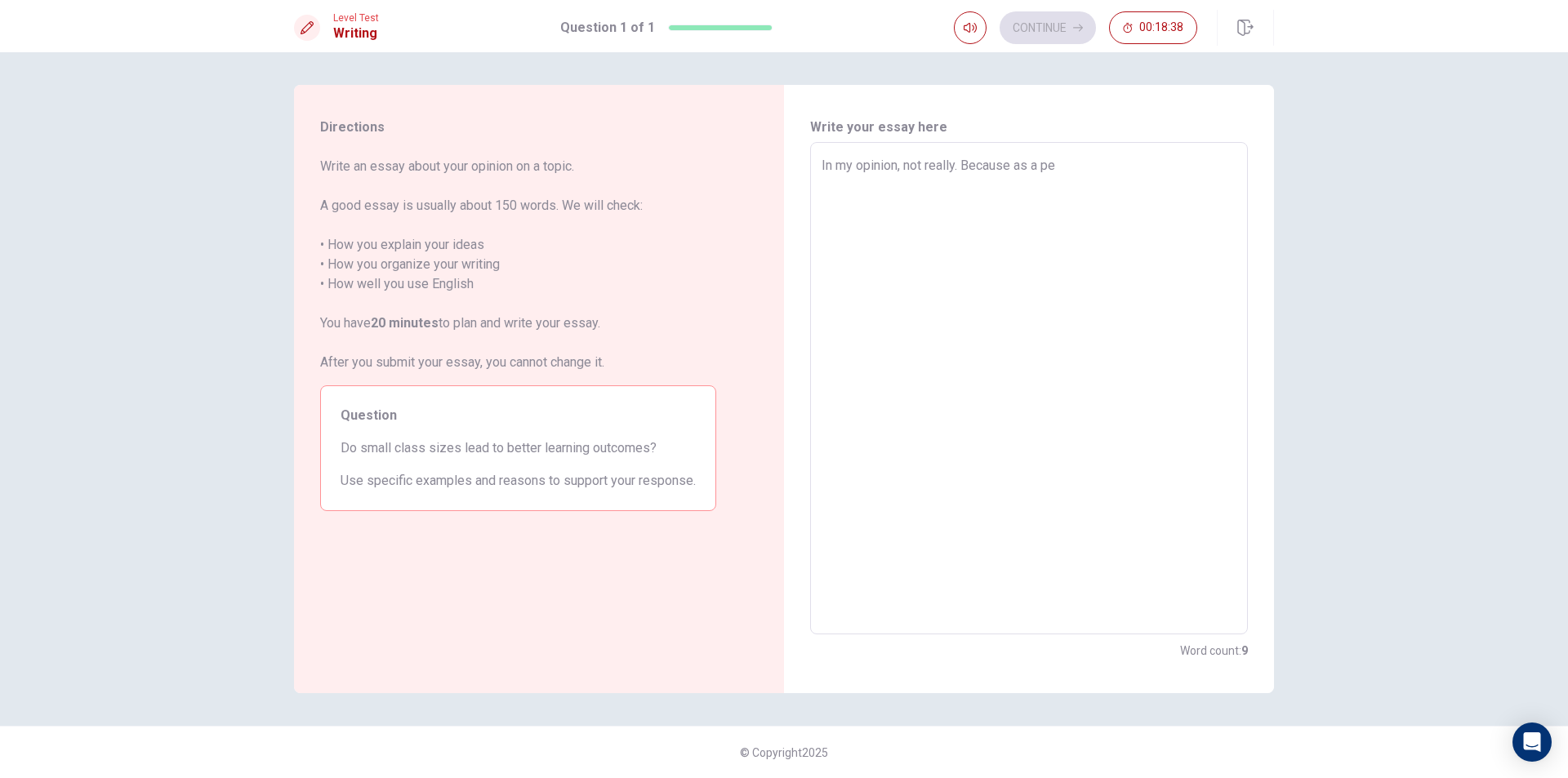
type textarea "In my opinion, not really. Because as a per"
type textarea "x"
type textarea "In my opinion, not really. Because as a pers"
type textarea "x"
type textarea "In my opinion, not really. Because as a perso"
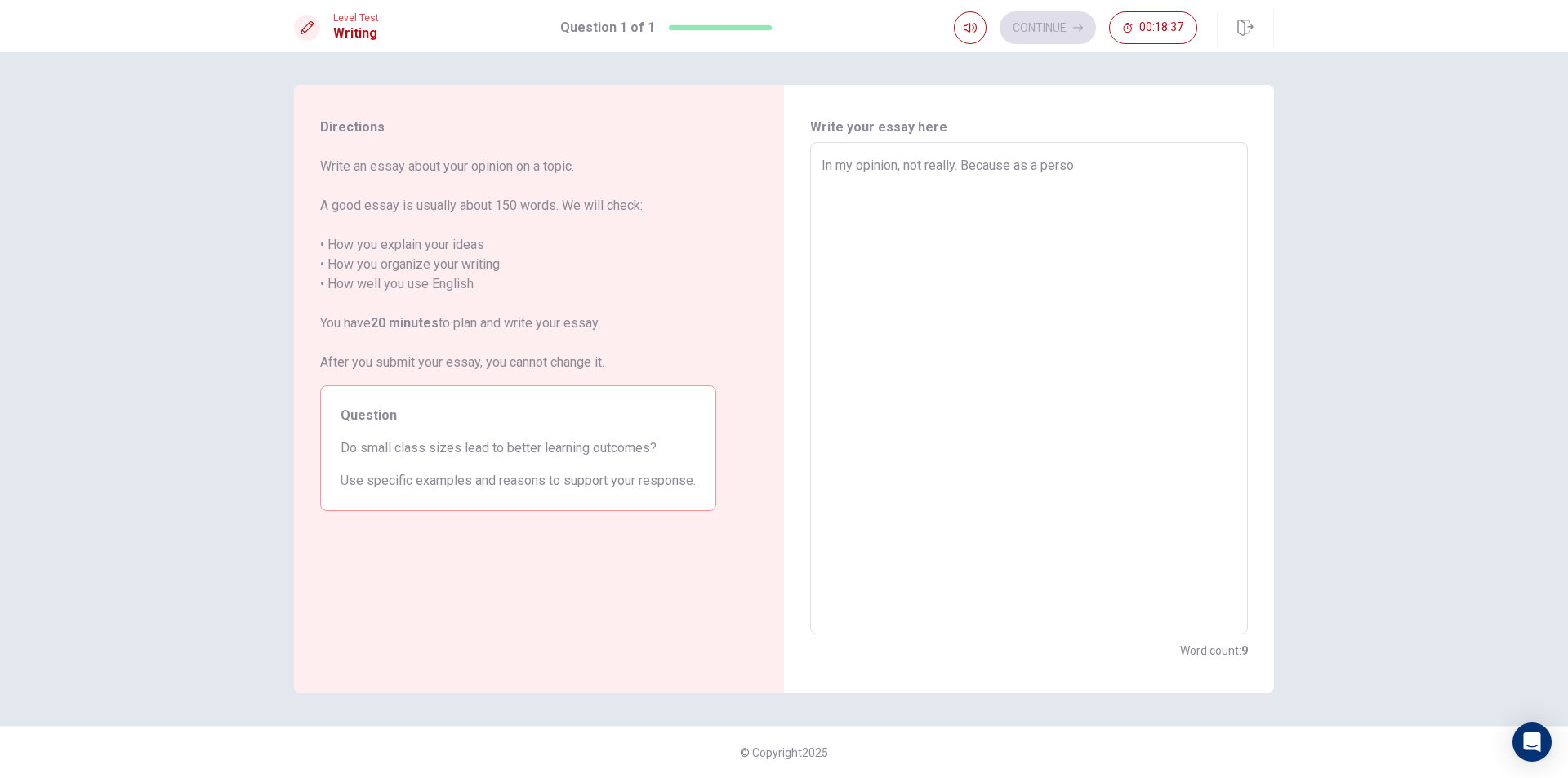
type textarea "x"
type textarea "In my opinion, not really. Because as a person"
type textarea "x"
type textarea "In my opinion, not really. Because as a person"
type textarea "x"
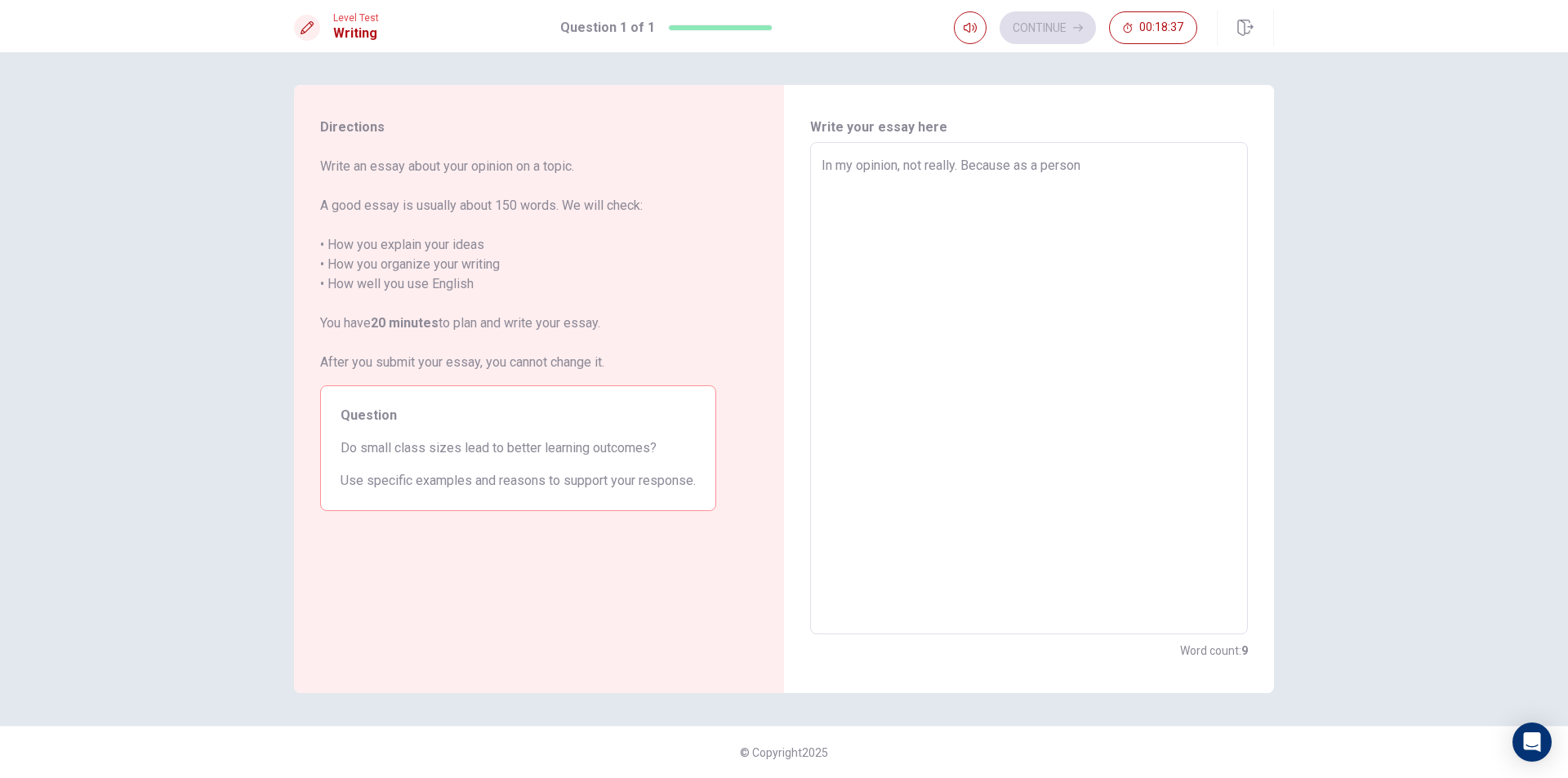
type textarea "In my opinion, not really. Because as a person e"
type textarea "x"
type textarea "In my opinion, not really. Because as a person"
type textarea "x"
type textarea "In my opinion, not really. Because as a person w"
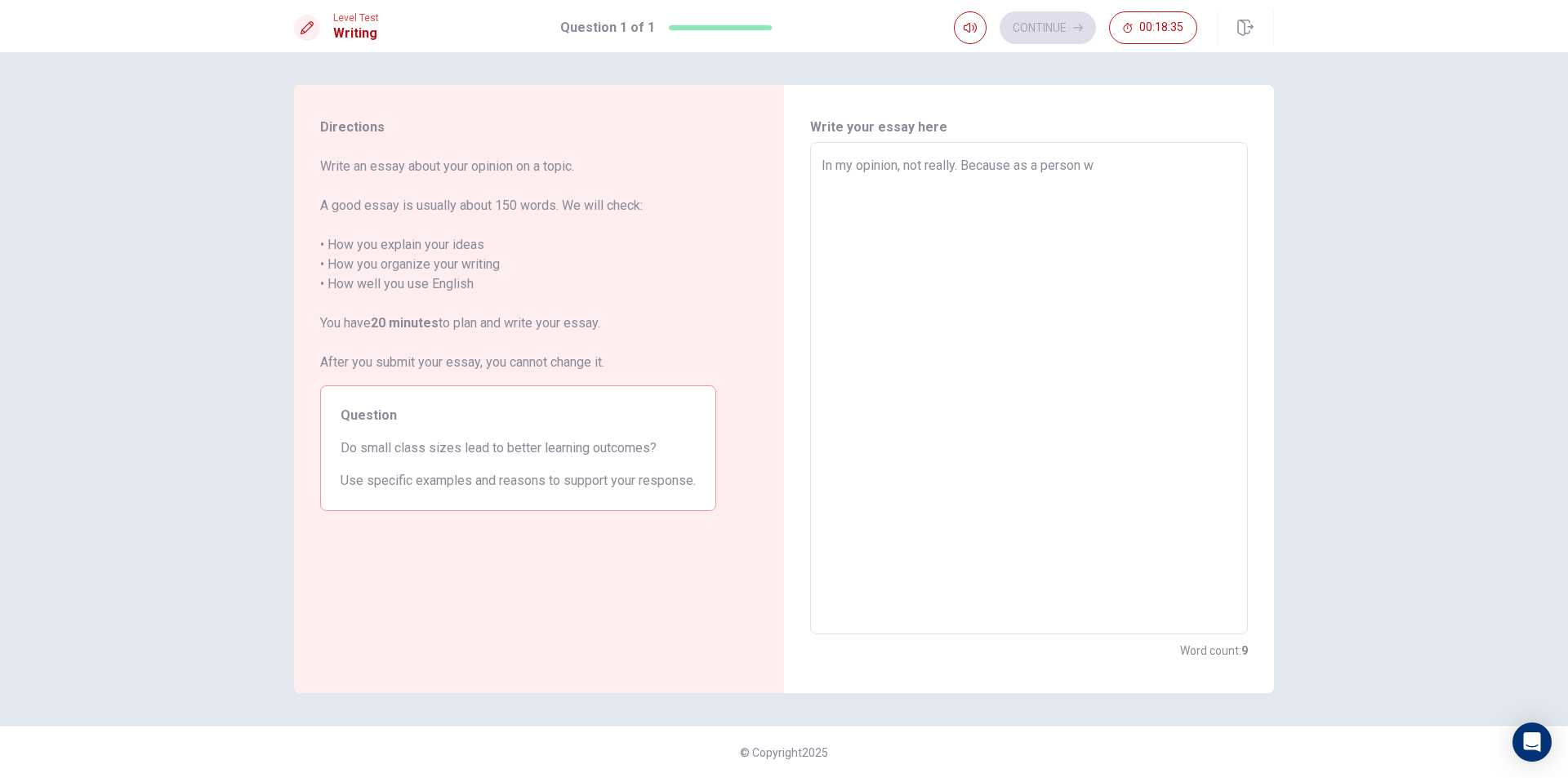
type textarea "x"
click at [959, 167] on textarea "In my opinion, not really. Because as a person who is in a classroom" at bounding box center [1029, 389] width 415 height 465
click at [1186, 167] on textarea "In my opinion, yes. Because as a person who is in a classroom" at bounding box center [1029, 389] width 415 height 465
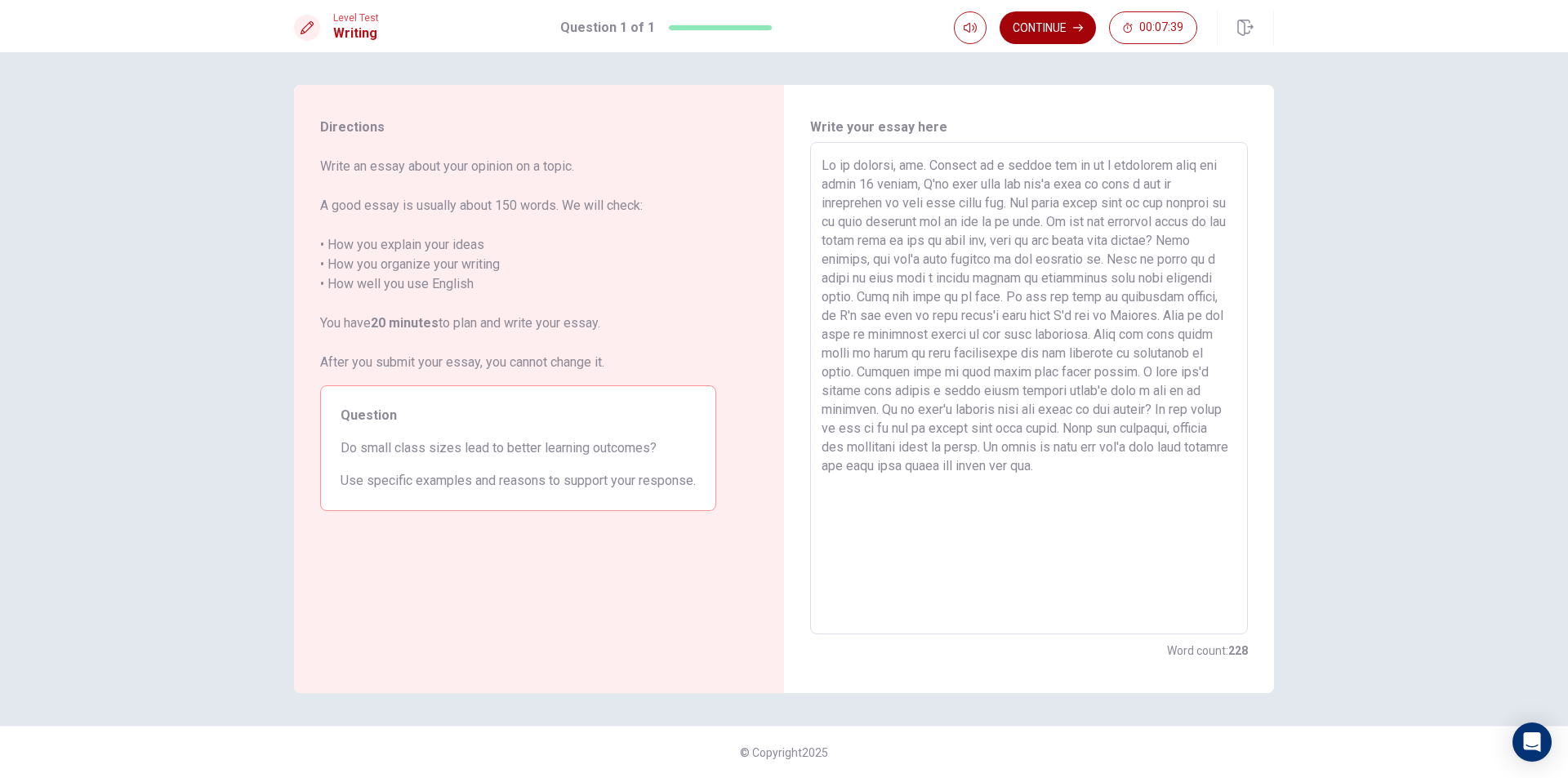
click at [1066, 25] on button "Continue" at bounding box center [1048, 28] width 97 height 33
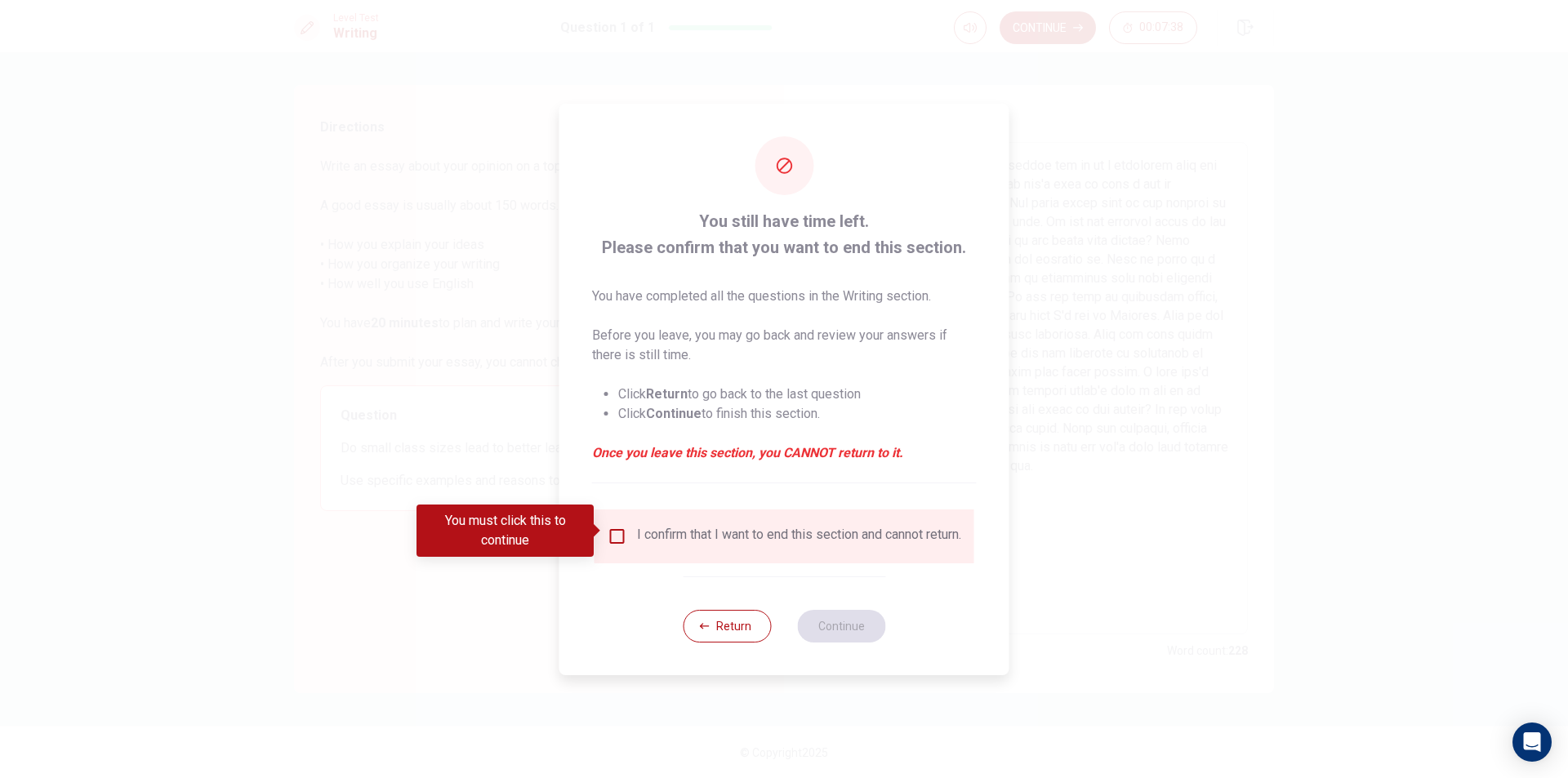
click at [609, 527] on input "You must click this to continue" at bounding box center [617, 537] width 20 height 20
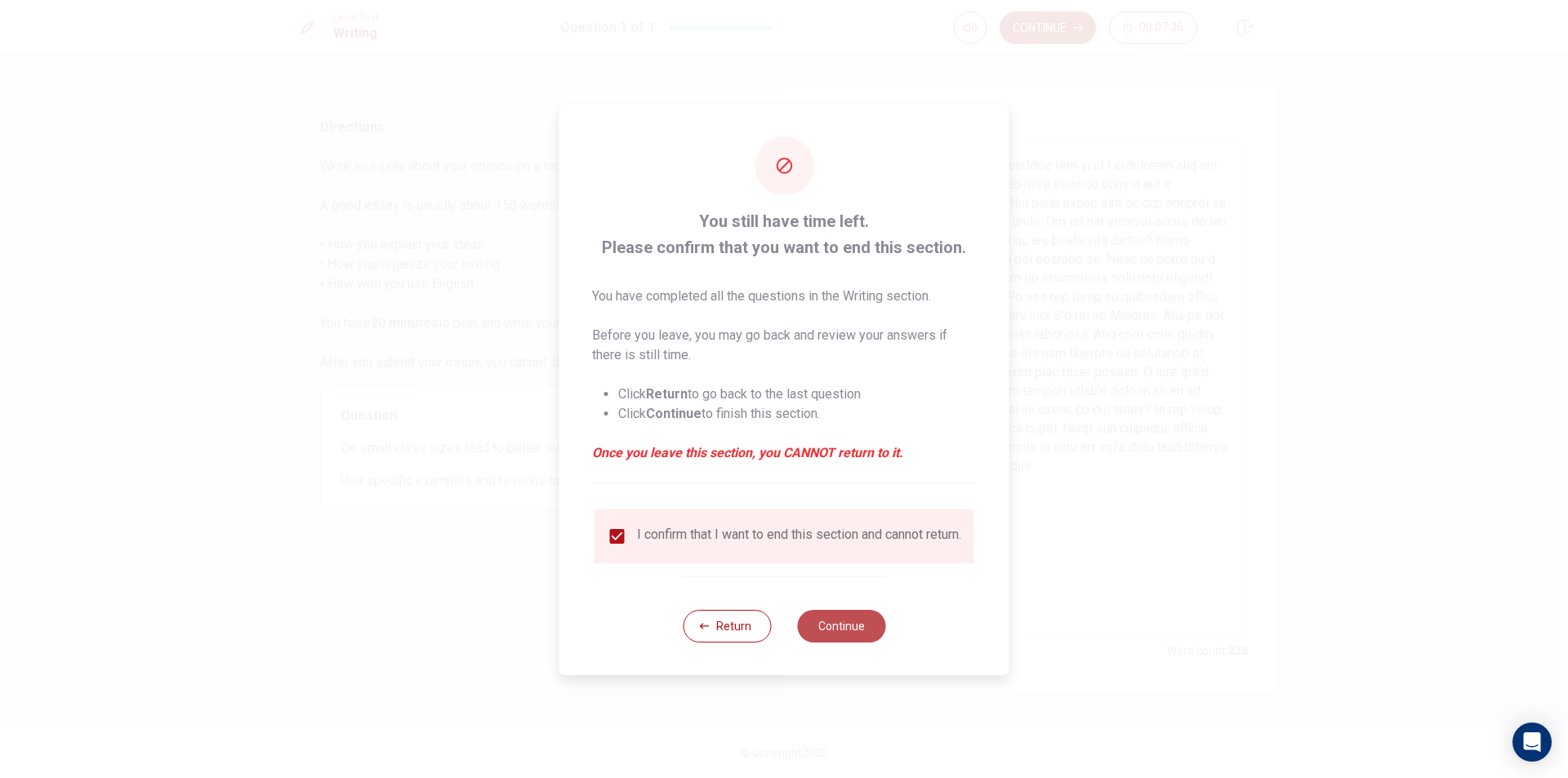
click at [827, 641] on button "Continue" at bounding box center [841, 626] width 88 height 33
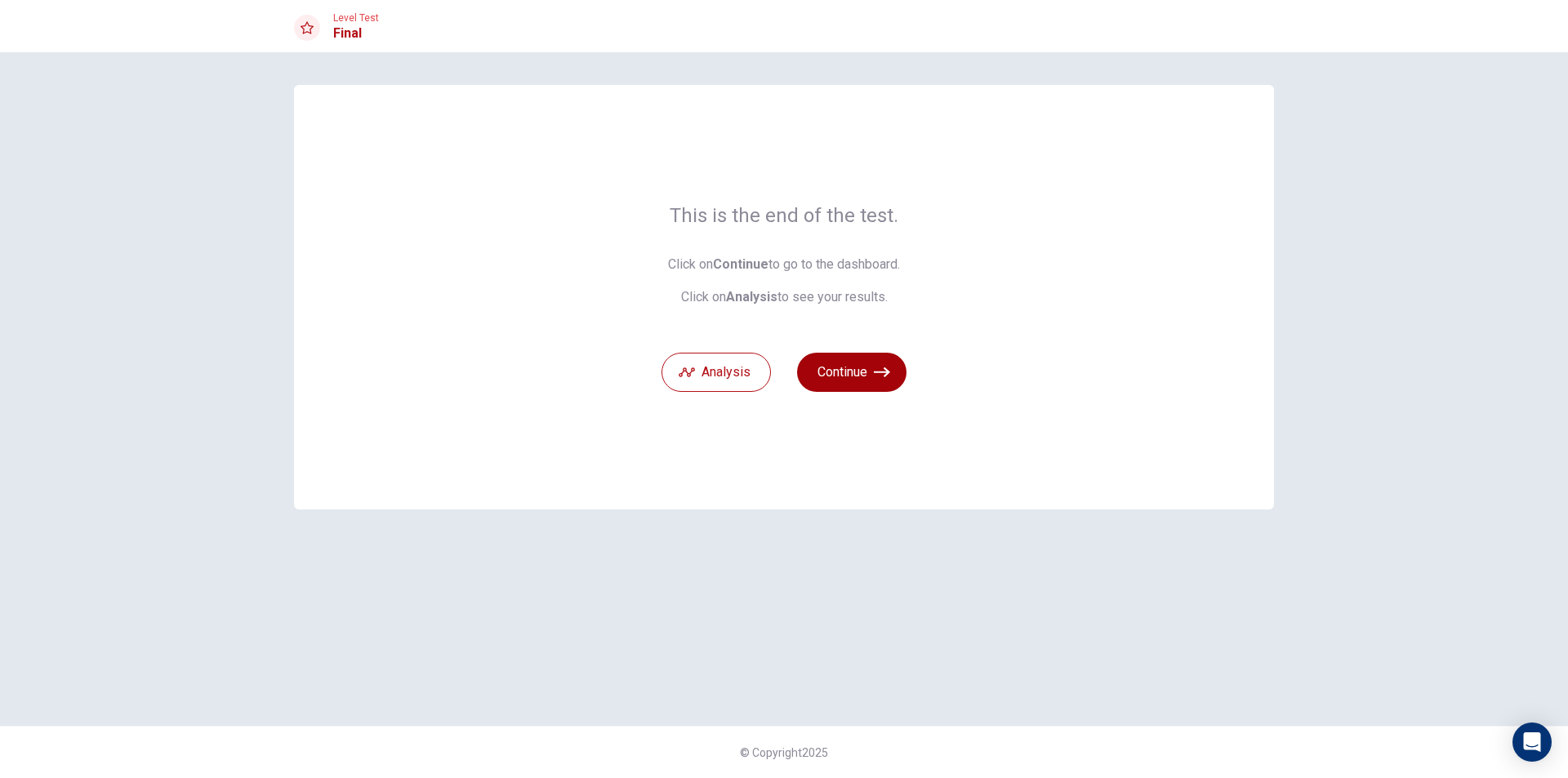
click at [844, 367] on button "Continue" at bounding box center [852, 372] width 110 height 39
